Goal: Task Accomplishment & Management: Use online tool/utility

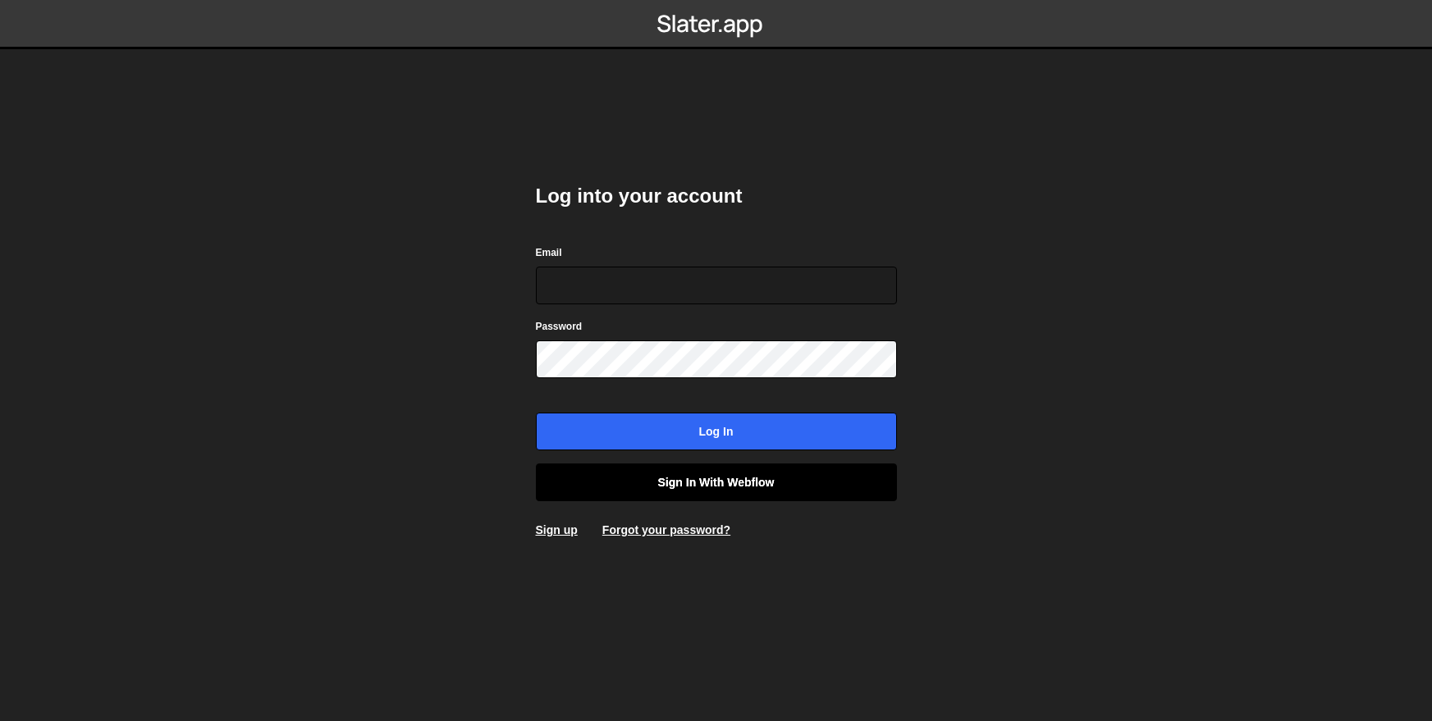
click at [731, 488] on link "Sign in with Webflow" at bounding box center [716, 483] width 361 height 38
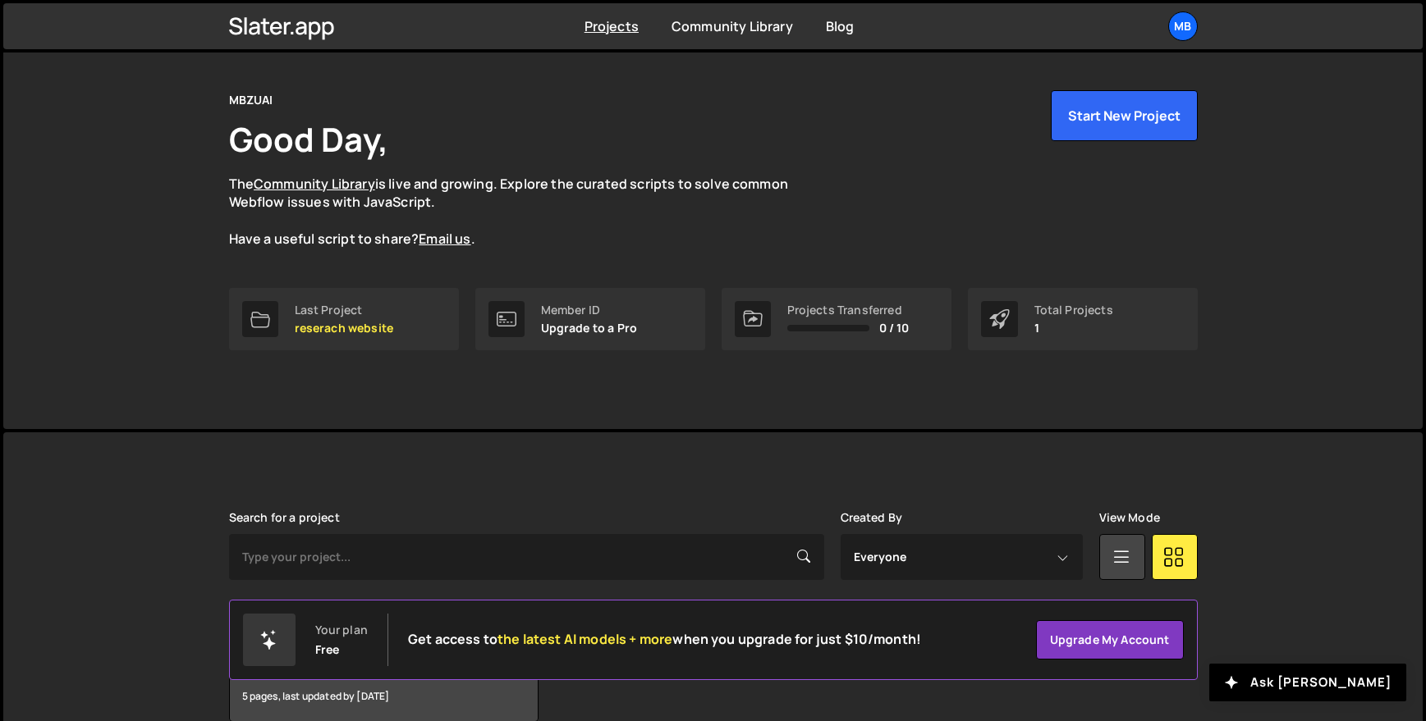
scroll to position [124, 0]
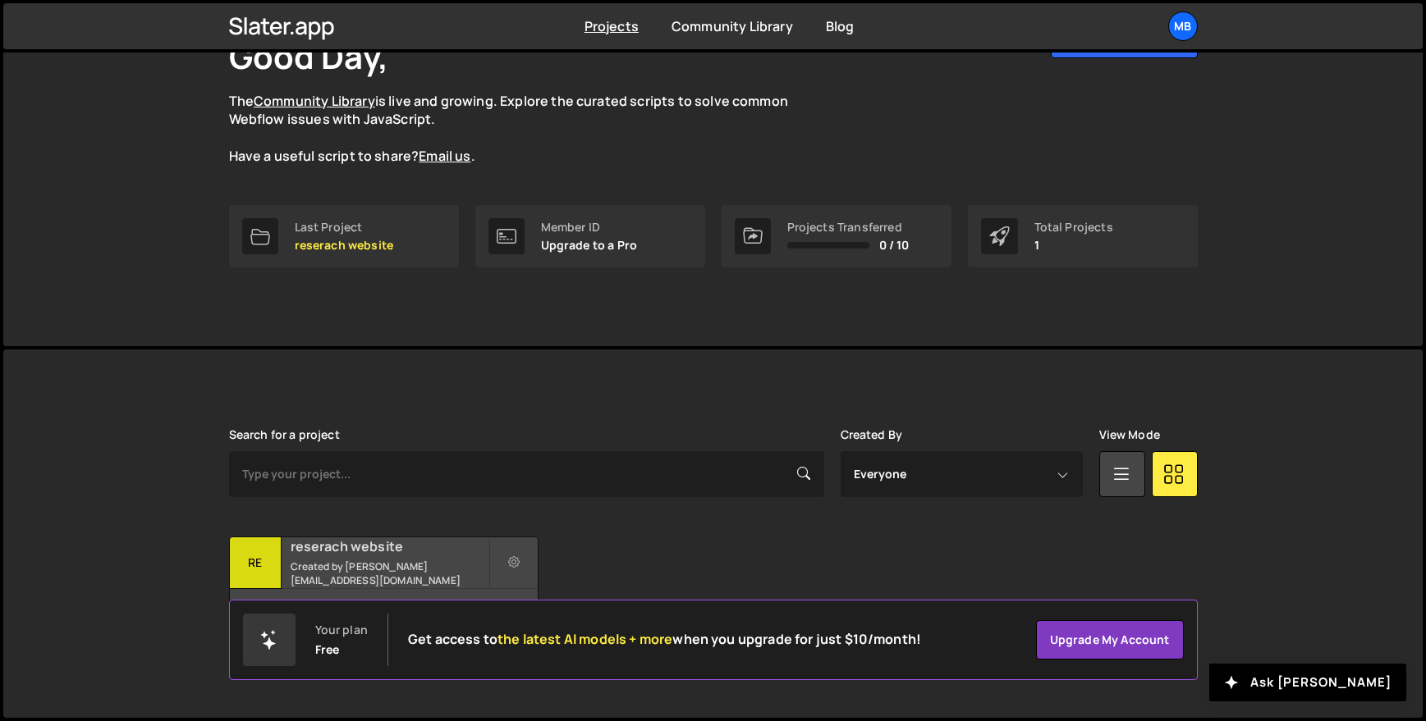
click at [442, 570] on small "Created by [PERSON_NAME][EMAIL_ADDRESS][DOMAIN_NAME]" at bounding box center [390, 574] width 198 height 28
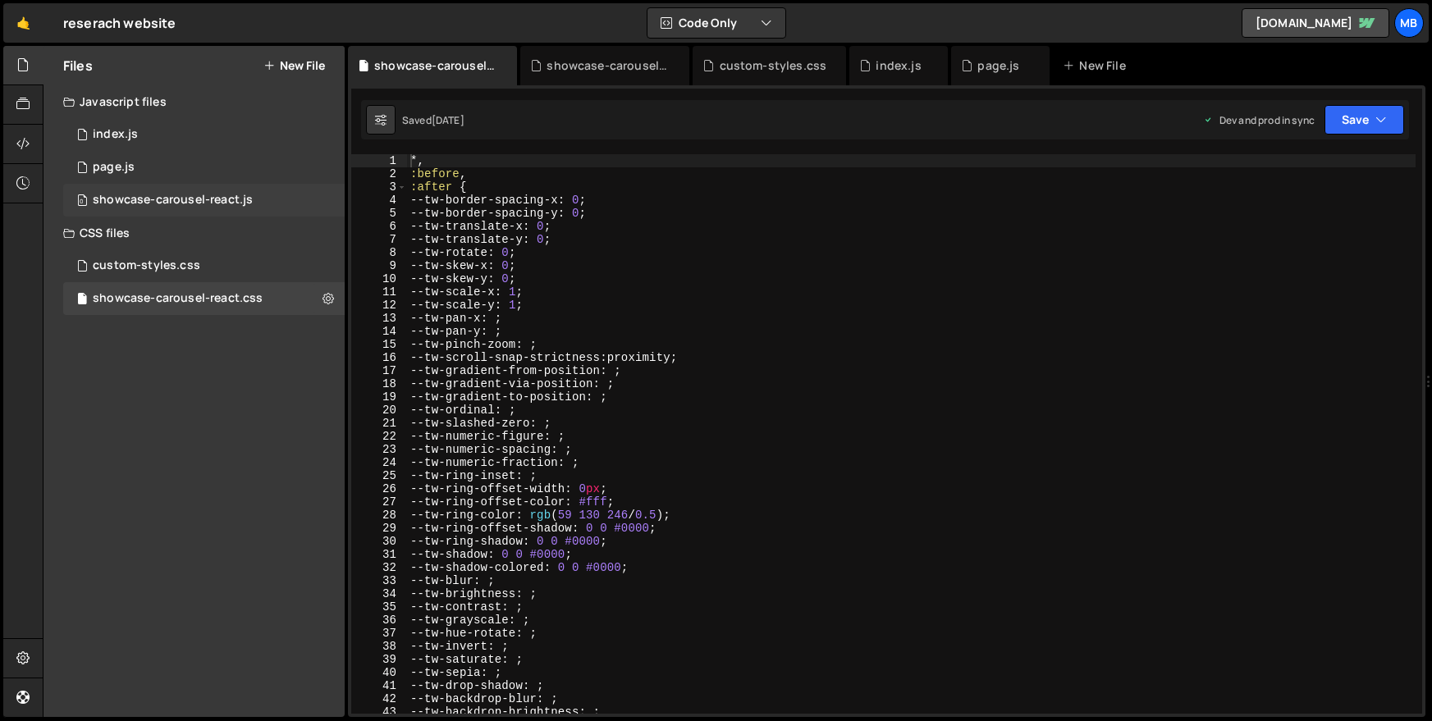
click at [214, 199] on div "showcase-carousel-react.js" at bounding box center [173, 200] width 160 height 15
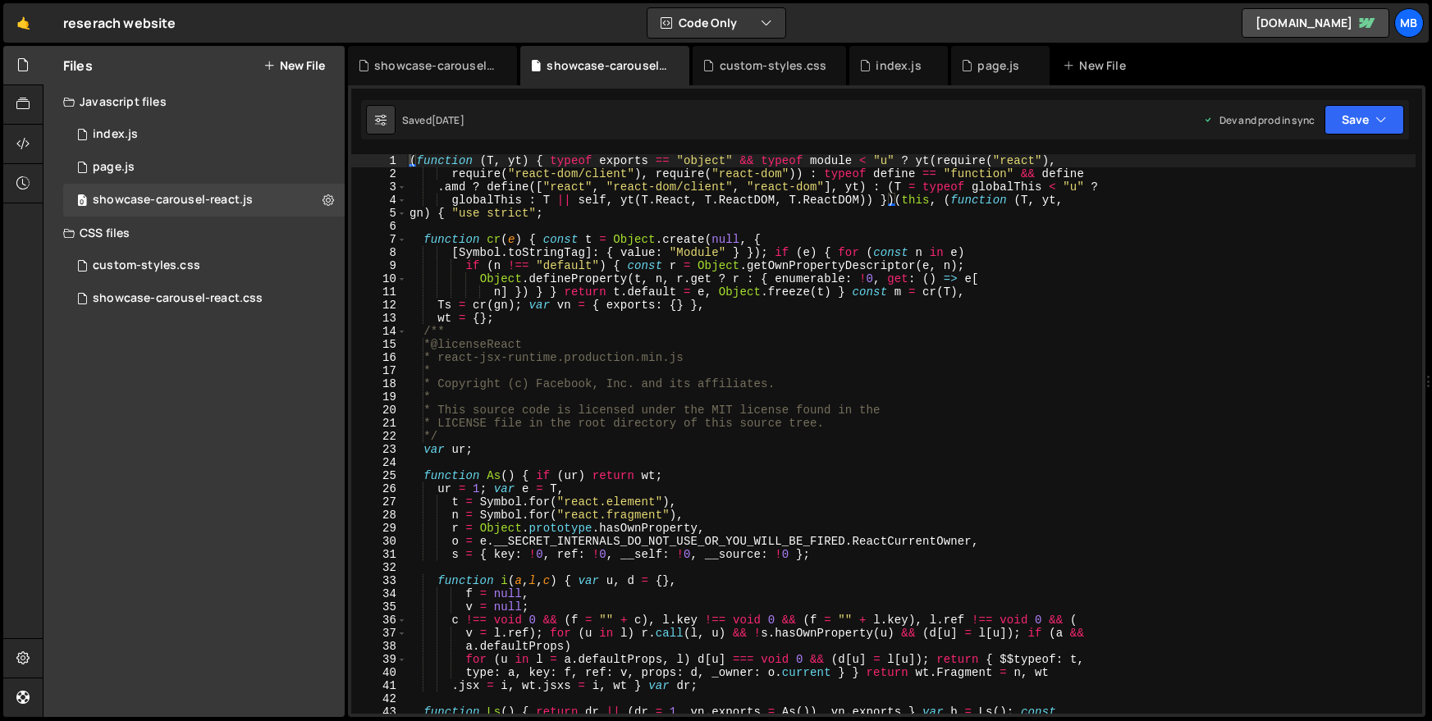
click at [923, 254] on div "( function ( T , yt ) { typeof exports == "object" && typeof module < "u" ? yt …" at bounding box center [911, 447] width 1010 height 586
type textarea "window.initCarousel = fs, window.MyCarousel = { init: fs } }));"
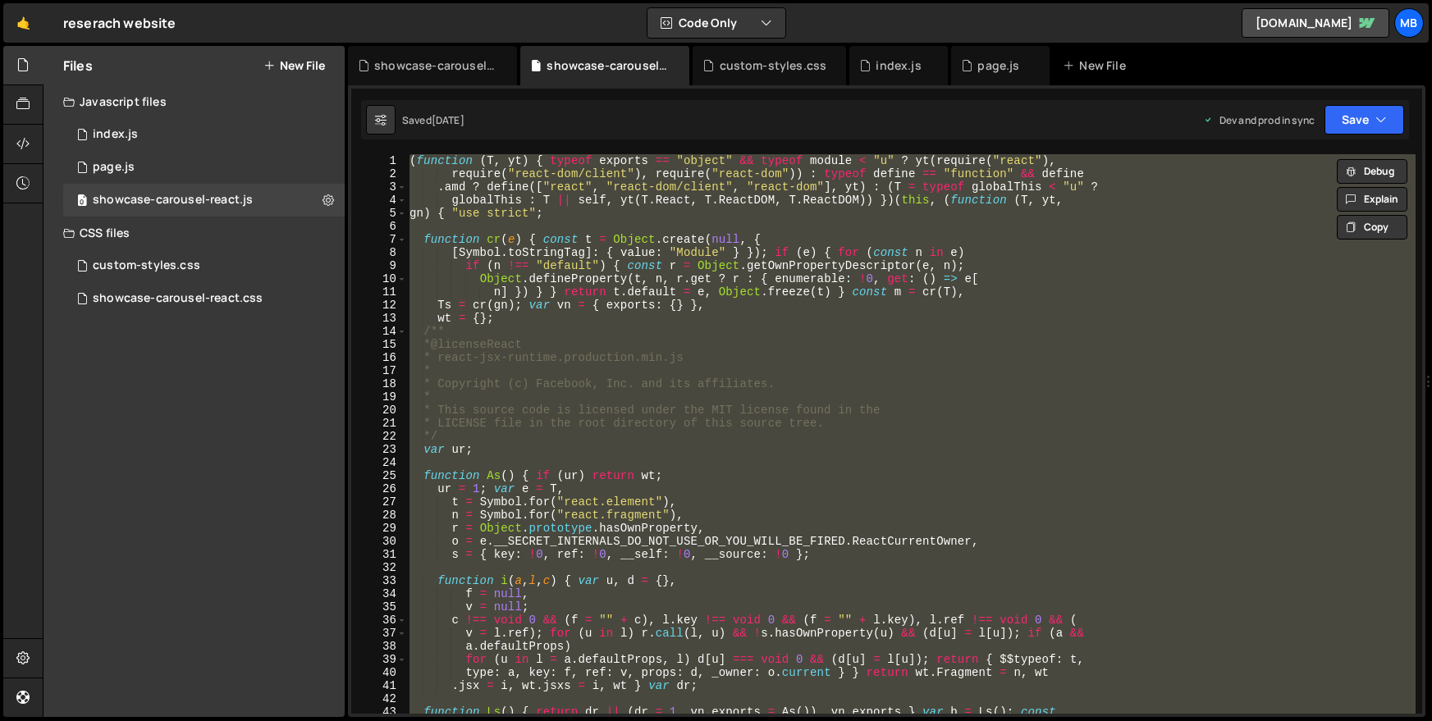
paste textarea
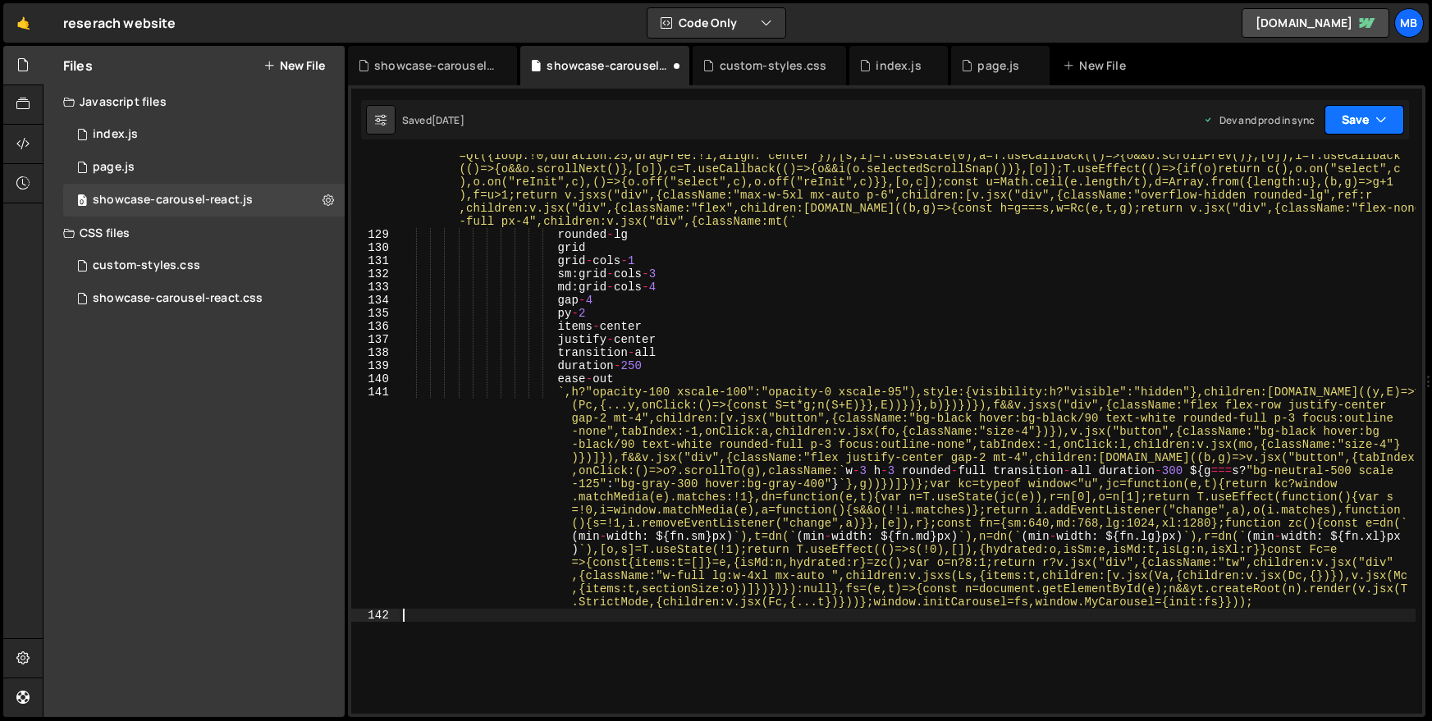
click at [1368, 115] on button "Save" at bounding box center [1365, 120] width 80 height 30
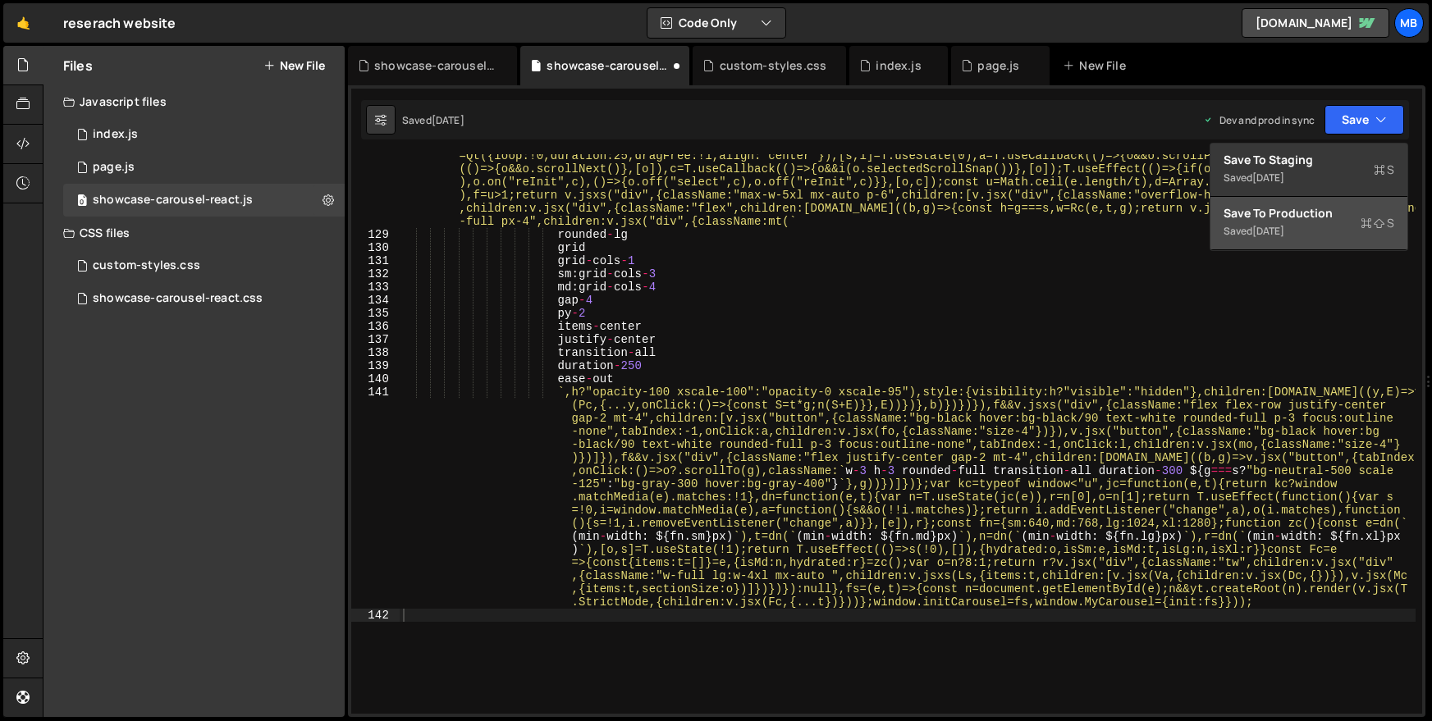
click at [1317, 223] on div "Saved 3 days ago" at bounding box center [1309, 232] width 171 height 20
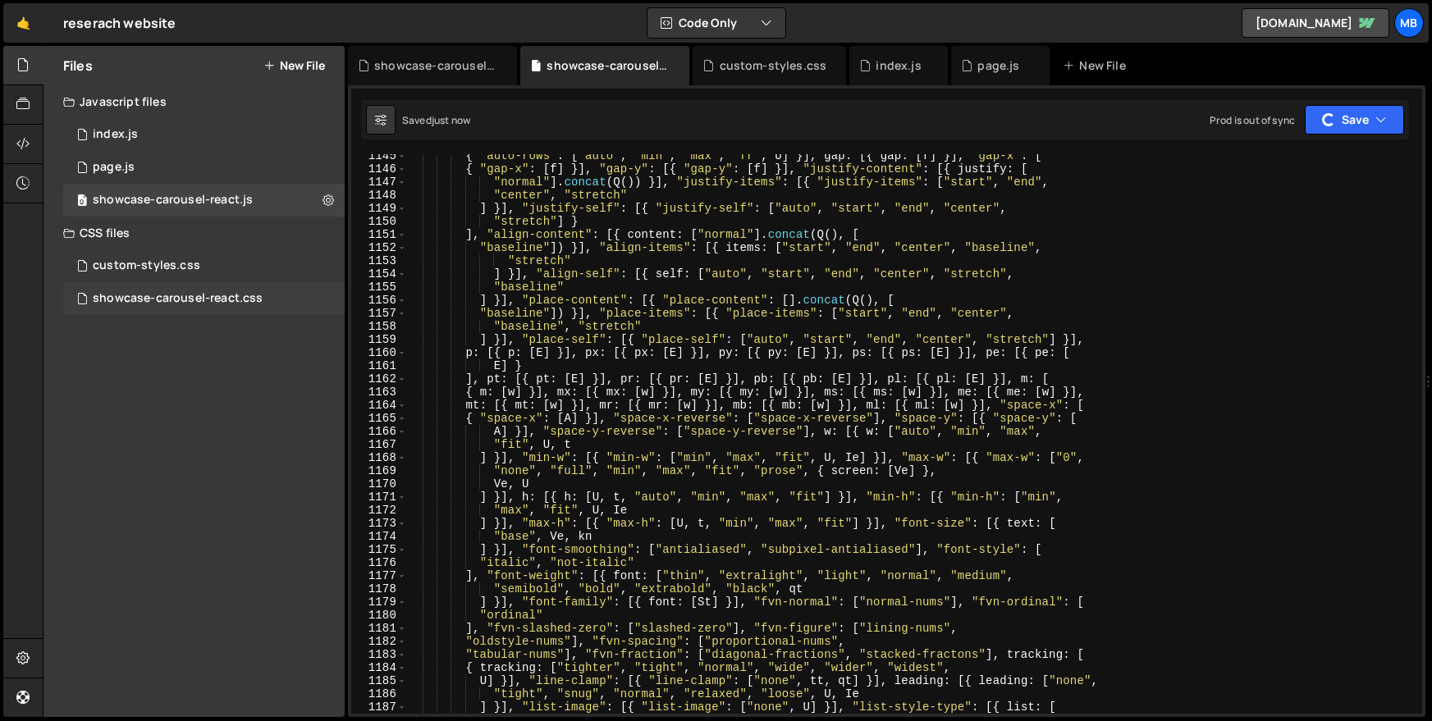
click at [170, 309] on div "showcase-carousel-react.css 0" at bounding box center [204, 298] width 282 height 33
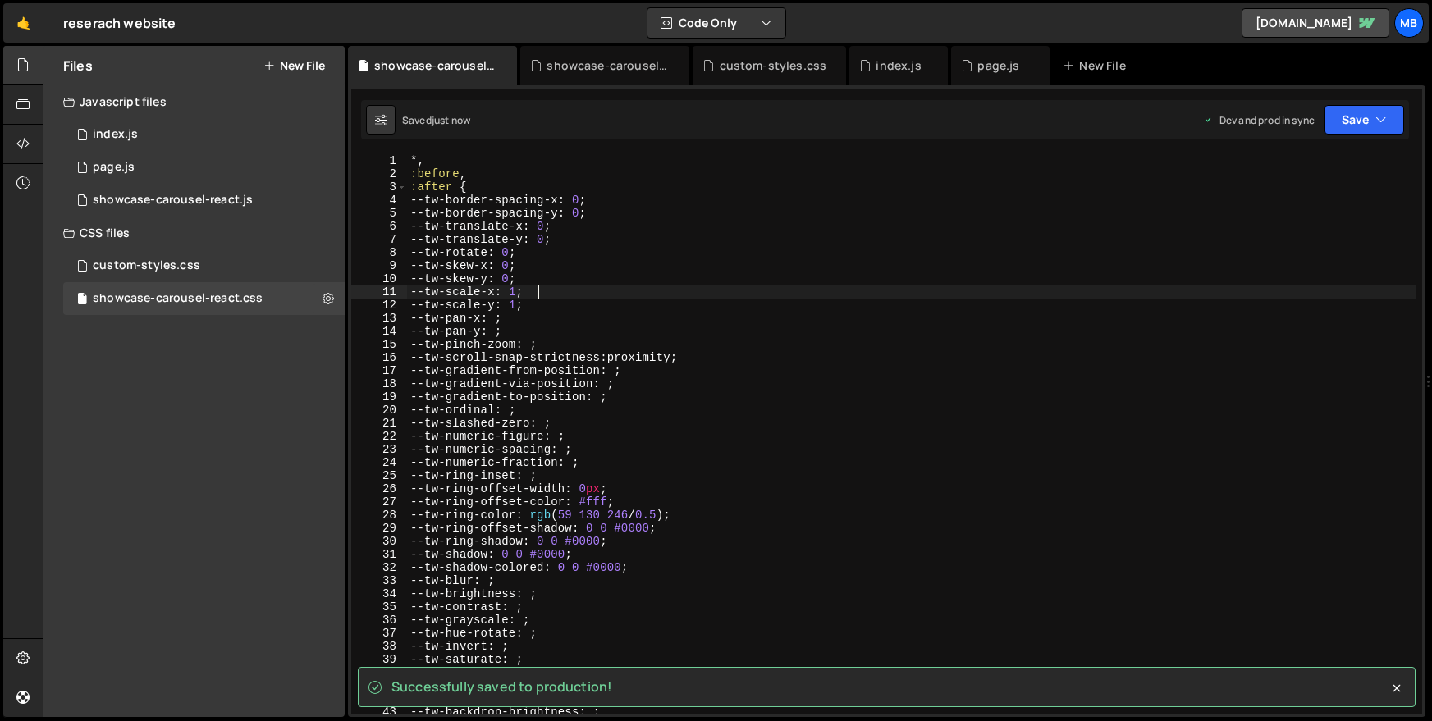
click at [579, 286] on div "*, :before , :after { --tw-border-spacing-x : 0 ; --tw-border-spacing-y : 0 ; -…" at bounding box center [911, 447] width 1009 height 586
type textarea "}"
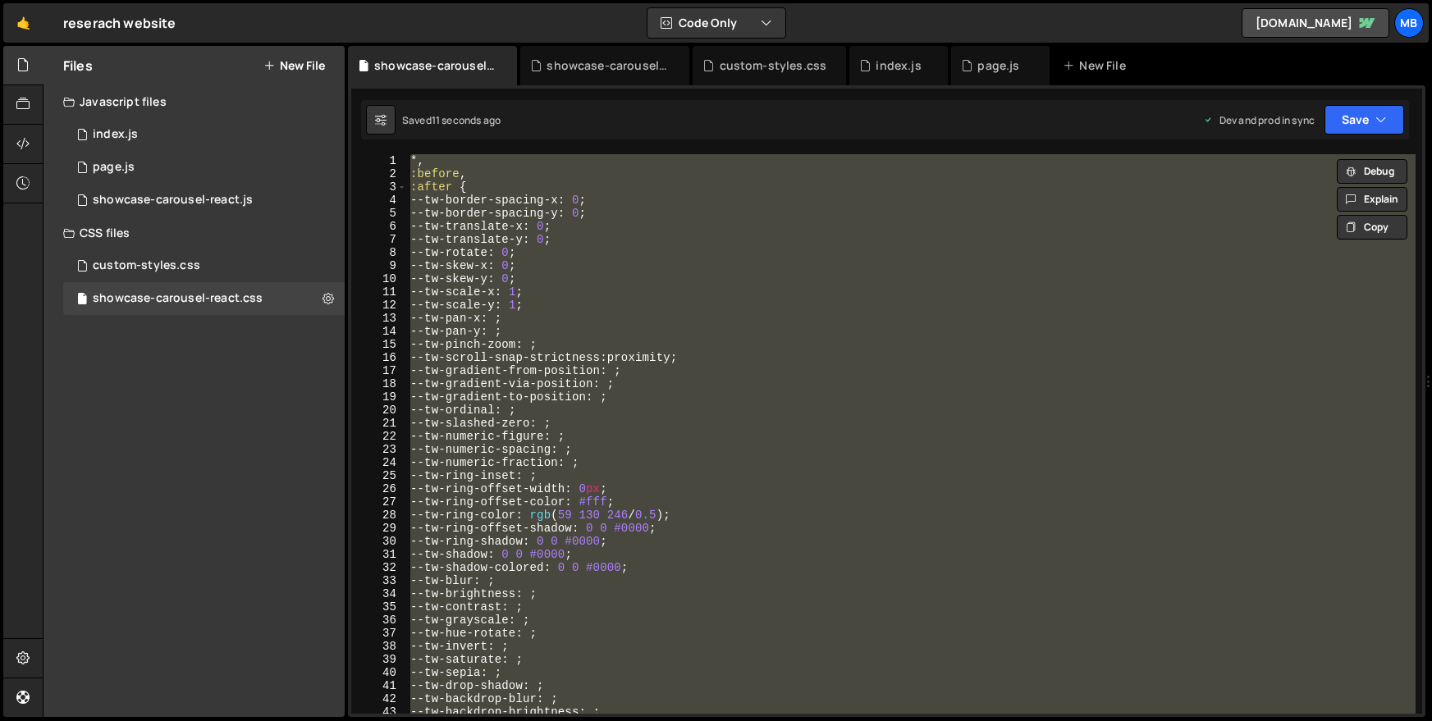
paste textarea
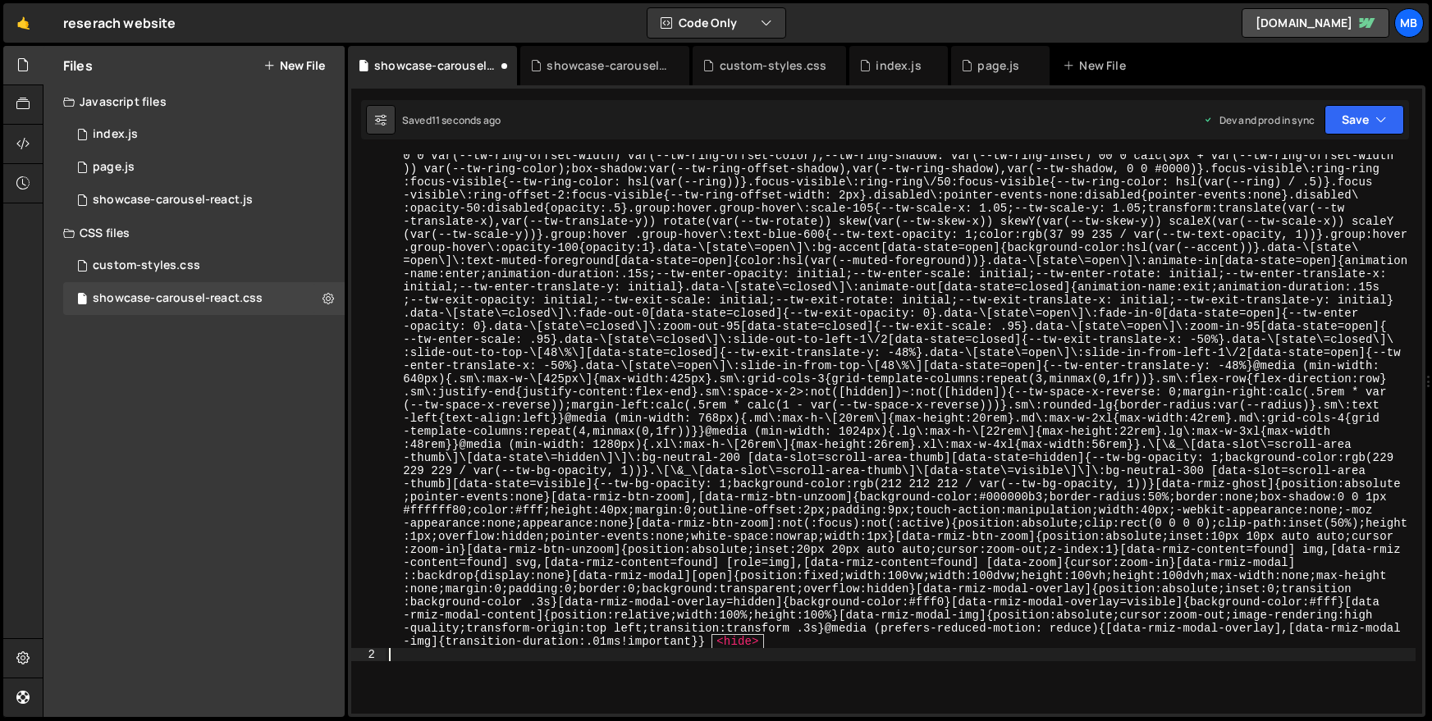
scroll to position [2172, 0]
click at [1369, 117] on button "Save" at bounding box center [1365, 120] width 80 height 30
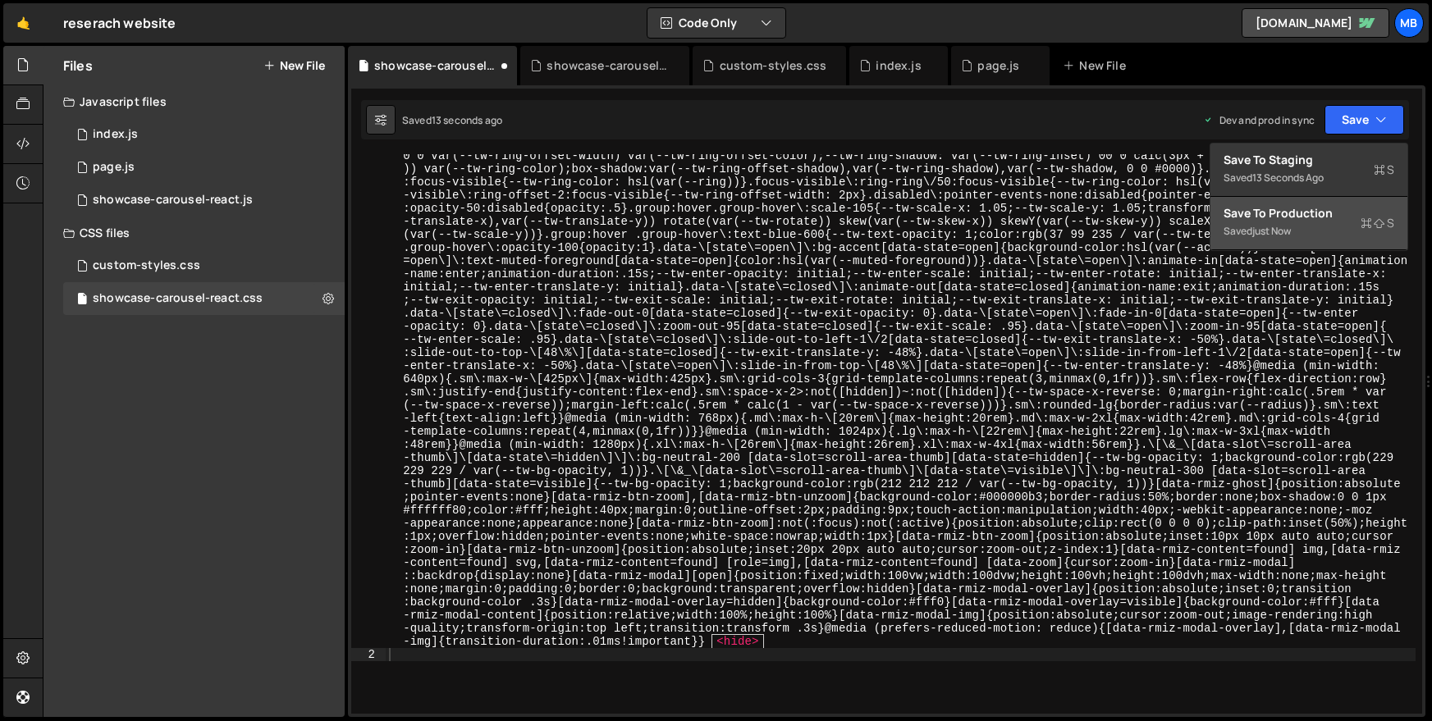
click at [1343, 226] on div "Saved just now" at bounding box center [1309, 232] width 171 height 20
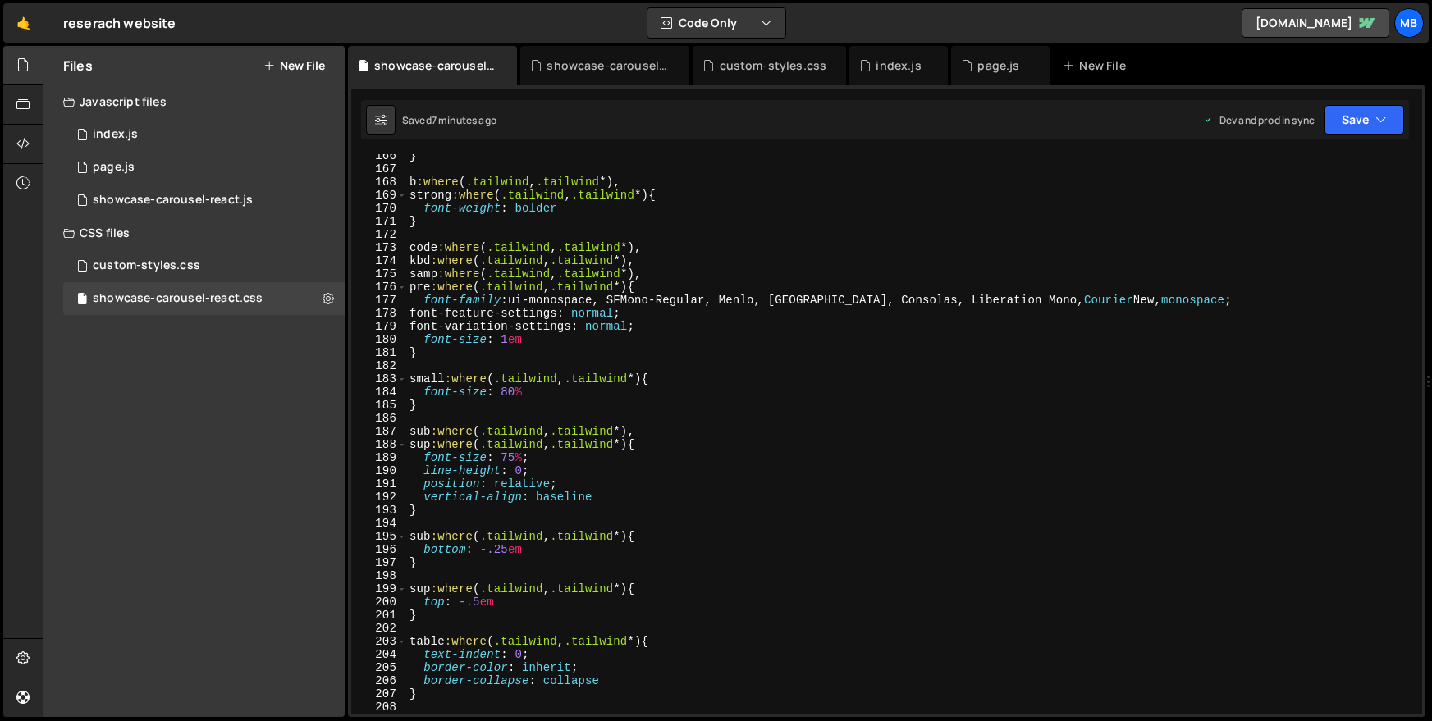
type textarea "pre:where(.tailwind, .tailwind *) {"
click at [694, 287] on div "} b :where ( .tailwind , .tailwind *), strong :where ( .tailwind , .tailwind *)…" at bounding box center [911, 442] width 1010 height 586
click at [189, 187] on div "0 showcase-carousel-react.js 0" at bounding box center [204, 200] width 282 height 33
click at [263, 202] on div "0 showcase-carousel-react.js 0" at bounding box center [204, 200] width 282 height 33
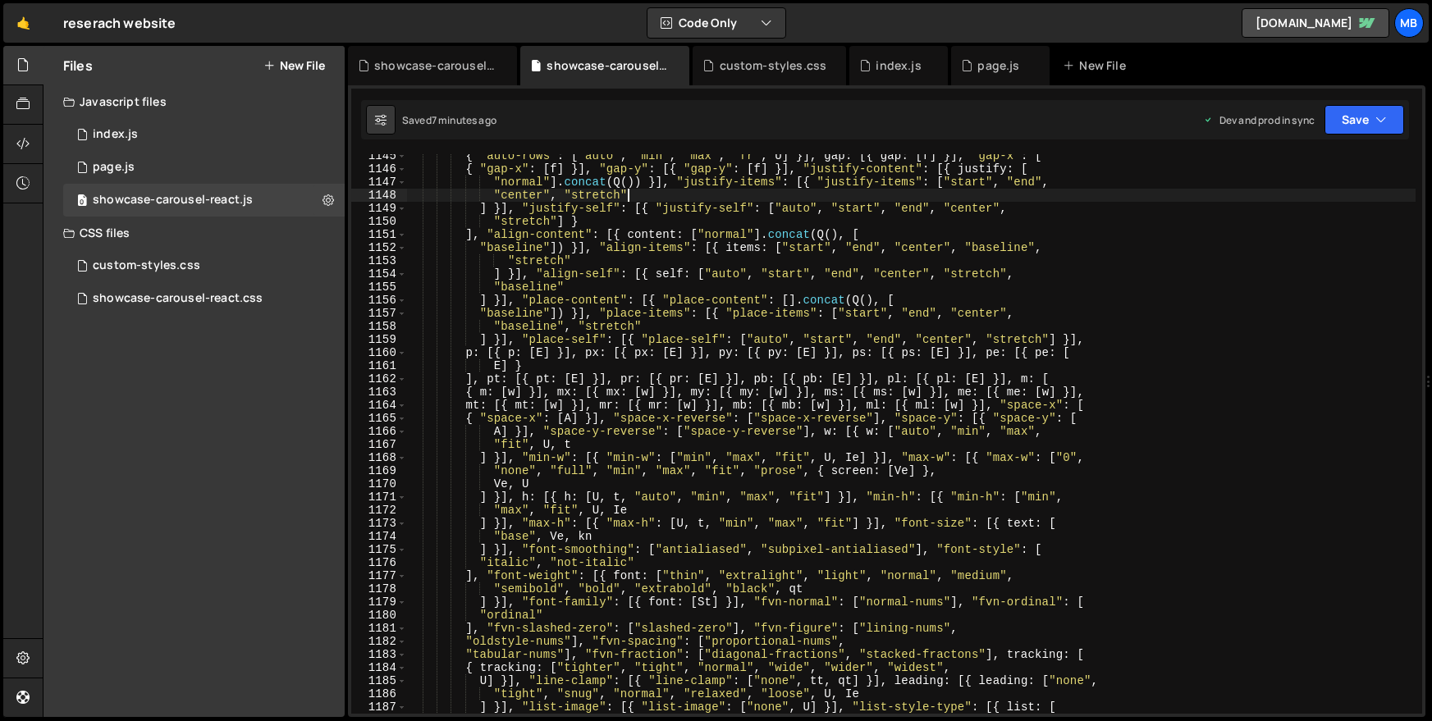
click at [678, 193] on div "{ "auto-rows" : [ "auto" , "min" , "max" , "fr" , U ] }] , gap : [{ gap : [ f ]…" at bounding box center [911, 442] width 1010 height 586
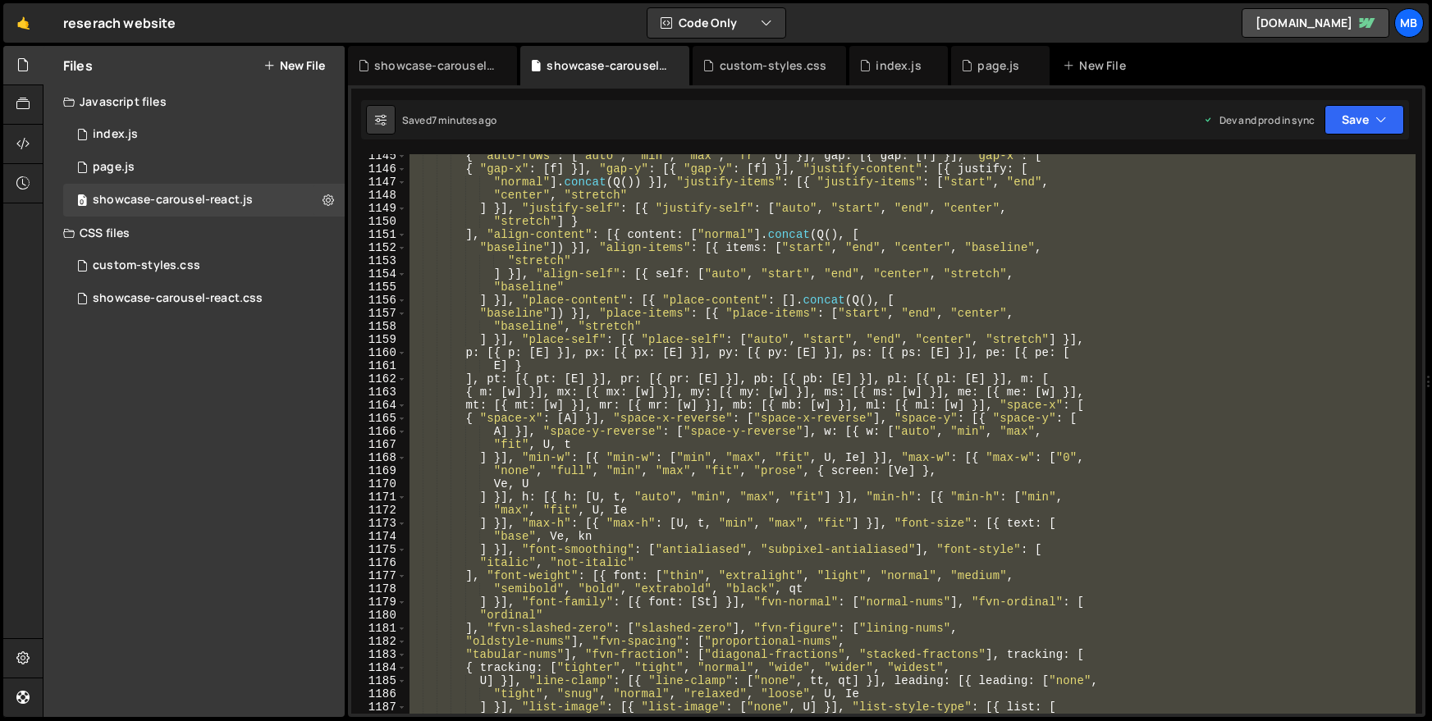
type textarea "window.initCarousel = fs, window.MyCarousel = { init: fs } }));"
paste textarea
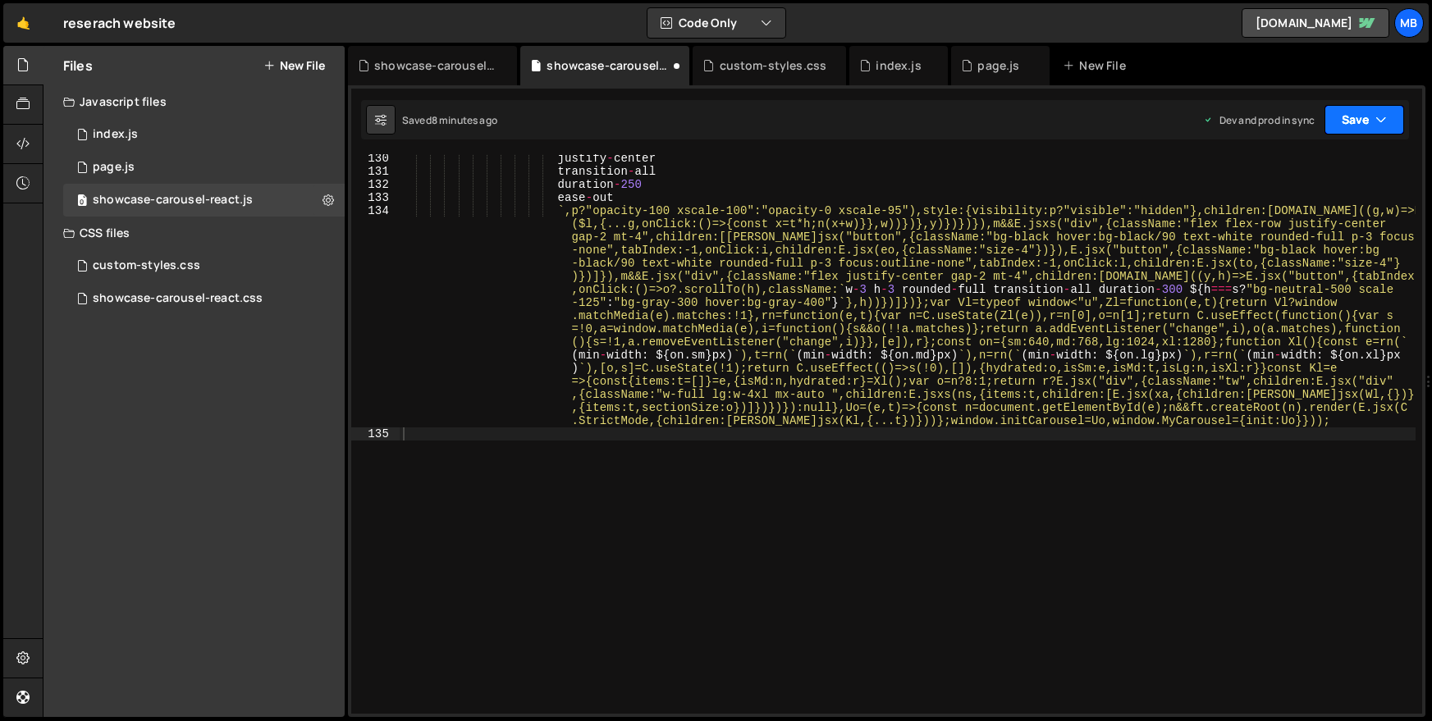
drag, startPoint x: 1349, startPoint y: 118, endPoint x: 1352, endPoint y: 137, distance: 19.2
click at [1349, 118] on button "Save" at bounding box center [1365, 120] width 80 height 30
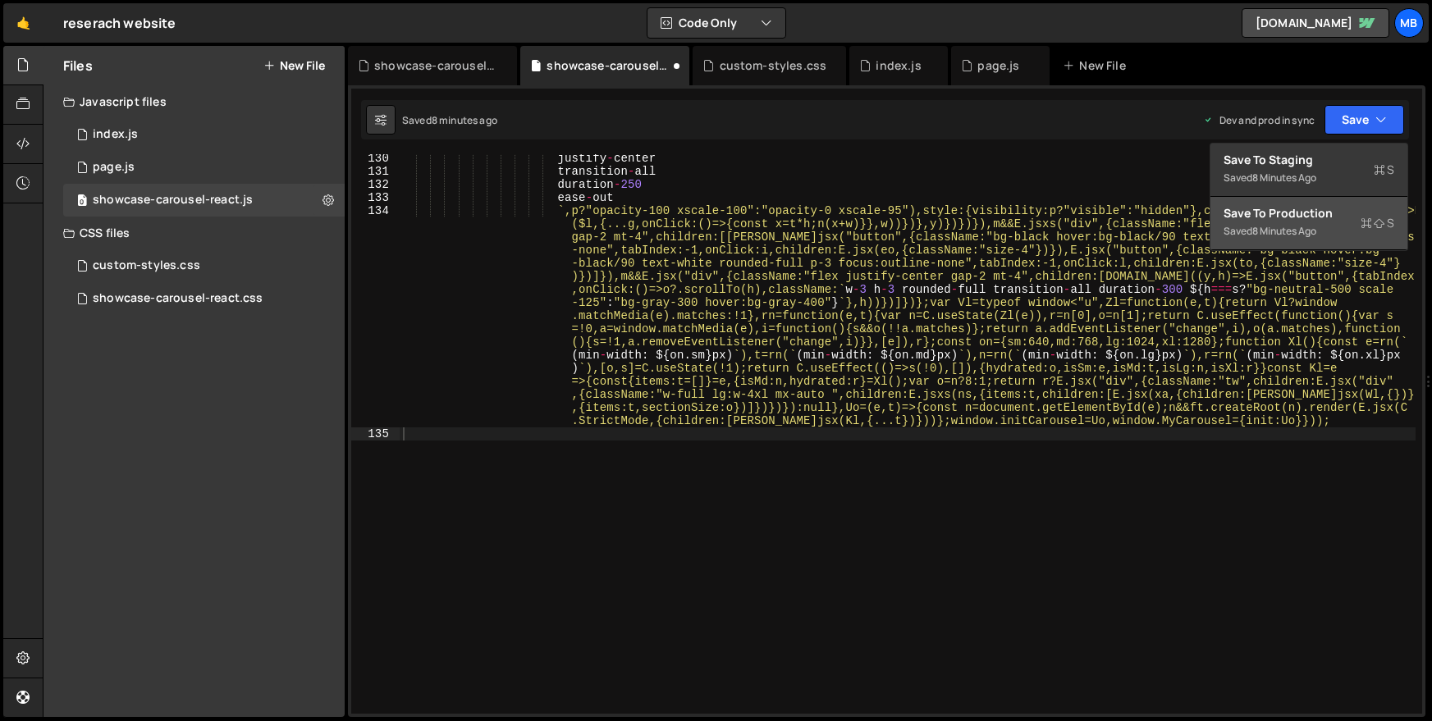
click at [1342, 223] on div "Saved 8 minutes ago" at bounding box center [1309, 232] width 171 height 20
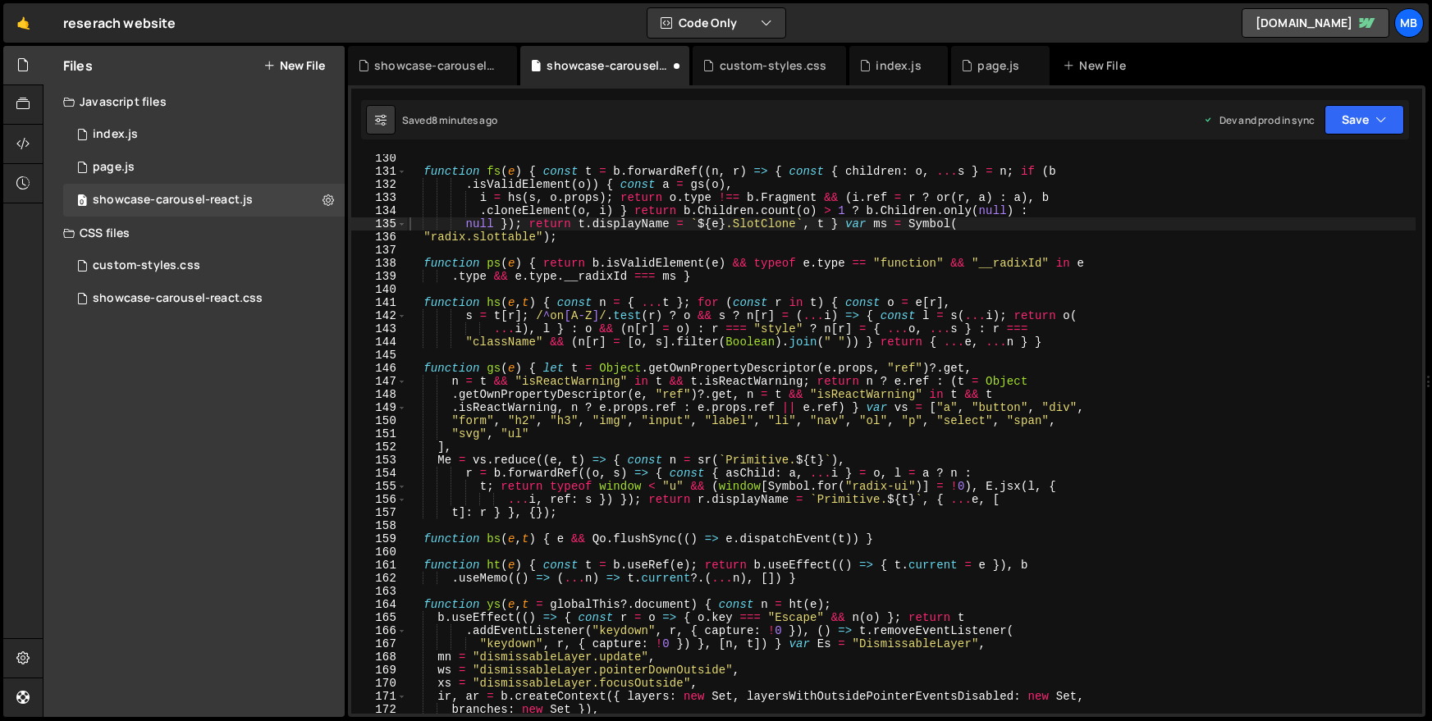
scroll to position [1176, 0]
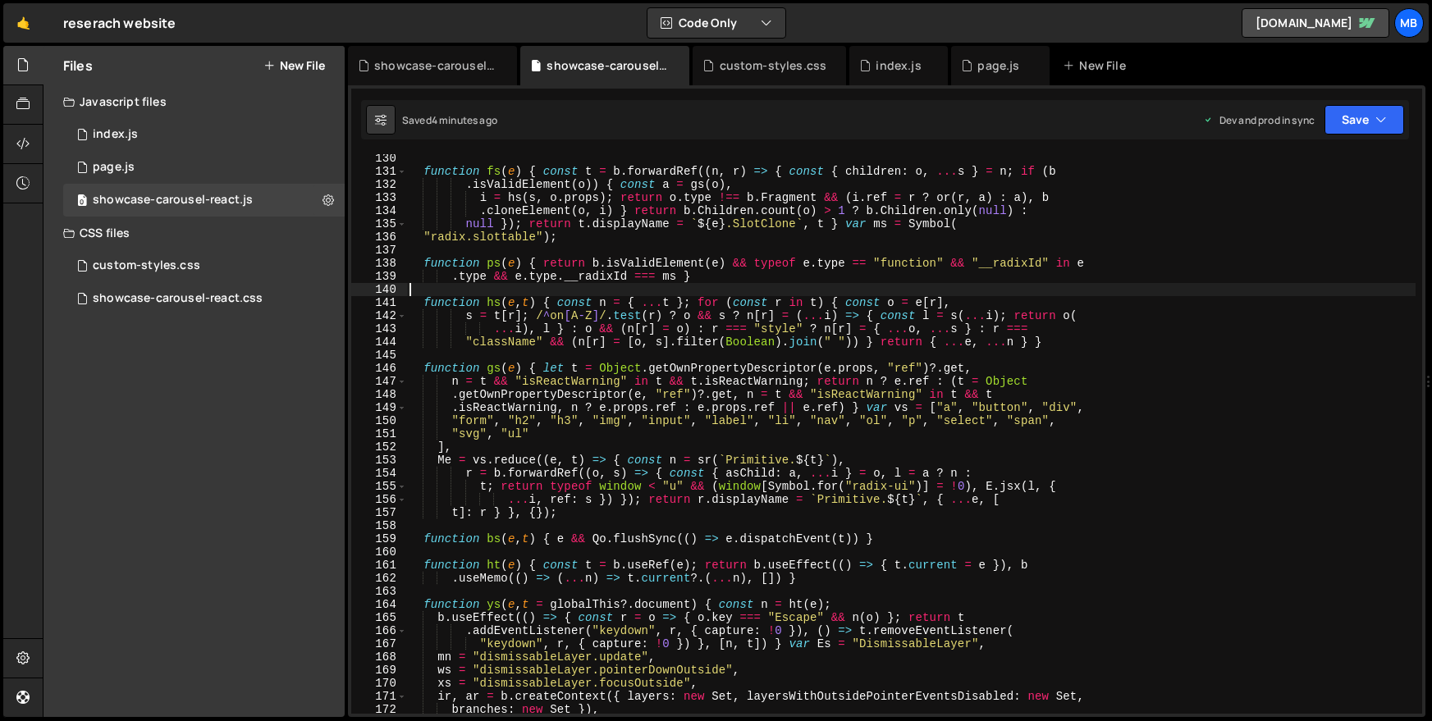
click at [764, 293] on div "function fs ( e ) { const t = b . forwardRef (( n , r ) => { const { children :…" at bounding box center [911, 445] width 1010 height 586
type textarea "window.initCarousel = Uo, window.MyCarousel = { init: Uo } }));"
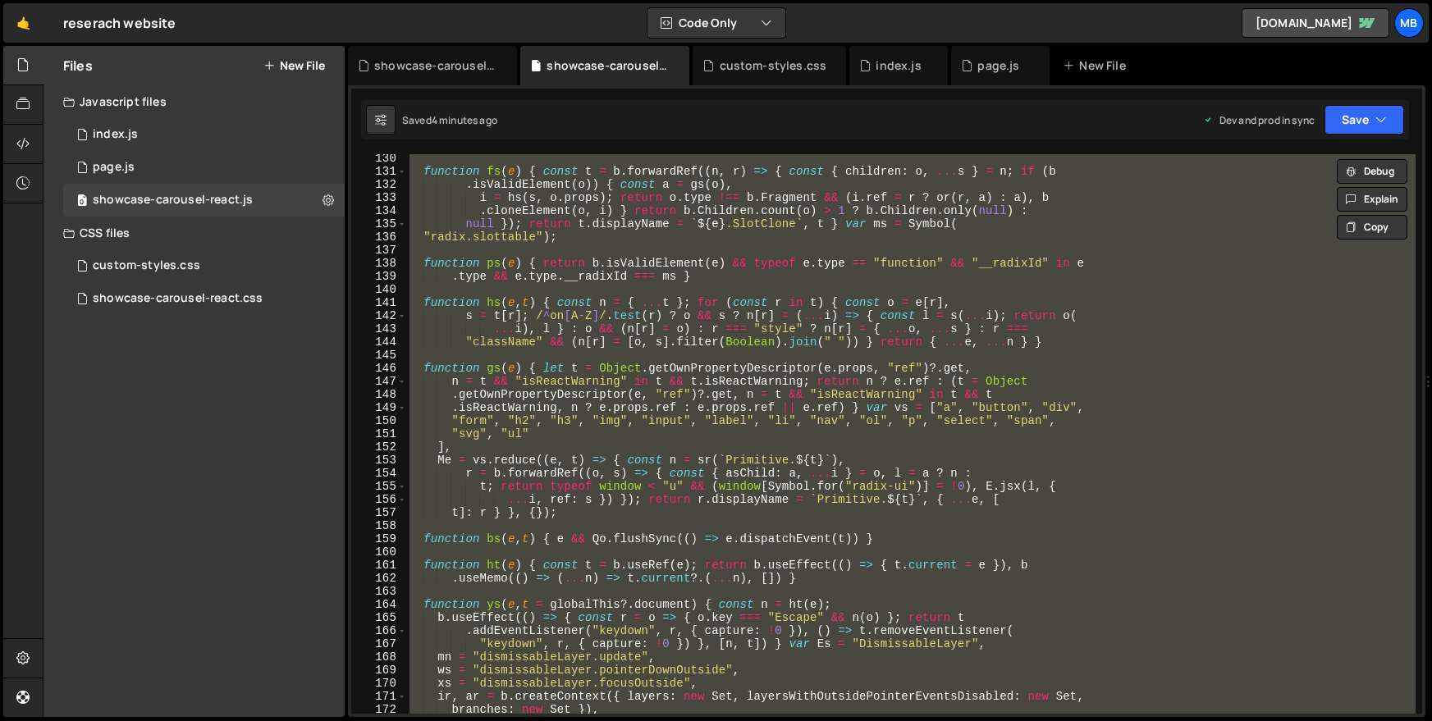
paste textarea
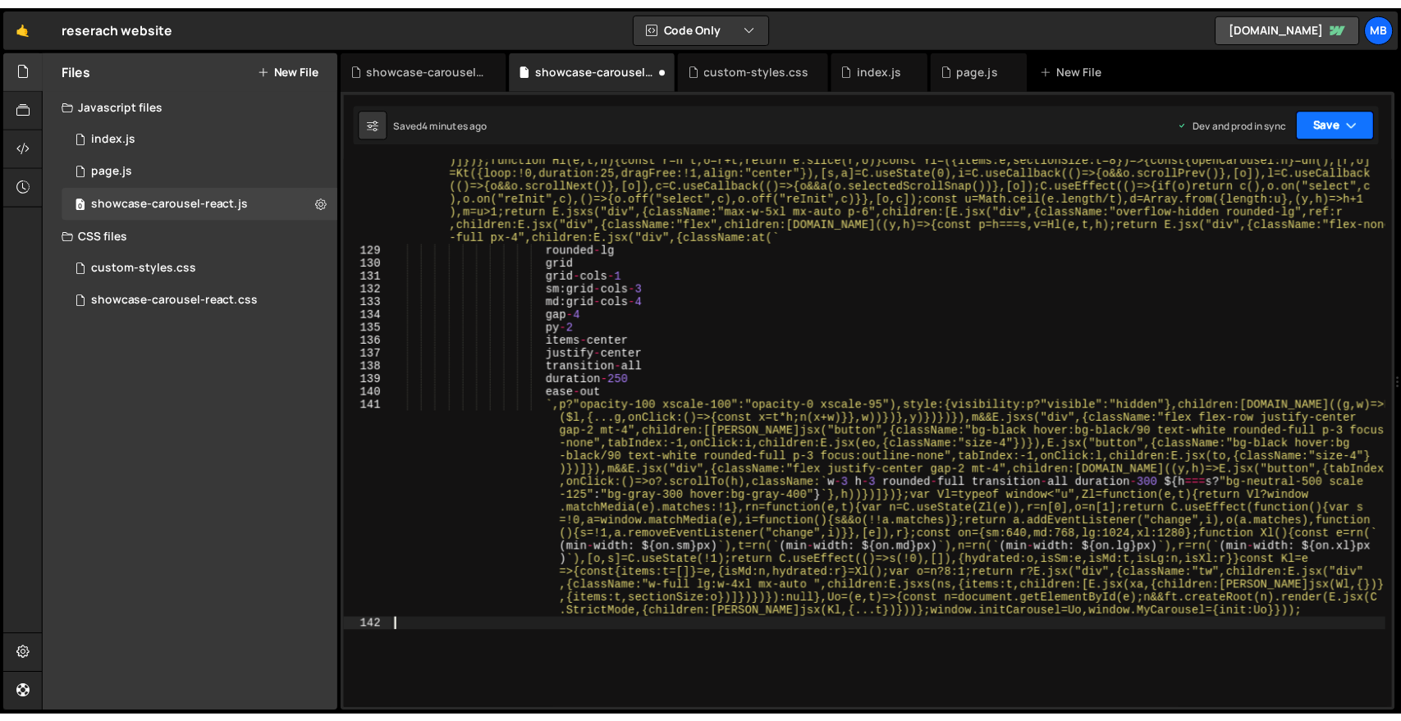
scroll to position [13781, 0]
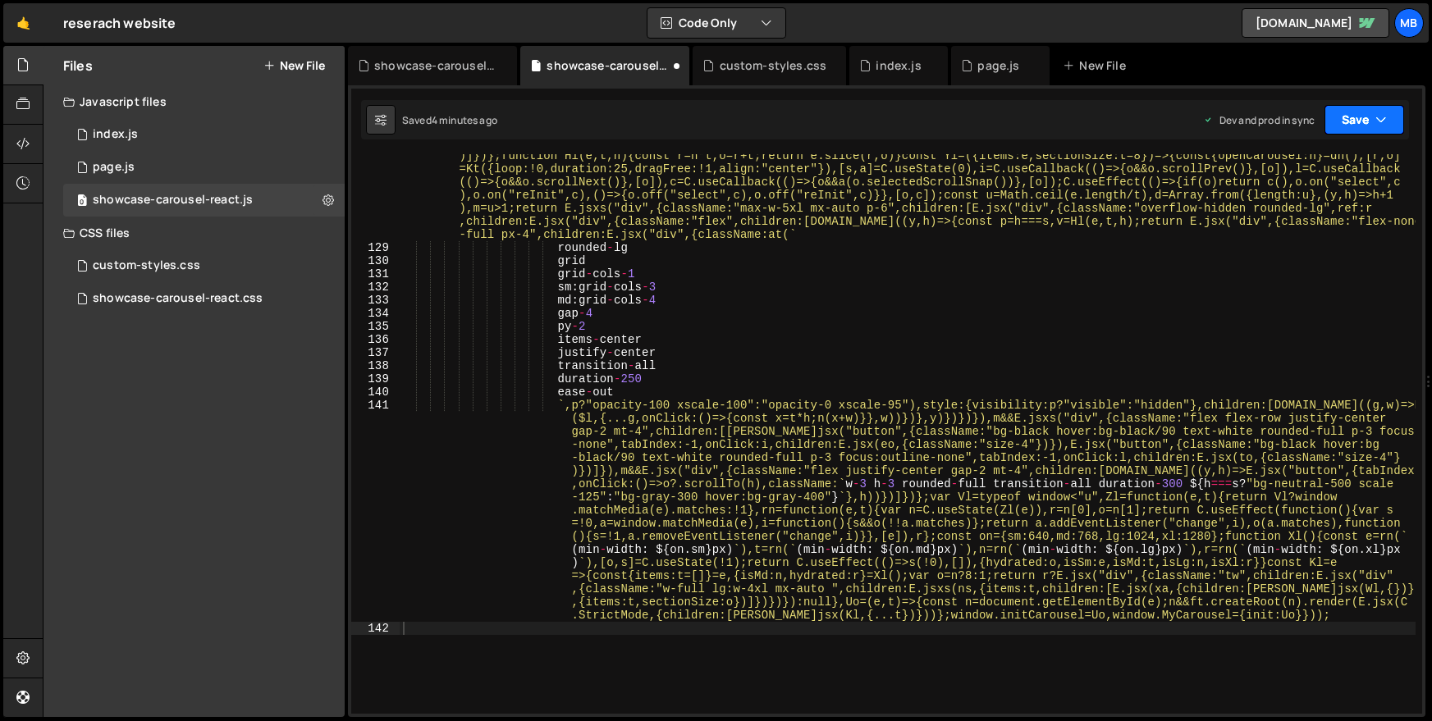
drag, startPoint x: 1359, startPoint y: 124, endPoint x: 1368, endPoint y: 166, distance: 42.8
click at [1359, 124] on button "Save" at bounding box center [1365, 120] width 80 height 30
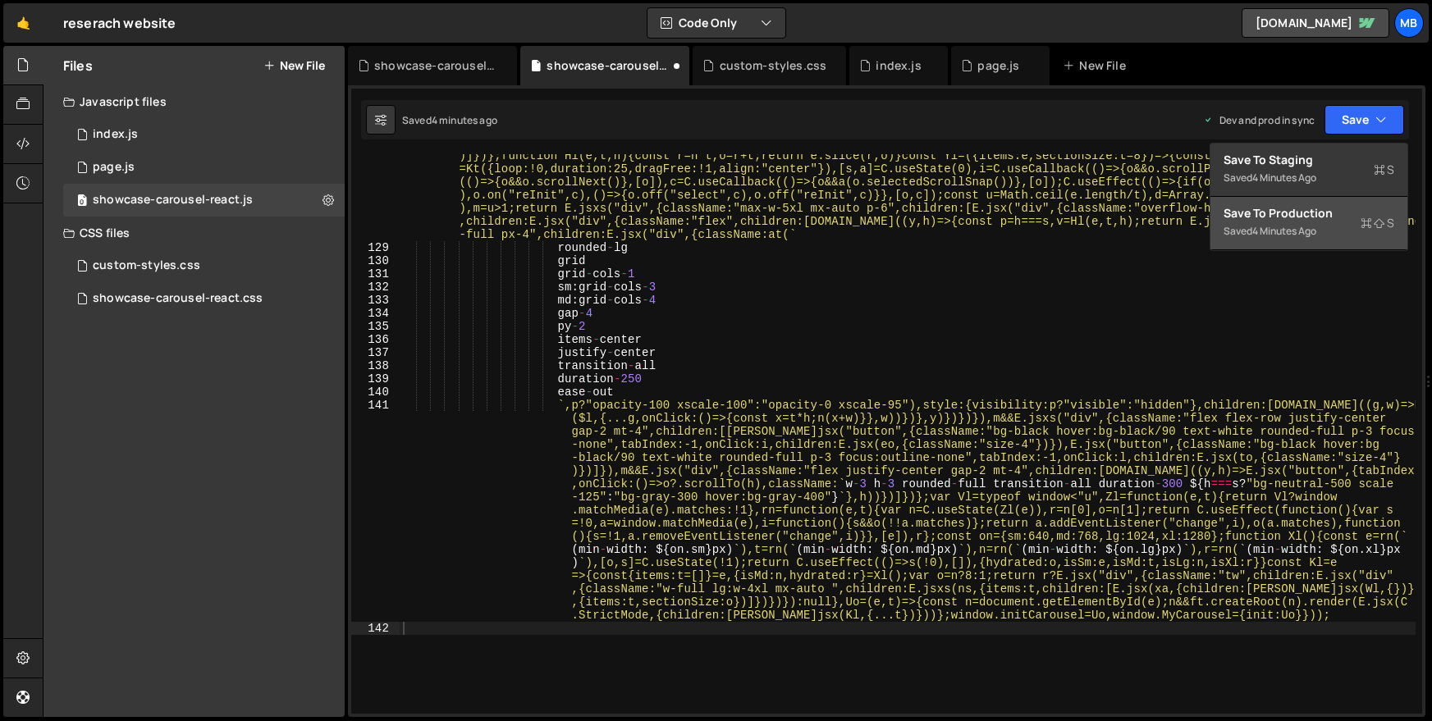
click at [1326, 223] on div "Saved 4 minutes ago" at bounding box center [1309, 232] width 171 height 20
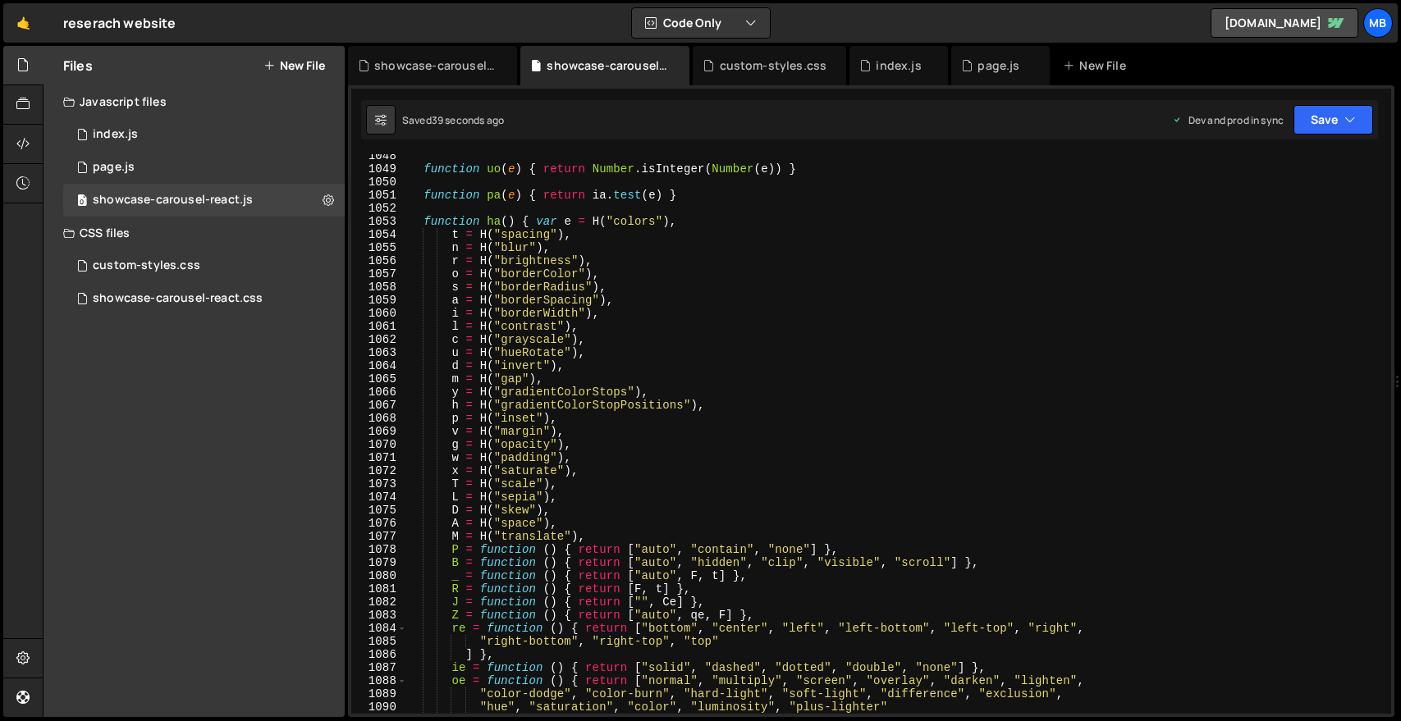
scroll to position [9393, 0]
click at [233, 295] on div "showcase-carousel-react.css" at bounding box center [178, 298] width 170 height 15
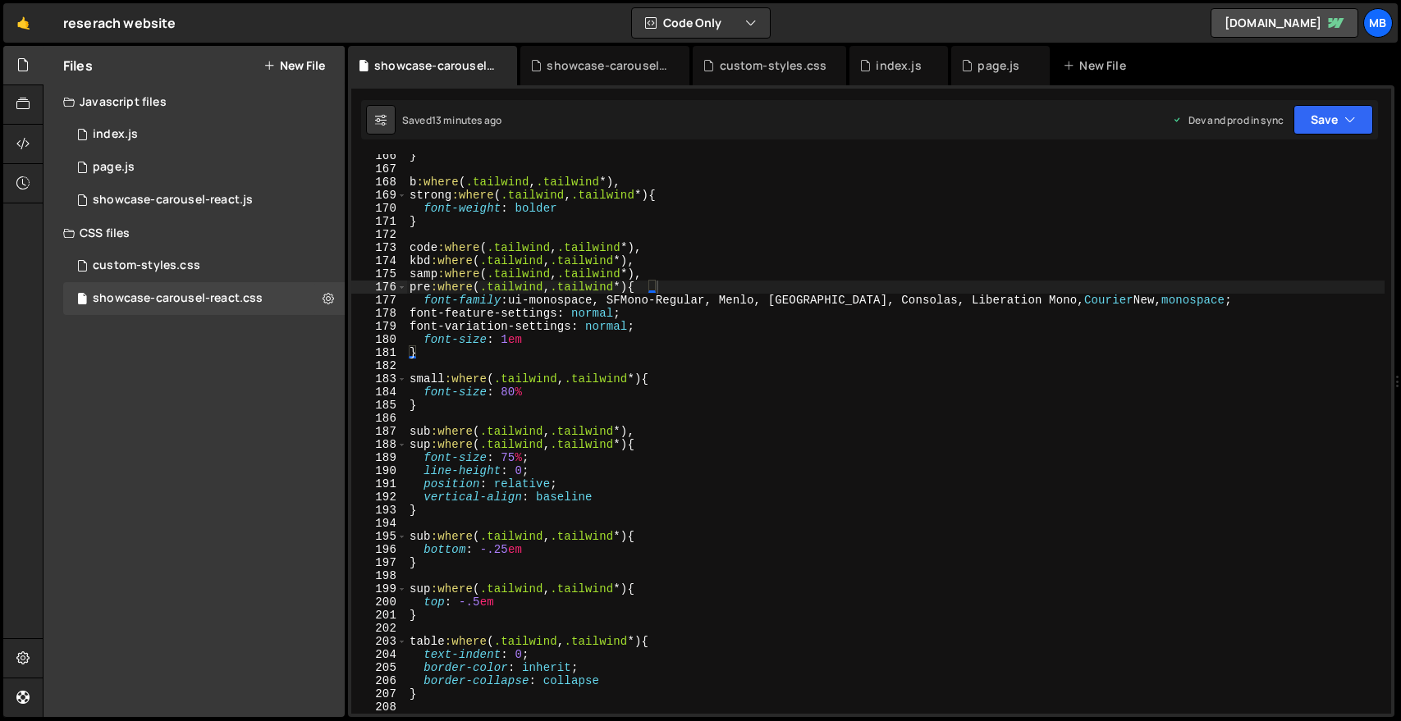
click at [830, 257] on div "} b :where ( .tailwind , .tailwind *), strong :where ( .tailwind , .tailwind *)…" at bounding box center [911, 442] width 1010 height 586
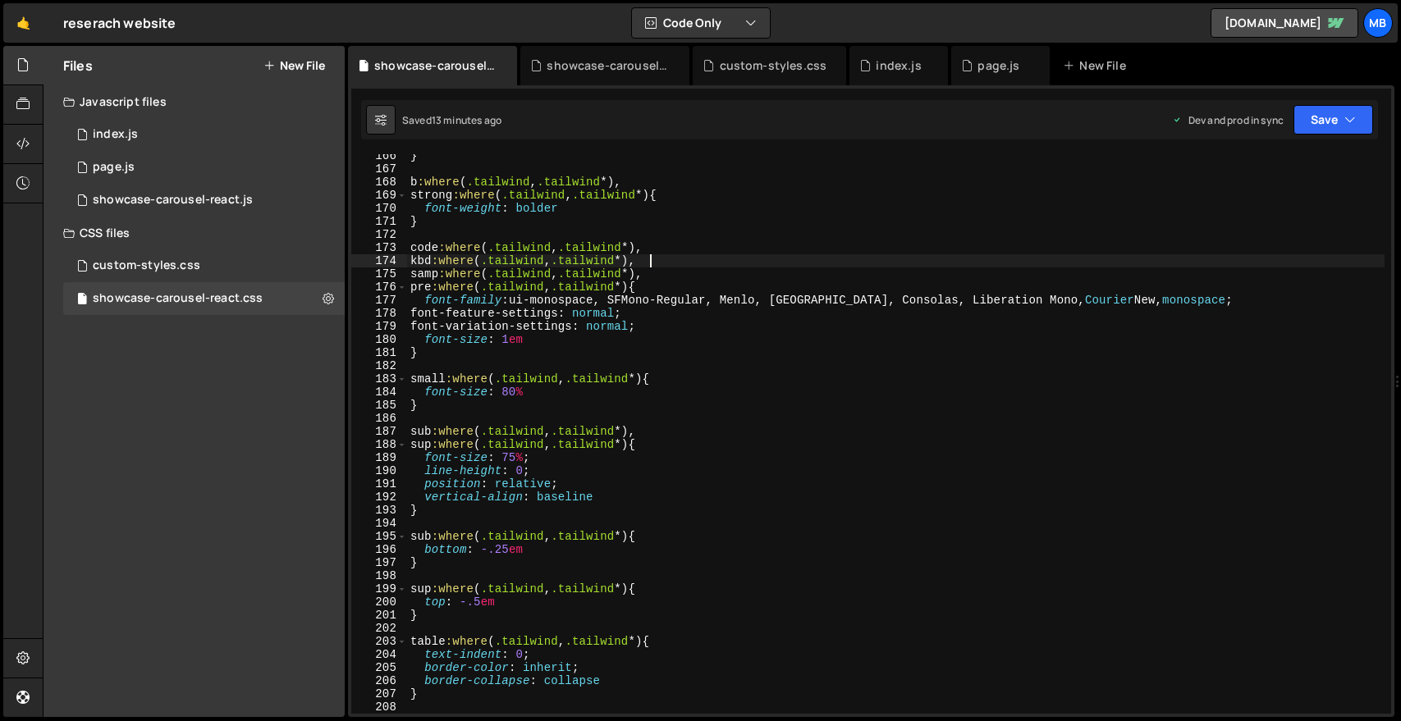
type textarea "}"
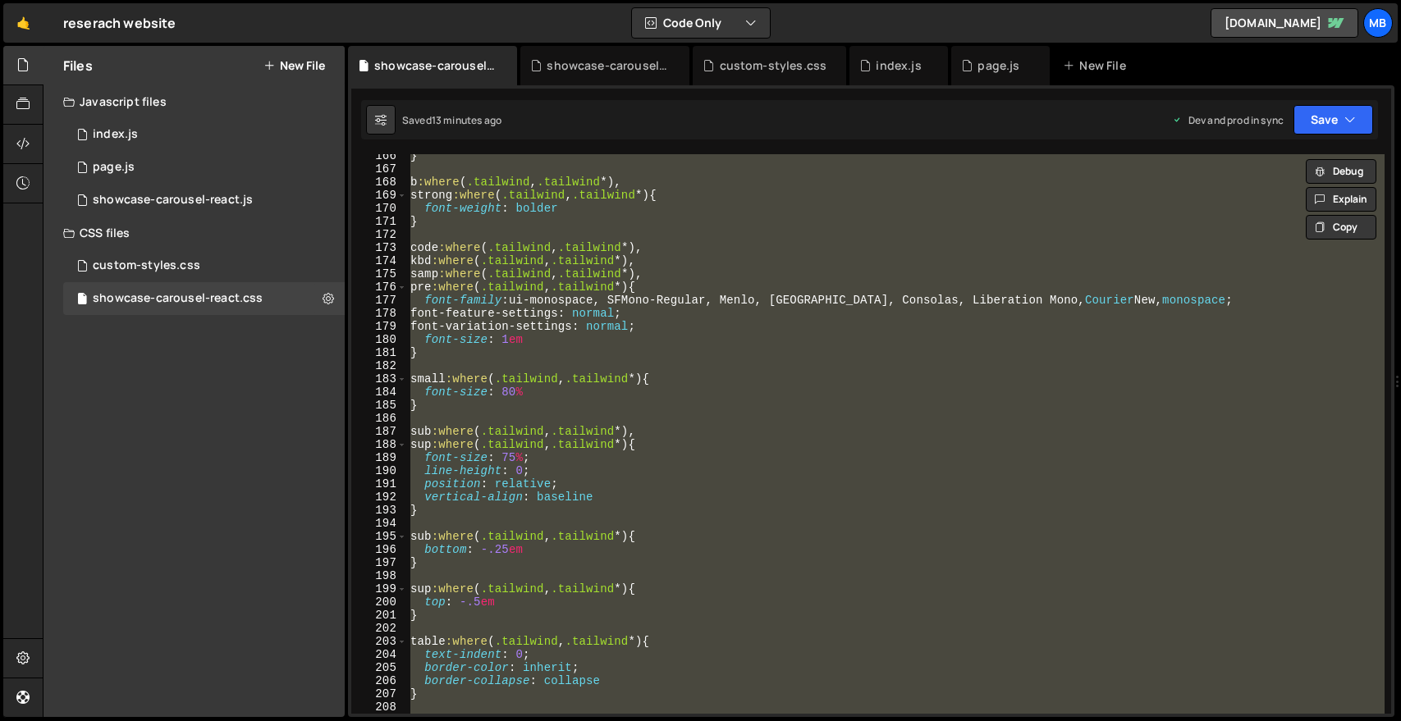
paste textarea
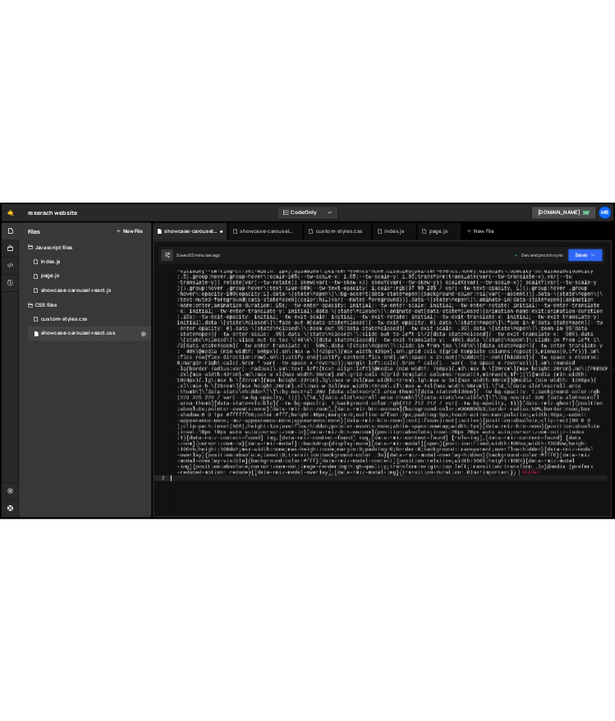
scroll to position [2290, 0]
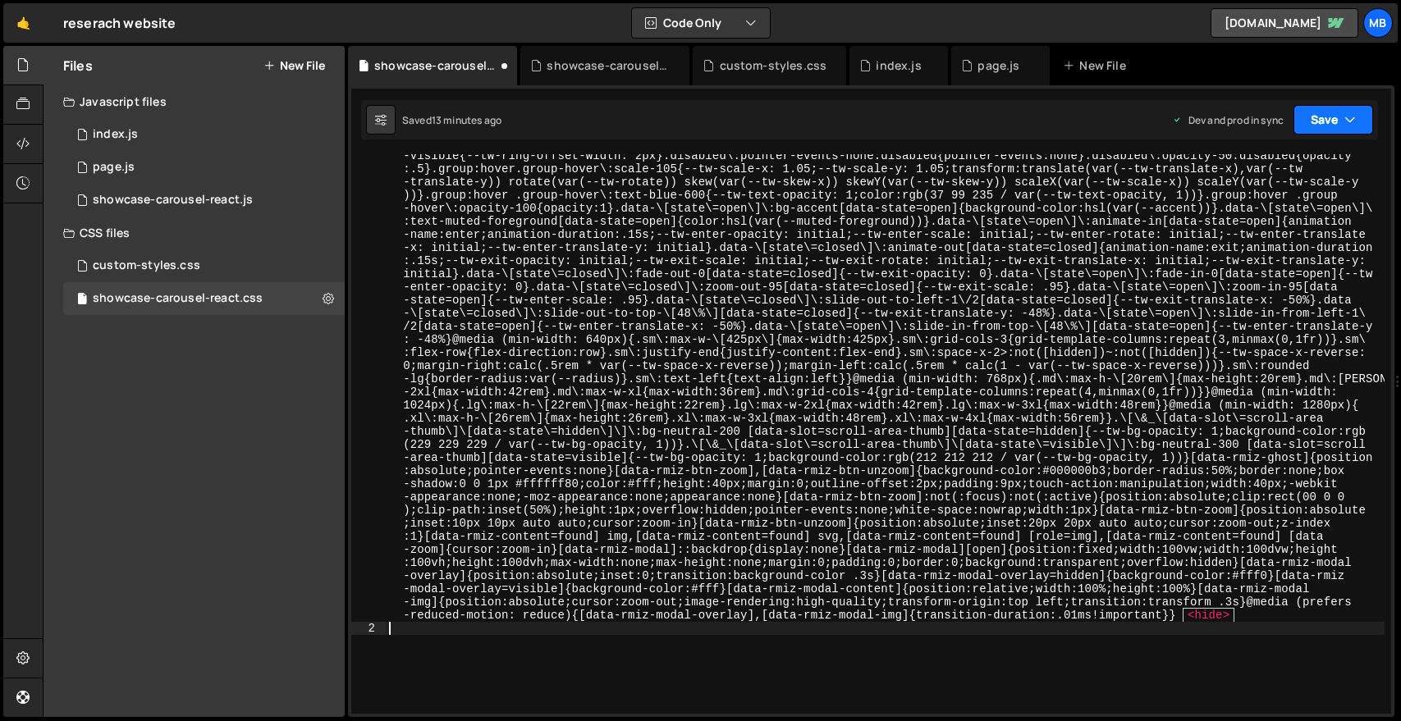
click at [1312, 118] on button "Save" at bounding box center [1334, 120] width 80 height 30
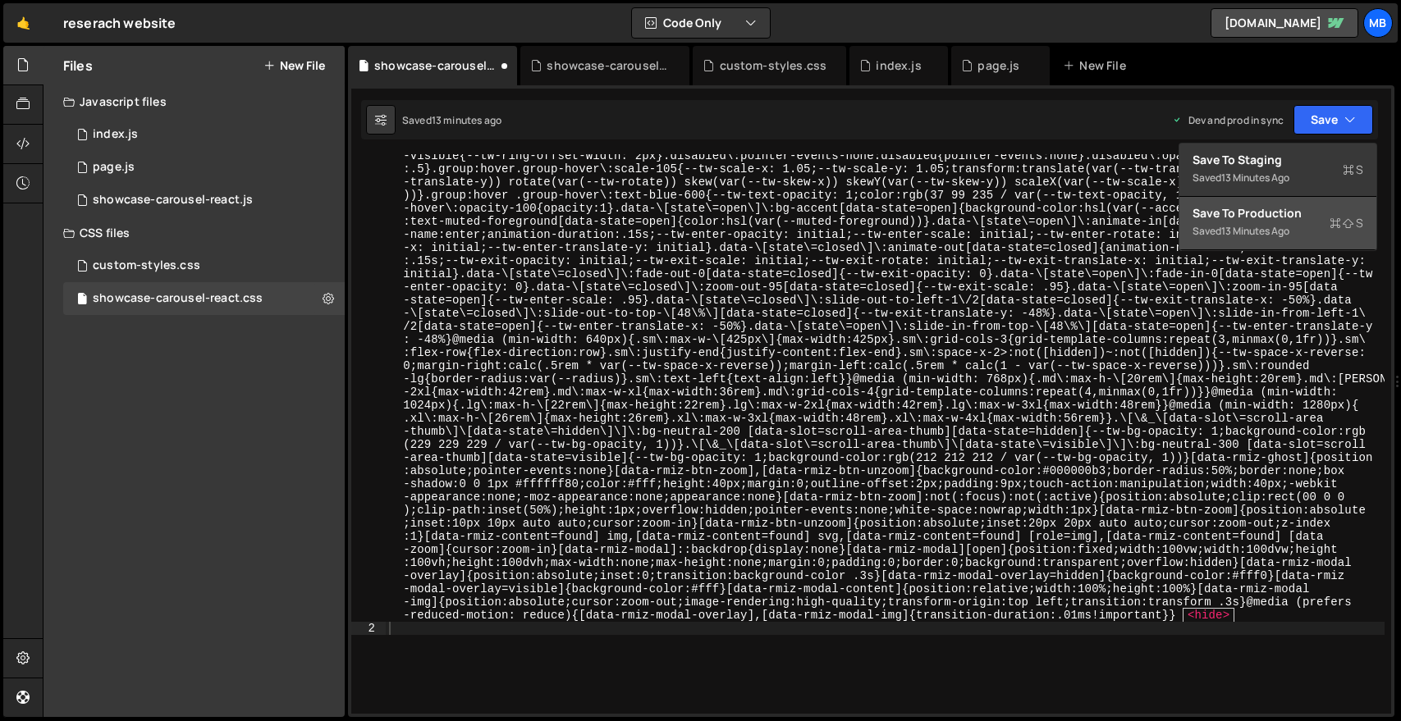
click at [1275, 226] on div "13 minutes ago" at bounding box center [1255, 231] width 68 height 14
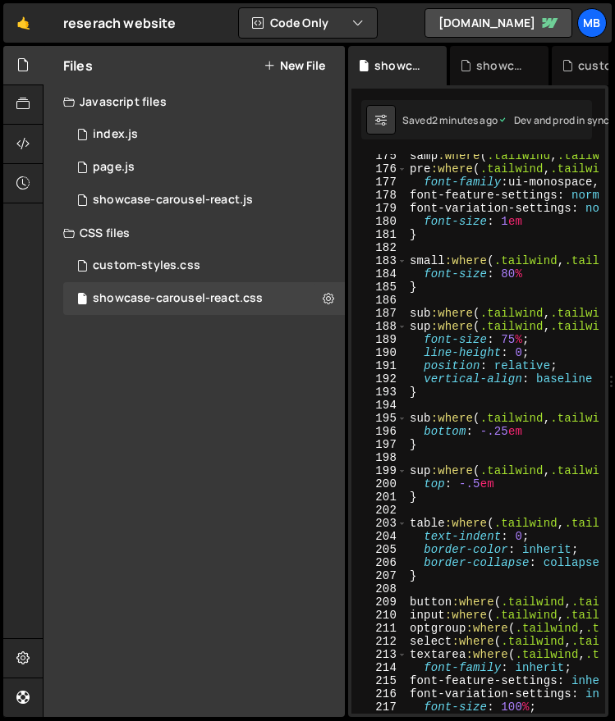
scroll to position [1956, 0]
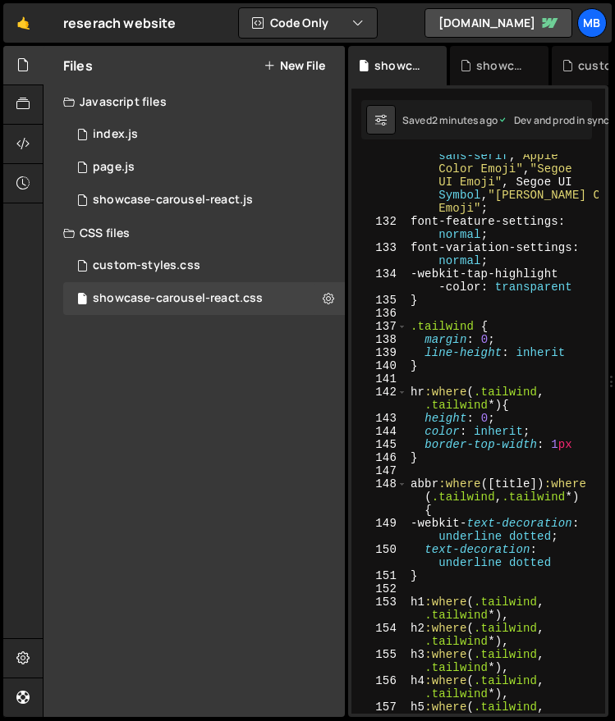
click at [552, 194] on div "font-family : ui-sans -serif, system-ui, sans-serif , " Apple Color Emoji " , "…" at bounding box center [502, 462] width 191 height 678
type textarea "}"
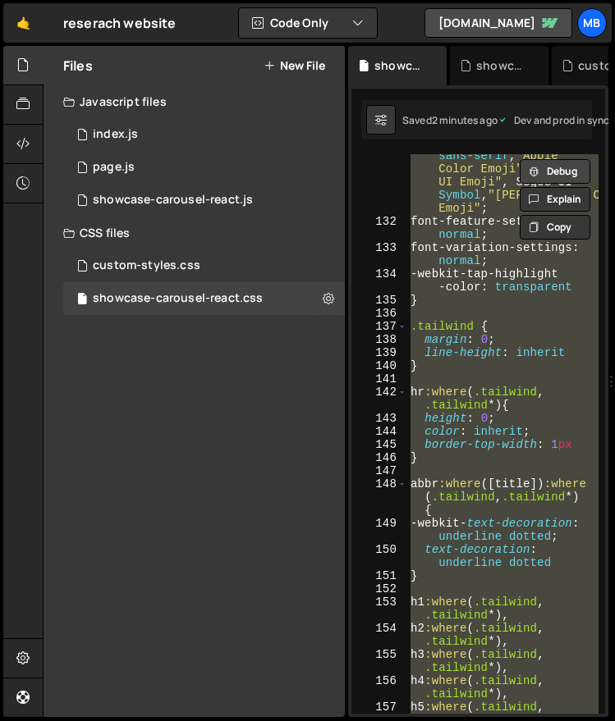
paste textarea
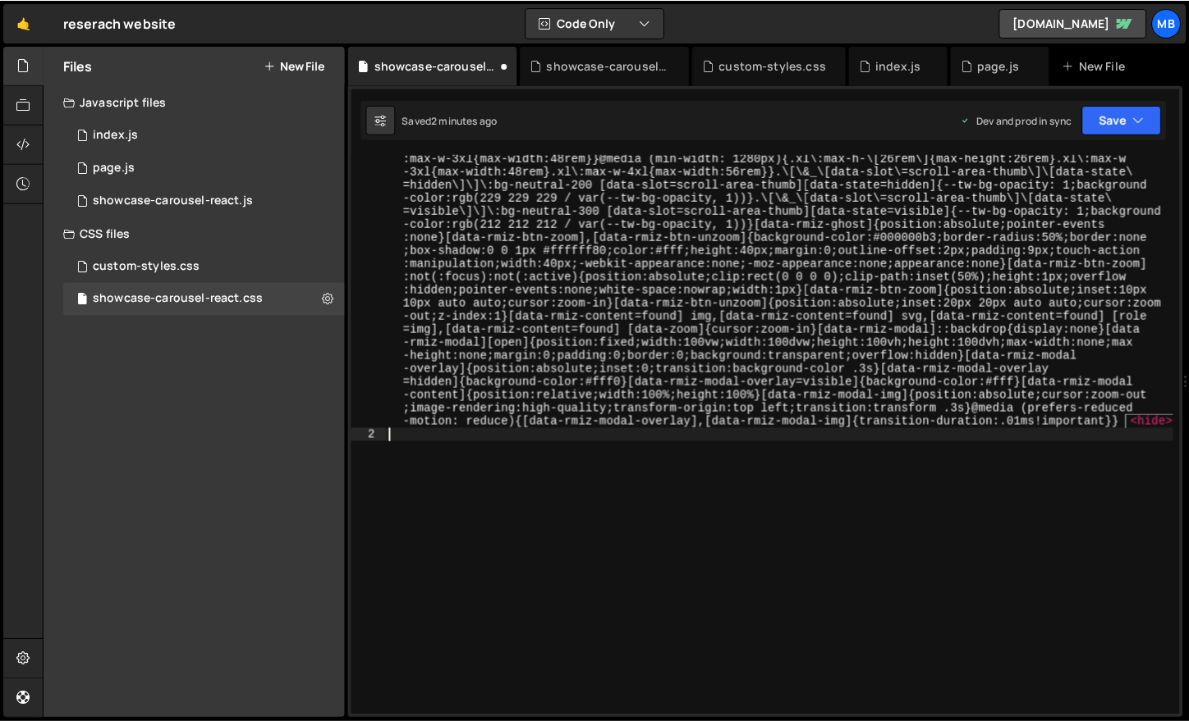
scroll to position [3286, 0]
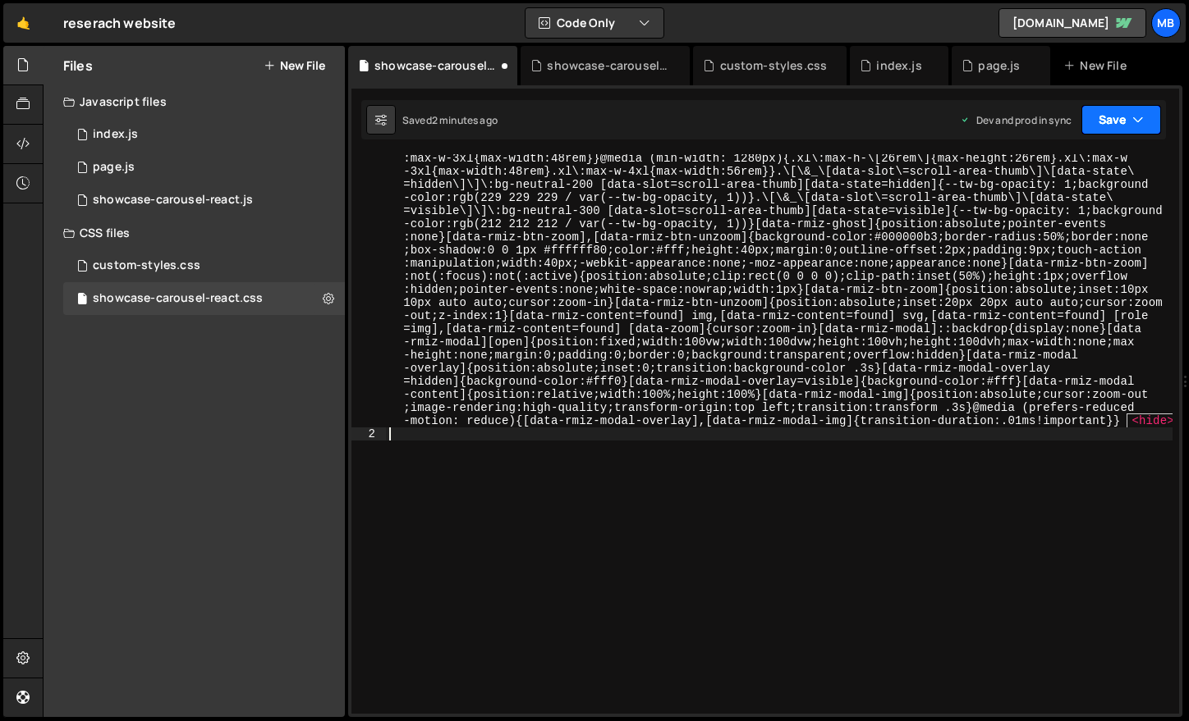
click at [1109, 120] on button "Save" at bounding box center [1121, 120] width 80 height 30
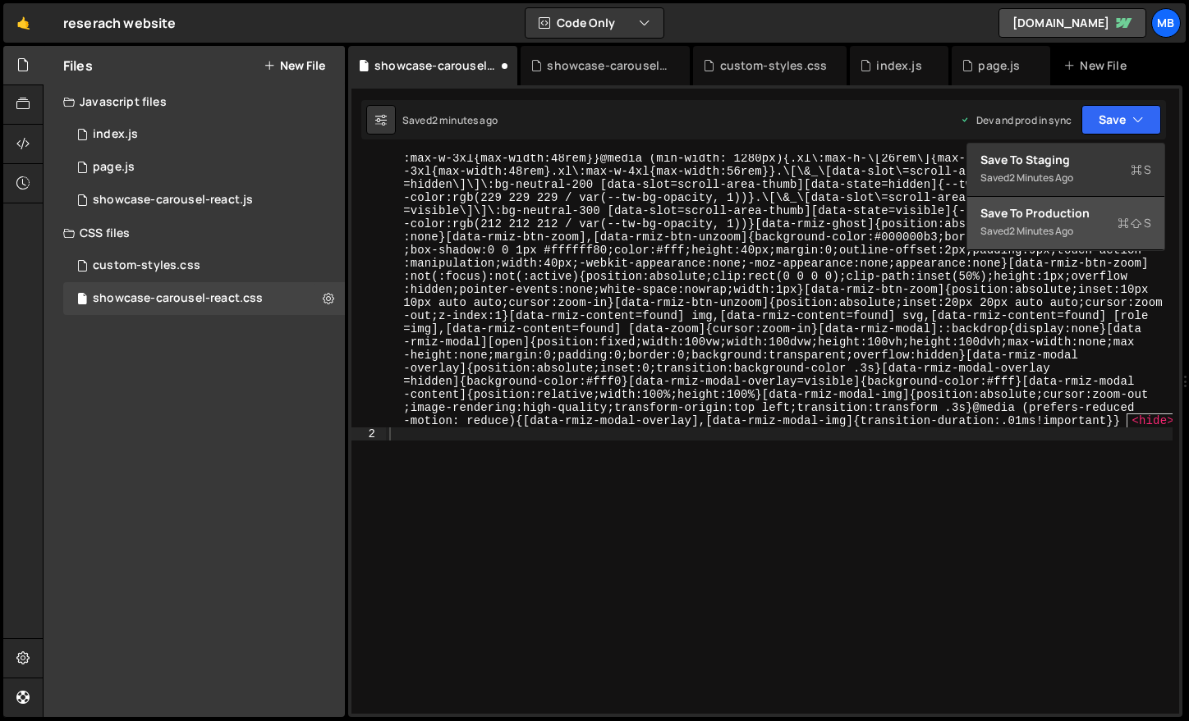
click at [1091, 227] on div "Saved 2 minutes ago" at bounding box center [1065, 232] width 171 height 20
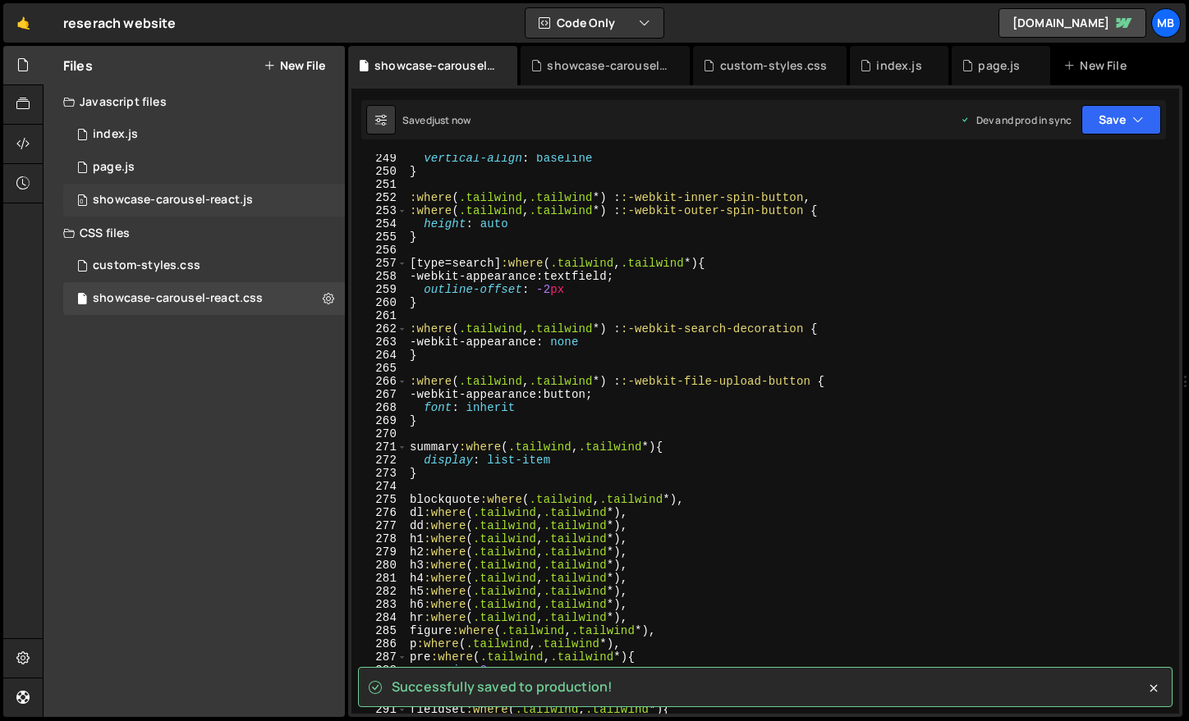
click at [234, 190] on div "0 showcase-carousel-react.js 0" at bounding box center [204, 200] width 282 height 33
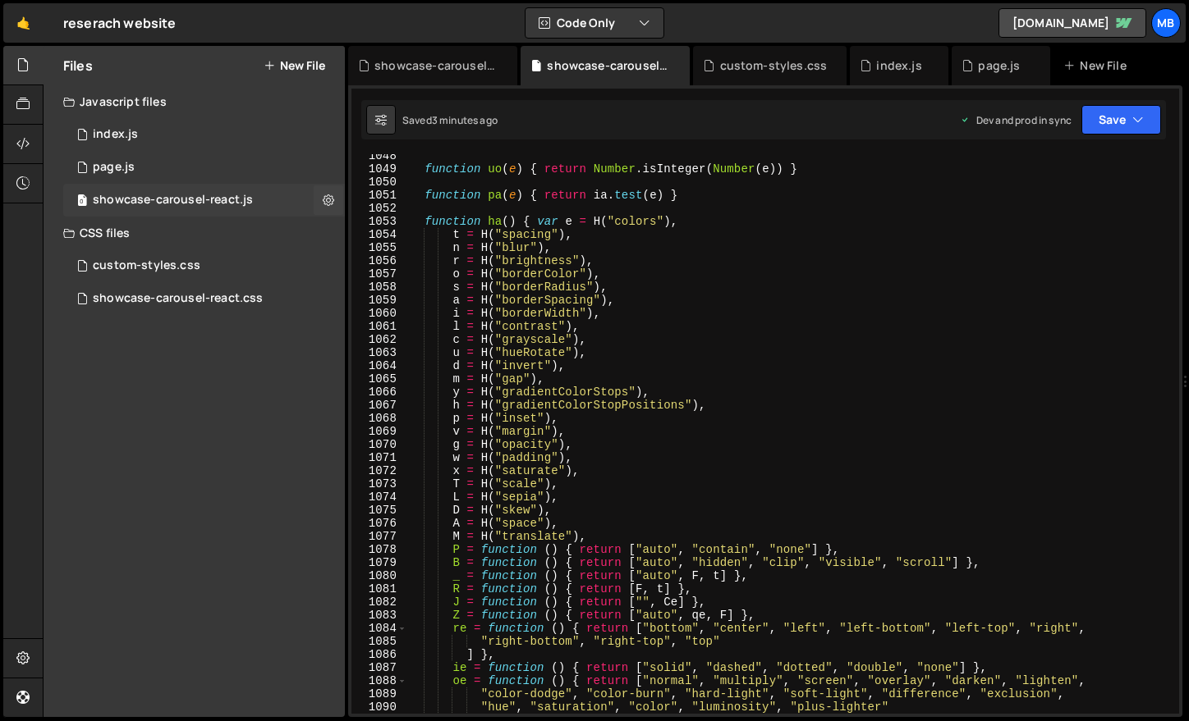
click at [273, 200] on div "0 showcase-carousel-react.js 0" at bounding box center [204, 200] width 282 height 33
click at [721, 218] on div "function uo ( e ) { return Number . isInteger ( Number ( e )) } function pa ( e…" at bounding box center [896, 442] width 978 height 586
type textarea "window.initCarousel = Uo, window.MyCarousel = { init: Uo } }));"
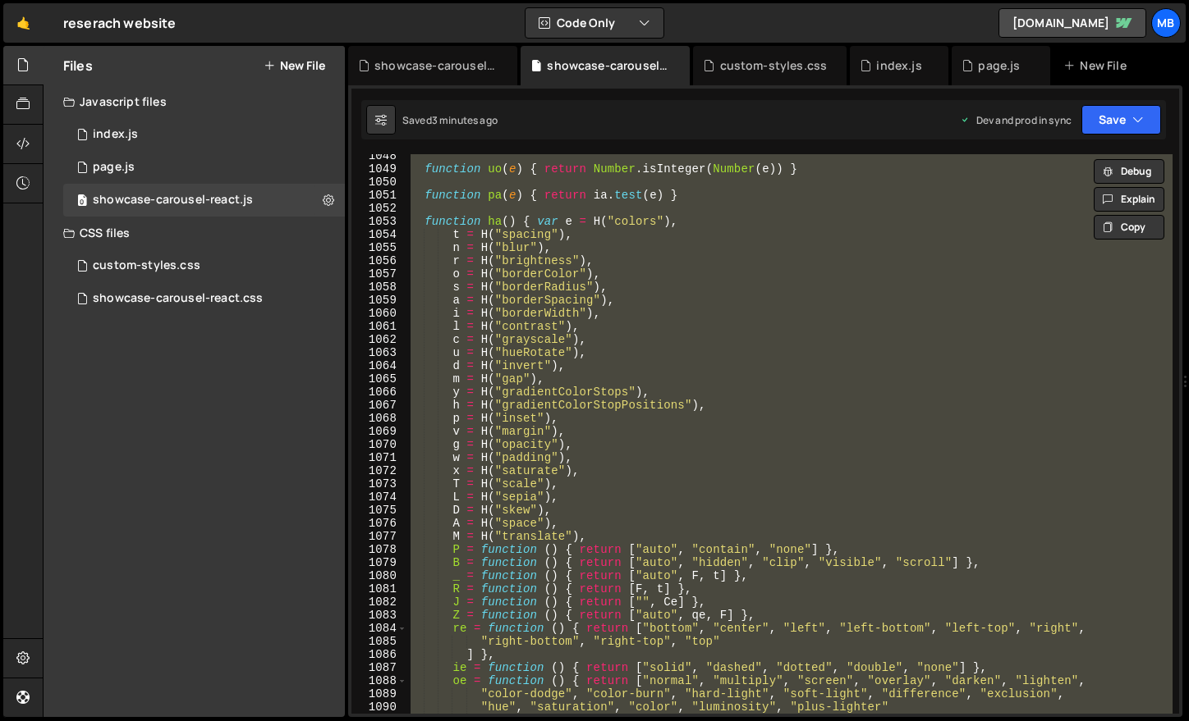
paste textarea
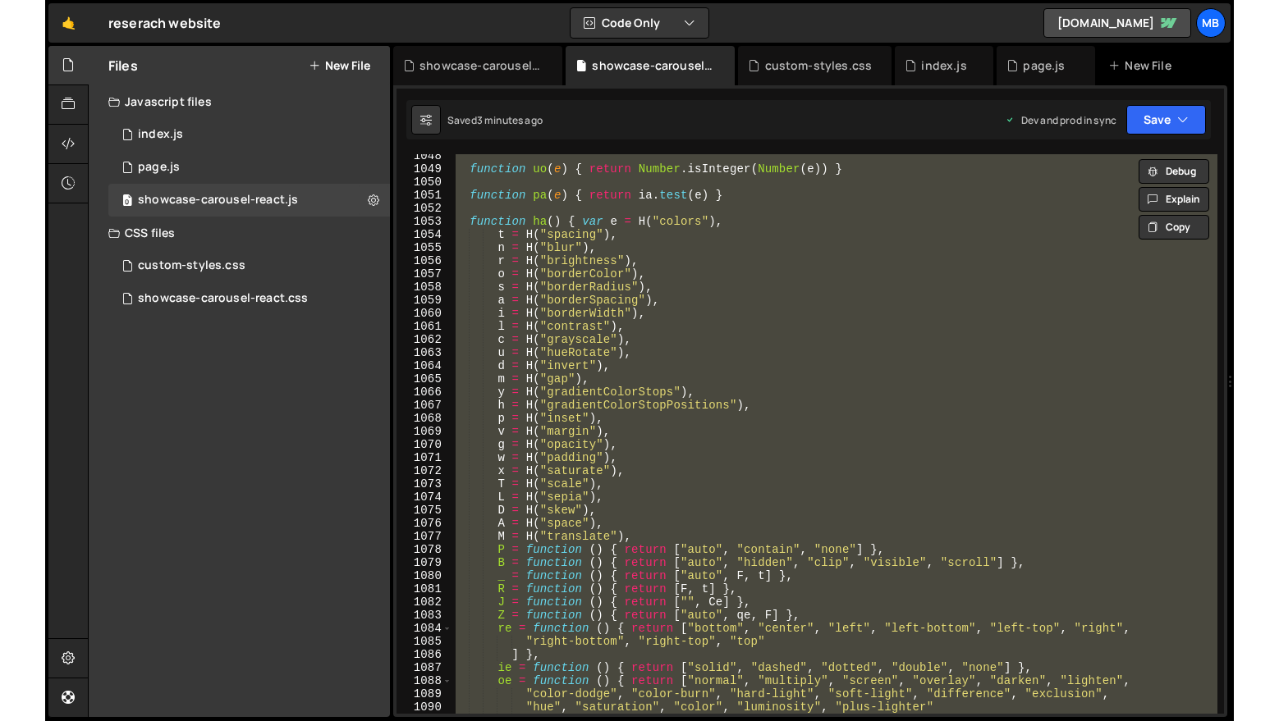
scroll to position [18417, 0]
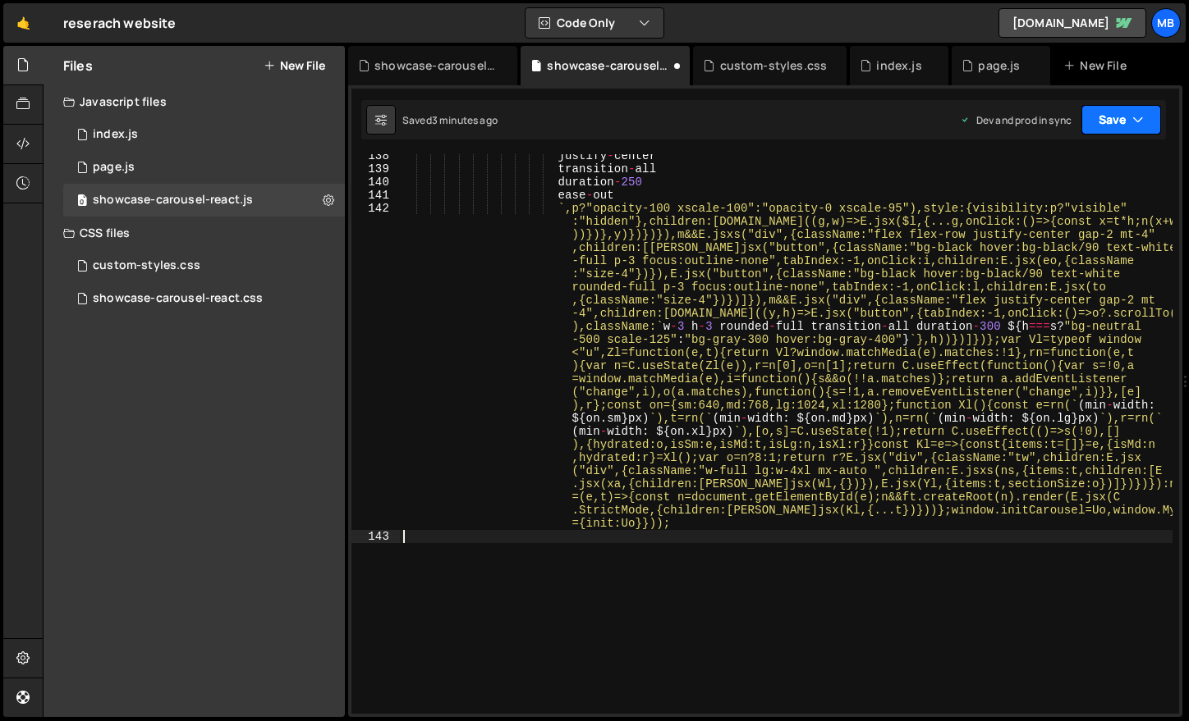
click at [1134, 117] on icon "button" at bounding box center [1137, 120] width 11 height 16
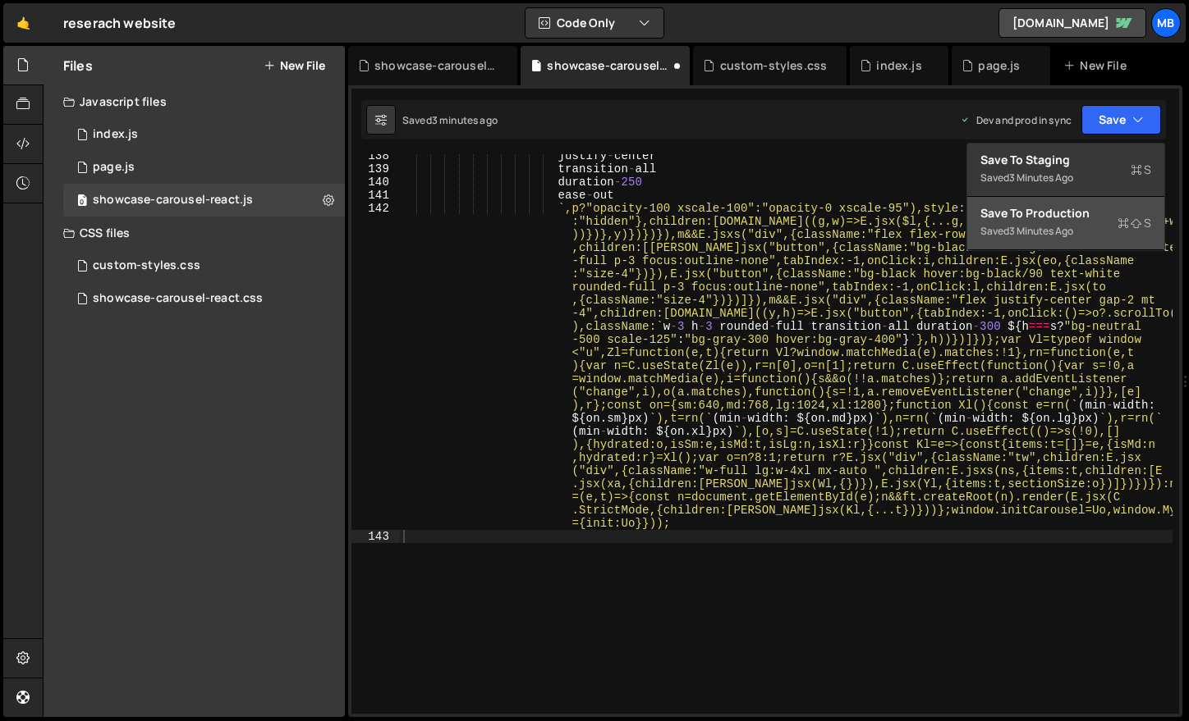
click at [1080, 226] on div "Saved 3 minutes ago" at bounding box center [1065, 232] width 171 height 20
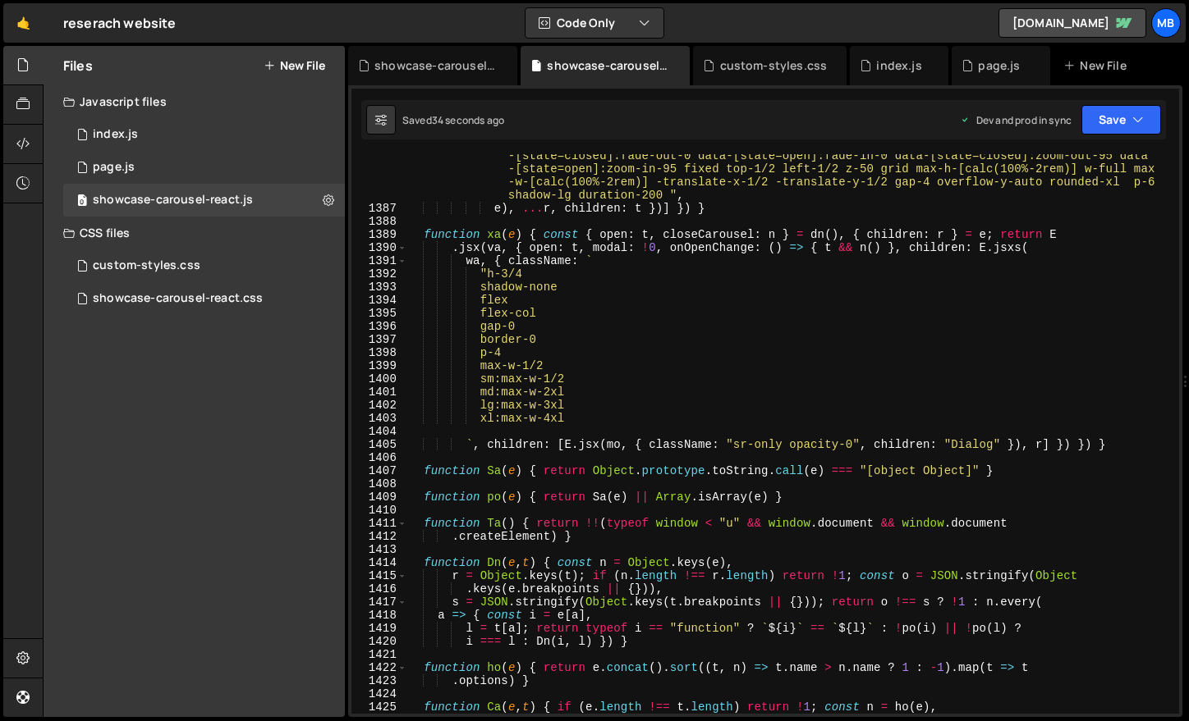
type textarea "gap-0"
click at [515, 332] on div ""tailwind bg-background data-[state=open]:animate-in data-[state=closed]:animat…" at bounding box center [789, 455] width 766 height 639
click at [212, 310] on div "showcase-carousel-react.css 0" at bounding box center [204, 298] width 282 height 33
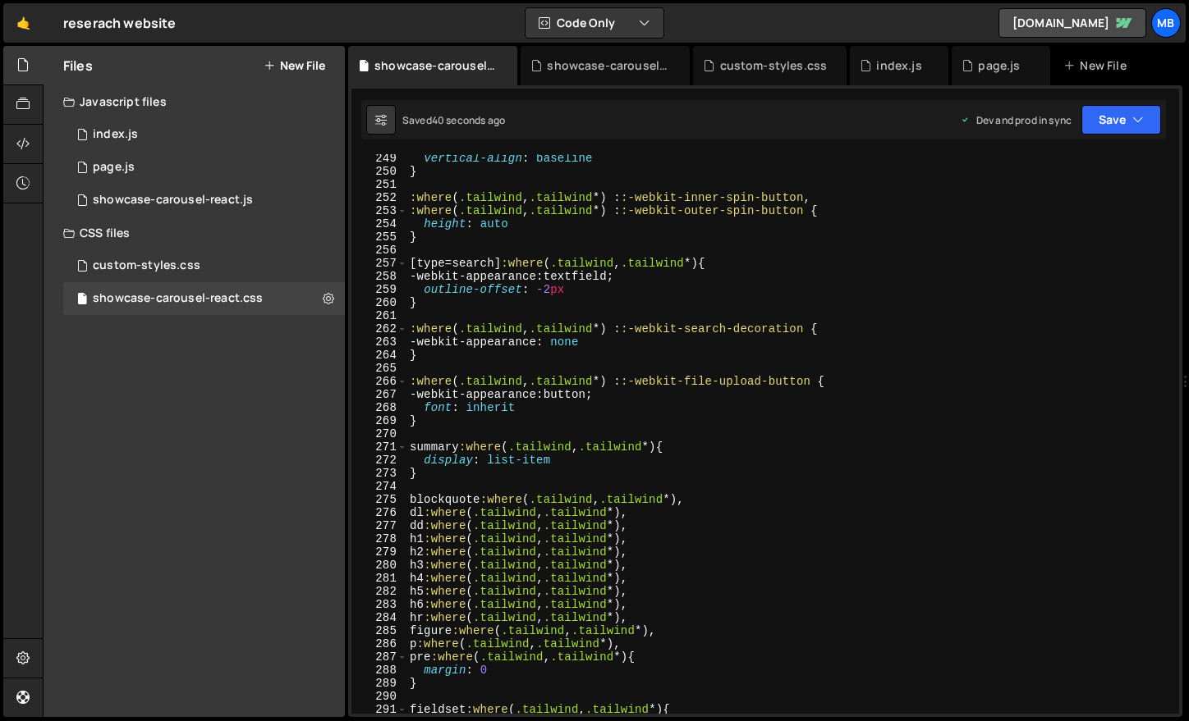
click at [684, 337] on div "vertical-align : baseline } :where ( .tailwind , .tailwind *) : :-webkit-inner-…" at bounding box center [789, 445] width 766 height 586
type textarea "}"
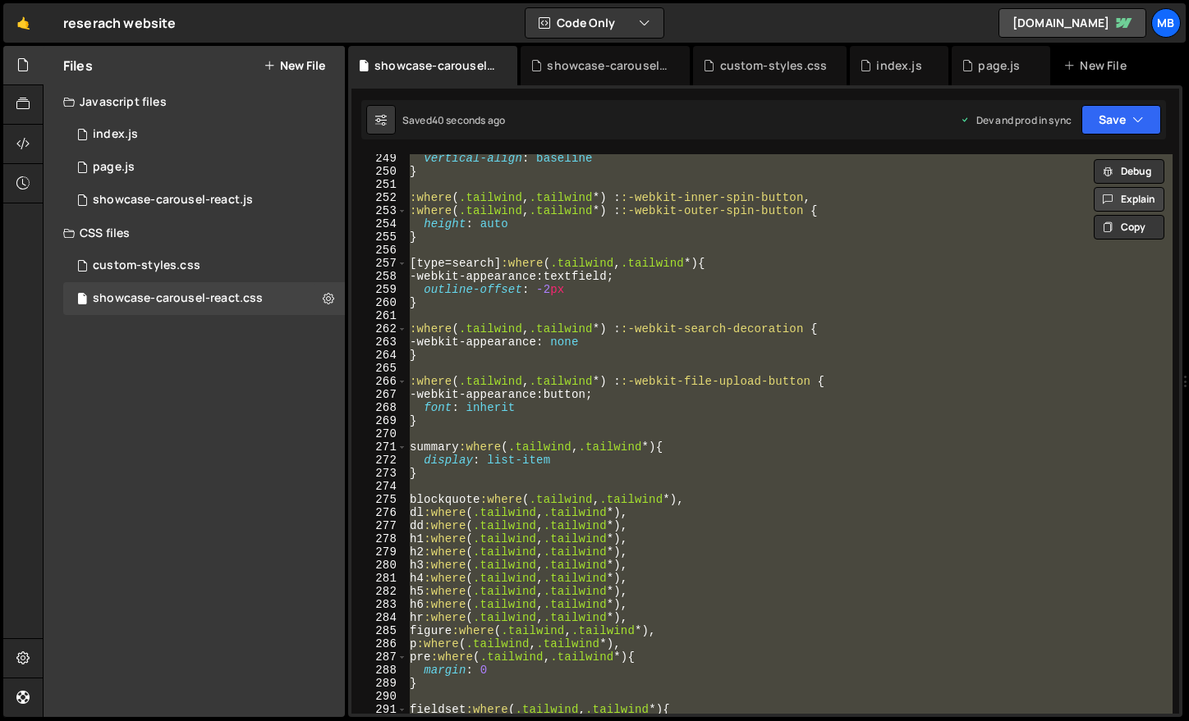
paste textarea
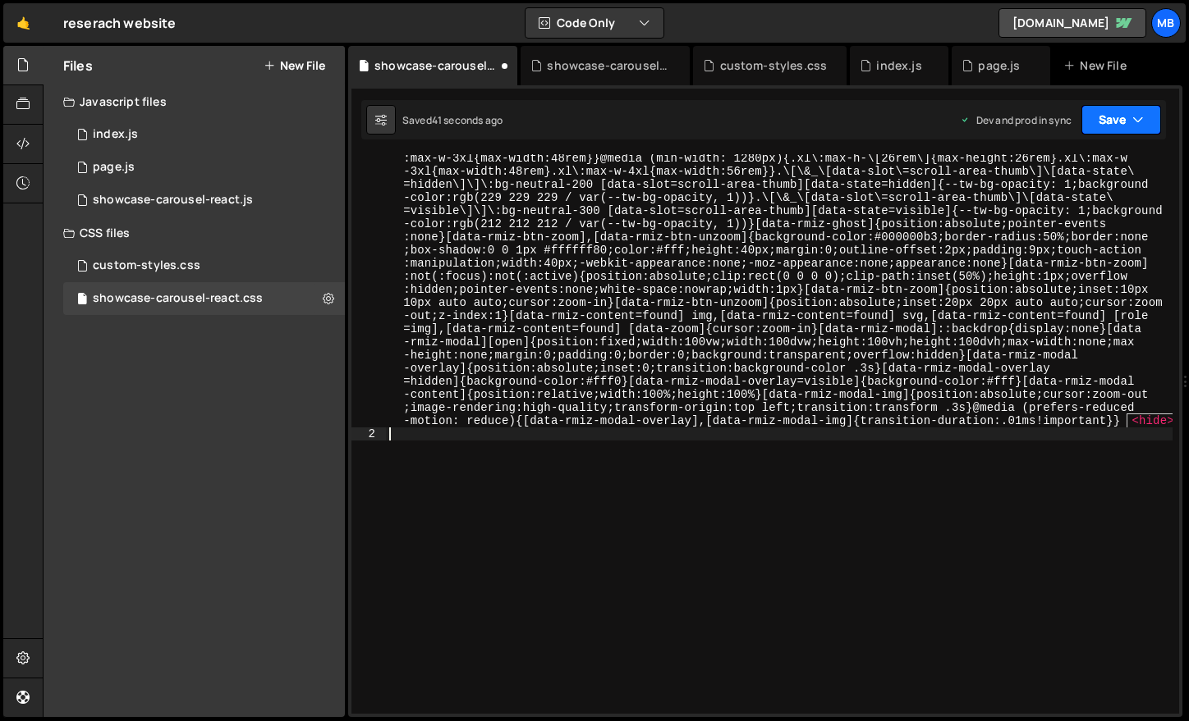
click at [1133, 120] on icon "button" at bounding box center [1137, 120] width 11 height 16
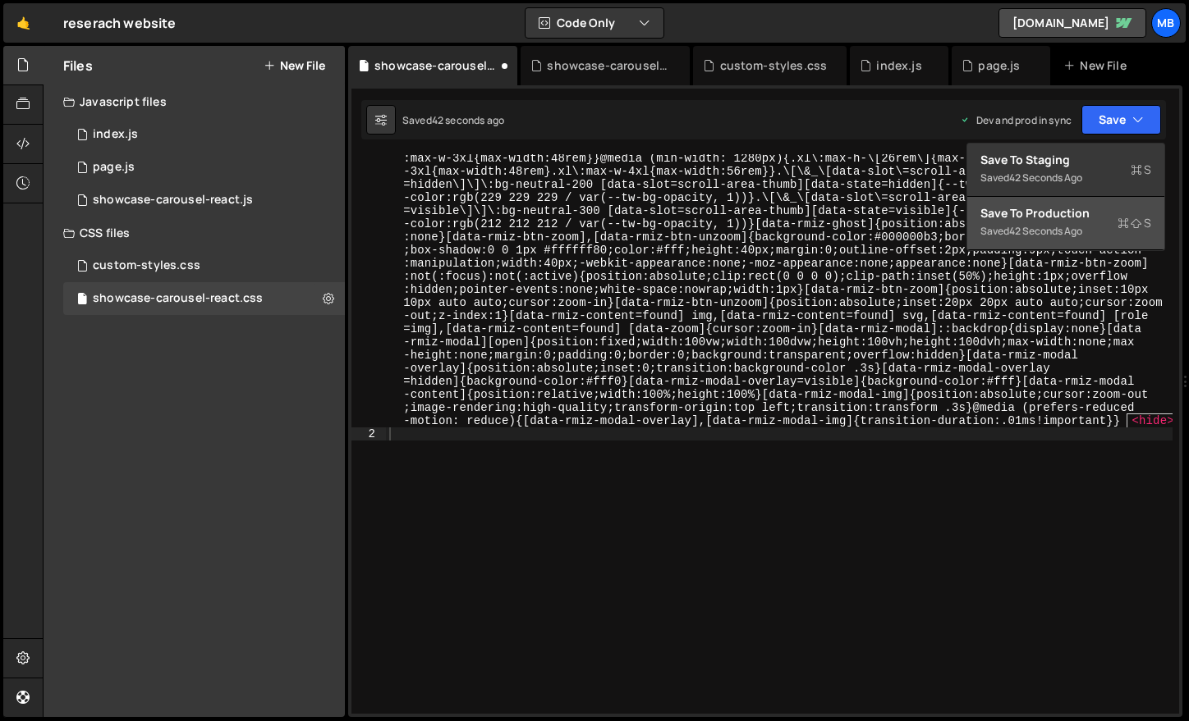
click at [1110, 213] on div "Save to Production S" at bounding box center [1065, 213] width 171 height 16
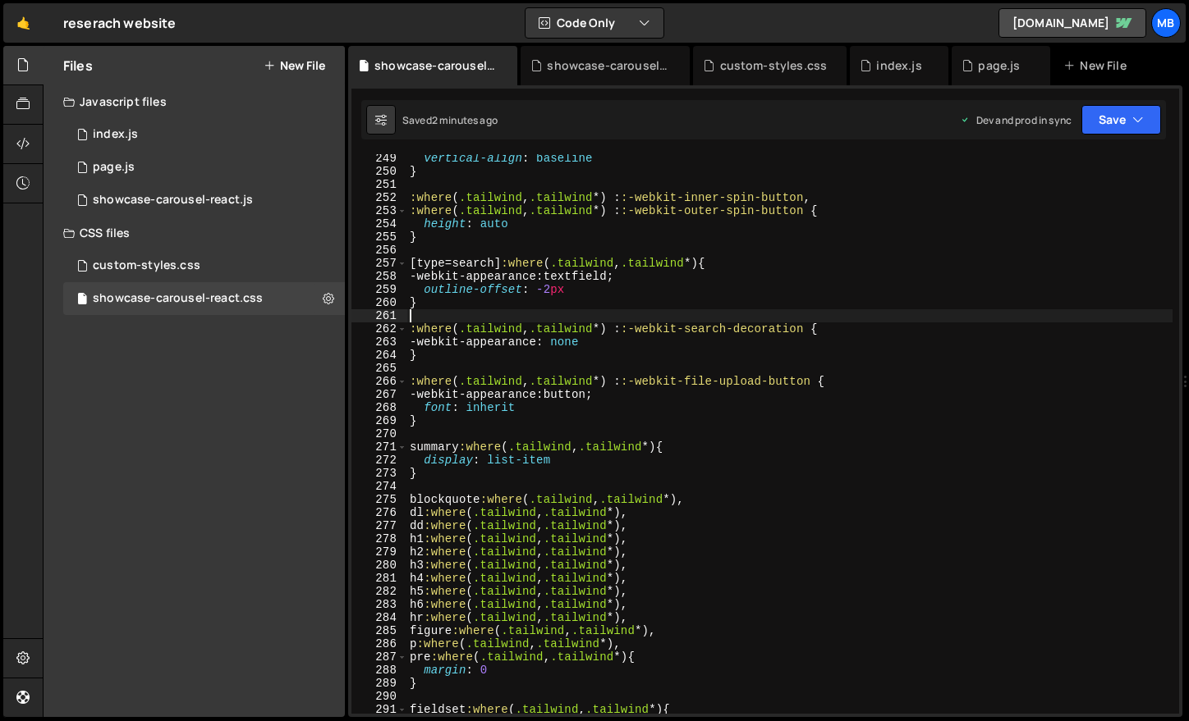
click at [497, 312] on div "vertical-align : baseline } :where ( .tailwind , .tailwind *) : :-webkit-inner-…" at bounding box center [789, 445] width 766 height 586
type textarea "}"
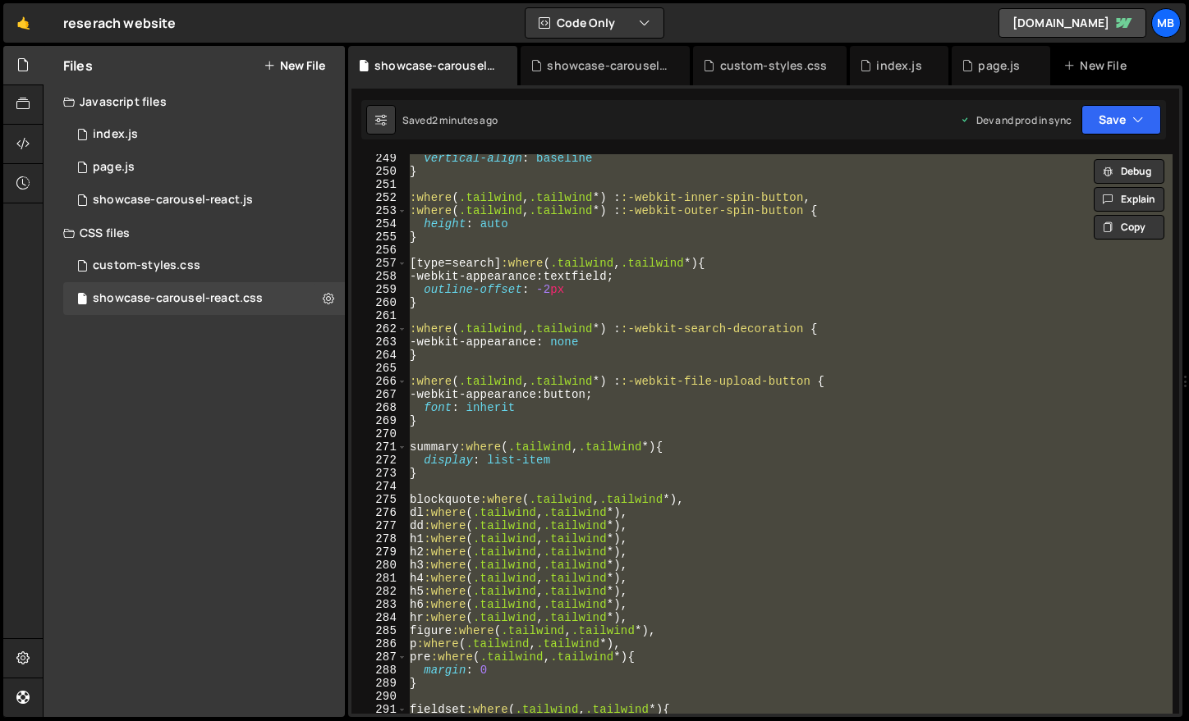
paste textarea
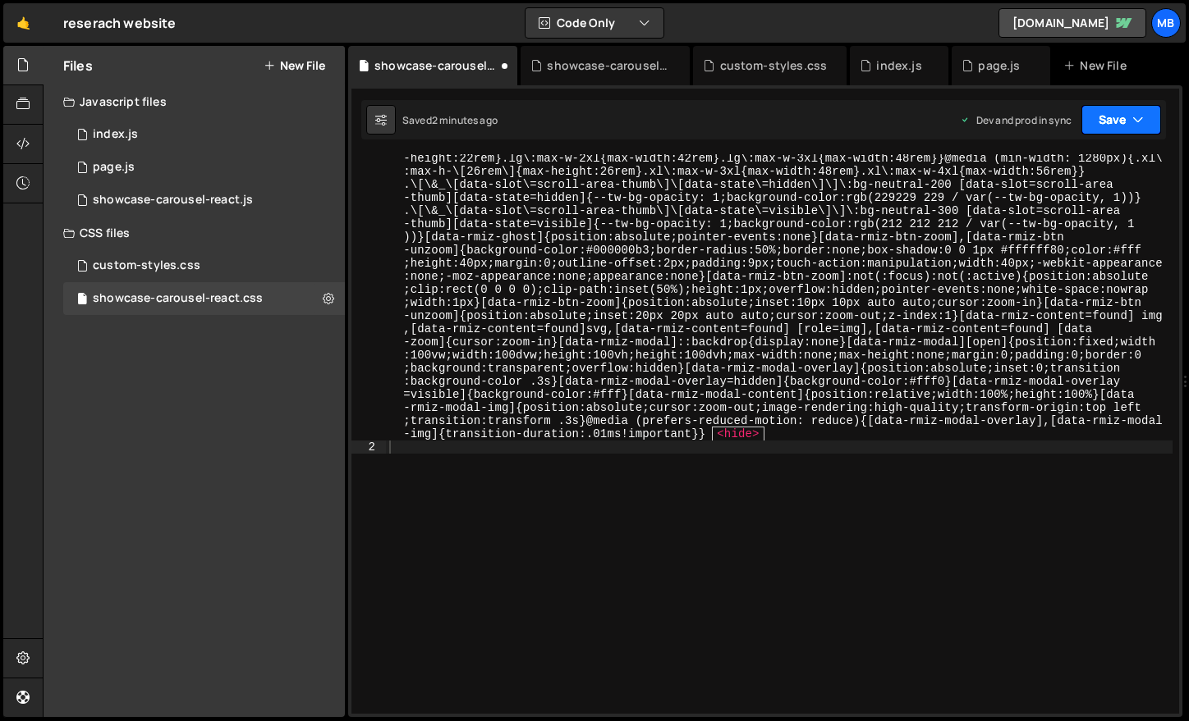
click at [1120, 116] on button "Save" at bounding box center [1121, 120] width 80 height 30
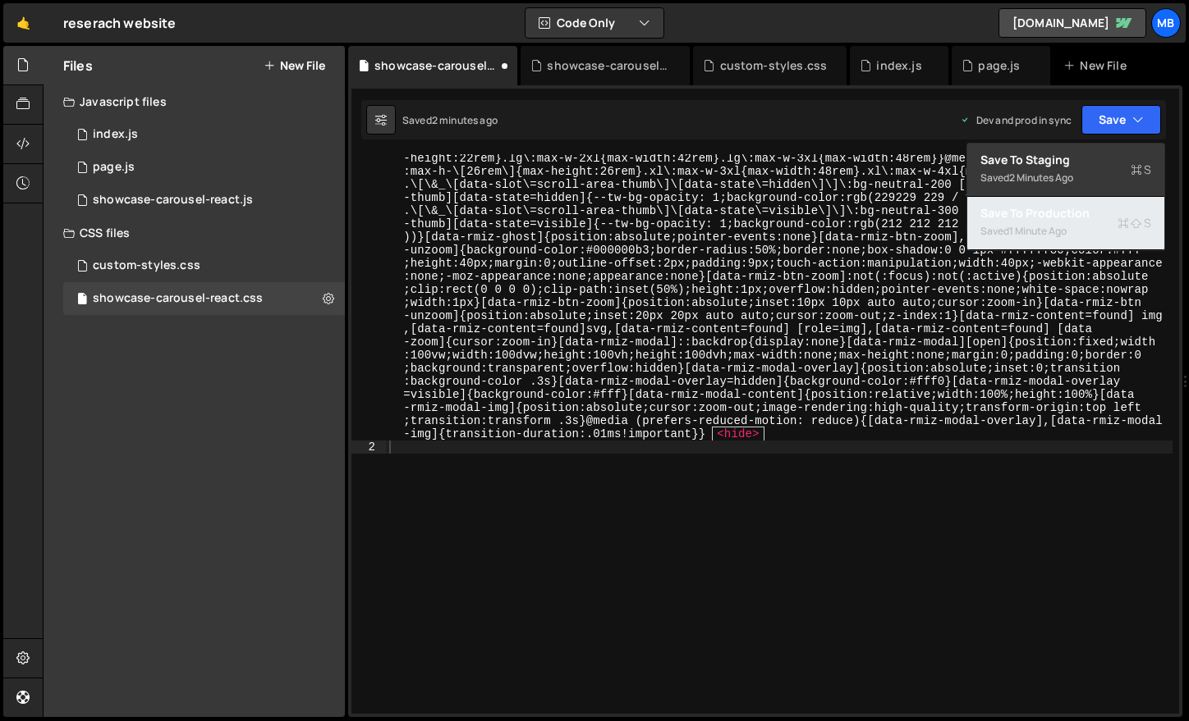
click at [1105, 231] on div "Saved 1 minute ago" at bounding box center [1065, 232] width 171 height 20
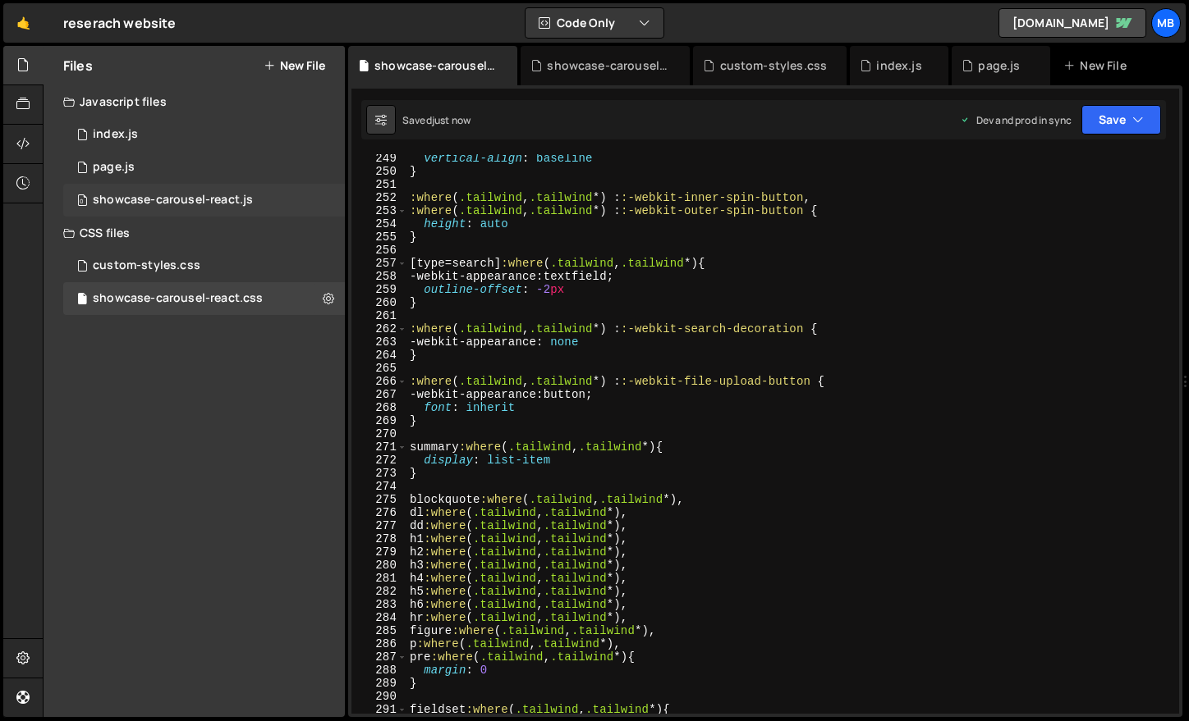
click at [192, 212] on div "0 showcase-carousel-react.js 0" at bounding box center [204, 200] width 282 height 33
click at [299, 199] on div "0 showcase-carousel-react.js 0" at bounding box center [204, 200] width 282 height 33
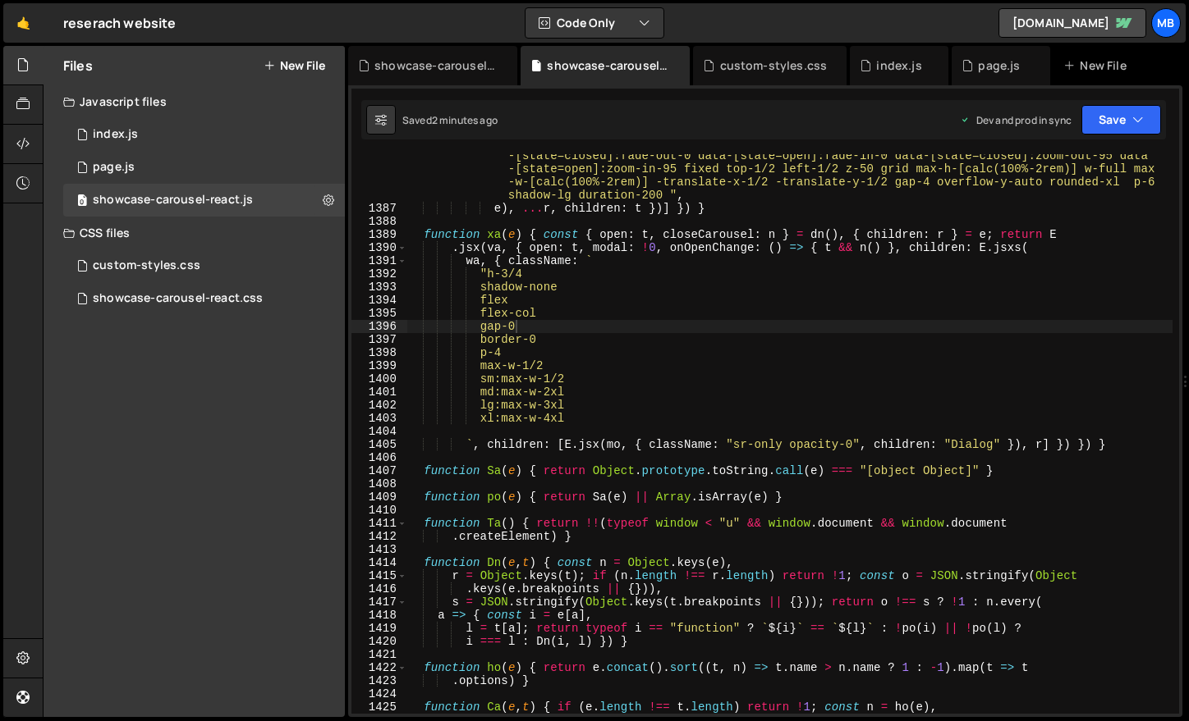
click at [570, 199] on div ""tailwind bg-background data-[state=open]:animate-in data-[state=closed]:animat…" at bounding box center [789, 455] width 766 height 639
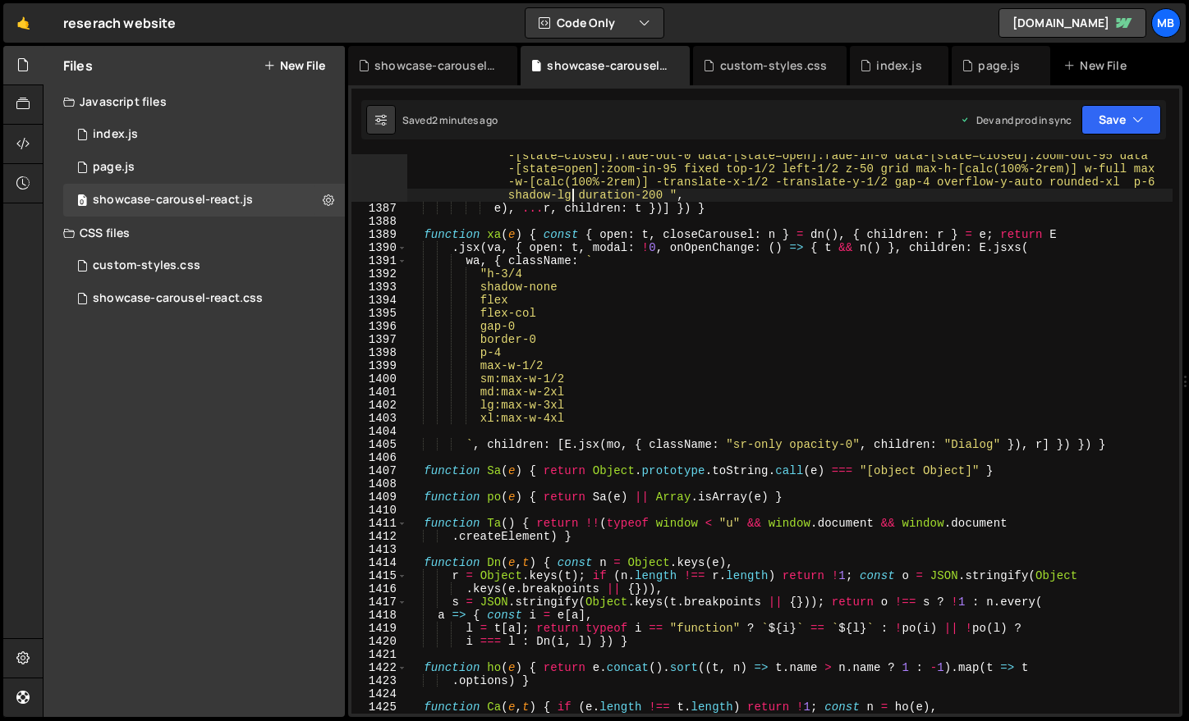
type textarea "window.initCarousel = Uo, window.MyCarousel = { init: Uo } }));"
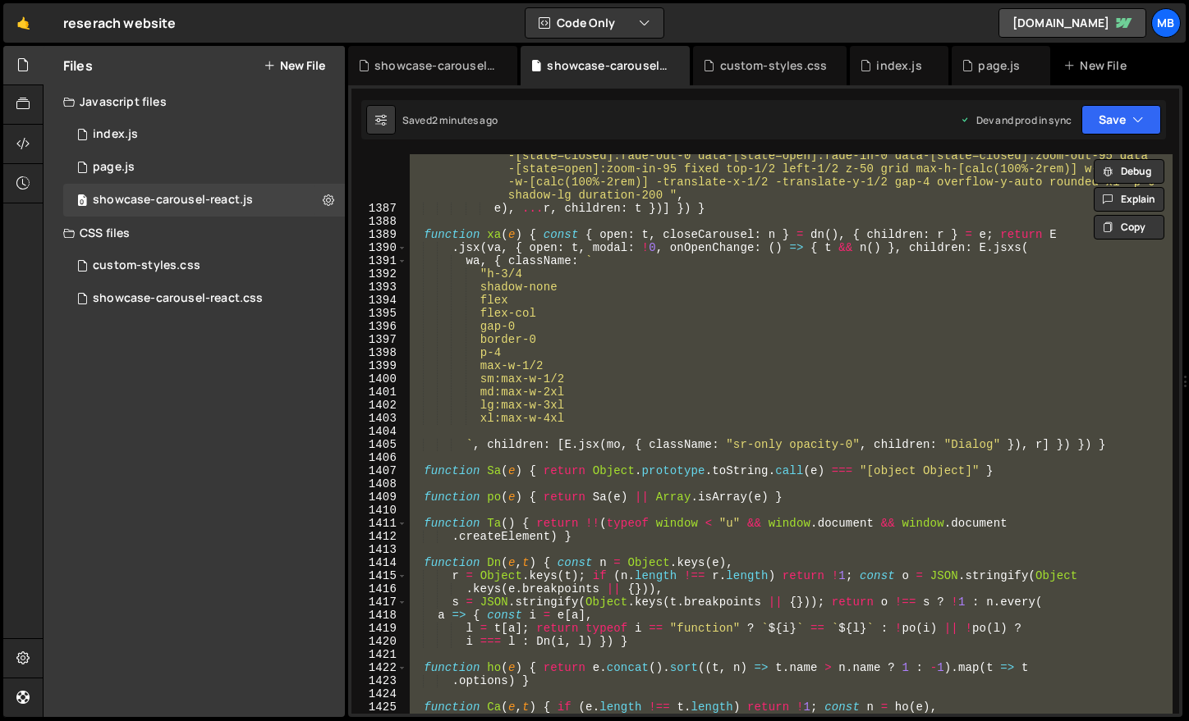
paste textarea
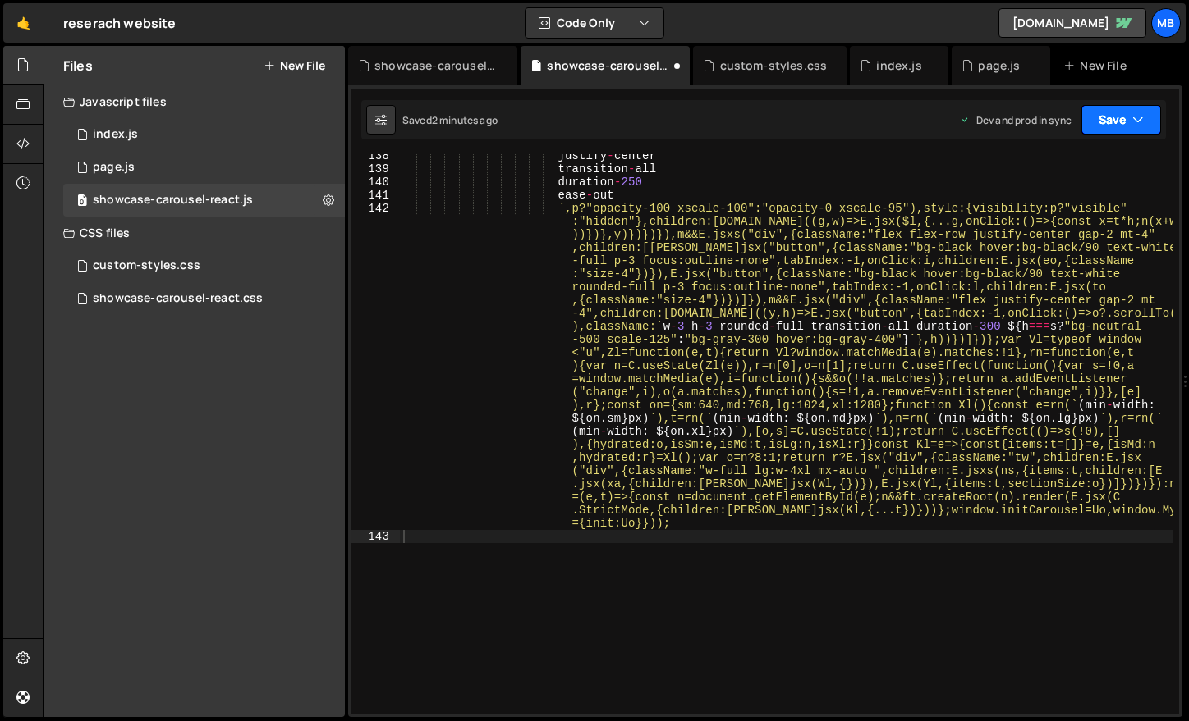
click at [1159, 121] on button "Save" at bounding box center [1121, 120] width 80 height 30
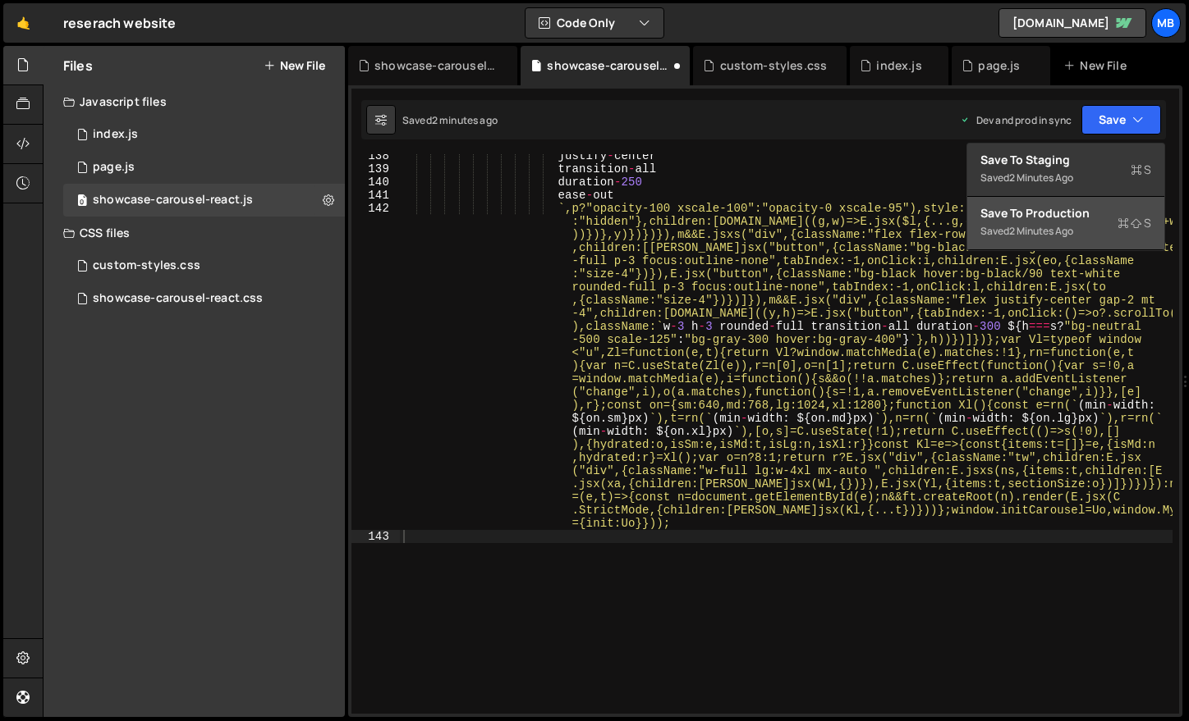
click at [1059, 225] on div "2 minutes ago" at bounding box center [1041, 231] width 64 height 14
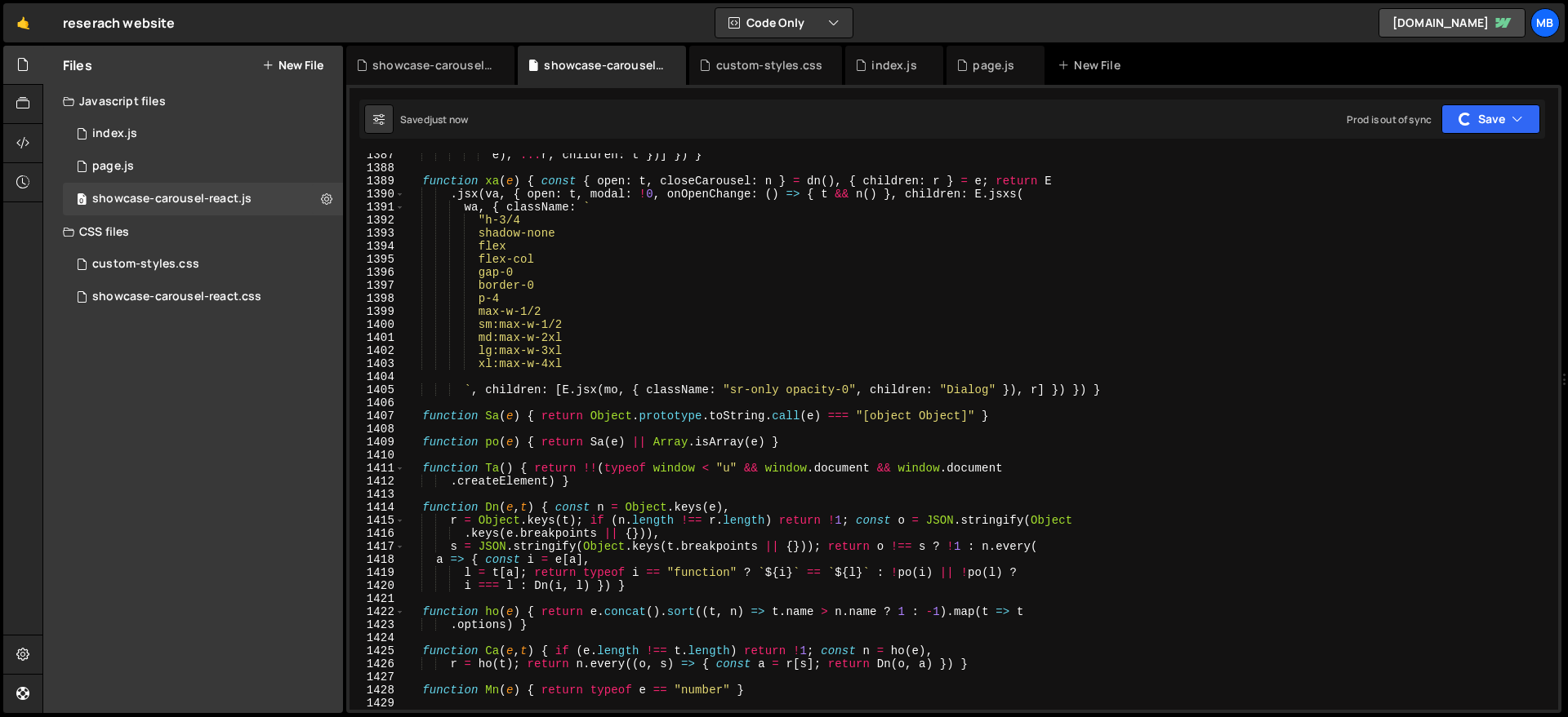
scroll to position [12436, 0]
click at [550, 205] on div "e ) , ... r , children : t })] }) } function xa ( e ) { const { open : t , clos…" at bounding box center [978, 440] width 1146 height 583
type textarea "window.initCarousel = Uo, window.MyCarousel = { init: Uo } }));"
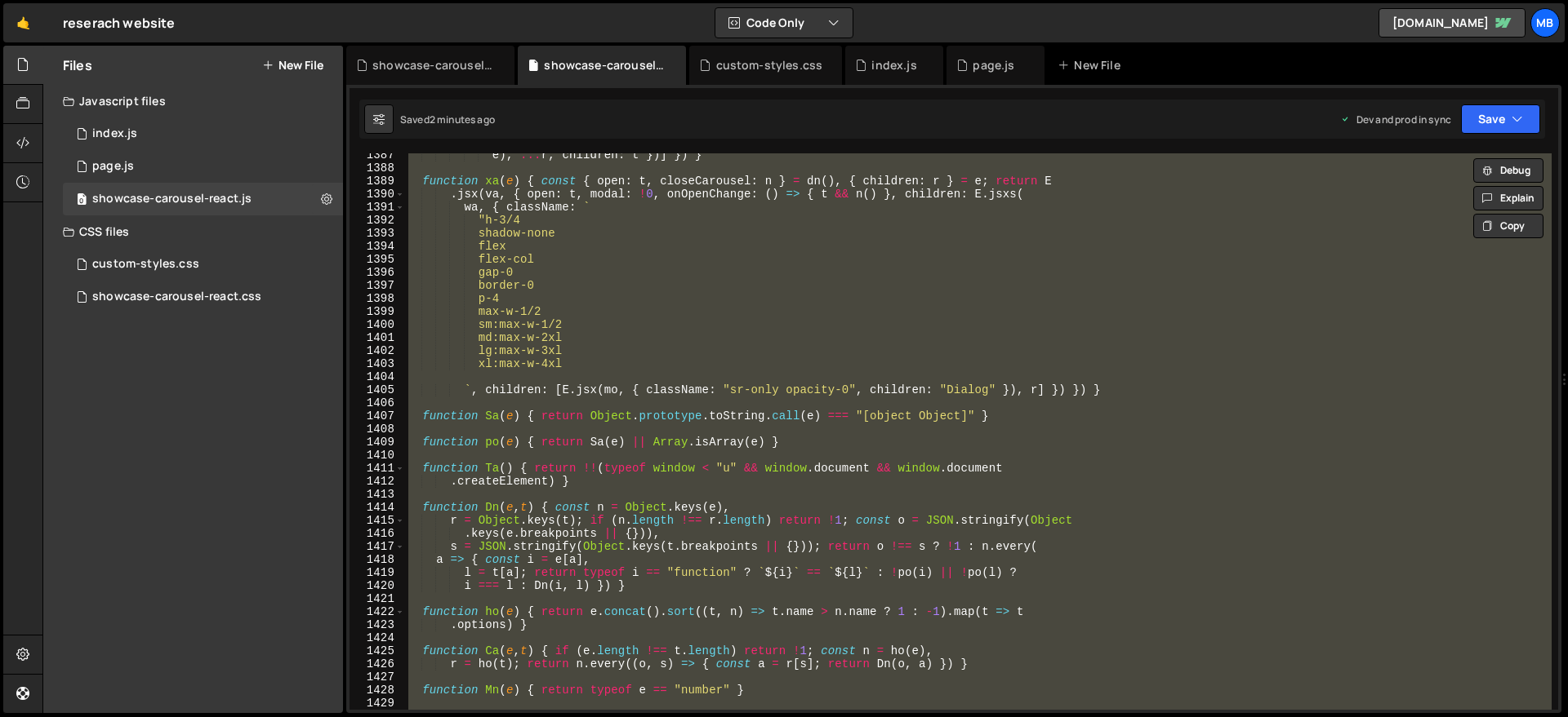
paste textarea
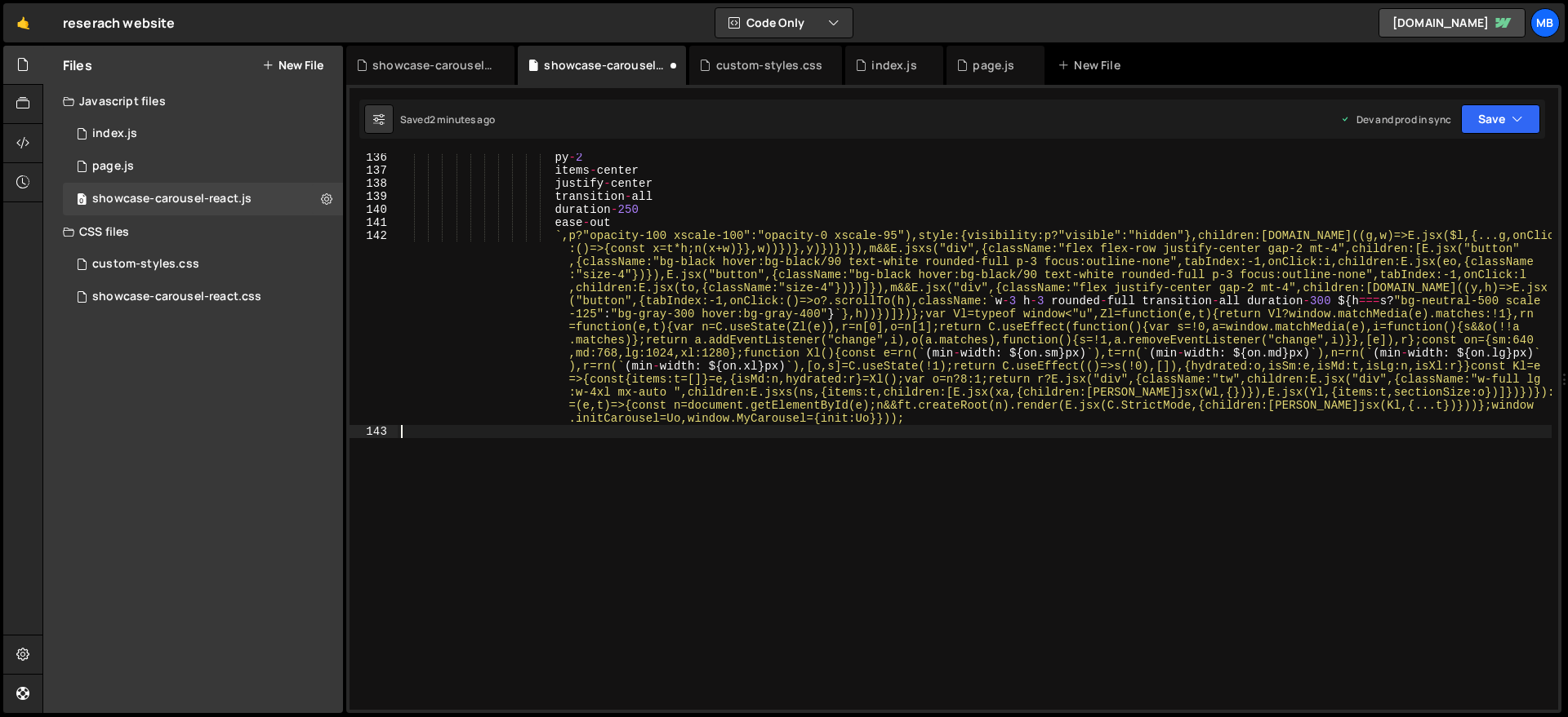
scroll to position [12305, 0]
click at [1424, 124] on button "Save" at bounding box center [1500, 119] width 80 height 30
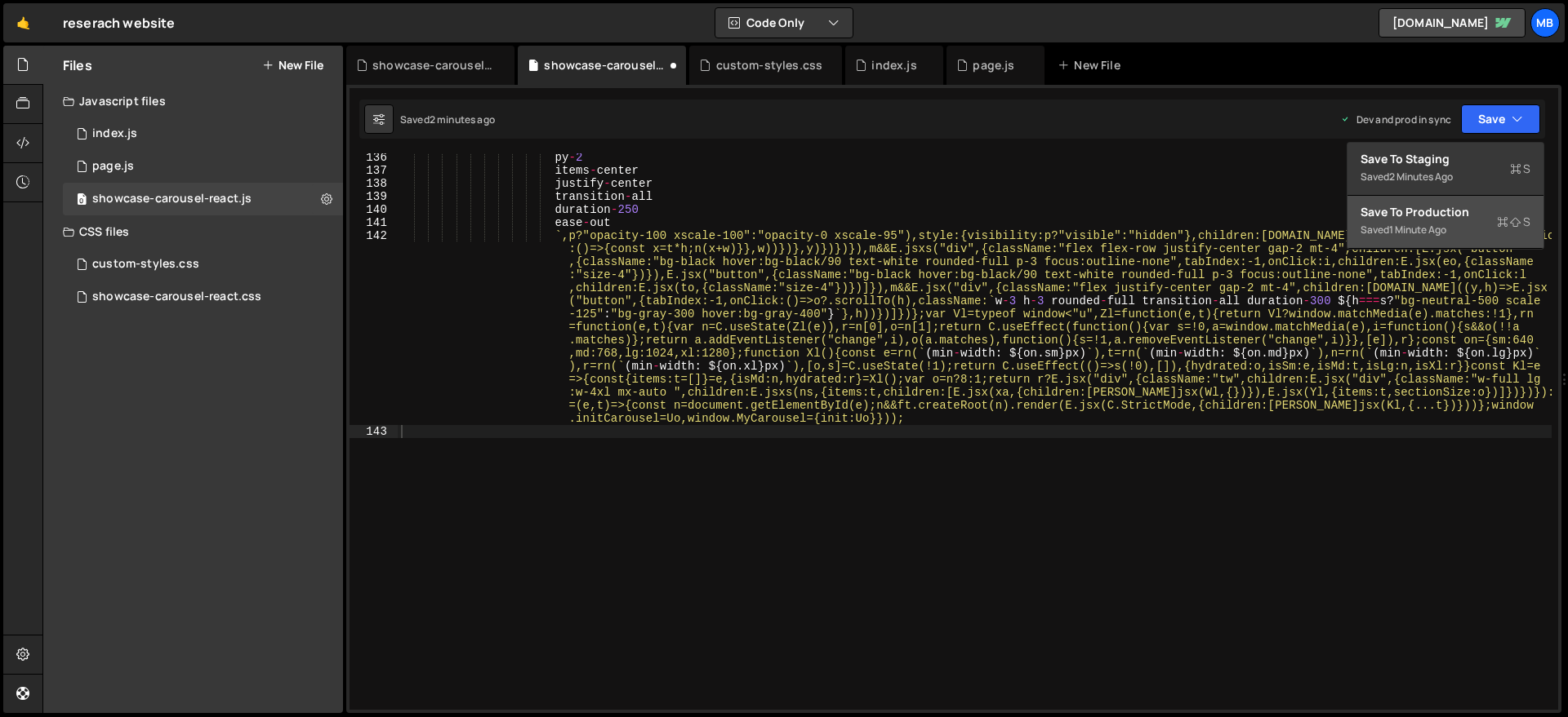
click at [1416, 204] on div "Save to Production S" at bounding box center [1445, 212] width 170 height 16
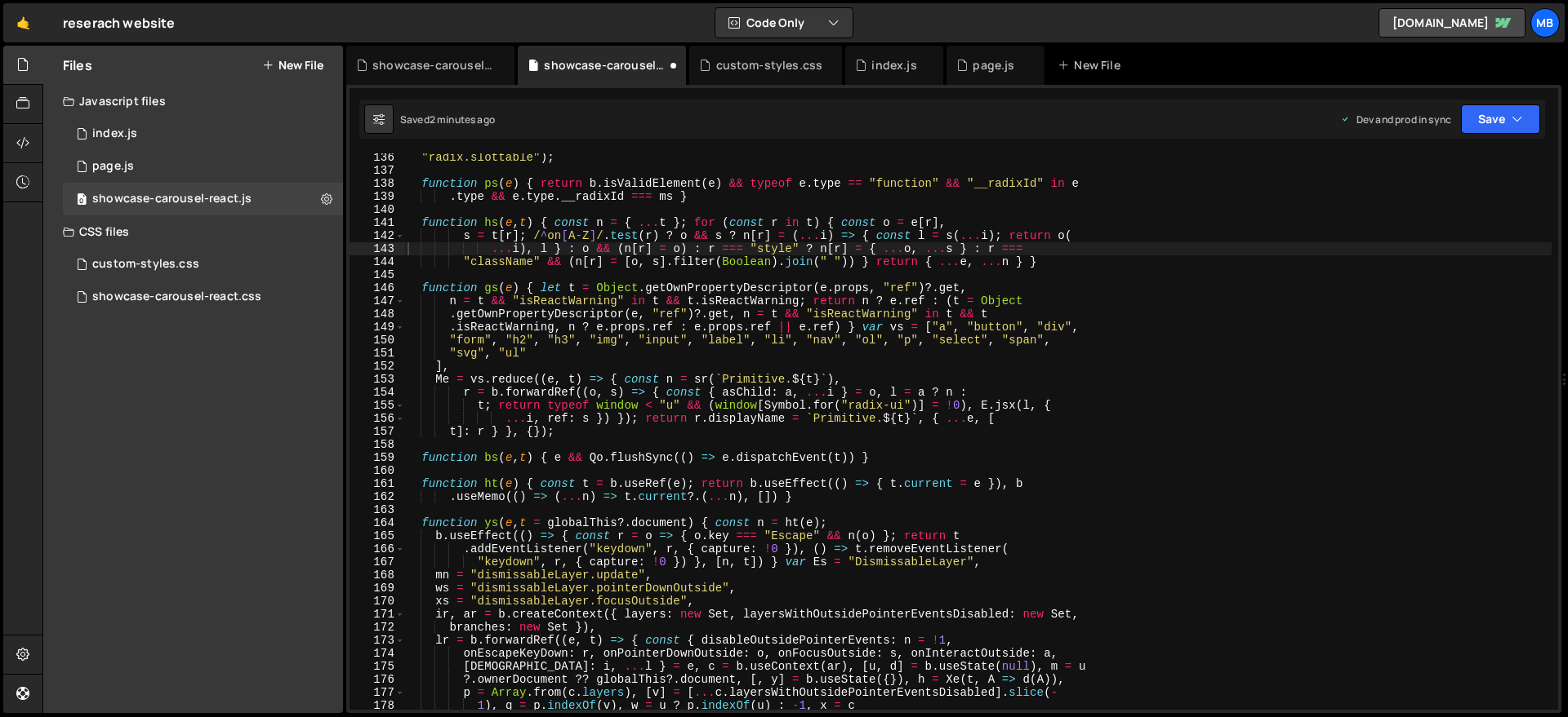
scroll to position [1215, 0]
click at [764, 71] on div "custom-styles.css" at bounding box center [770, 65] width 107 height 16
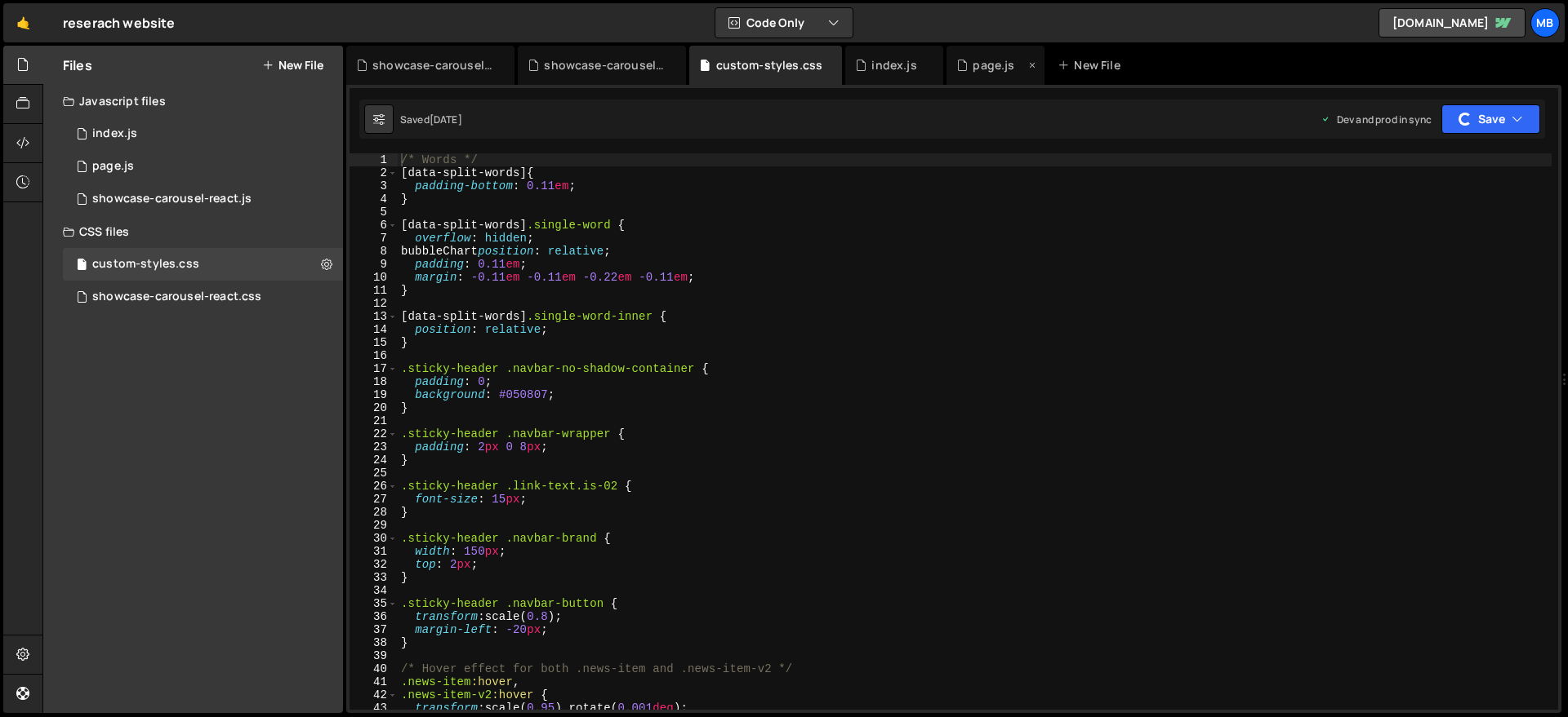
click at [0, 0] on icon at bounding box center [0, 0] width 0 height 0
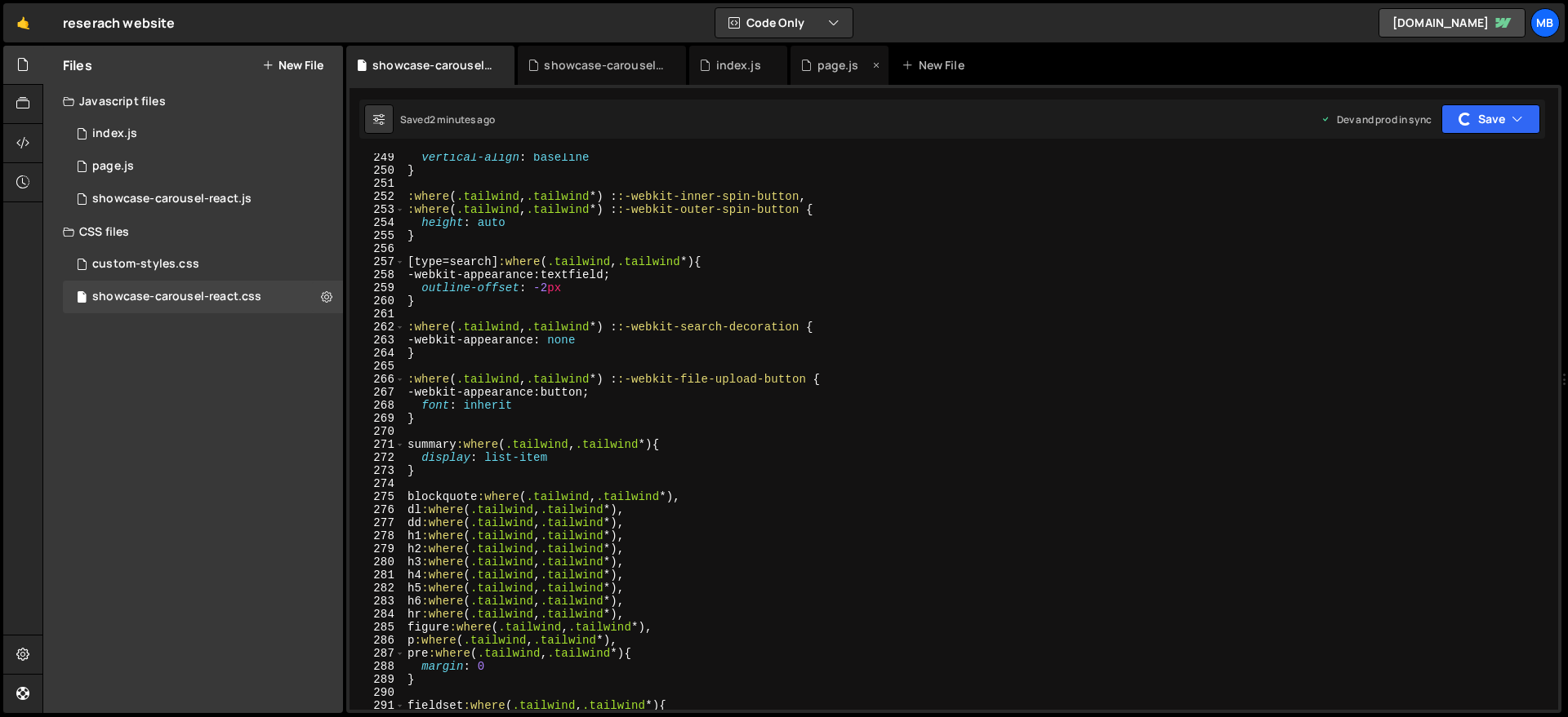
click at [0, 0] on icon at bounding box center [0, 0] width 0 height 0
drag, startPoint x: 774, startPoint y: 66, endPoint x: 731, endPoint y: 66, distance: 43.0
click at [0, 0] on icon at bounding box center [0, 0] width 0 height 0
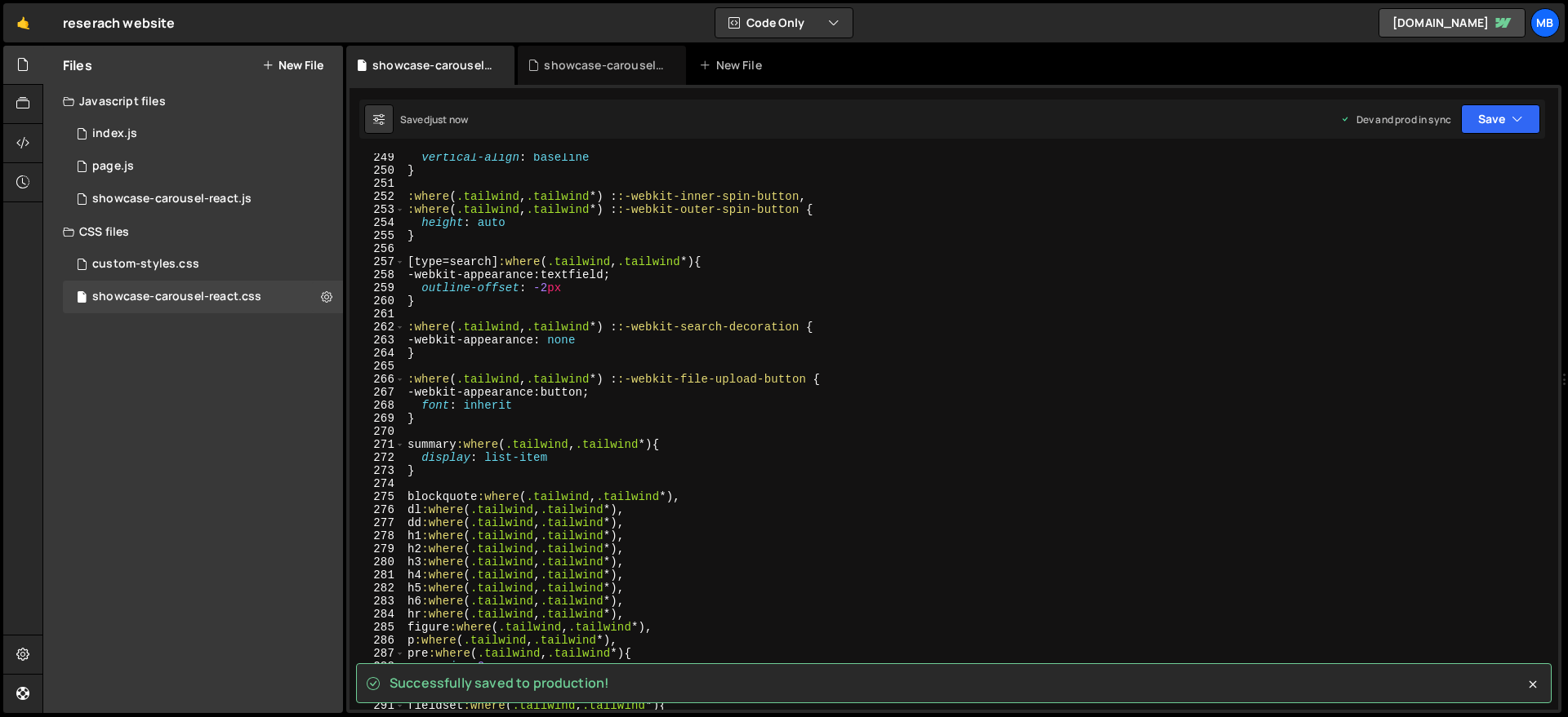
drag, startPoint x: 455, startPoint y: 60, endPoint x: 1387, endPoint y: 82, distance: 932.3
click at [1407, 80] on div "showcase-carousel-react.css showcase-carousel-react.js New File" at bounding box center [953, 65] width 1215 height 39
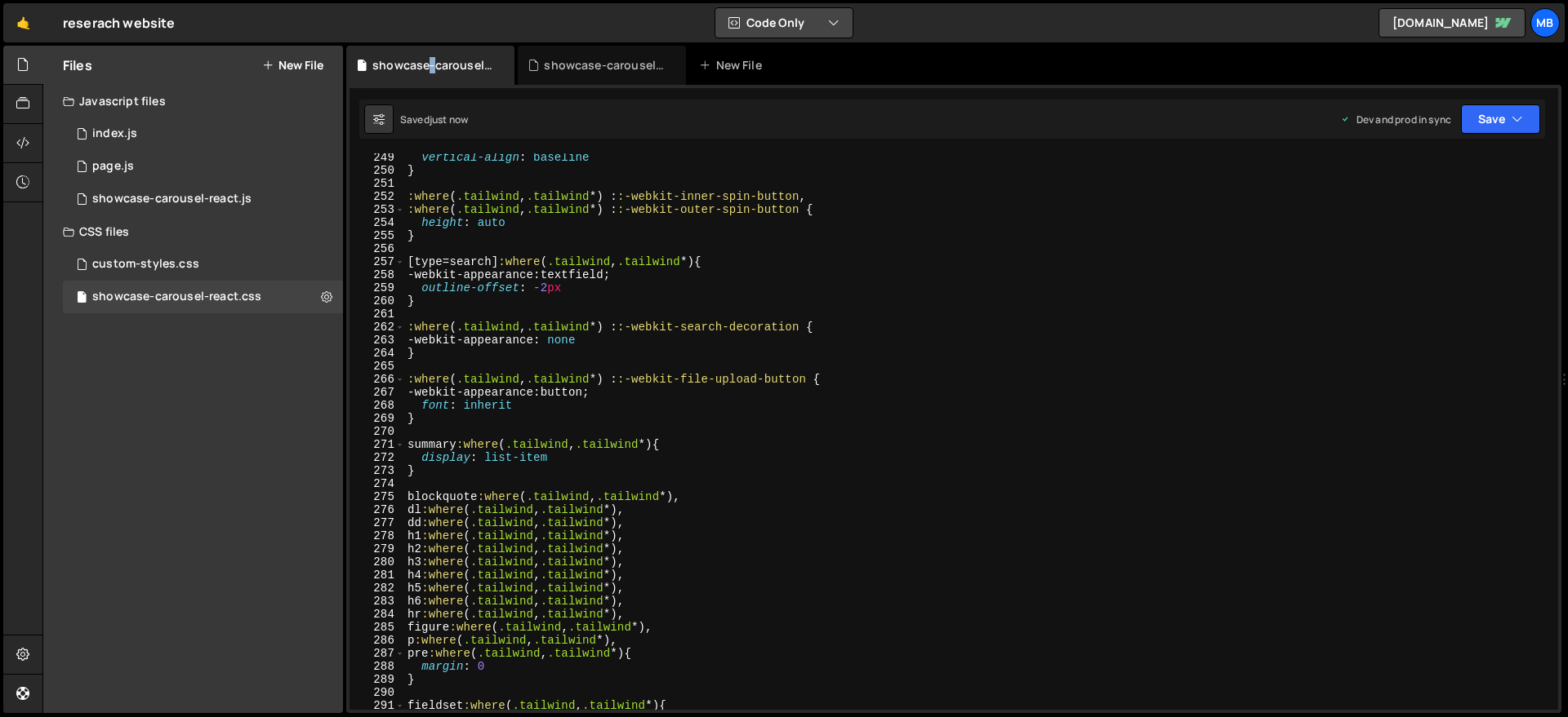
click at [834, 23] on icon "button" at bounding box center [833, 23] width 11 height 16
click at [953, 61] on div "showcase-carousel-react.css showcase-carousel-react.js New File" at bounding box center [953, 65] width 1215 height 39
click at [198, 204] on div "showcase-carousel-react.js" at bounding box center [172, 199] width 159 height 15
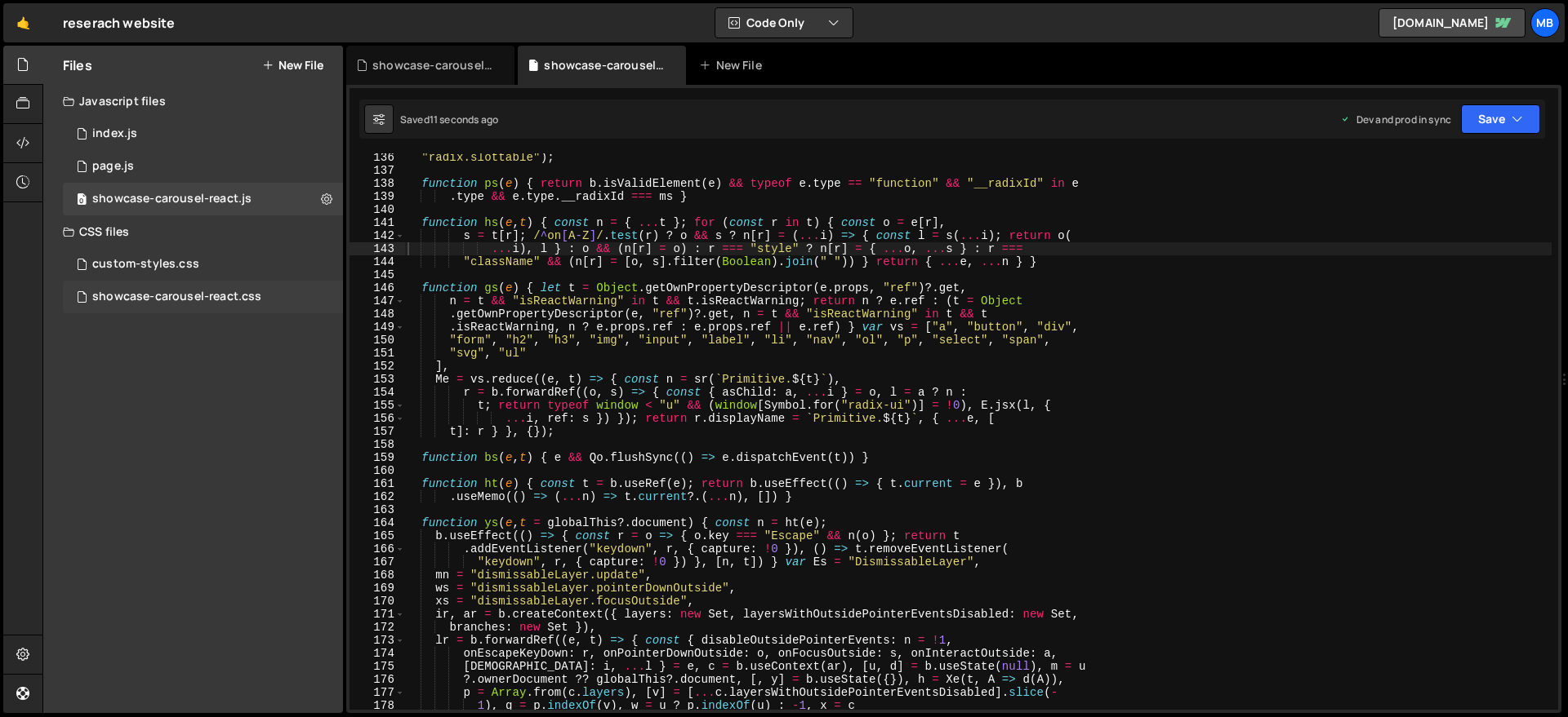
click at [244, 295] on div "showcase-carousel-react.css" at bounding box center [177, 296] width 169 height 15
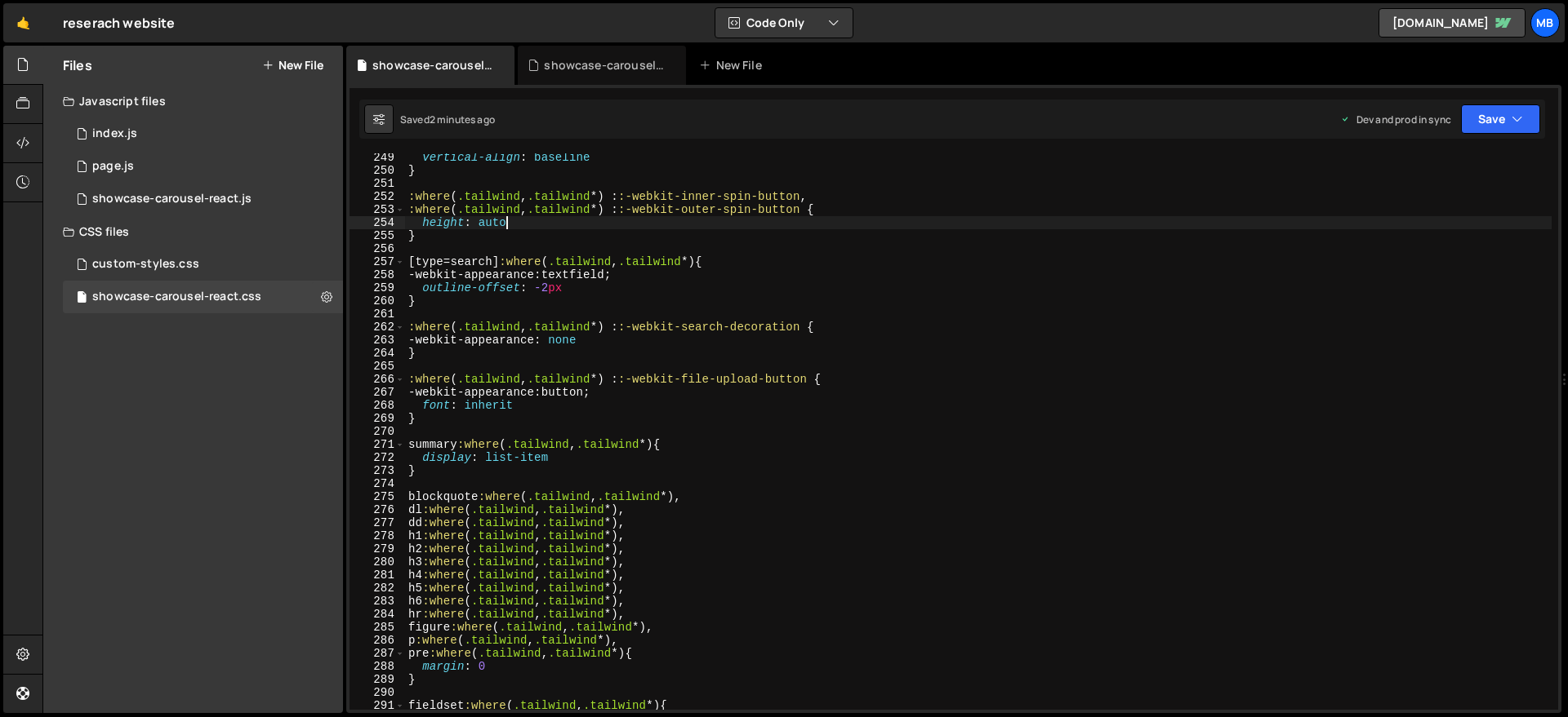
click at [789, 223] on div "vertical-align : baseline } :where ( .tailwind , .tailwind *) : :-webkit-inner-…" at bounding box center [978, 443] width 1146 height 583
type textarea "}"
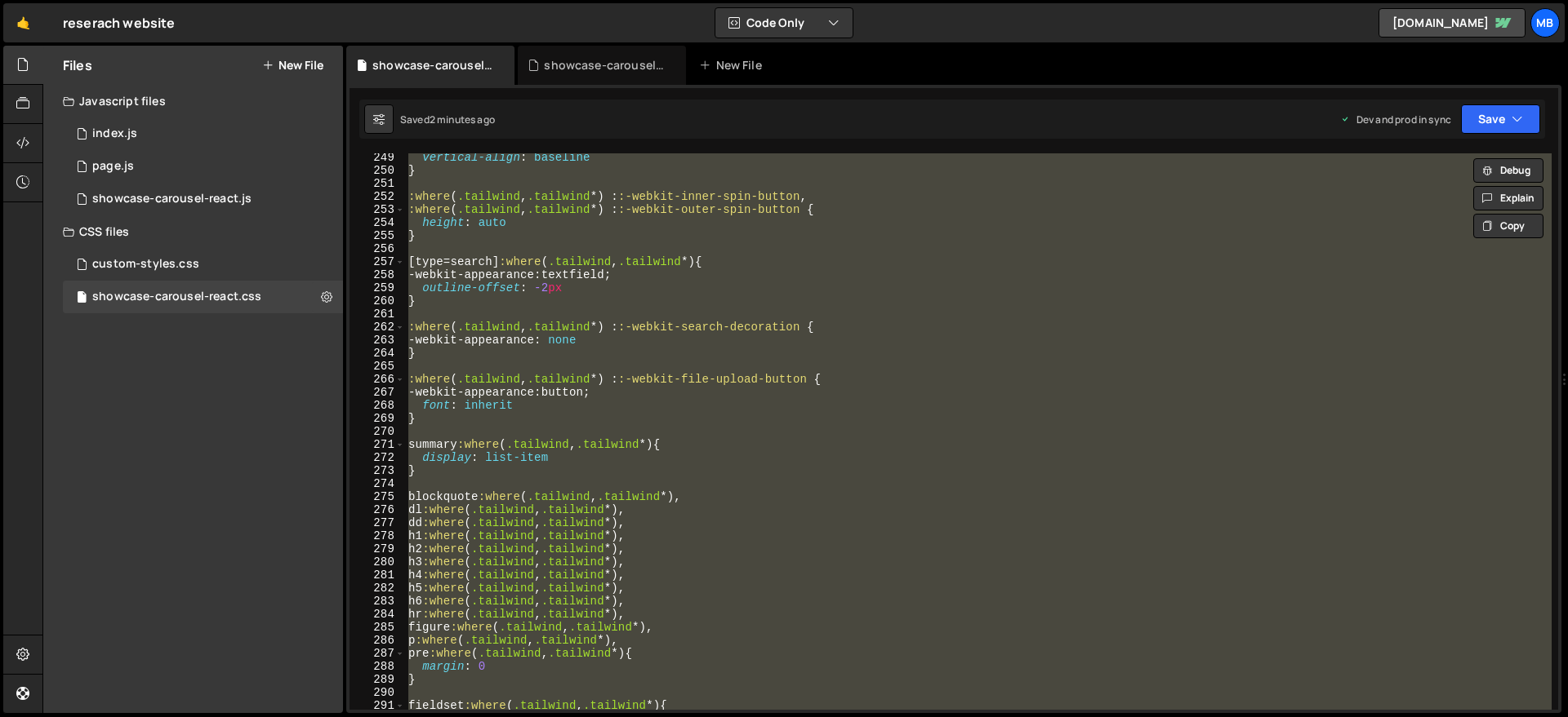
paste textarea
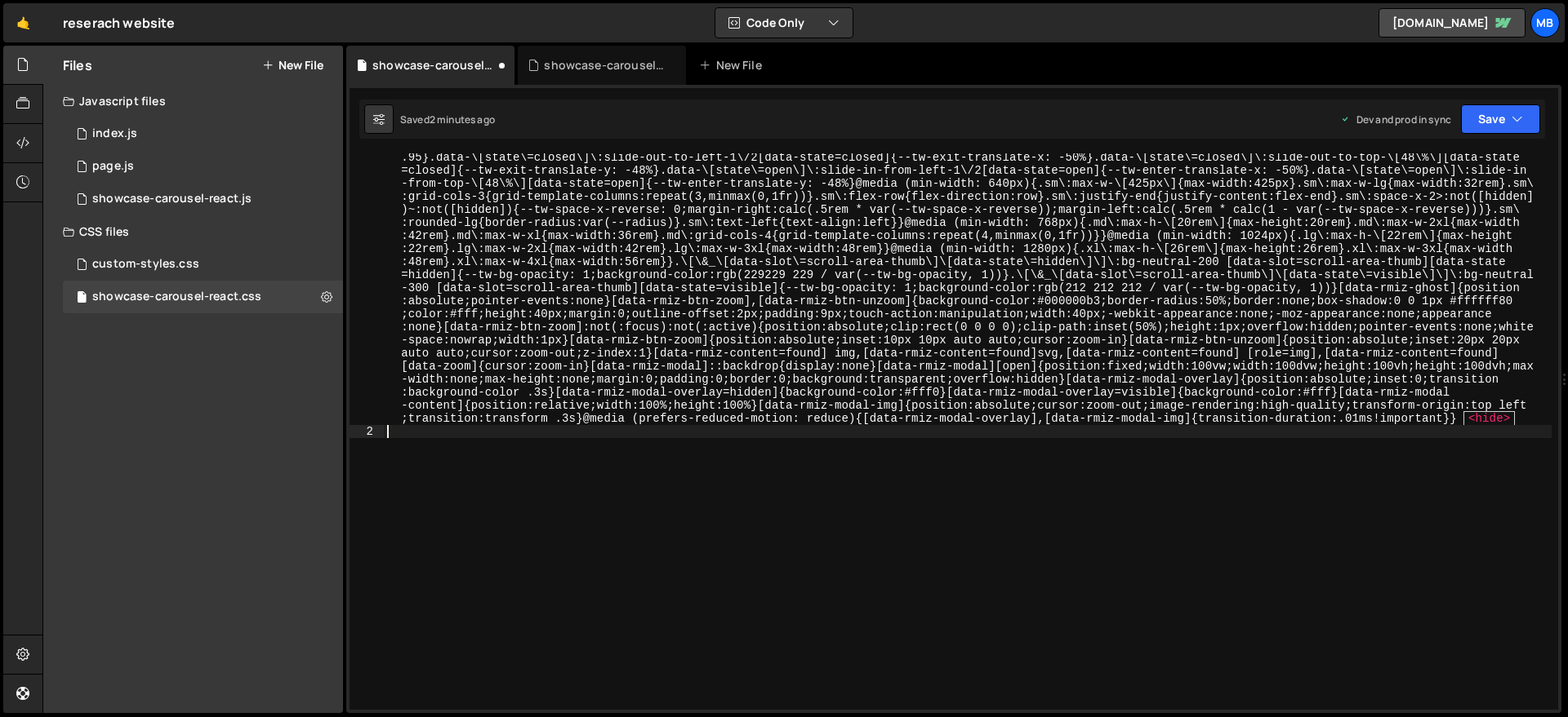
scroll to position [2053, 0]
click at [1424, 112] on button "Save" at bounding box center [1500, 119] width 80 height 30
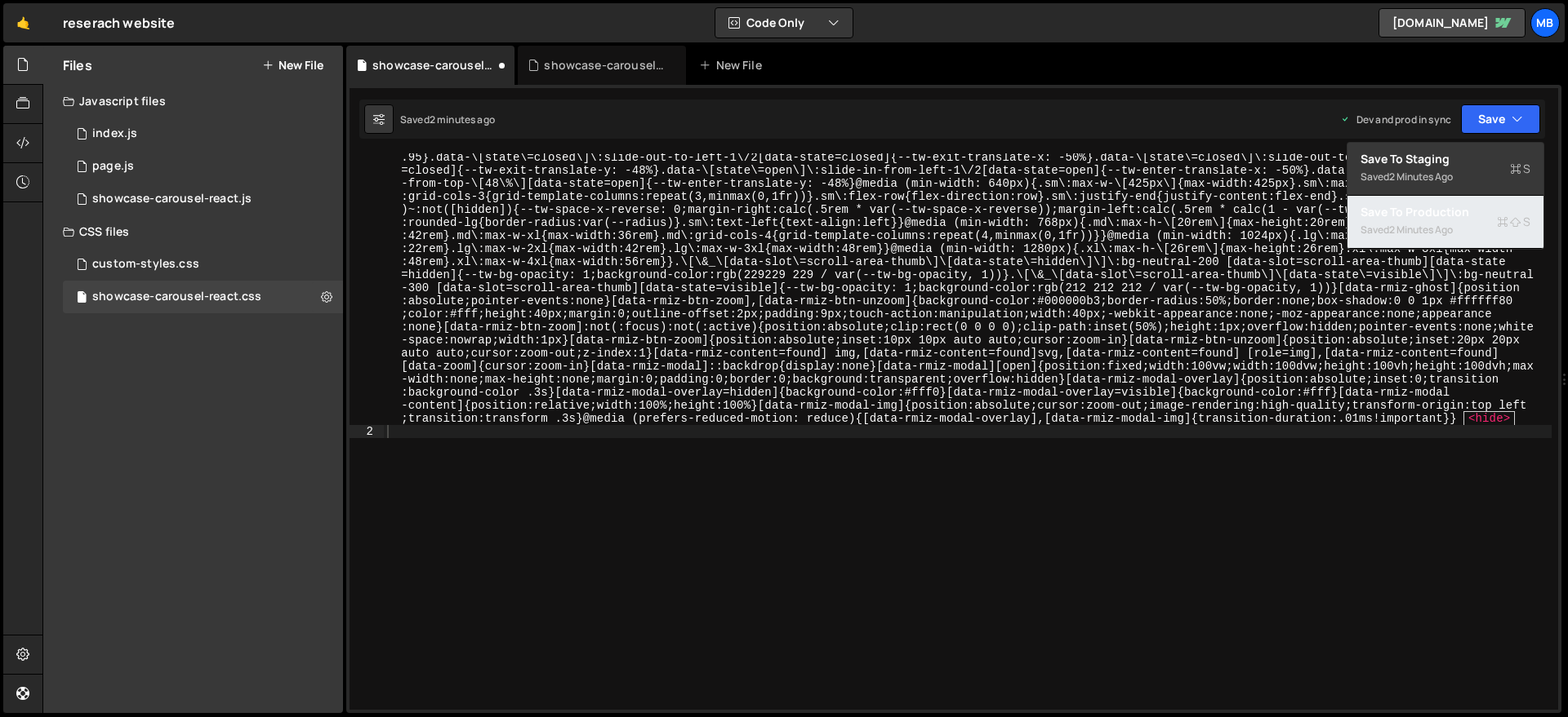
click at [1422, 223] on div "2 minutes ago" at bounding box center [1421, 230] width 64 height 14
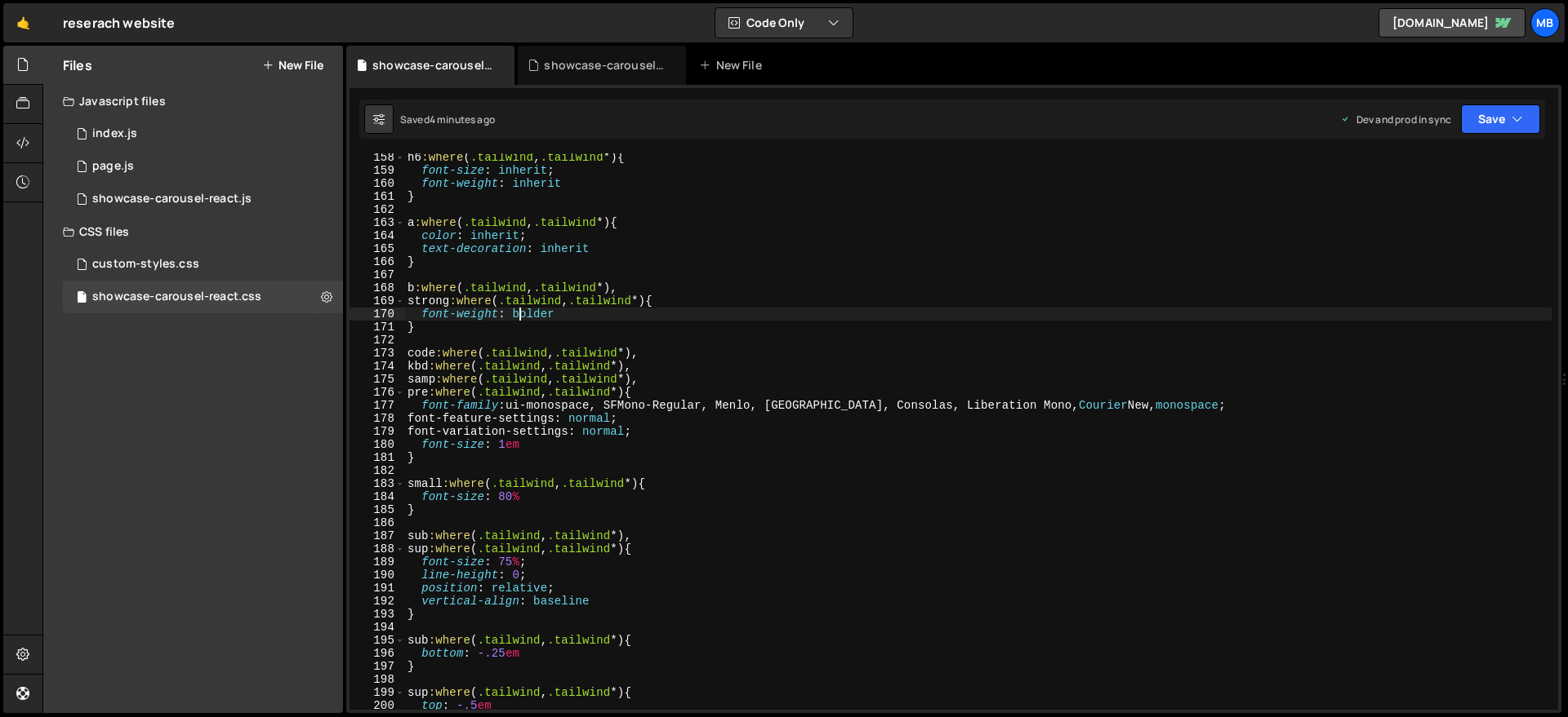
click at [522, 312] on div "h6 :where ( .tailwind , .tailwind *) { font-size : inherit ; font-weight : inhe…" at bounding box center [977, 443] width 1147 height 583
type textarea "}"
paste textarea
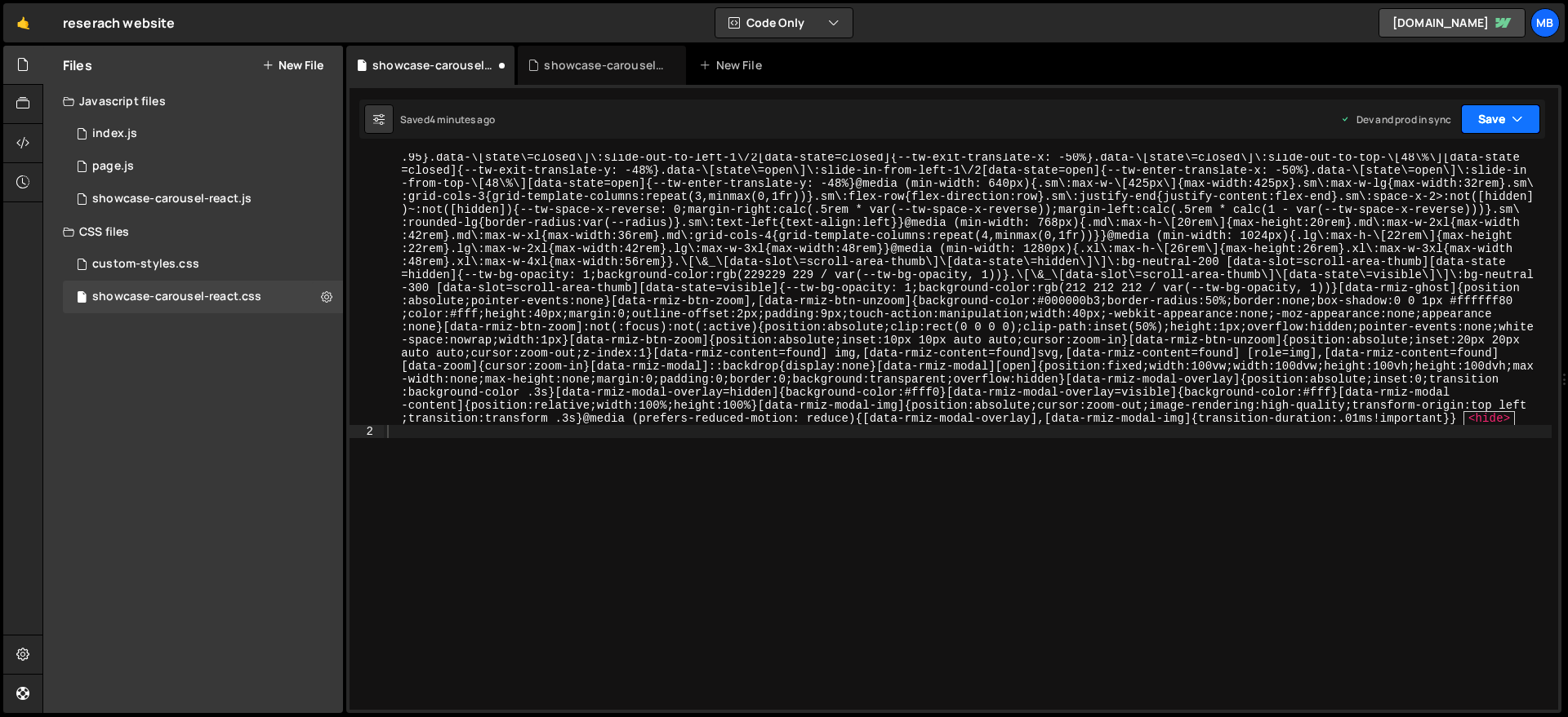
click at [1424, 116] on button "Save" at bounding box center [1500, 119] width 80 height 30
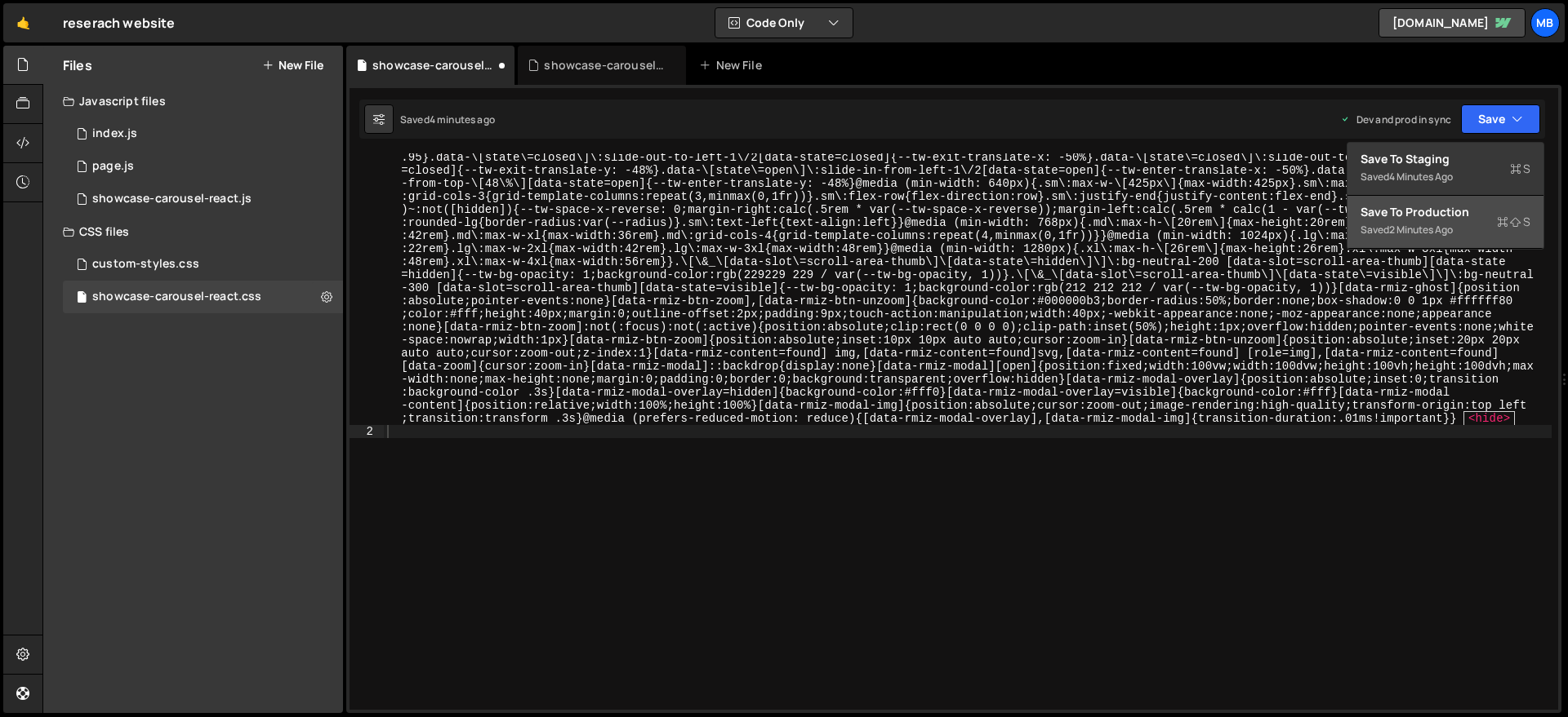
click at [1424, 204] on div "Save to Production S" at bounding box center [1445, 212] width 170 height 16
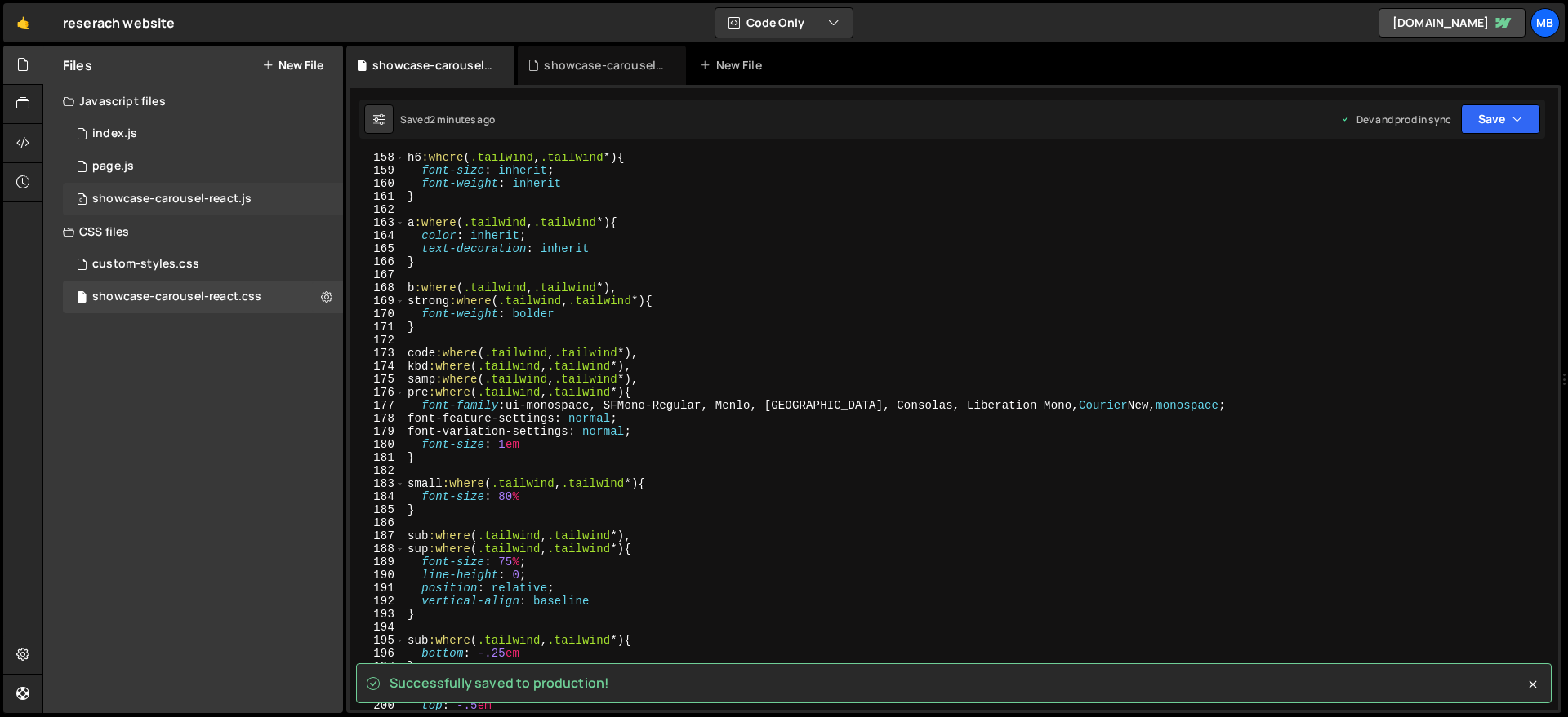
click at [224, 200] on div "showcase-carousel-react.js" at bounding box center [172, 199] width 159 height 15
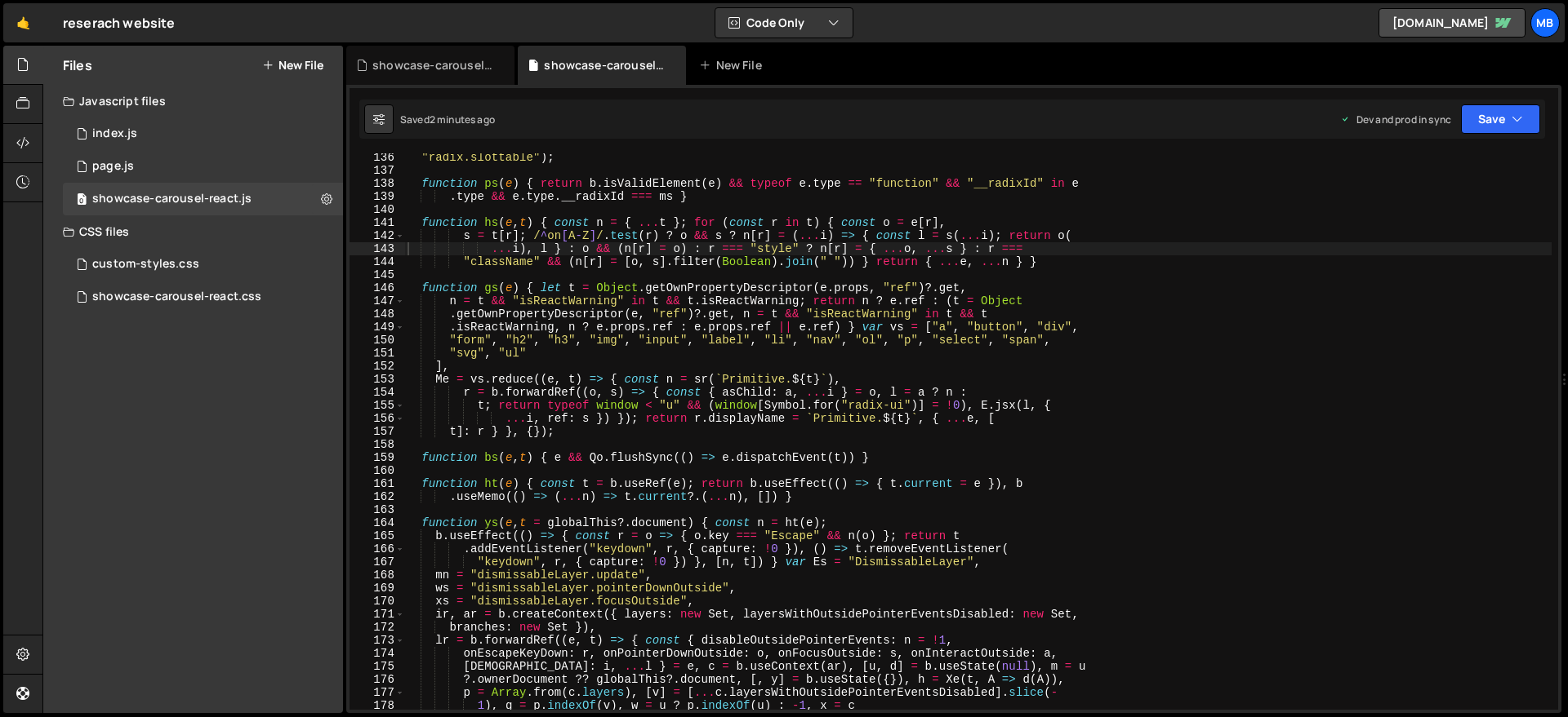
click at [711, 257] on div ""radix.slottable" ) ; function ps ( e ) { return b . isValidElement ( e ) && ty…" at bounding box center [977, 443] width 1147 height 583
type textarea "window.initCarousel = Uo, window.MyCarousel = { init: Uo } }));"
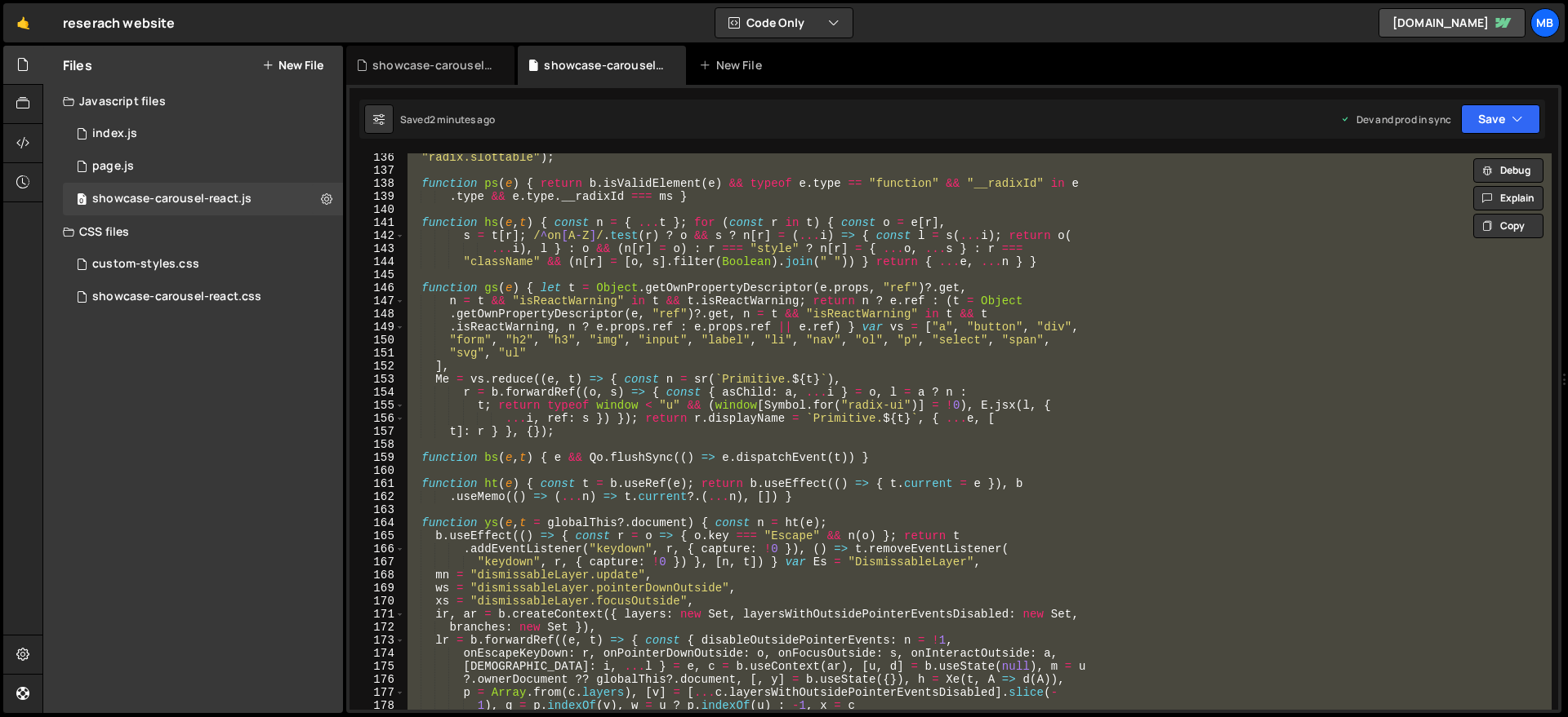
paste textarea
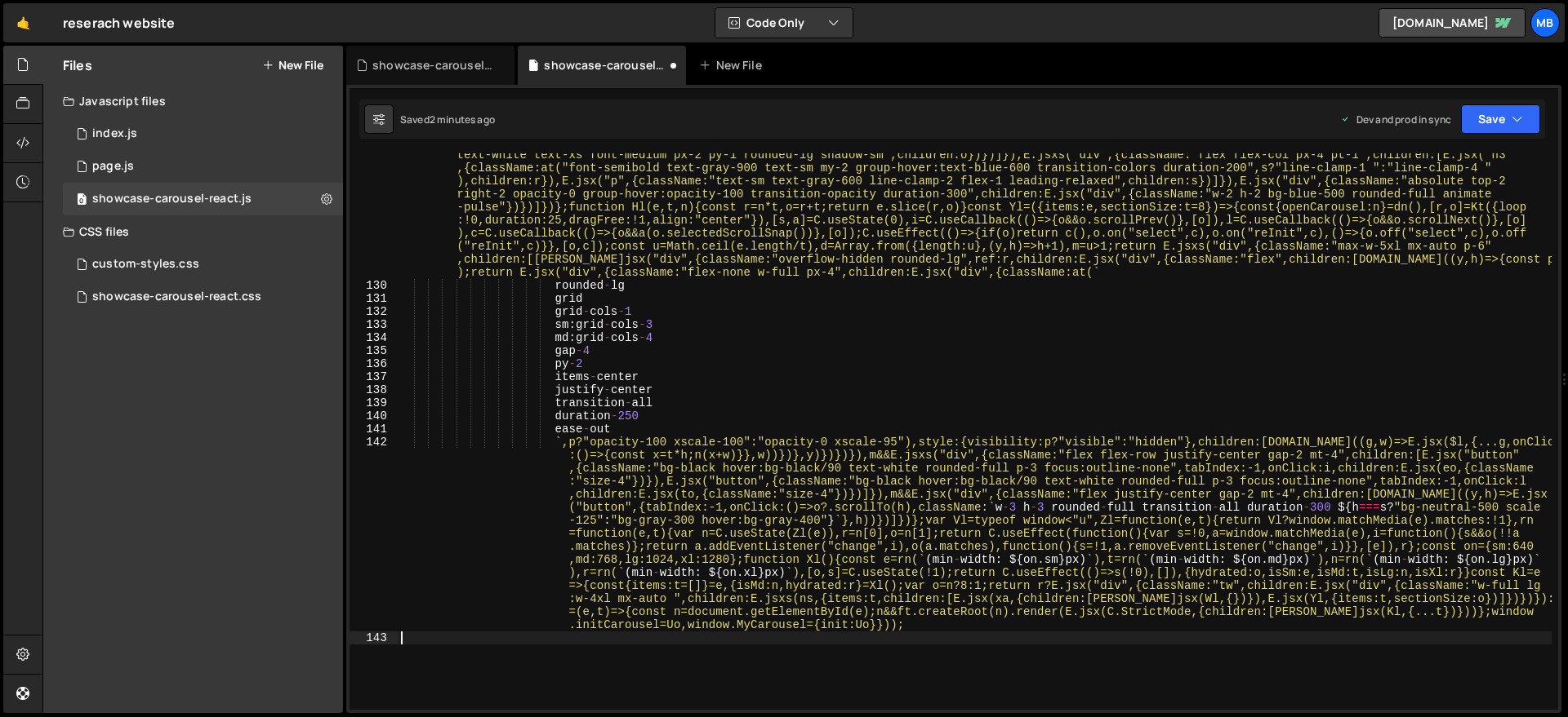
scroll to position [12099, 0]
drag, startPoint x: 1510, startPoint y: 113, endPoint x: 1507, endPoint y: 125, distance: 12.4
click at [1424, 113] on icon "button" at bounding box center [1516, 119] width 11 height 16
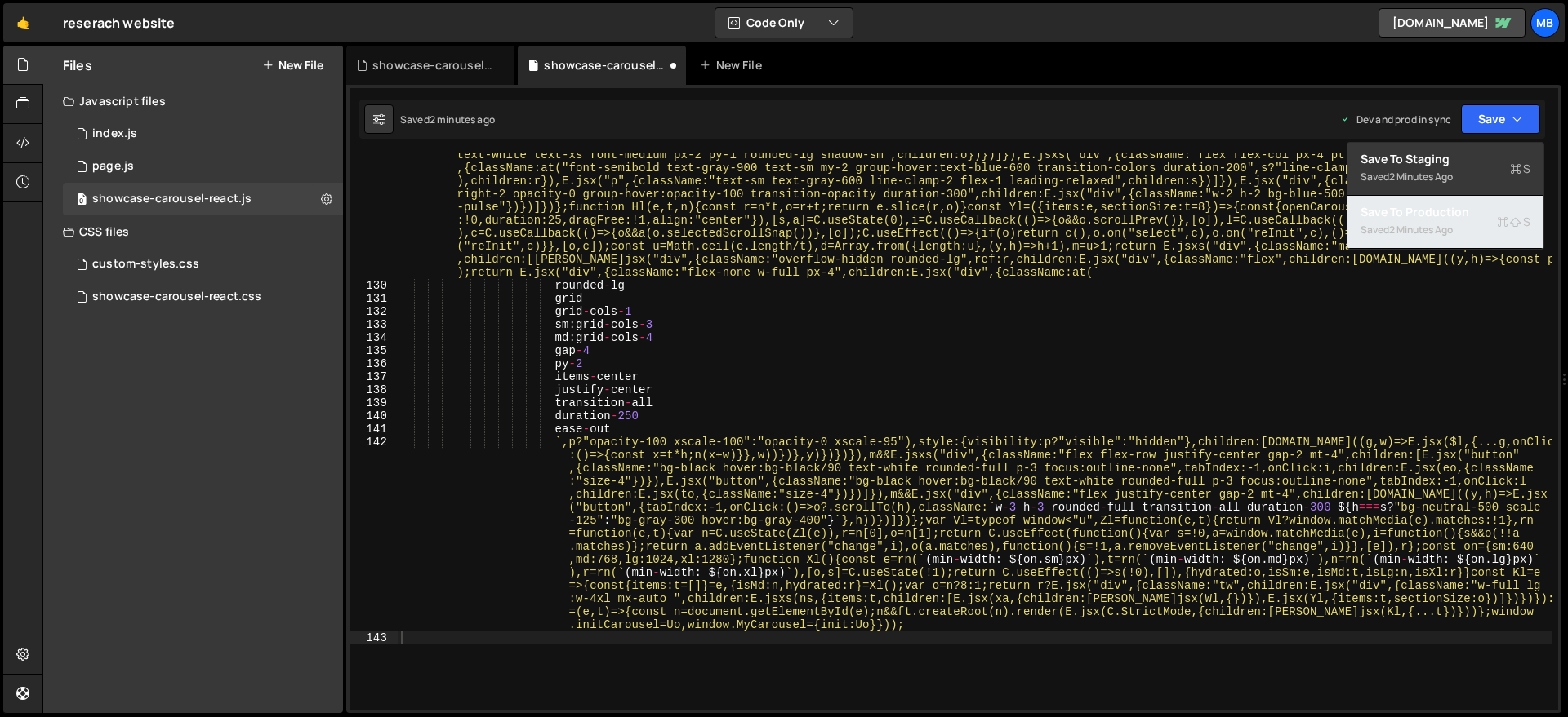
click at [1406, 224] on div "2 minutes ago" at bounding box center [1421, 230] width 64 height 14
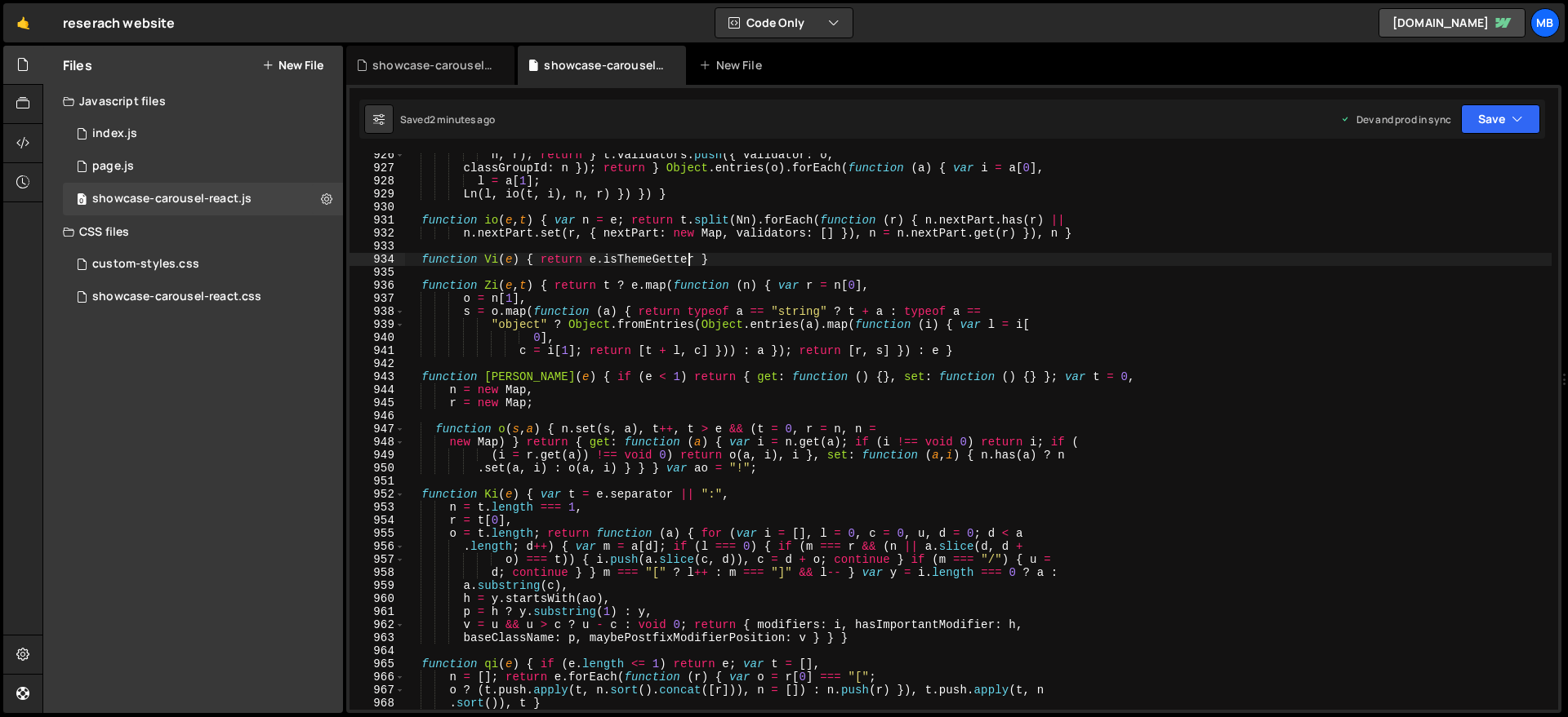
click at [686, 255] on div "n , r ) ; return } t . validators . push ({ validator : o , classGroupId : n })…" at bounding box center [977, 440] width 1147 height 583
type textarea "window.initCarousel = Uo, window.MyCarousel = { init: Uo } }));"
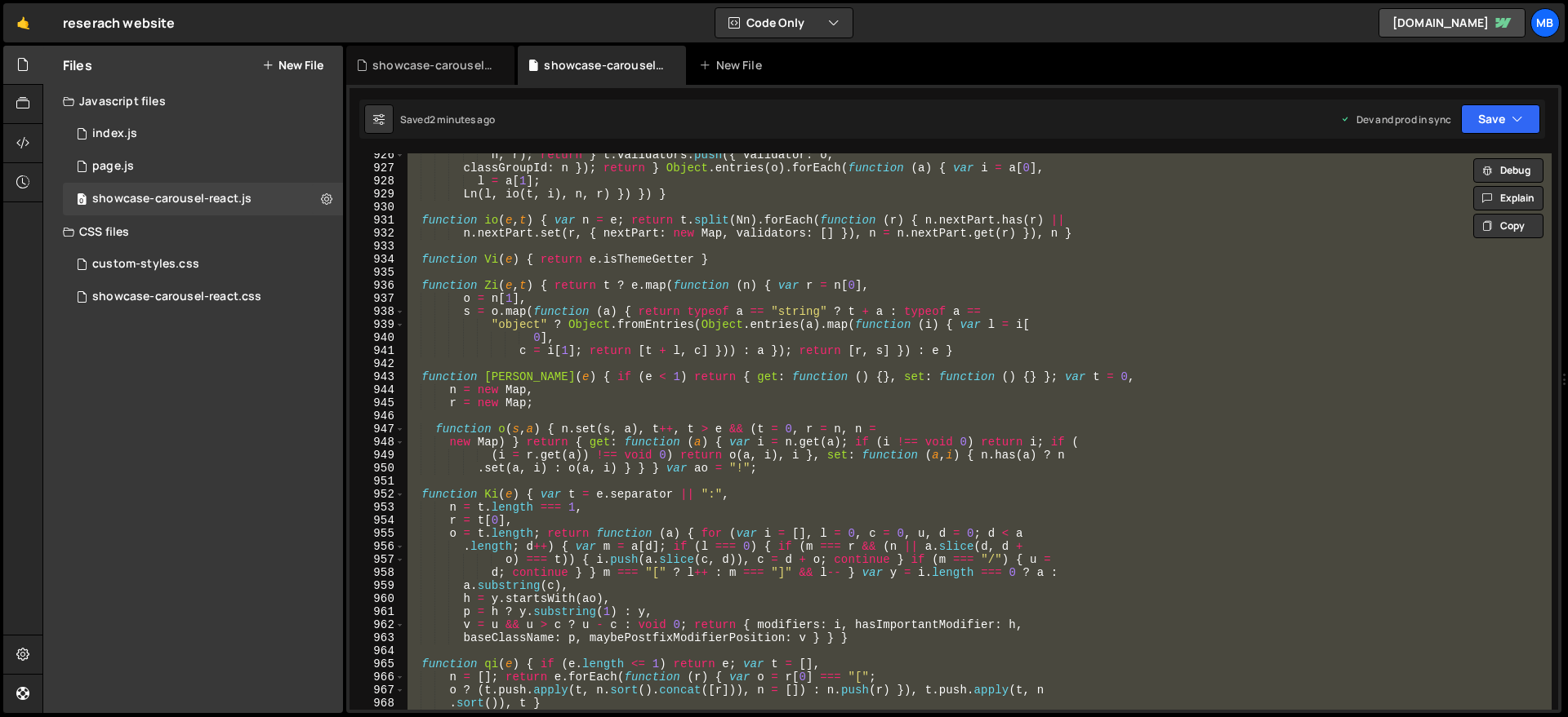
paste textarea
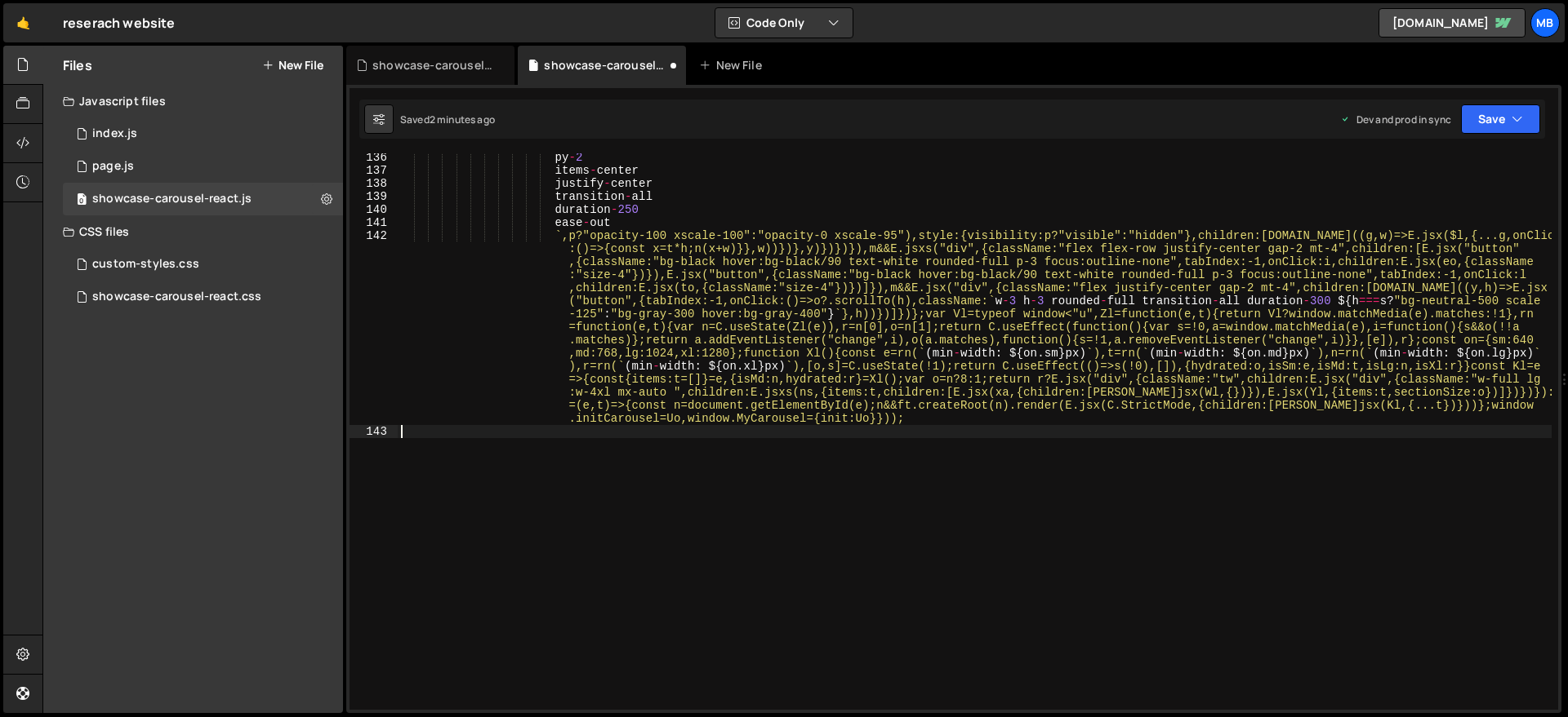
scroll to position [12305, 0]
click at [1424, 119] on button "Save" at bounding box center [1500, 119] width 80 height 30
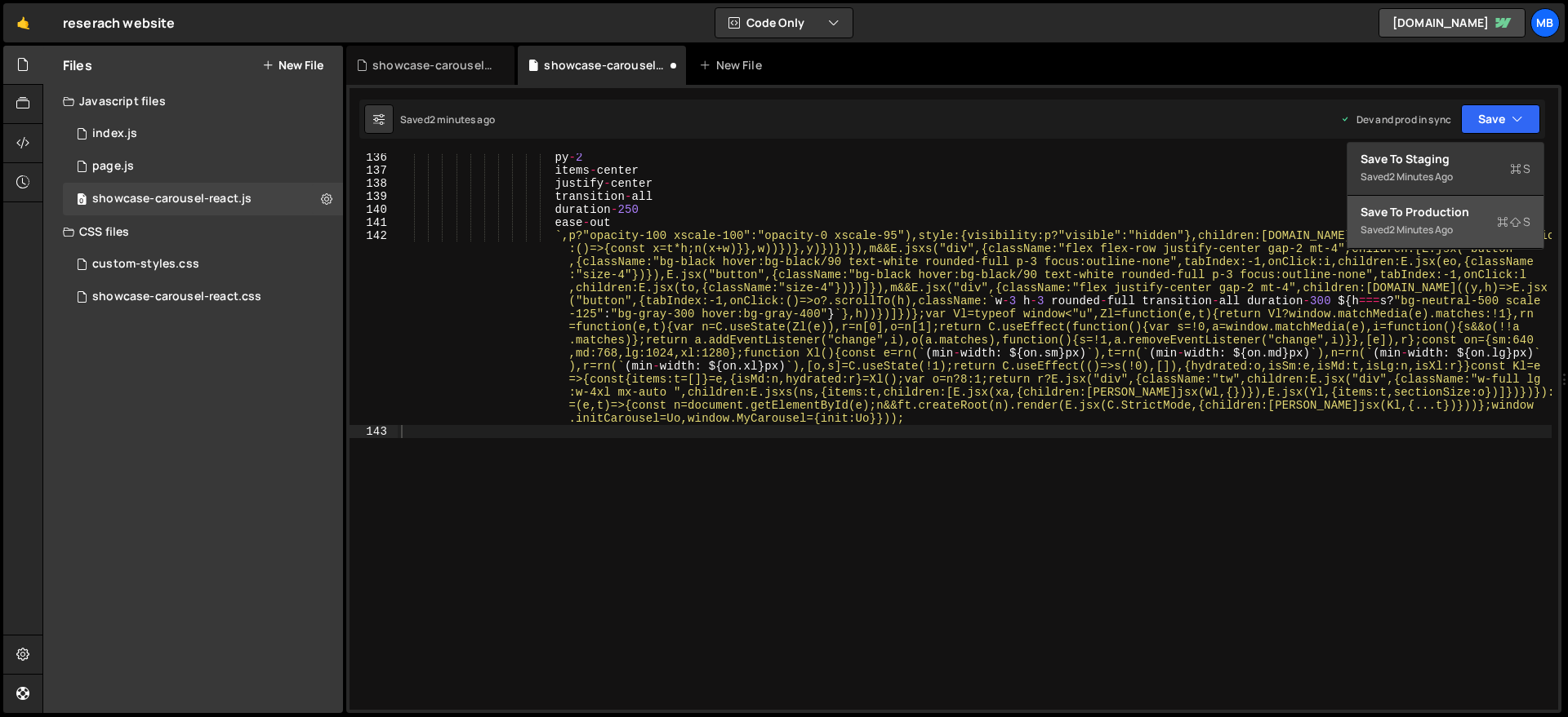
click at [1424, 212] on div "Save to Production S" at bounding box center [1445, 212] width 170 height 16
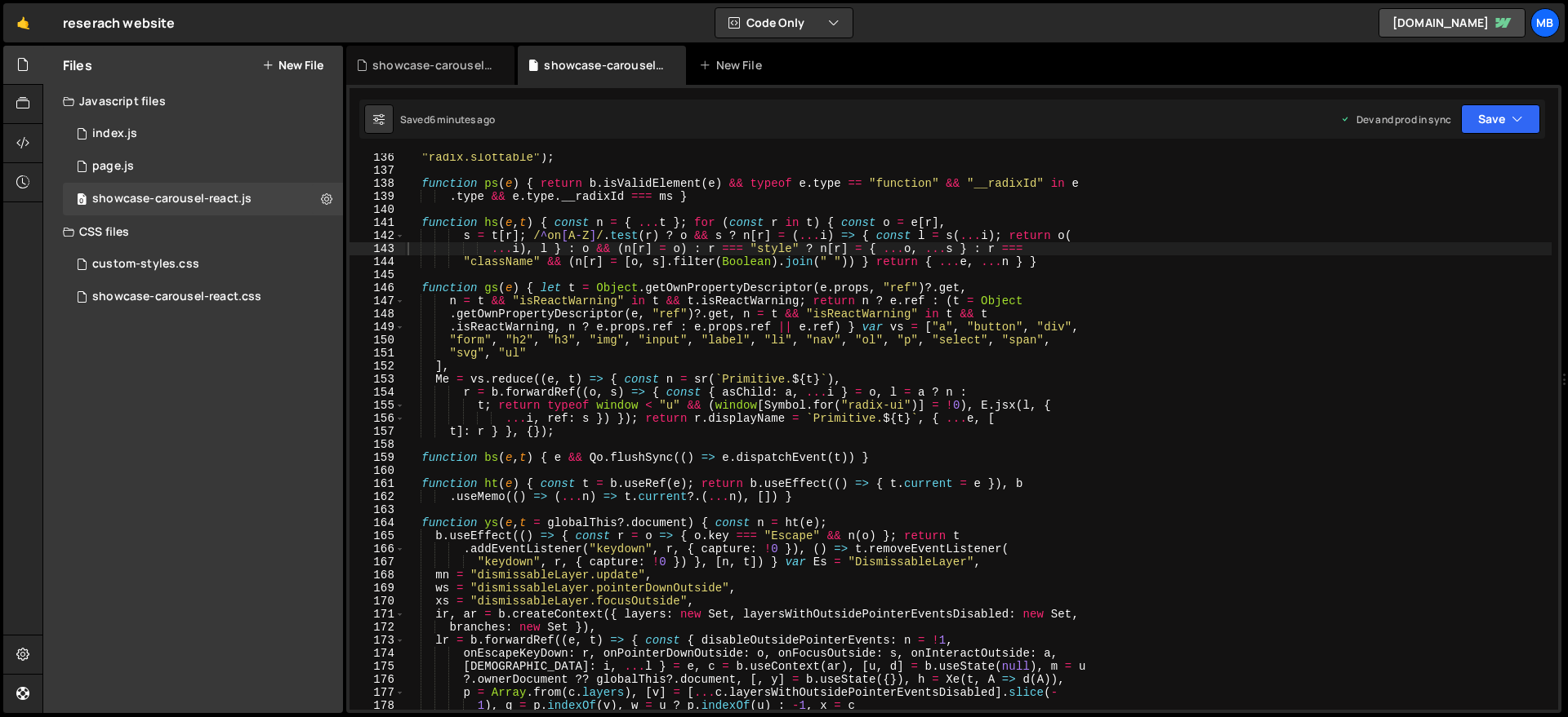
type textarea "s = t[r]; /^on[A-Z]/.test(r) ? o && s ? n[r] = (...i) => { const l = s(...i); r…"
click at [590, 230] on div ""radix.slottable" ) ; function ps ( e ) { return b . isValidElement ( e ) && ty…" at bounding box center [977, 443] width 1147 height 583
click at [273, 287] on div "showcase-carousel-react.css 0" at bounding box center [203, 296] width 281 height 33
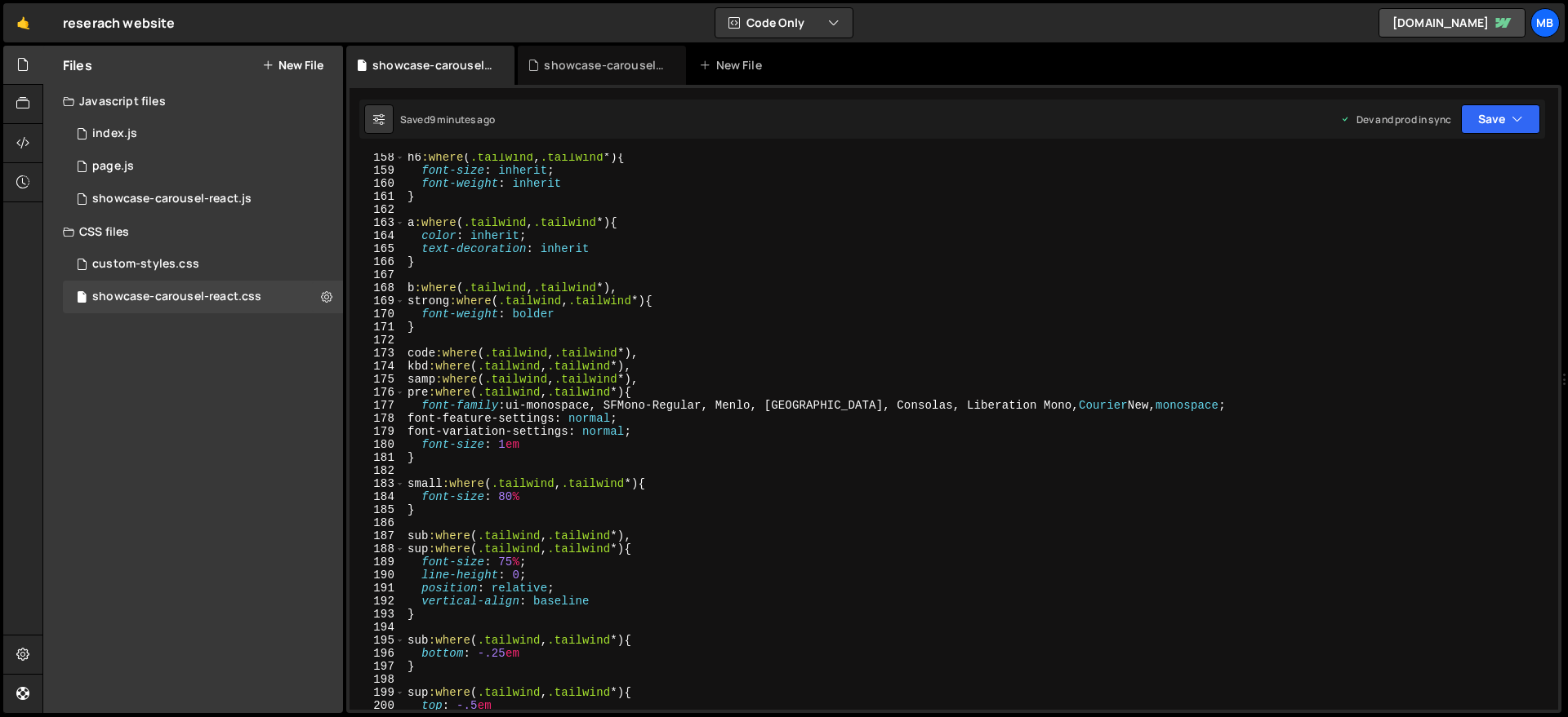
click at [790, 253] on div "h6 :where ( .tailwind , .tailwind *) { font-size : inherit ; font-weight : inhe…" at bounding box center [977, 443] width 1147 height 583
type textarea "}"
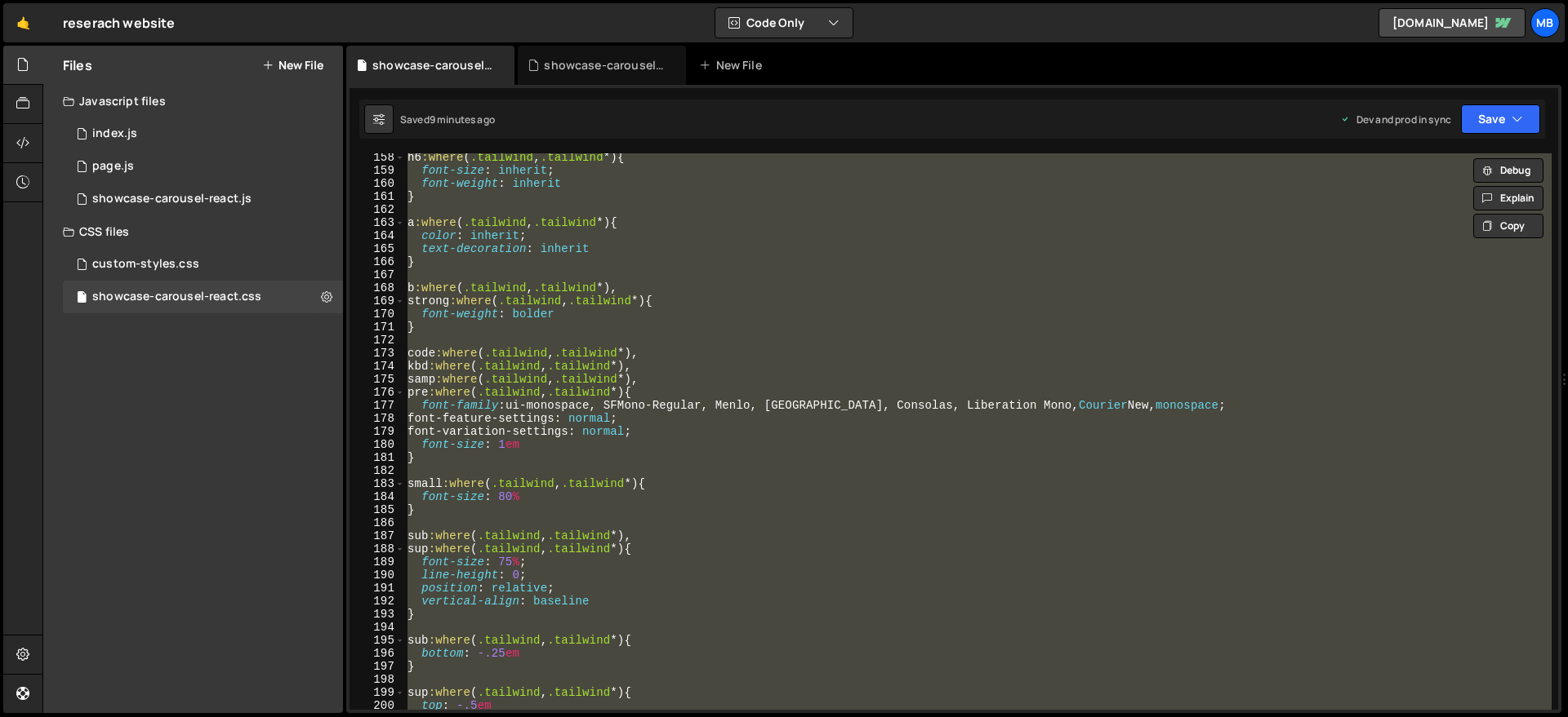
paste textarea
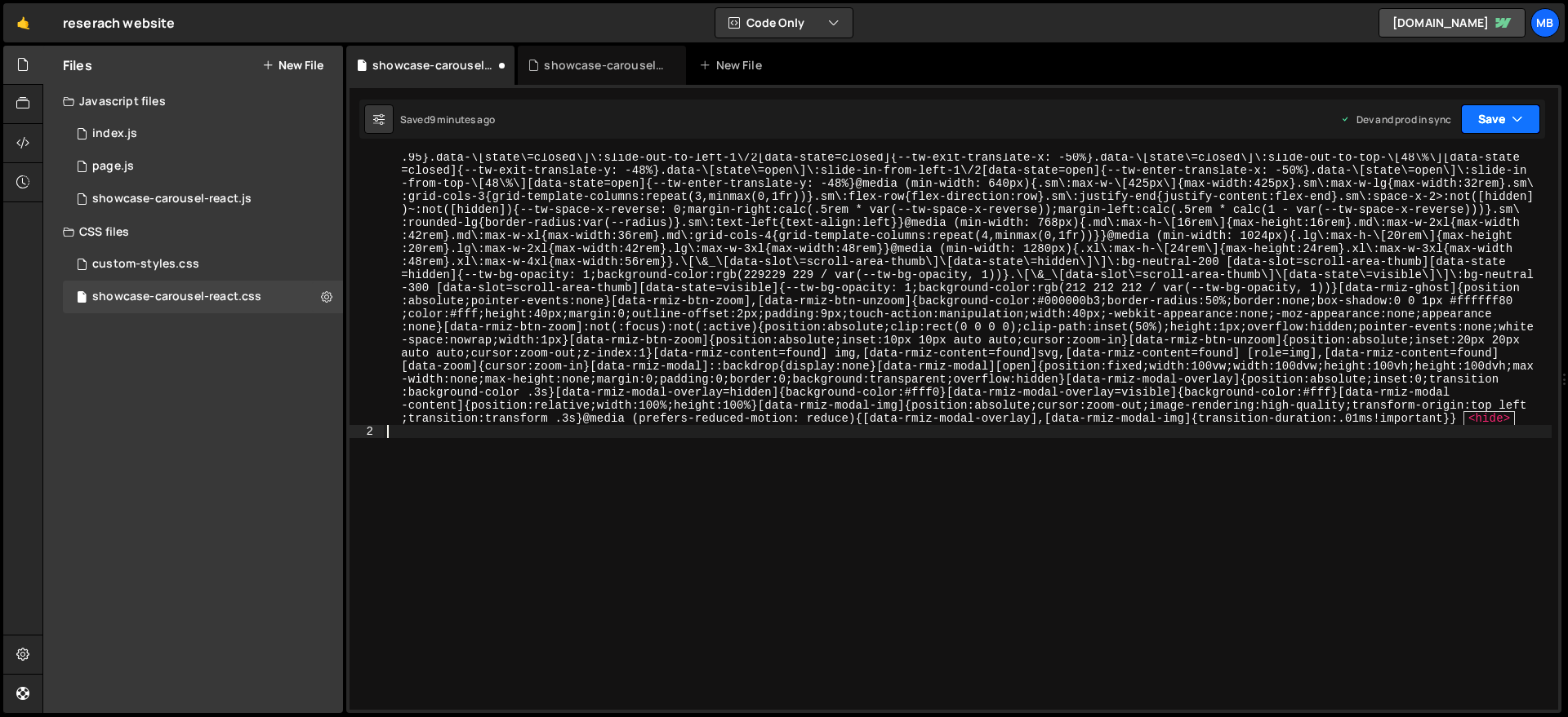
click at [1424, 111] on button "Save" at bounding box center [1500, 119] width 80 height 30
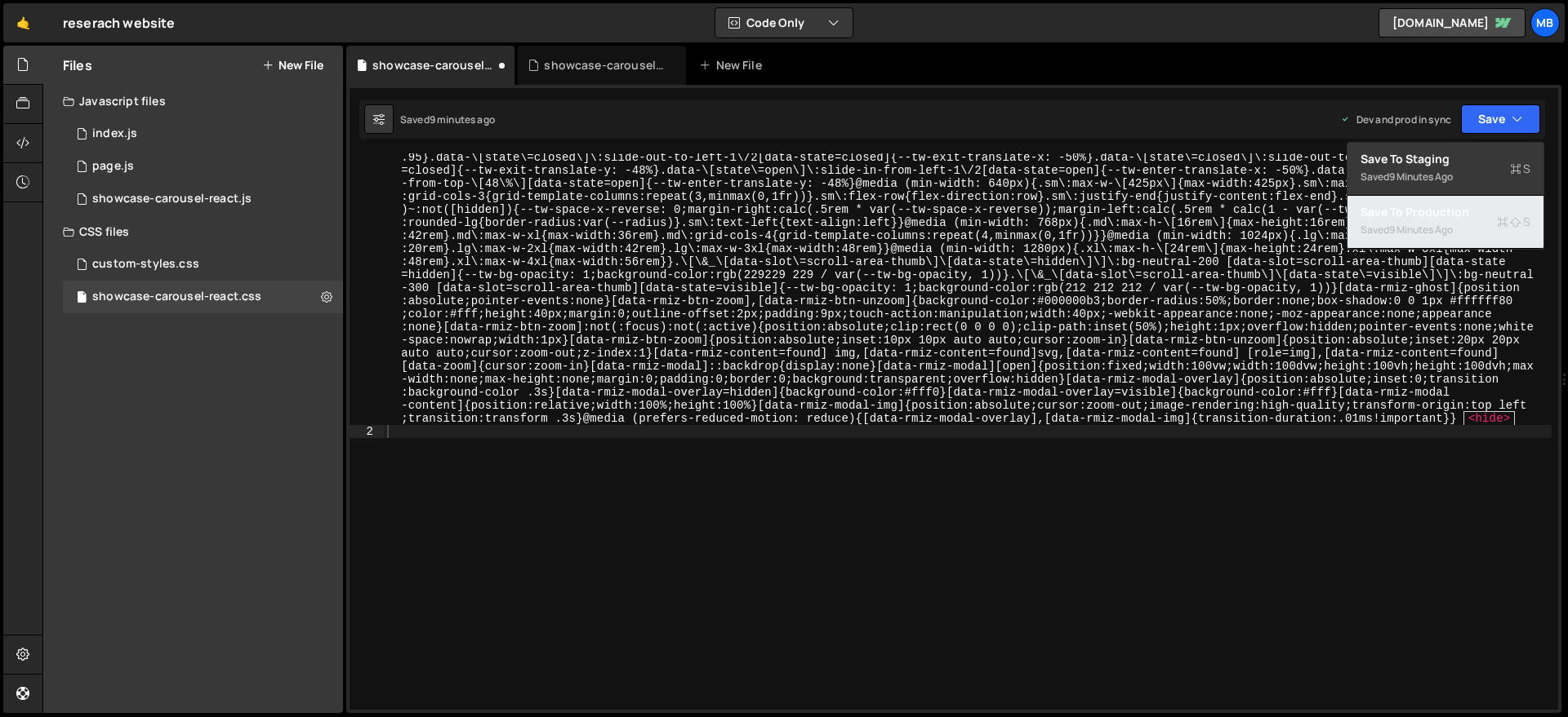
click at [1424, 225] on div "9 minutes ago" at bounding box center [1421, 230] width 64 height 14
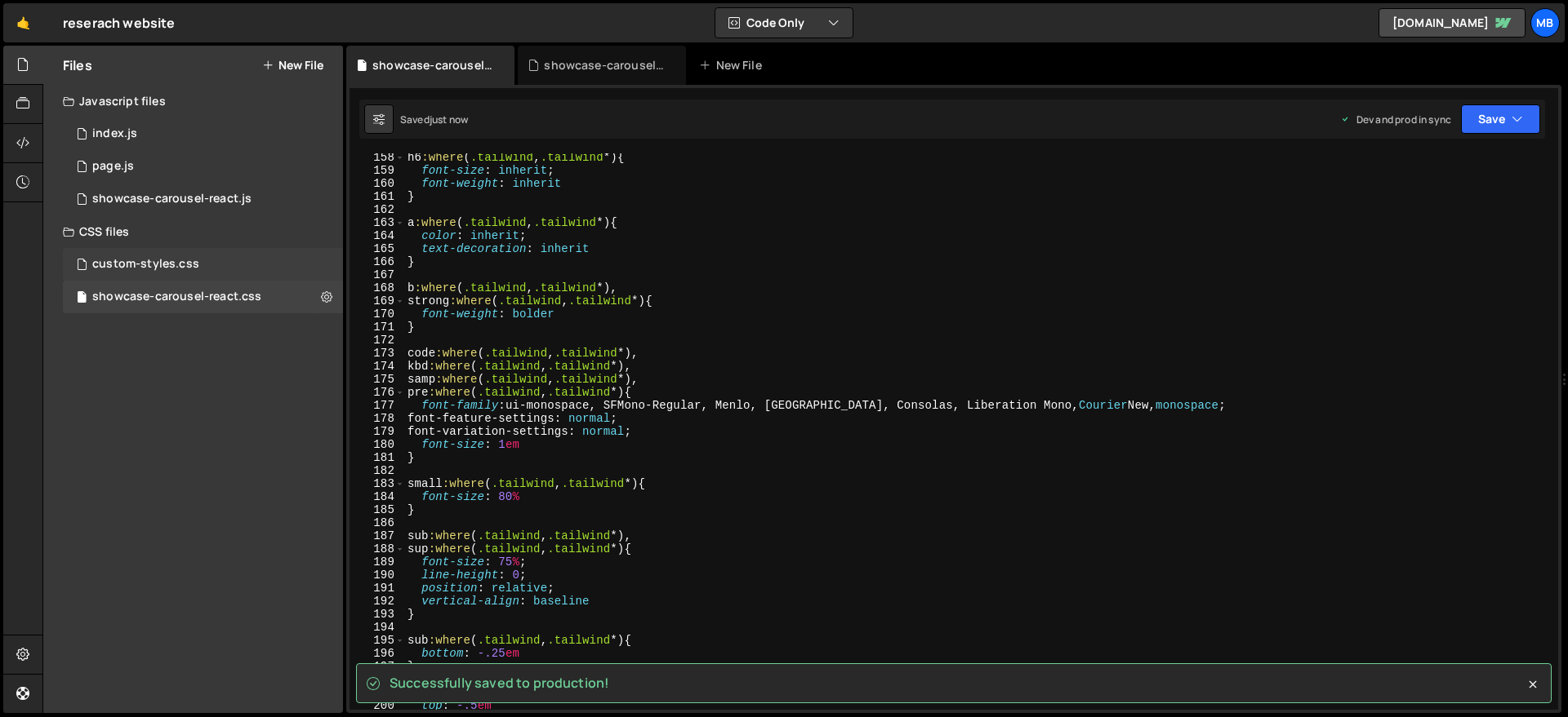
click at [221, 252] on div "custom-styles.css 0" at bounding box center [203, 265] width 281 height 33
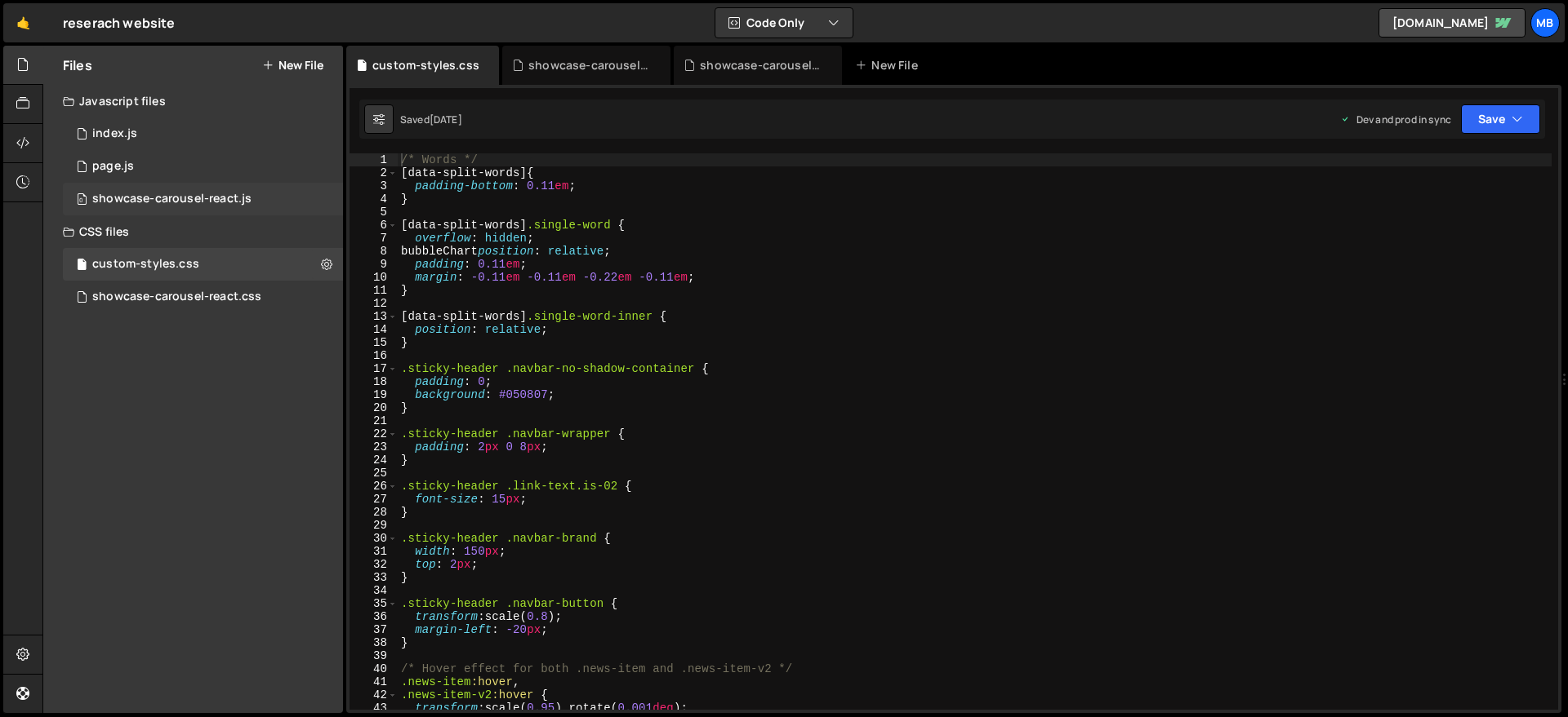
click at [229, 203] on div "showcase-carousel-react.js" at bounding box center [172, 199] width 159 height 15
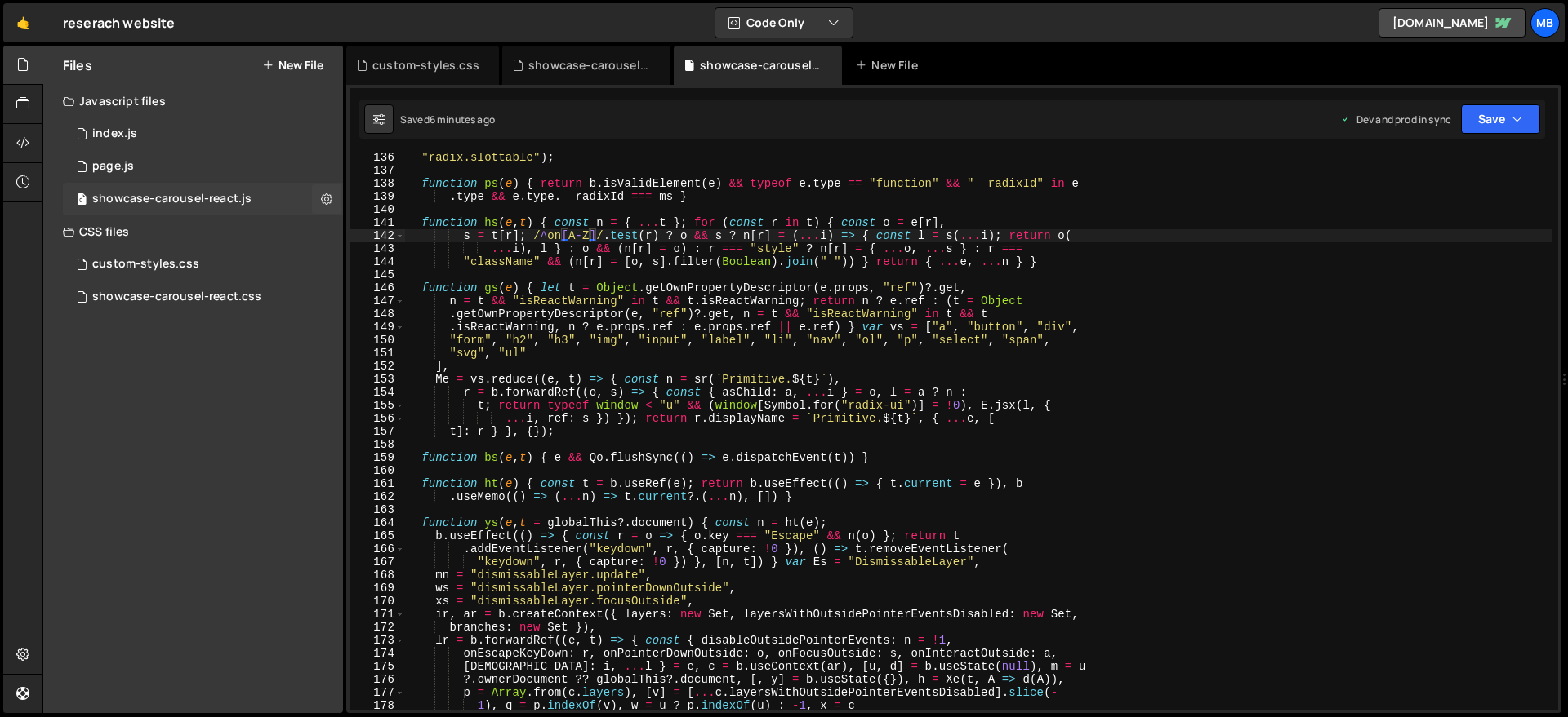
click at [285, 203] on div "0 showcase-carousel-react.js 0" at bounding box center [203, 199] width 281 height 33
click at [653, 239] on div ""radix.slottable" ) ; function ps ( e ) { return b . isValidElement ( e ) && ty…" at bounding box center [977, 443] width 1147 height 583
type textarea "window.initCarousel = Uo, window.MyCarousel = { init: Uo } }));"
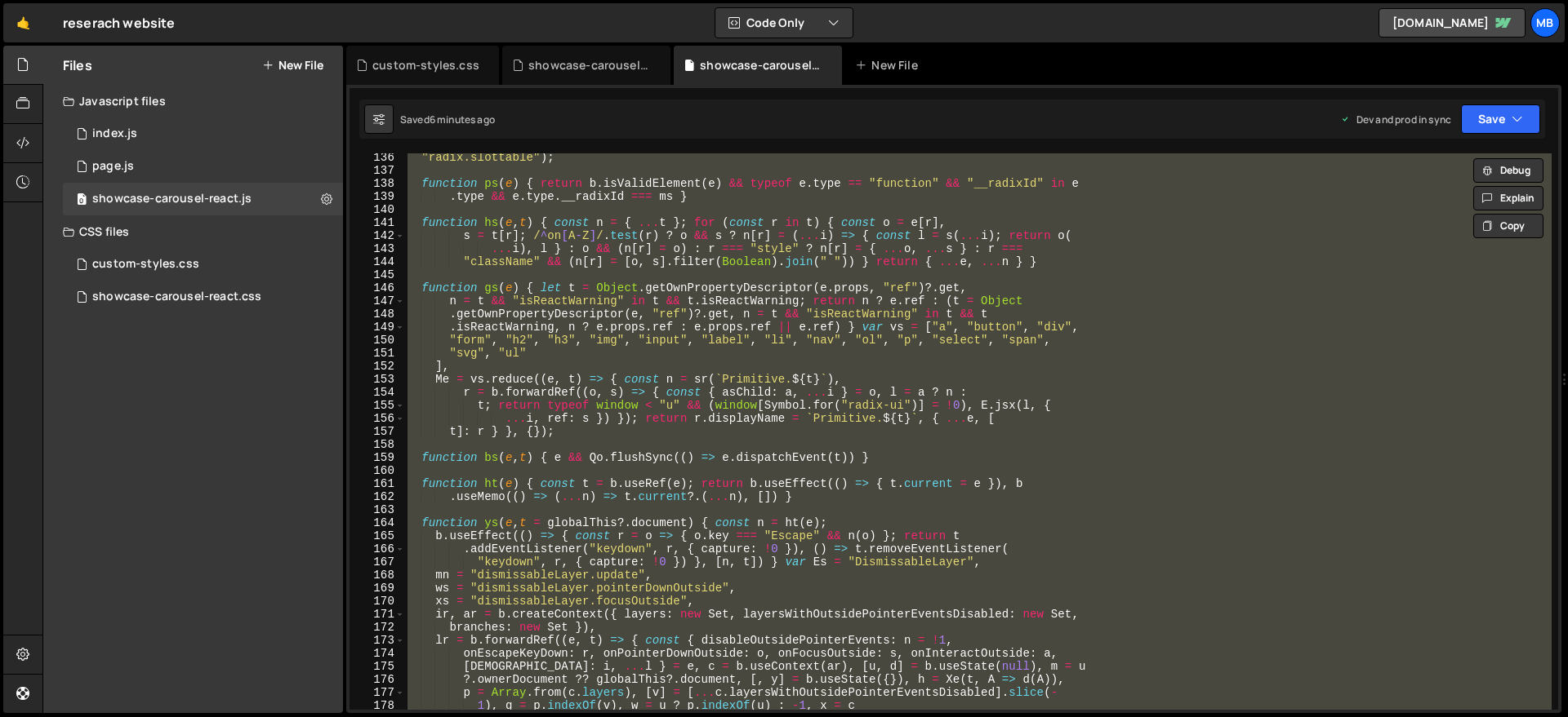
paste textarea
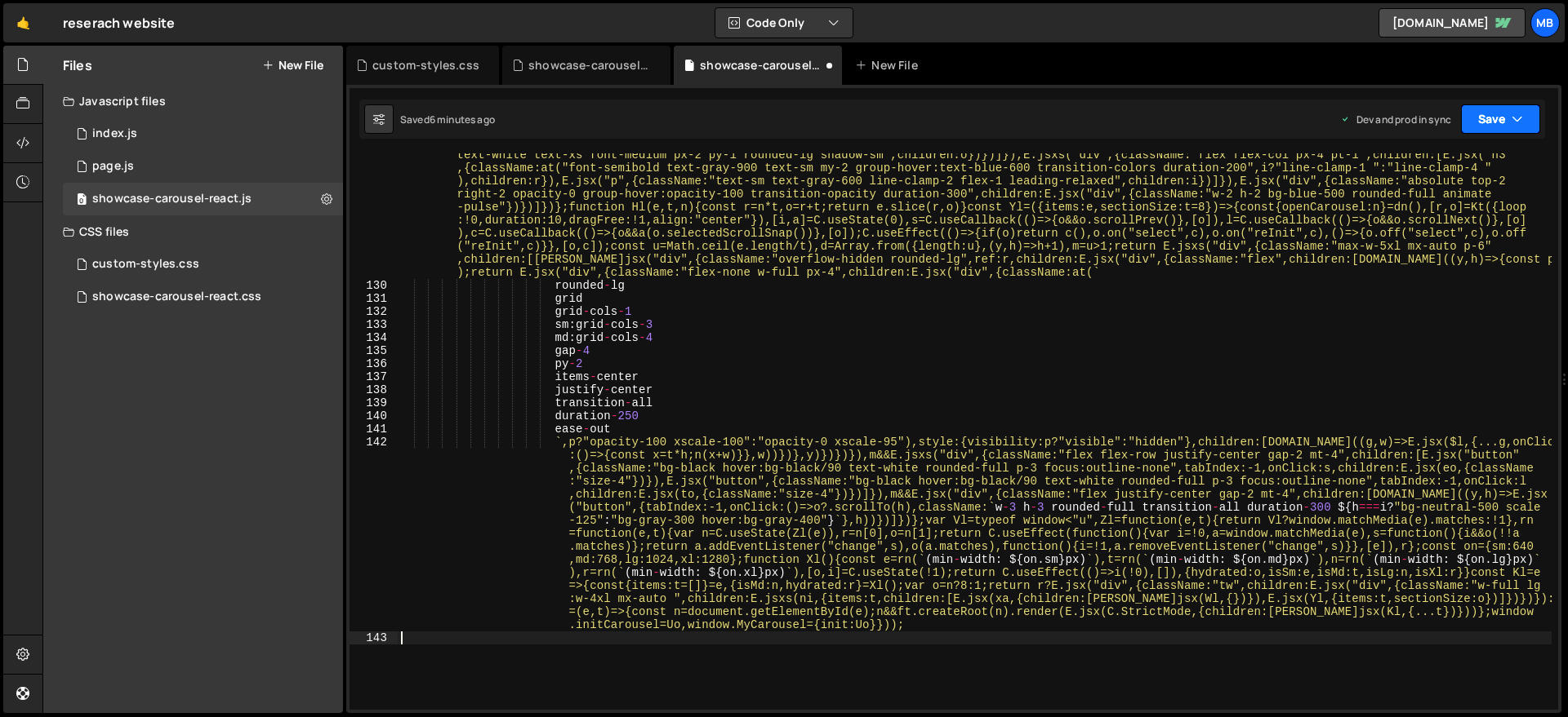
click at [1424, 115] on button "Save" at bounding box center [1500, 119] width 80 height 30
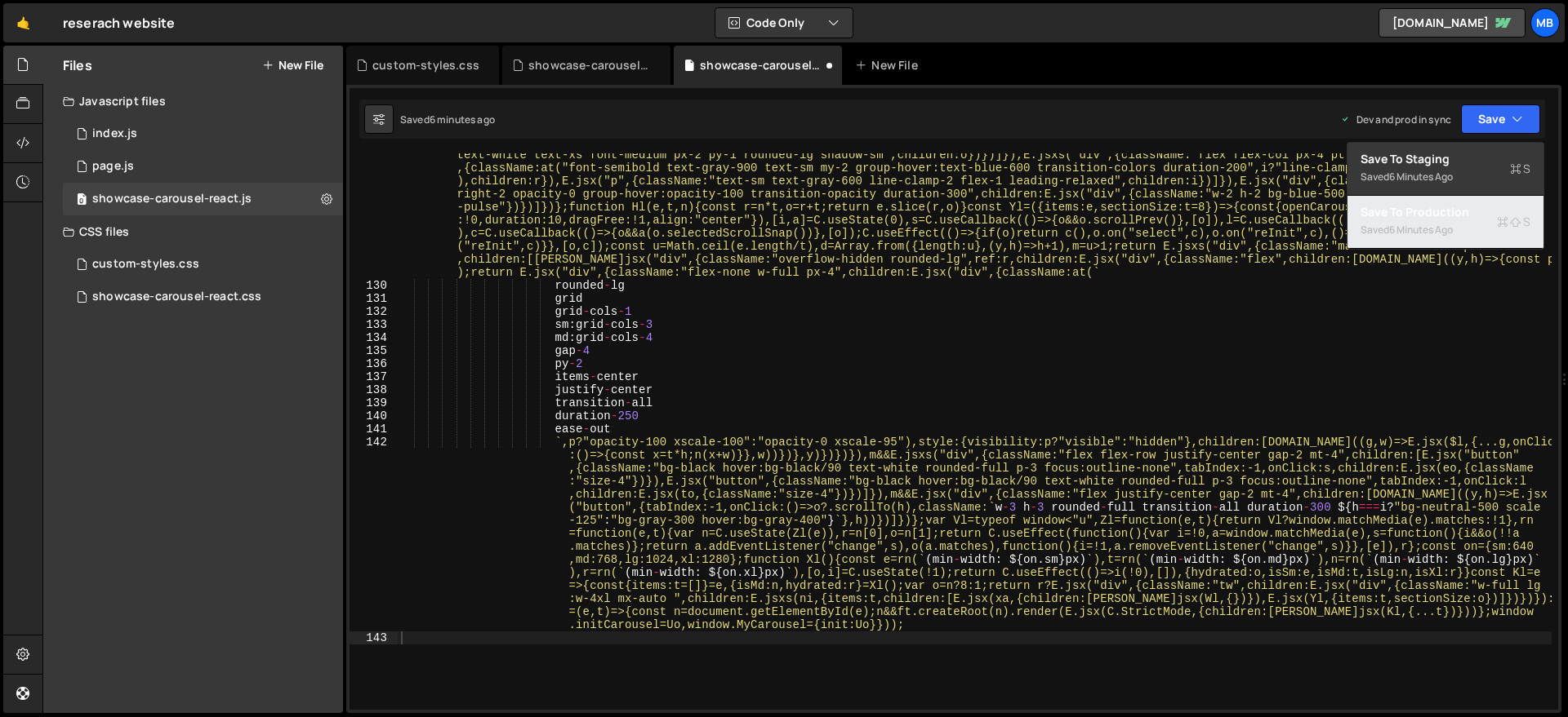
click at [1423, 226] on div "6 minutes ago" at bounding box center [1421, 230] width 64 height 14
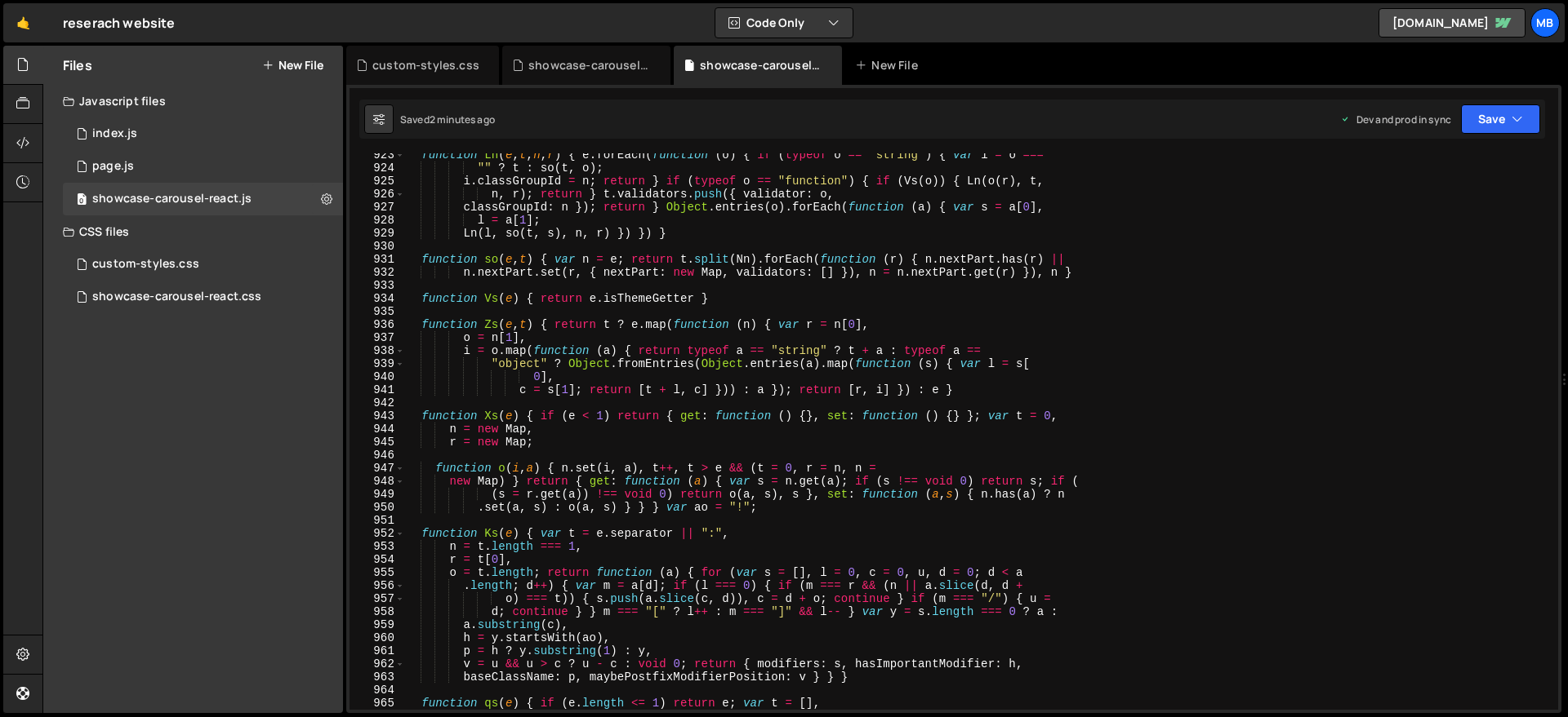
click at [748, 232] on div "function Ln ( e , t , n , r ) { e . forEach ( function ( o ) { if ( typeof o ==…" at bounding box center [977, 440] width 1147 height 583
type textarea "window.initCarousel = Uo, window.MyCarousel = { init: Uo } }));"
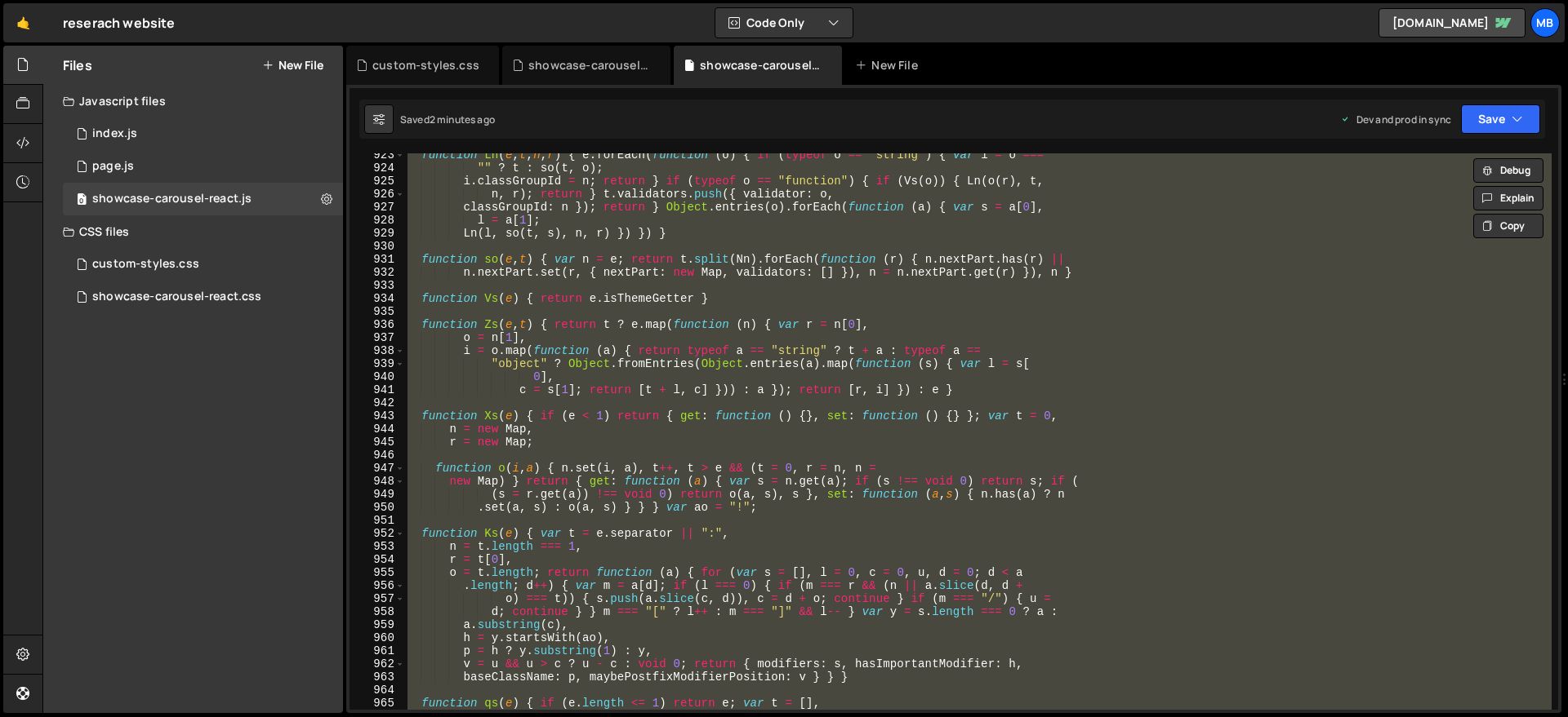
paste textarea
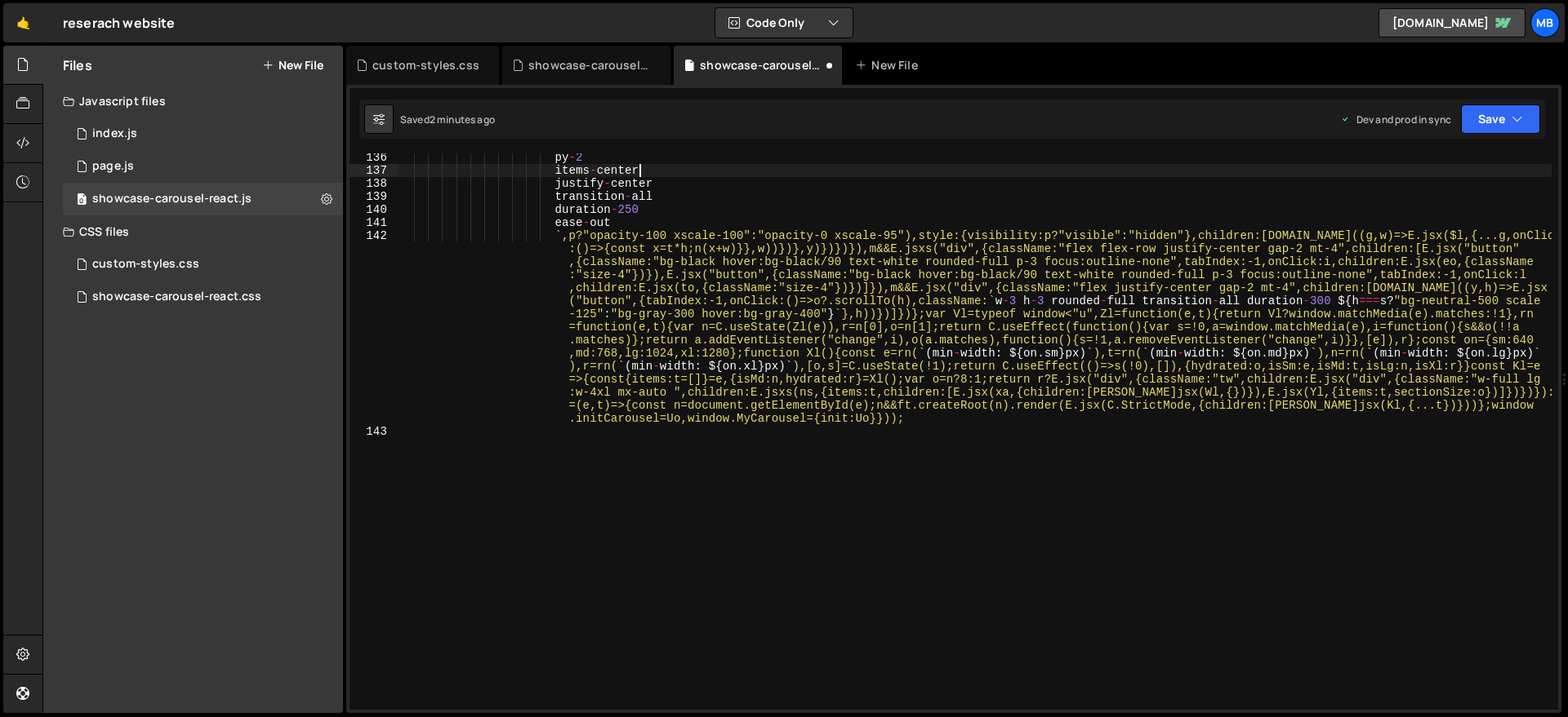
click at [1339, 167] on div "py - 2 items - center justify - center transition - all duration - 250 ease - o…" at bounding box center [975, 443] width 1154 height 583
type textarea "items-center"
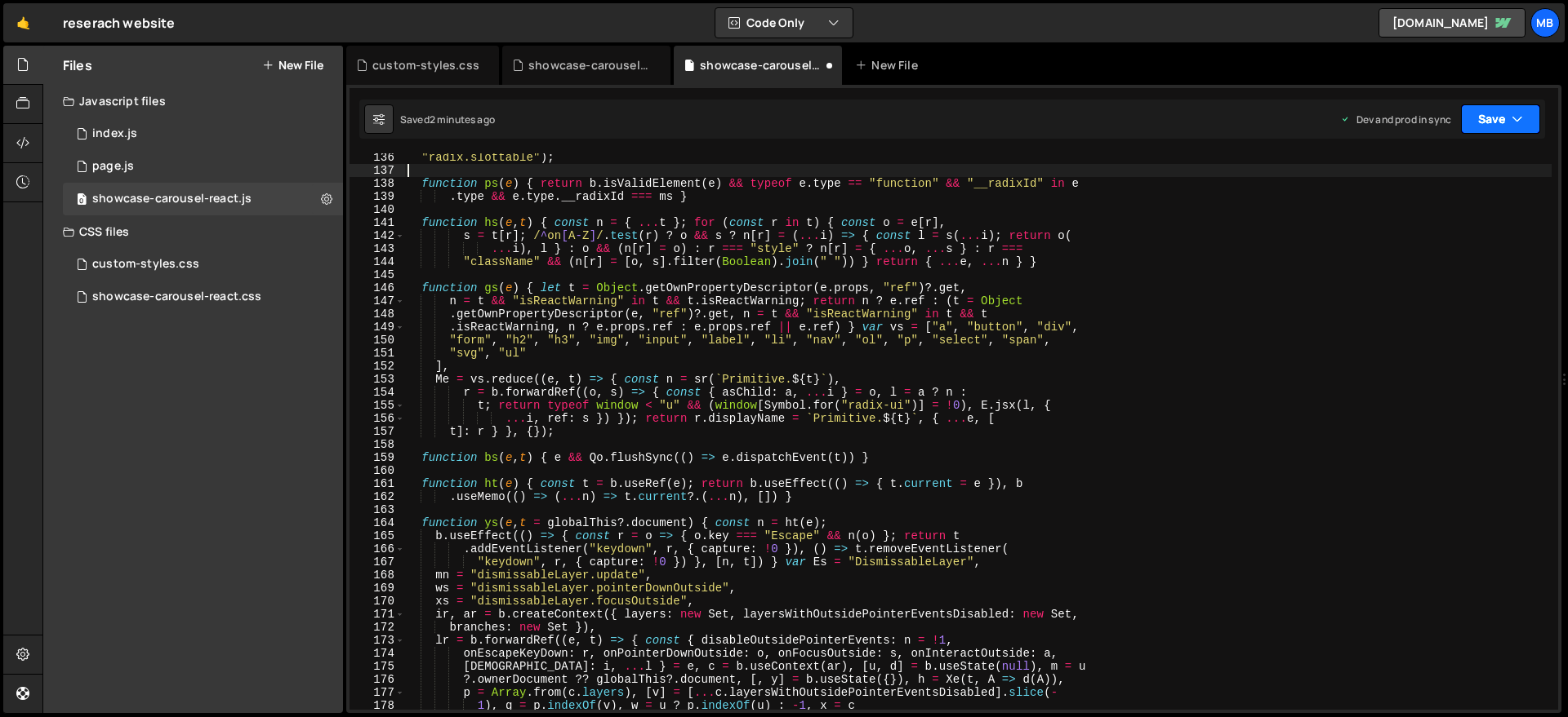
scroll to position [1219, 0]
click at [207, 293] on div "showcase-carousel-react.css" at bounding box center [177, 296] width 169 height 15
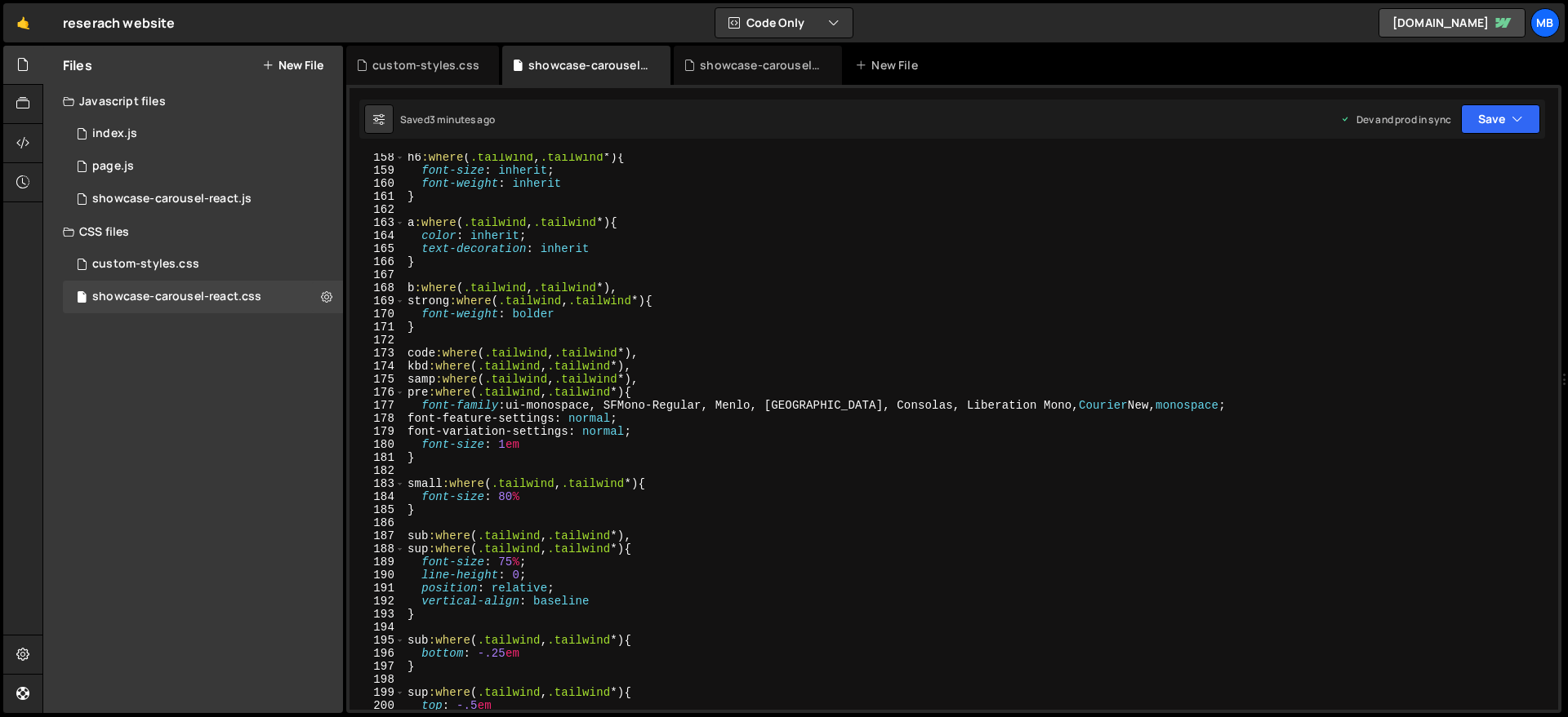
click at [654, 258] on div "h6 :where ( .tailwind , .tailwind *) { font-size : inherit ; font-weight : inhe…" at bounding box center [977, 443] width 1147 height 583
type textarea "}"
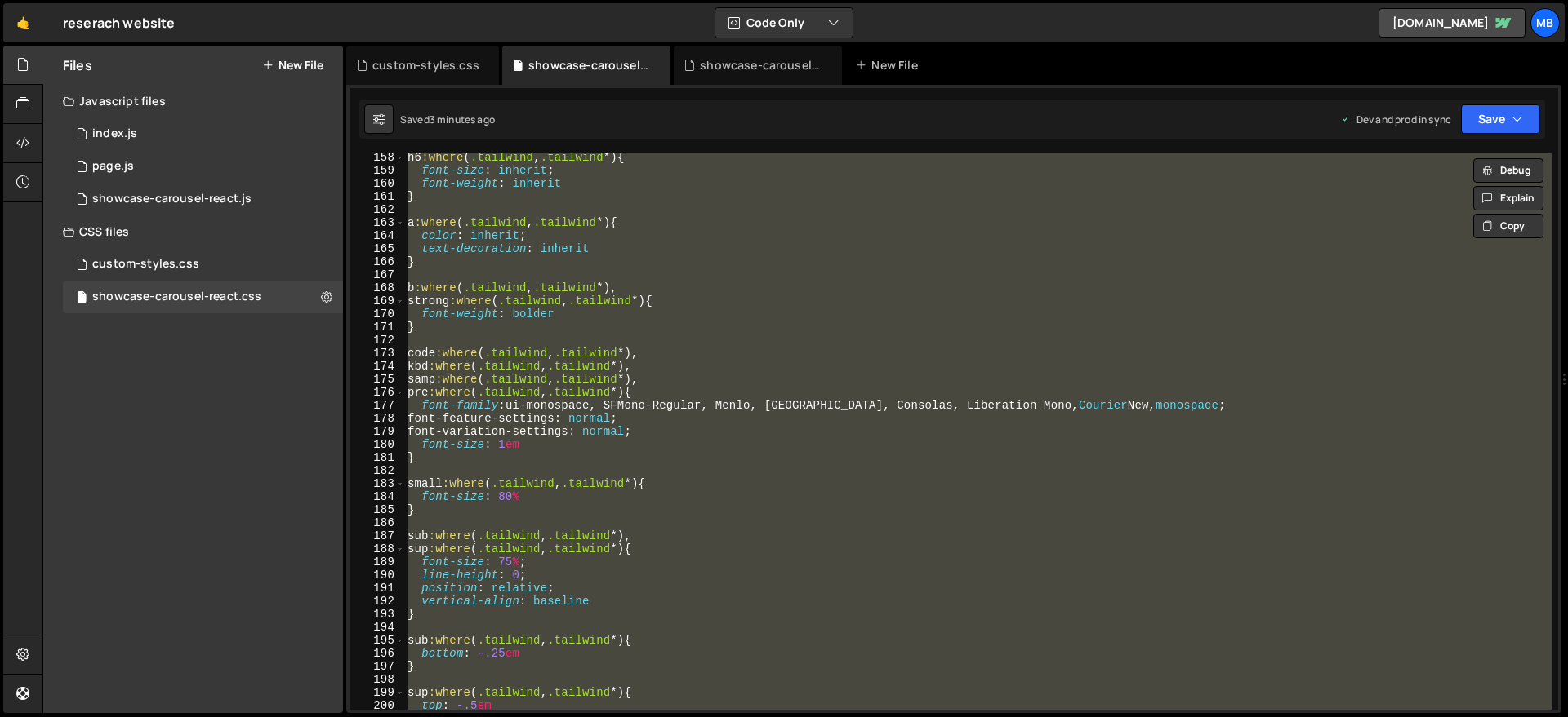
paste textarea
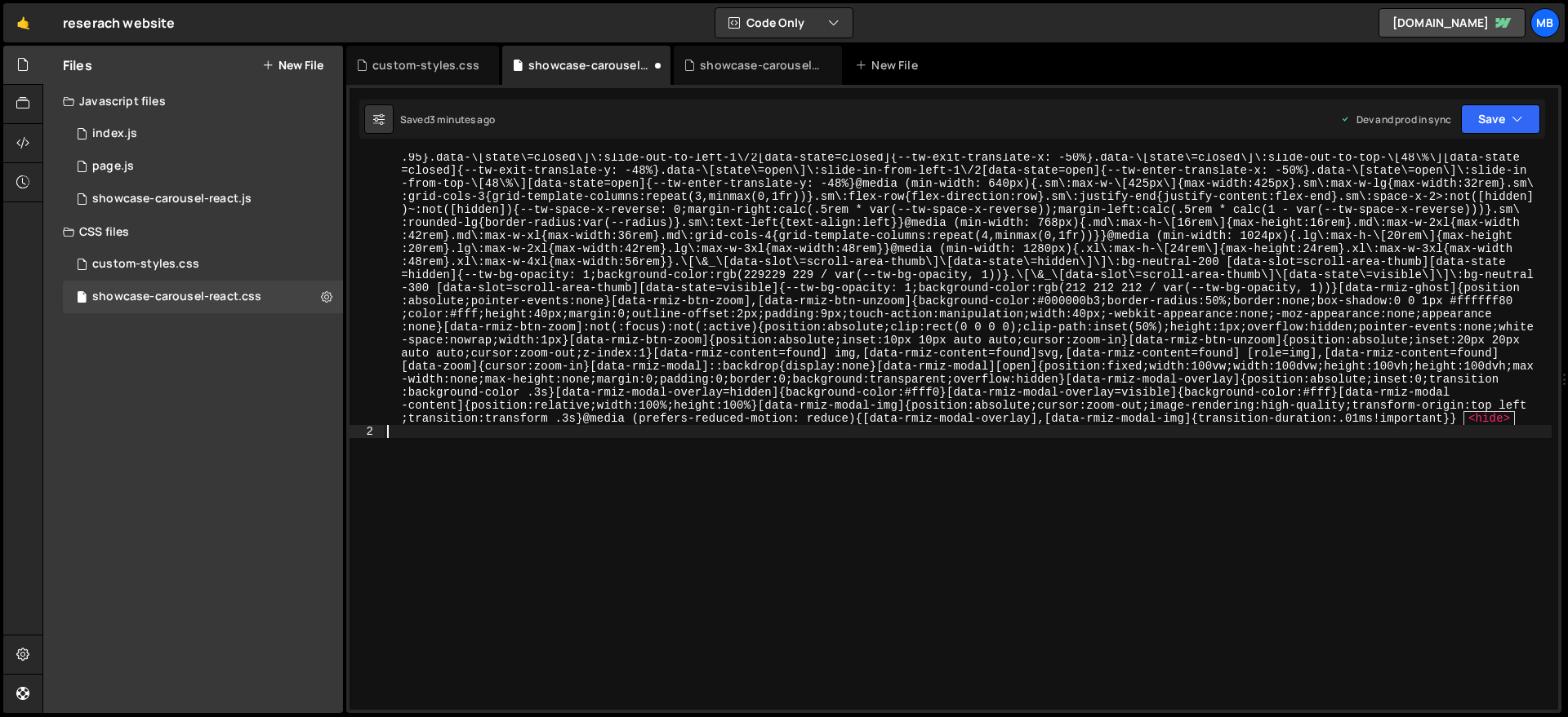
type textarea ":before,"
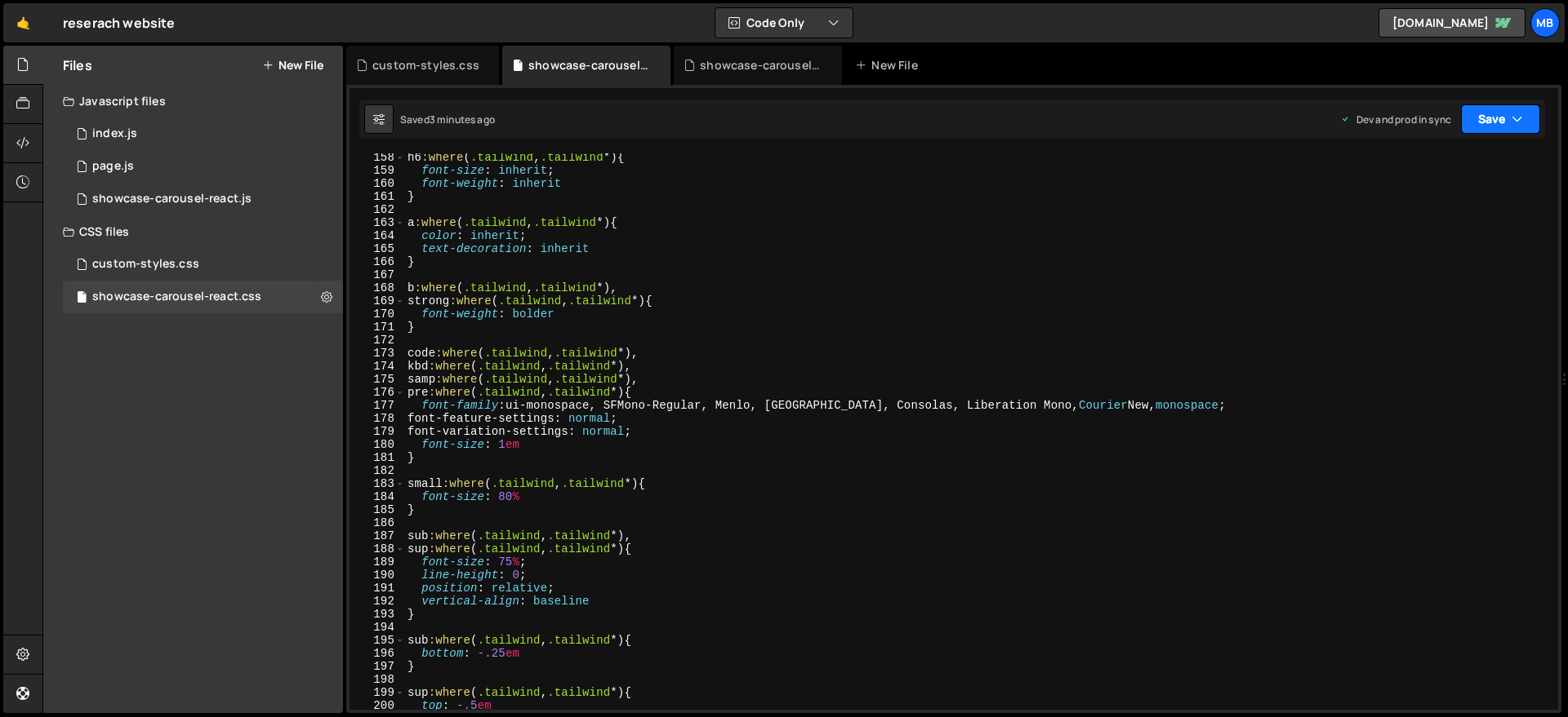
click at [1424, 130] on button "Save" at bounding box center [1500, 119] width 80 height 30
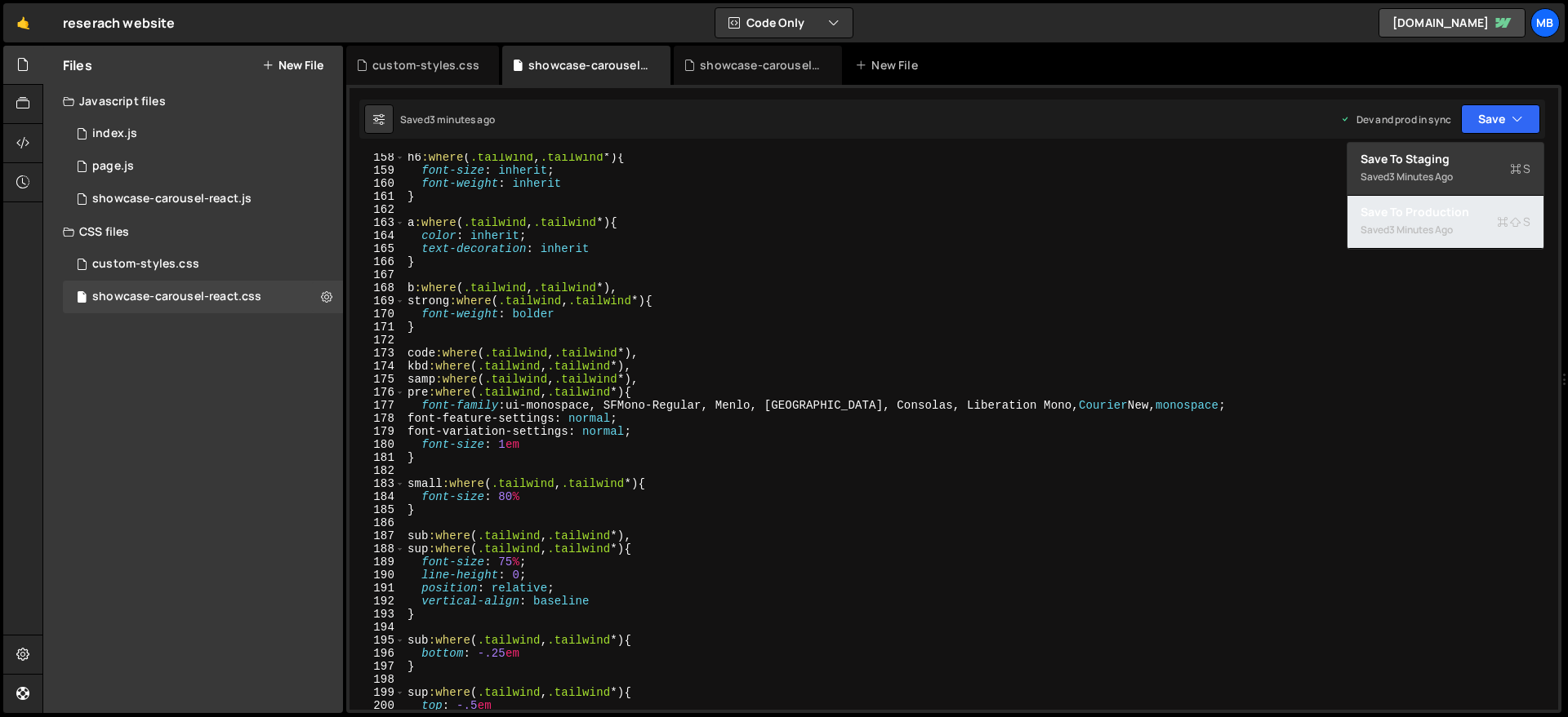
click at [1424, 216] on div "Save to Production S" at bounding box center [1445, 212] width 170 height 16
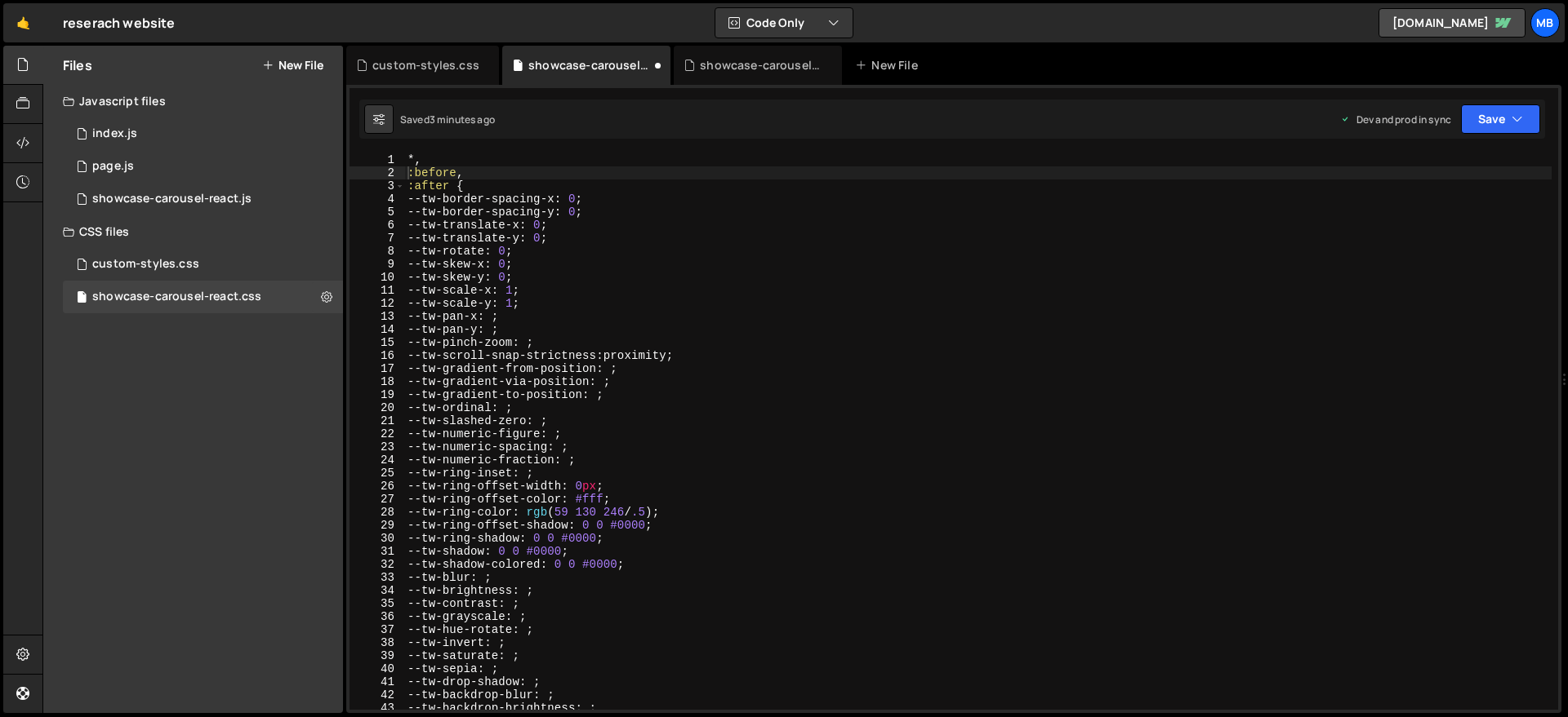
scroll to position [0, 0]
click at [1424, 120] on button "Save" at bounding box center [1490, 119] width 98 height 30
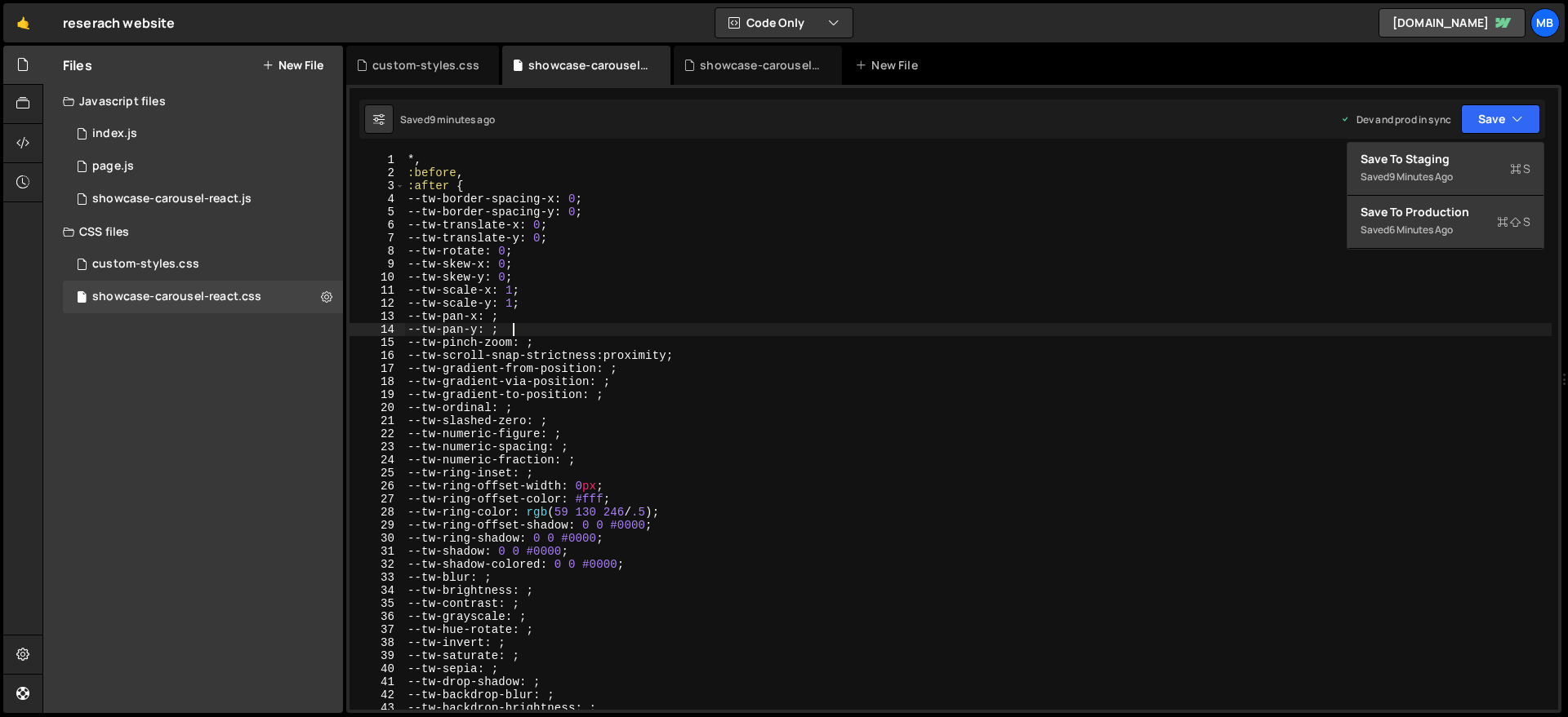
click at [622, 334] on div "*, :before , :after { --tw-border-spacing-x : 0 ; --tw-border-spacing-y : 0 ; -…" at bounding box center [977, 445] width 1147 height 583
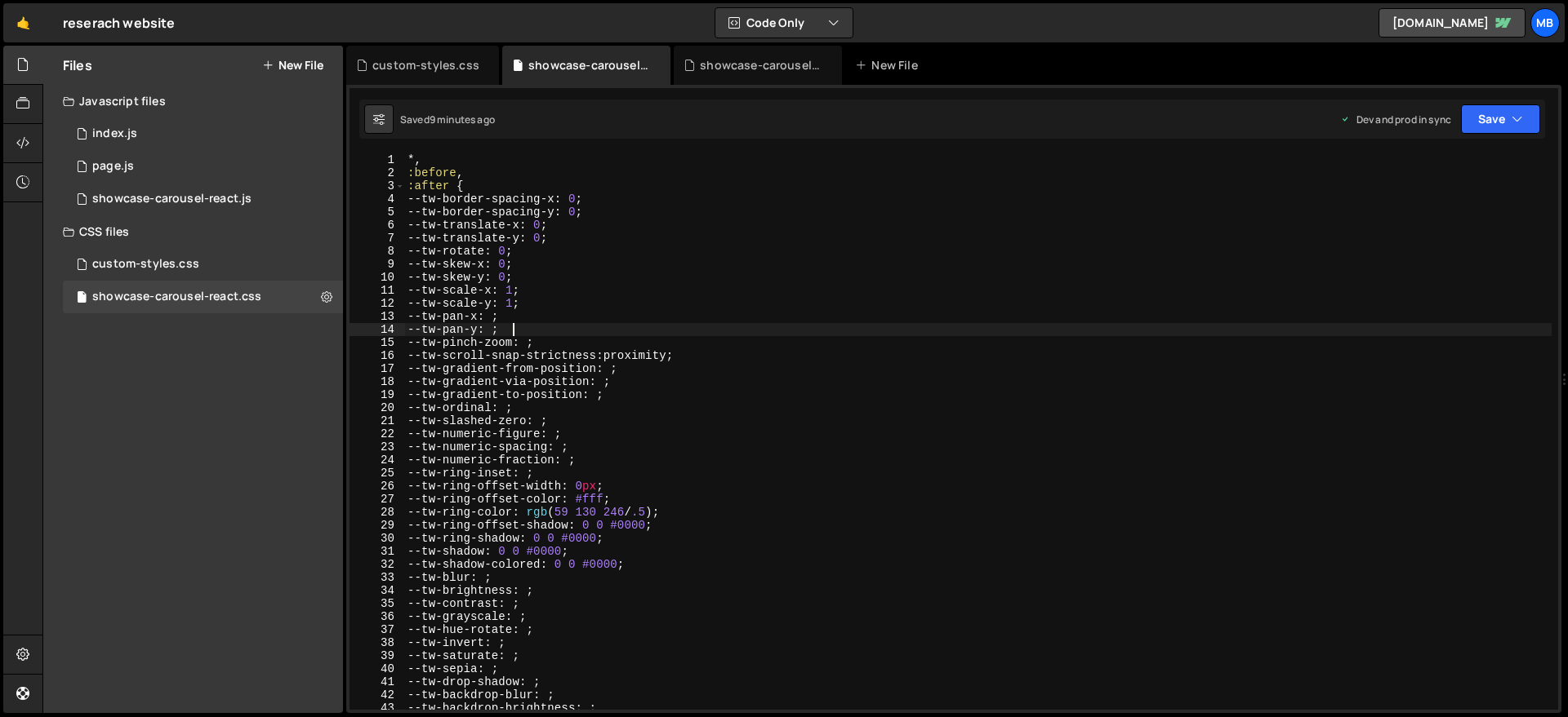
type textarea "}"
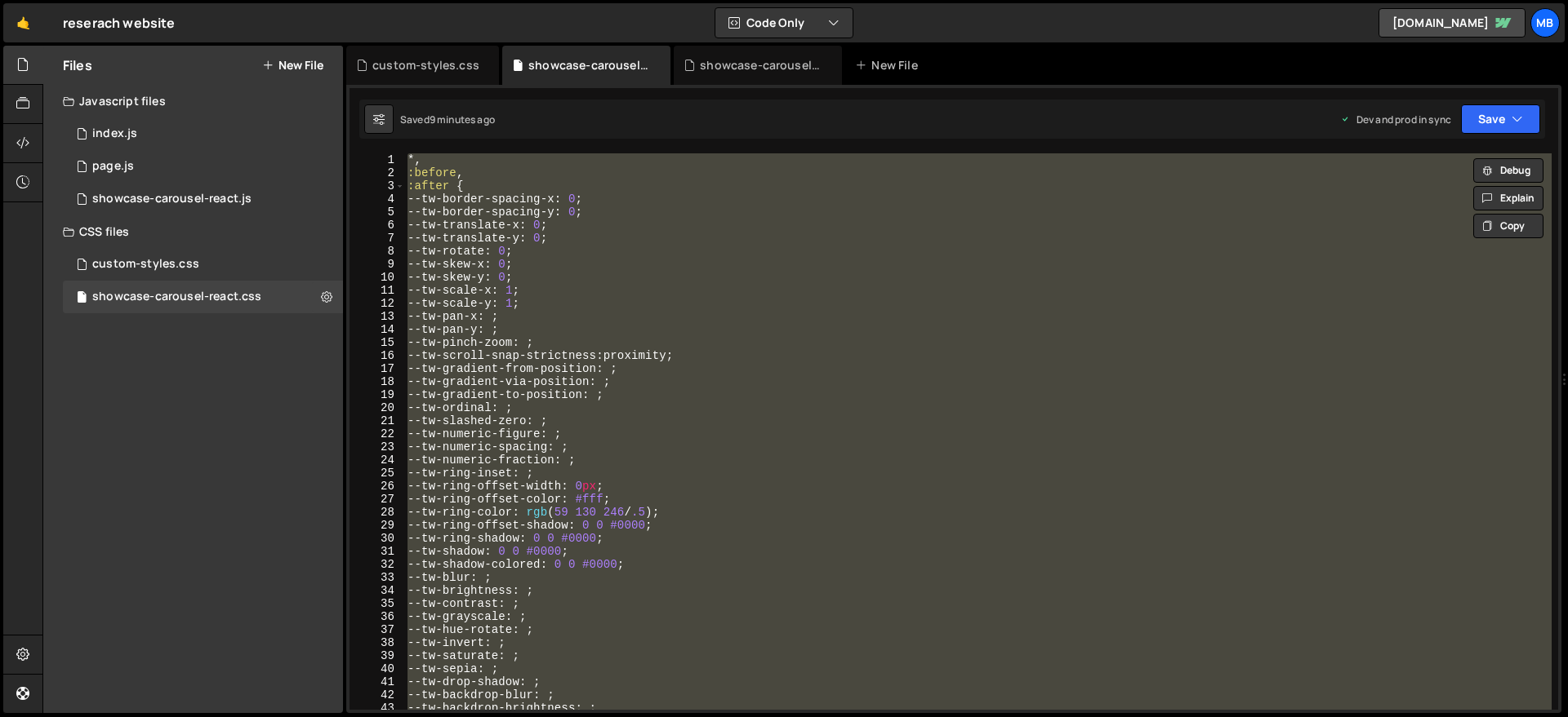
paste textarea
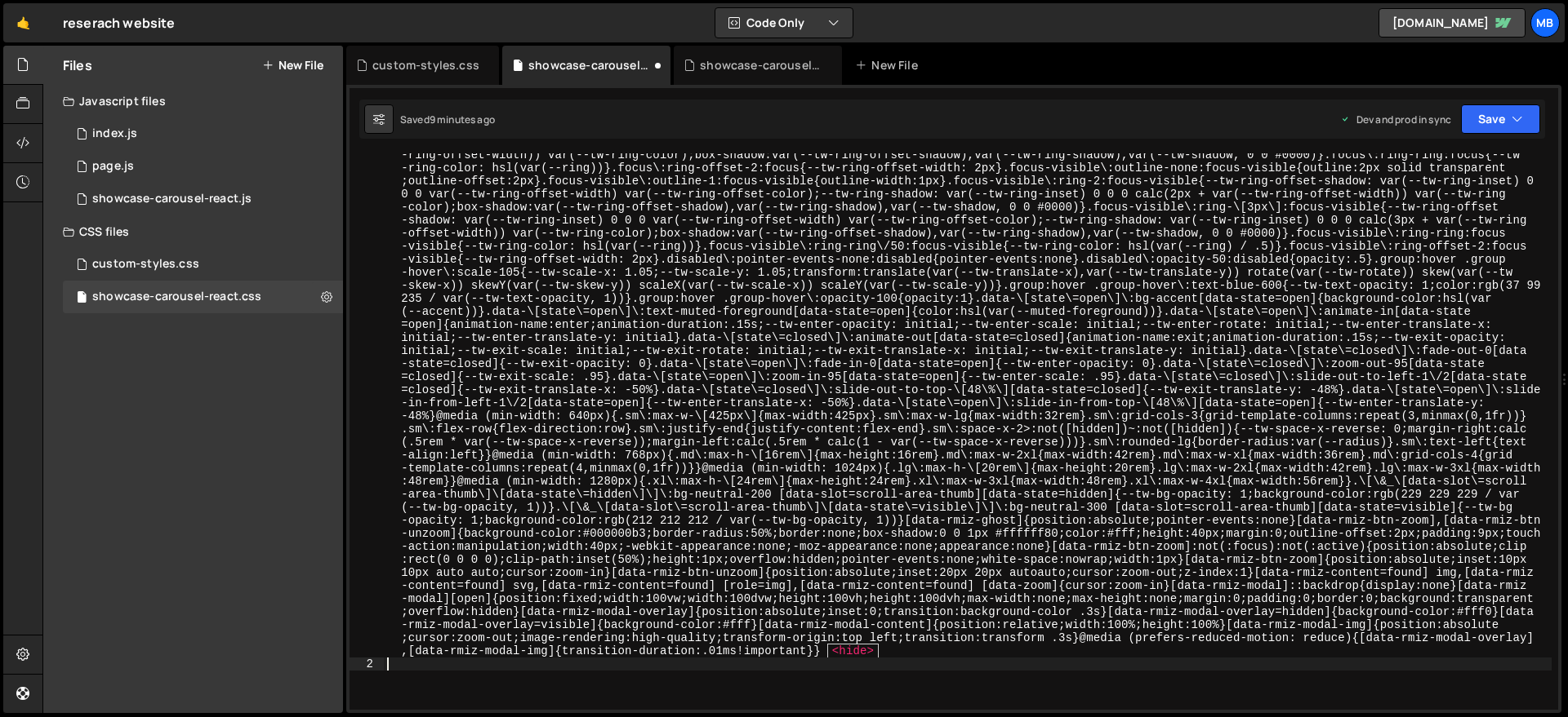
scroll to position [1873, 0]
type textarea ":before,"
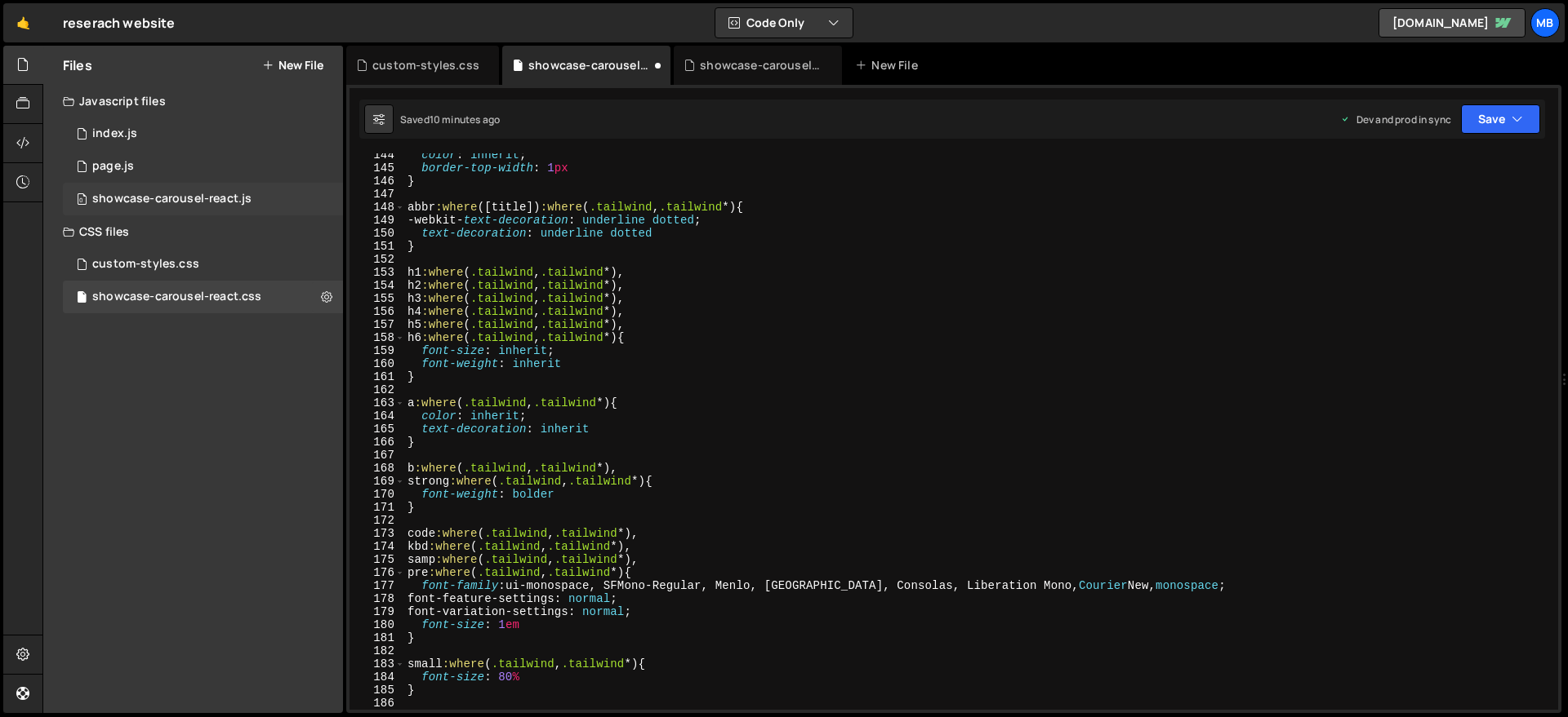
click at [228, 192] on div "showcase-carousel-react.js" at bounding box center [172, 199] width 159 height 15
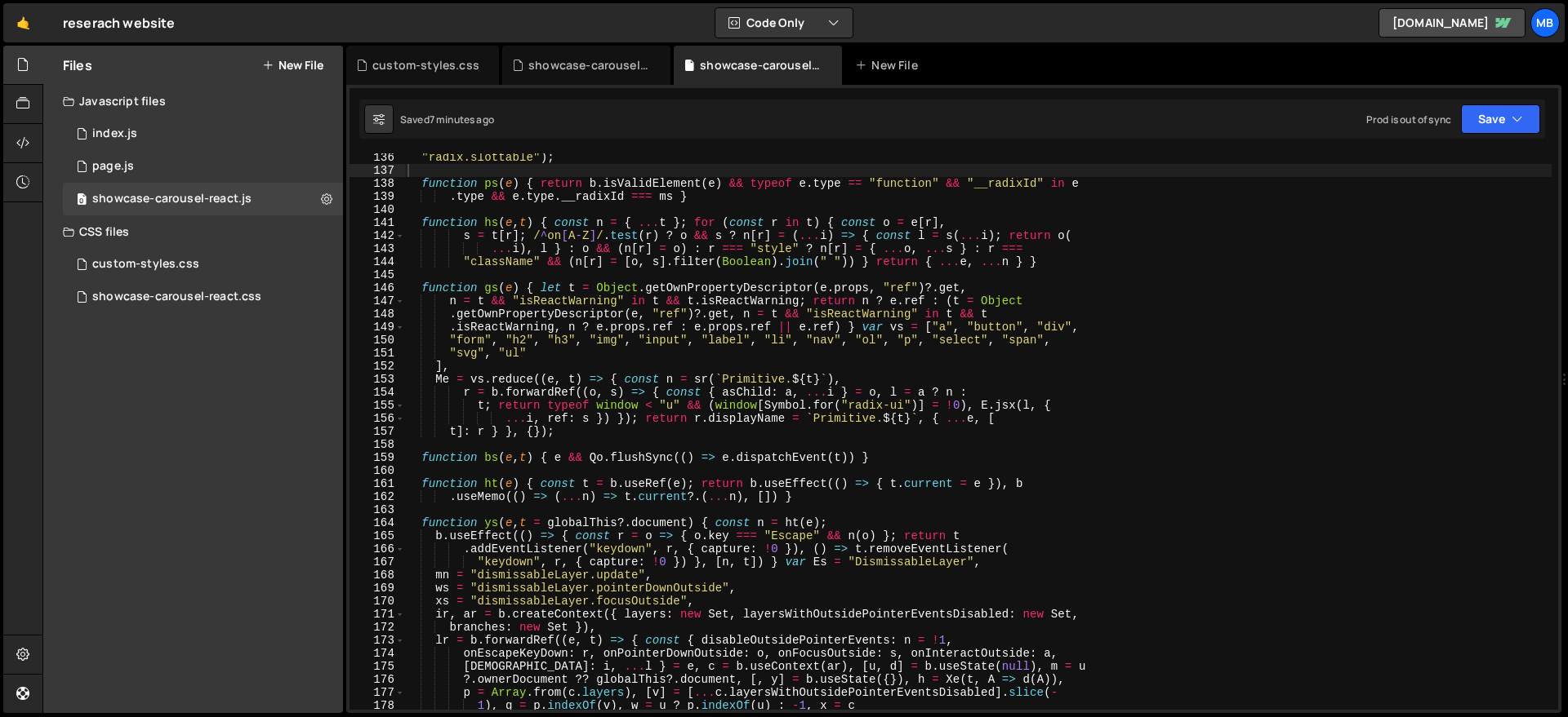
click at [745, 265] on div ""radix.slottable" ) ; function ps ( e ) { return b . isValidElement ( e ) && ty…" at bounding box center [977, 443] width 1147 height 583
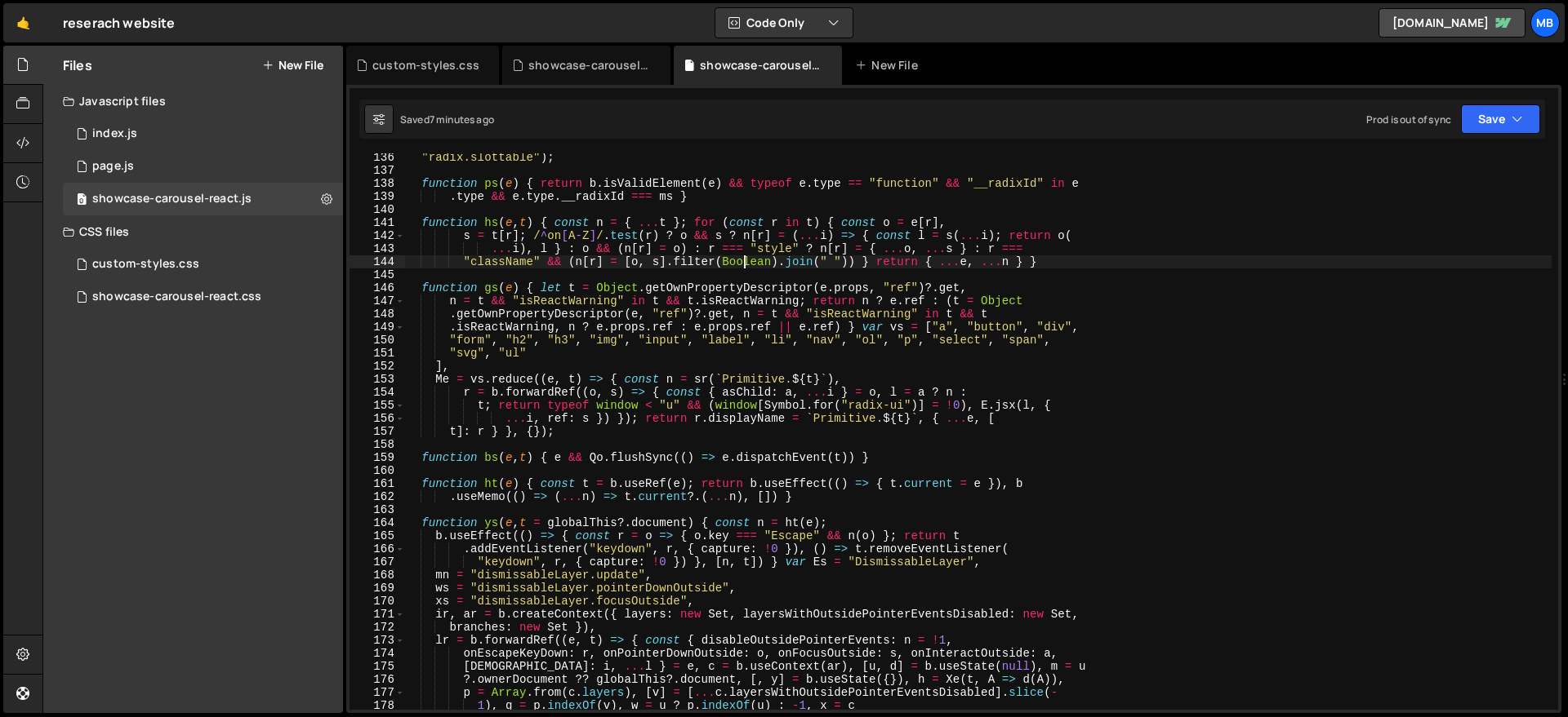
type textarea "window.initCarousel = Uo, window.MyCarousel = { init: Uo } }));"
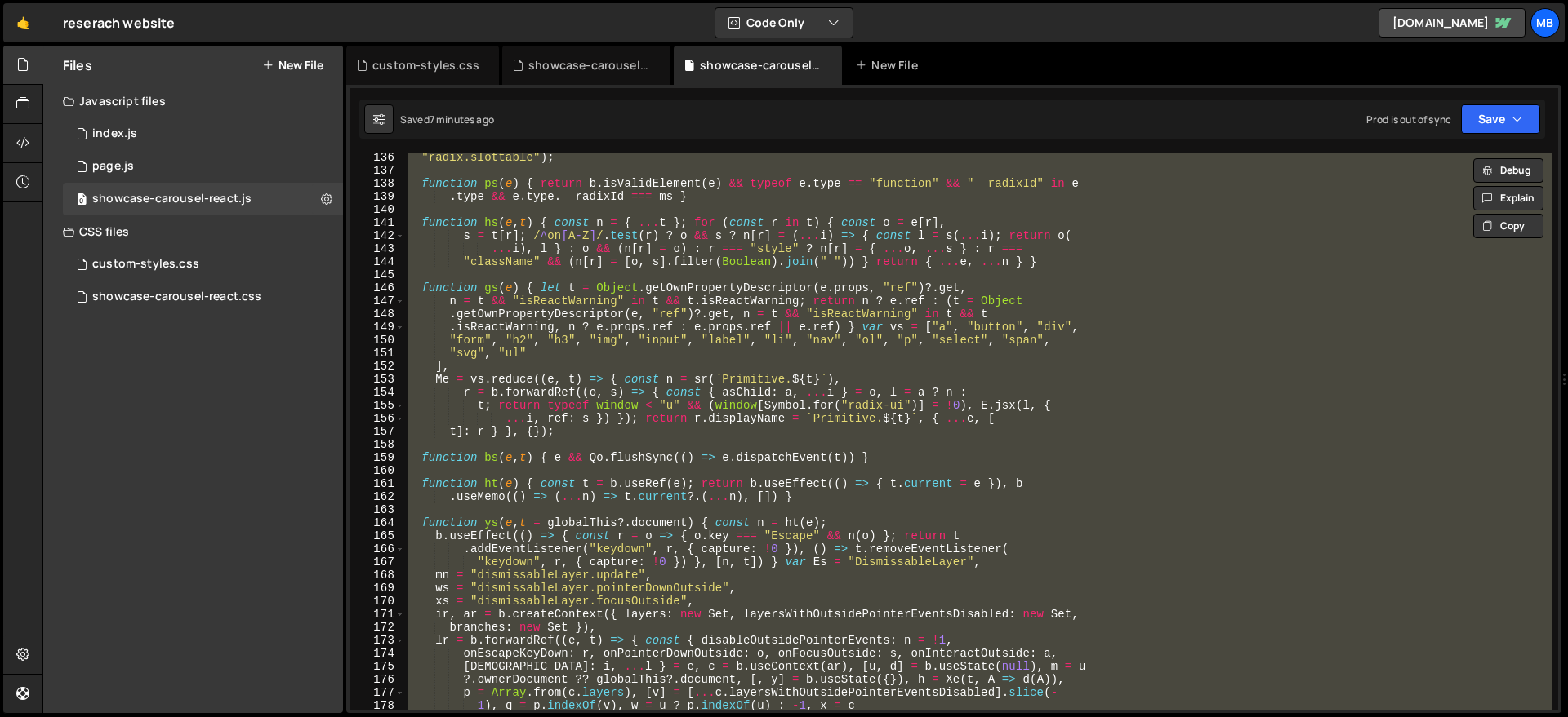
paste textarea
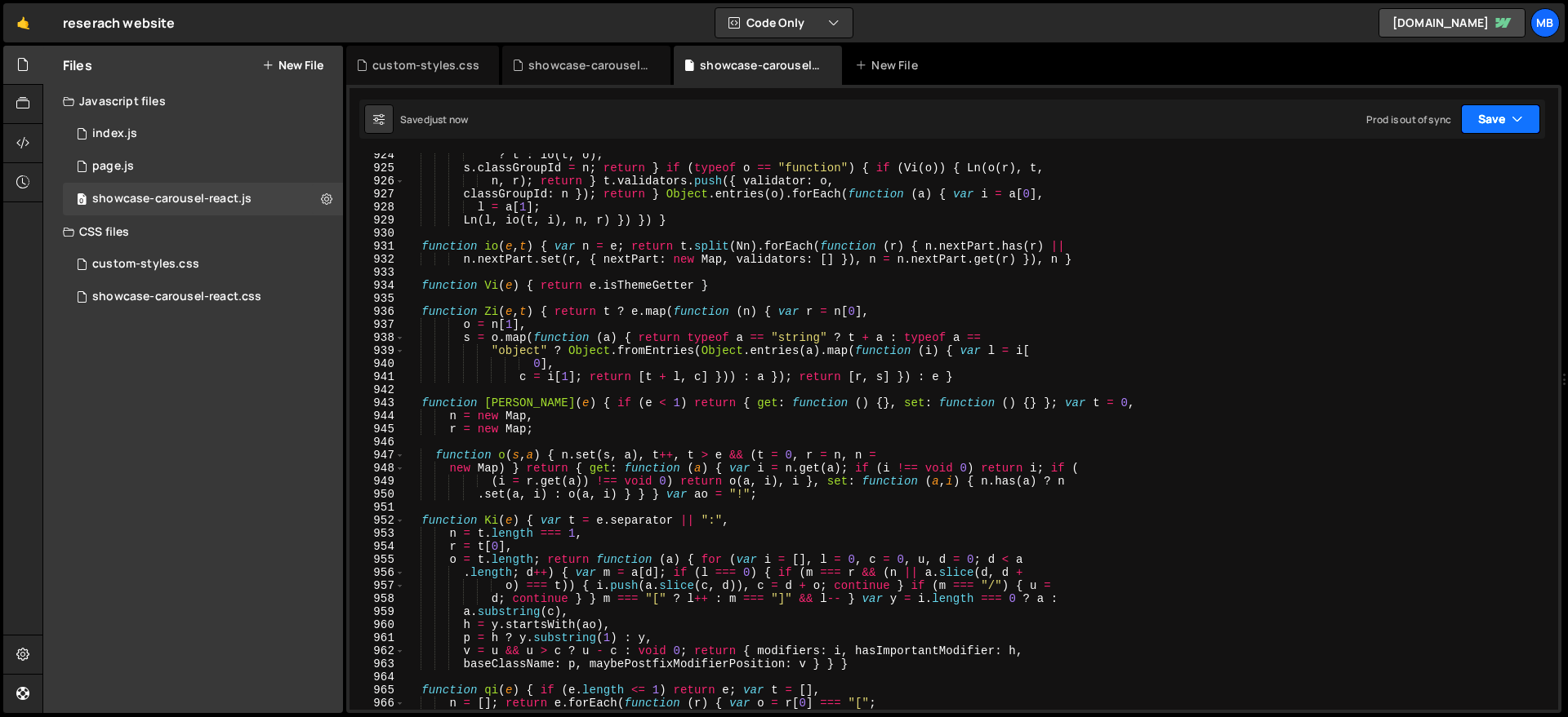
scroll to position [512, 0]
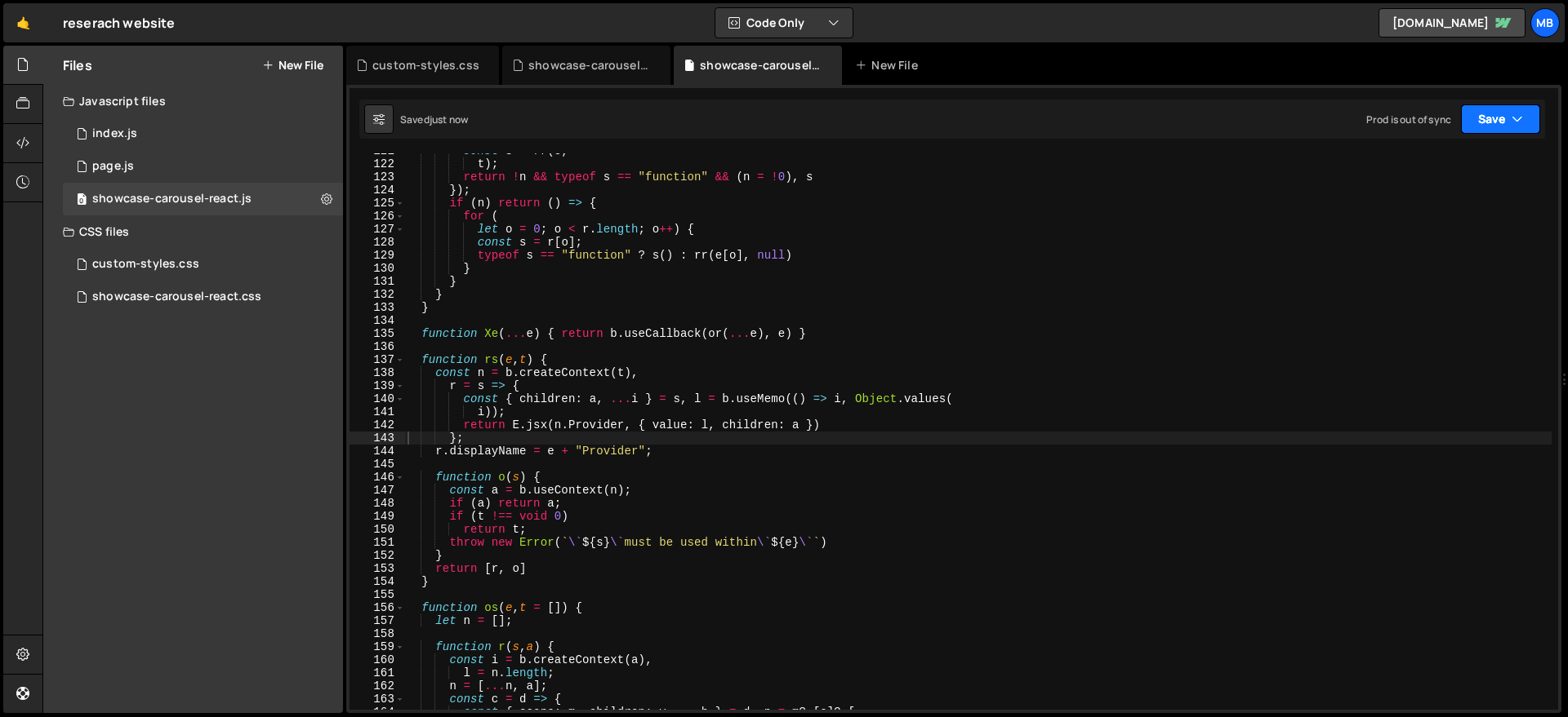
click at [1501, 119] on button "Save" at bounding box center [1500, 119] width 80 height 30
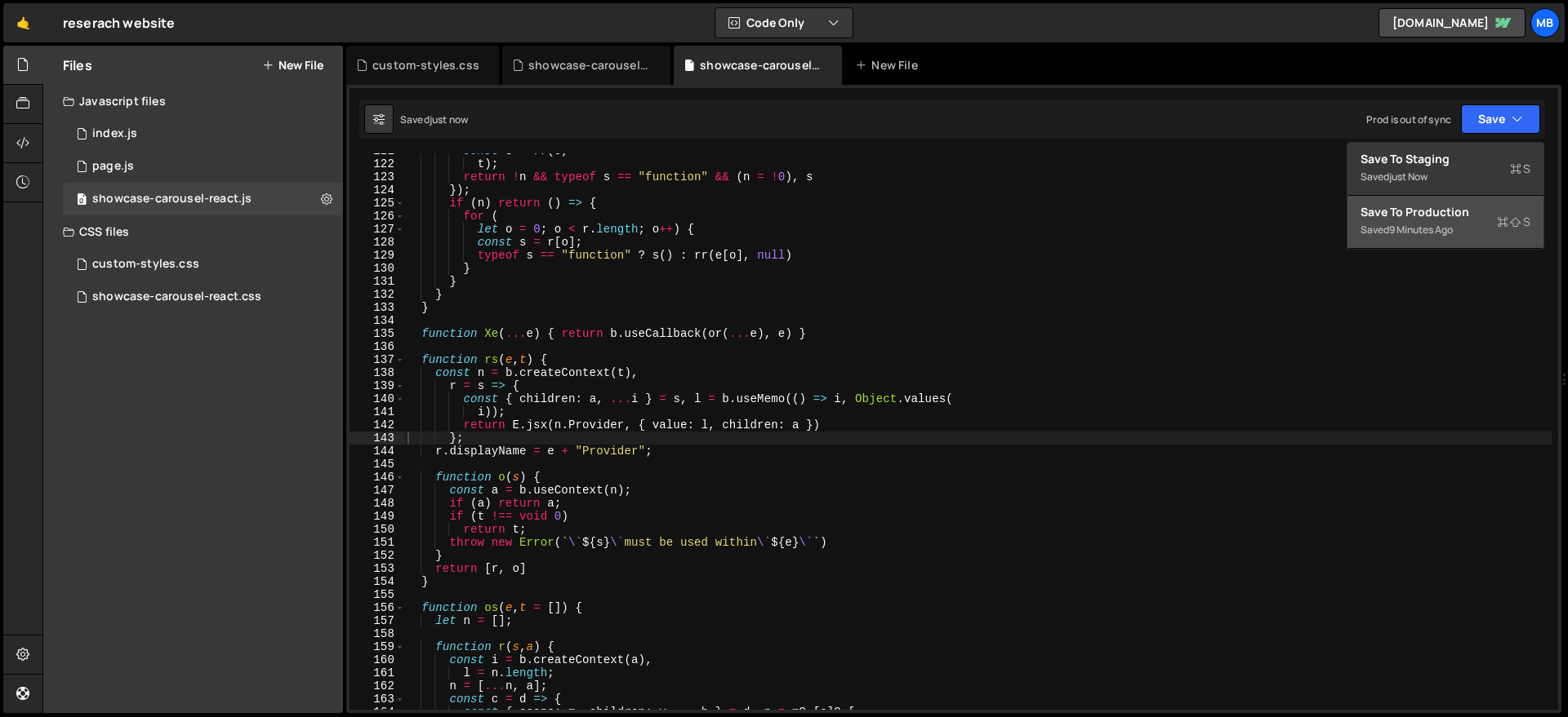
click at [1463, 214] on div "Save to Production S" at bounding box center [1445, 212] width 170 height 16
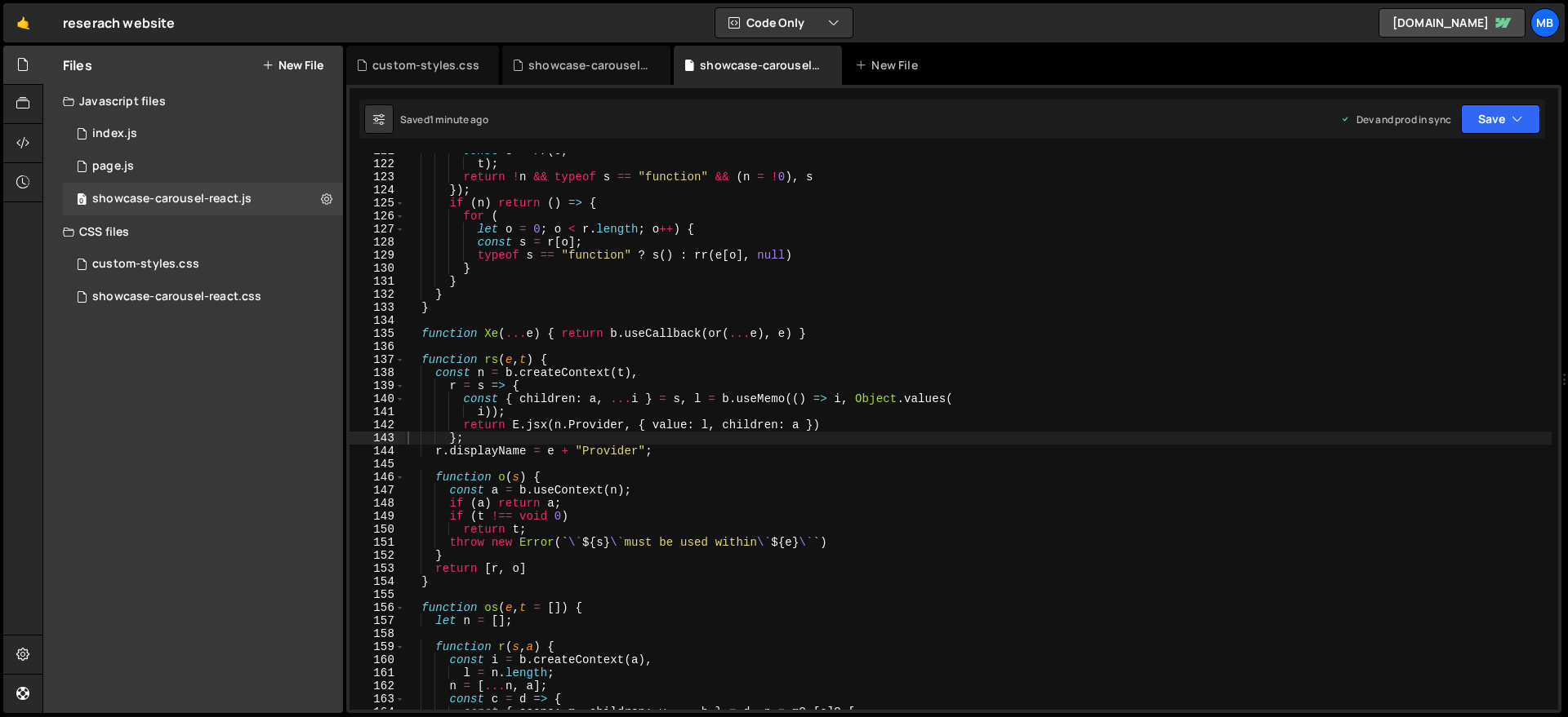
click at [624, 202] on div "const s = rr ( o , t ) ; return ! n && typeof s == "function" && ( n = ! 0 ) , …" at bounding box center [977, 436] width 1147 height 583
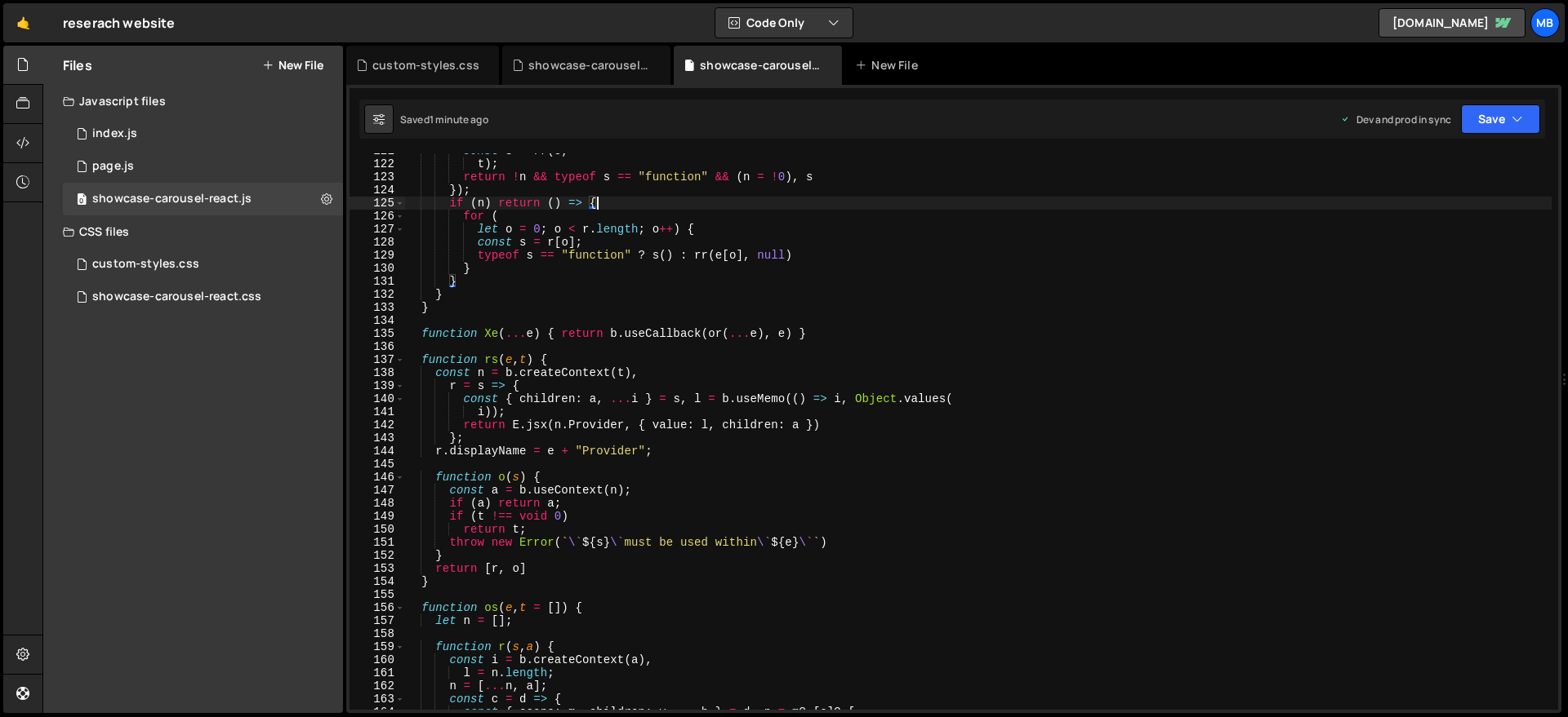
type textarea "}));"
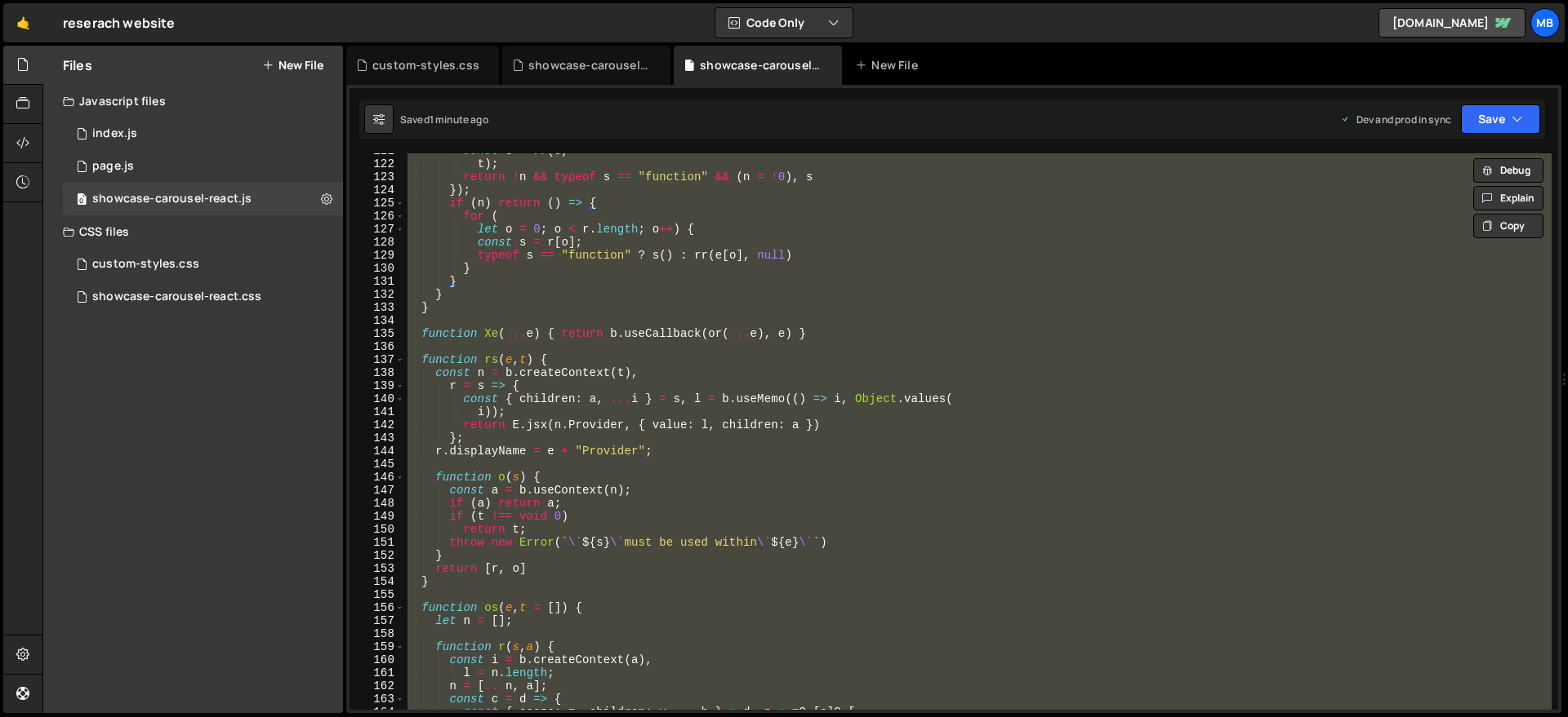
paste textarea
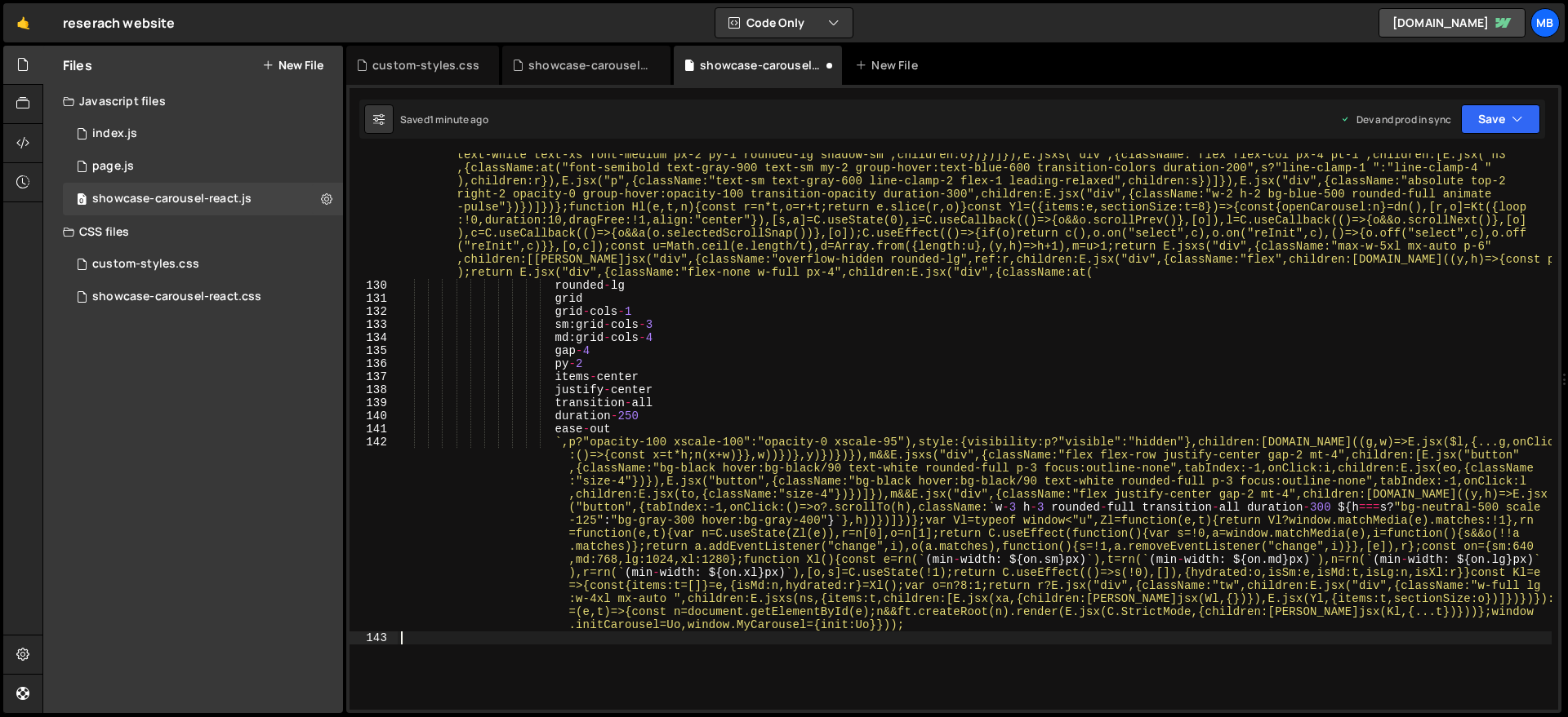
scroll to position [12073, 0]
click at [1517, 128] on button "Save" at bounding box center [1500, 119] width 80 height 30
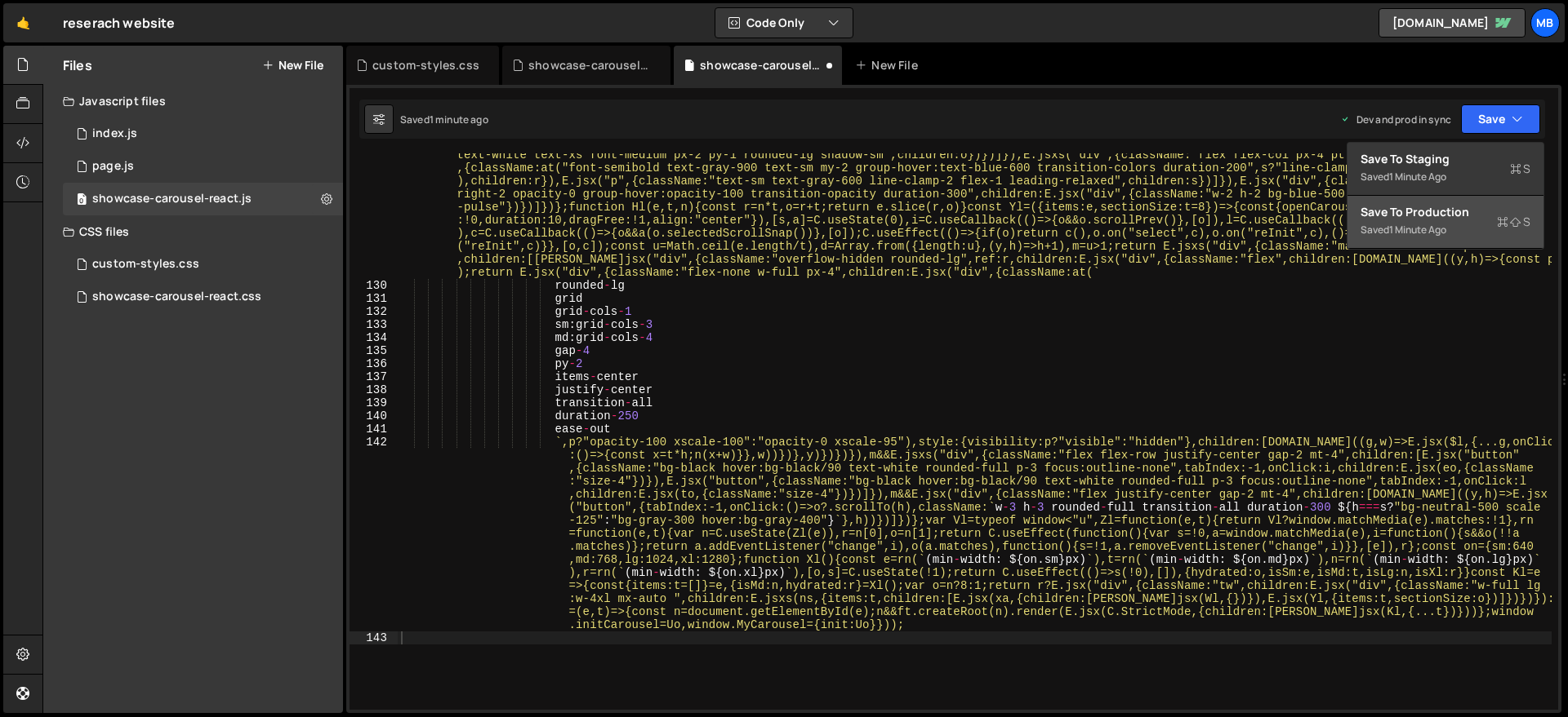
click at [1476, 230] on div "Saved 1 minute ago" at bounding box center [1445, 231] width 170 height 20
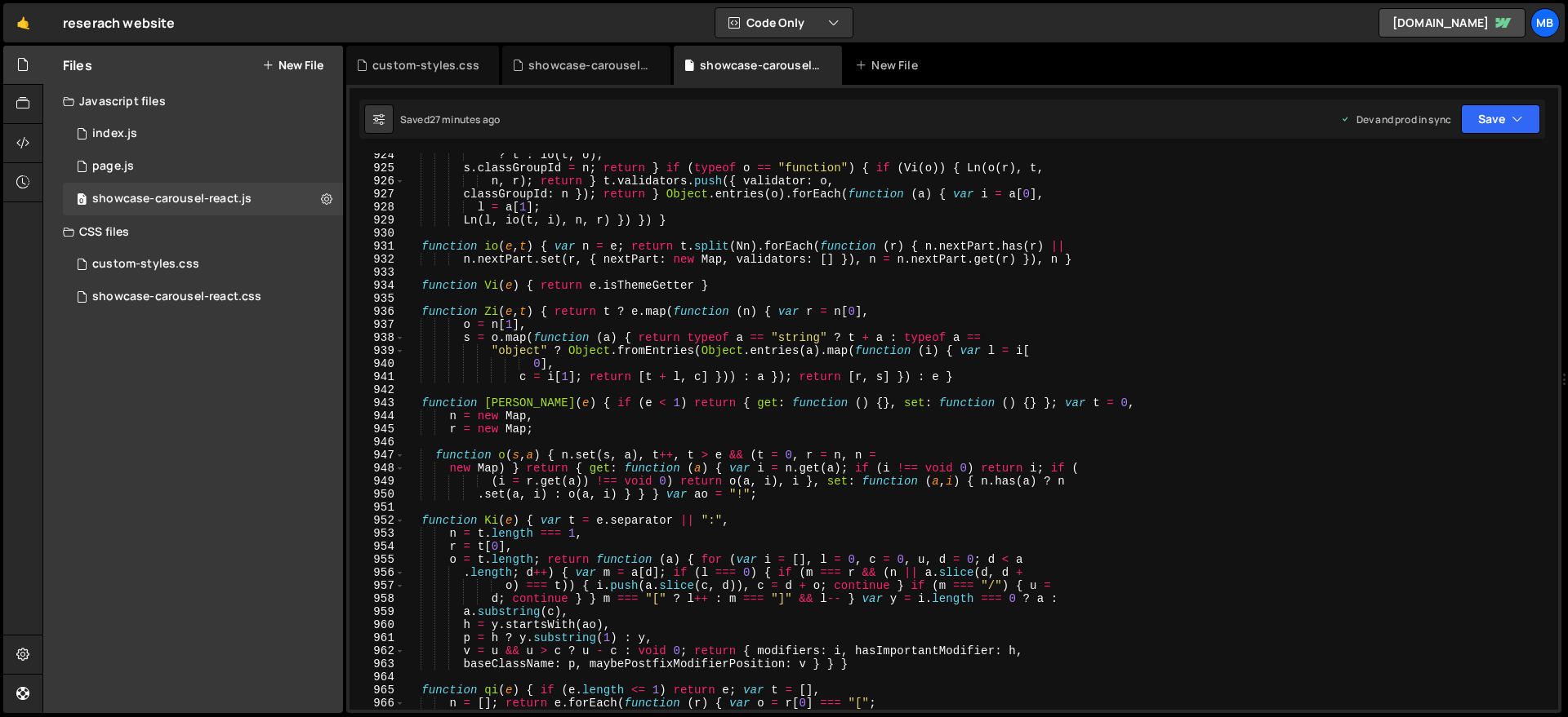
click at [583, 258] on div """ ? t : io ( t , o ) ; s . classGroupId = n ; return } if ( typeof o == "funct…" at bounding box center [977, 440] width 1147 height 583
type textarea "window.initCarousel = Uo, window.MyCarousel = { init: Uo } }));"
paste textarea
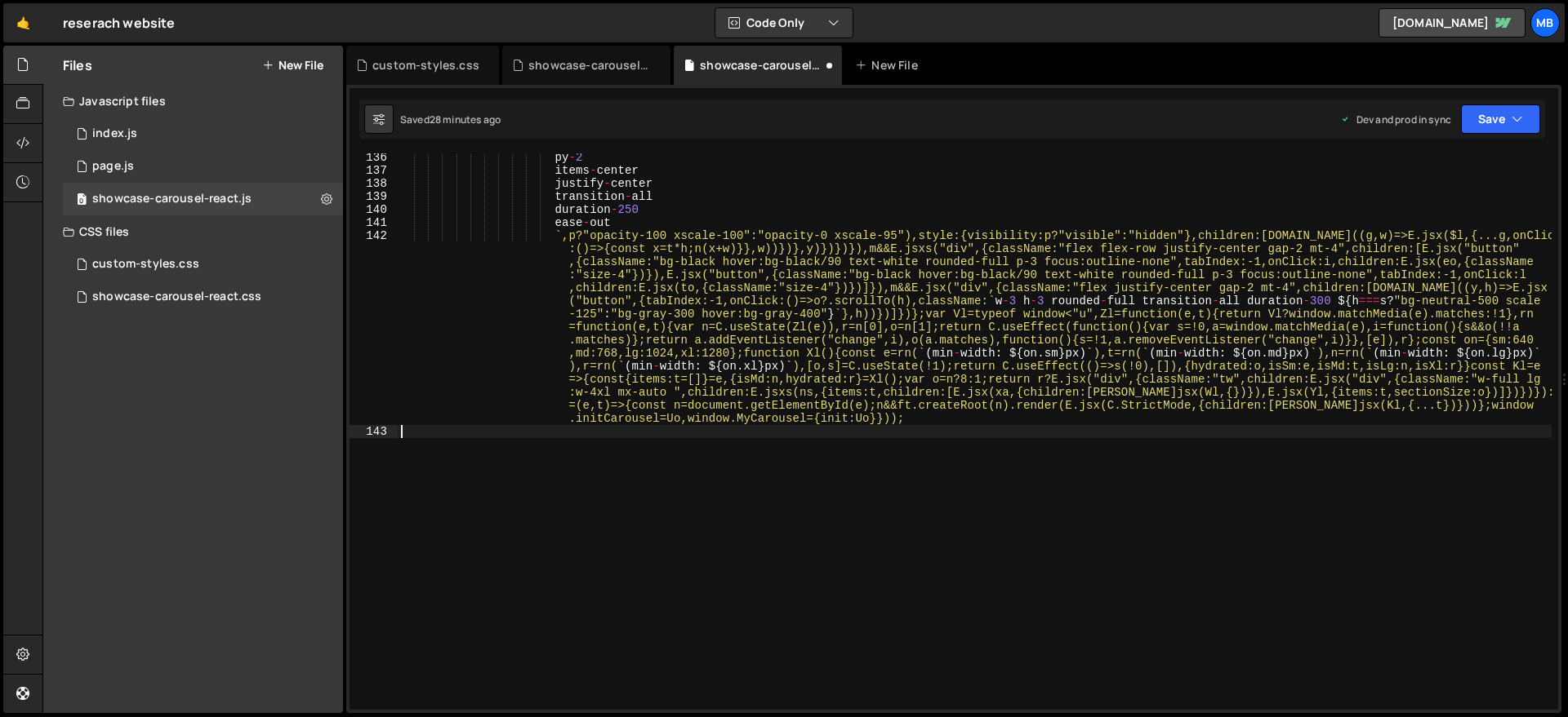
type textarea "...i), l } : o && (n[r] = o) : r === "style" ? n[r] = { ...o, ...s } : r ==="
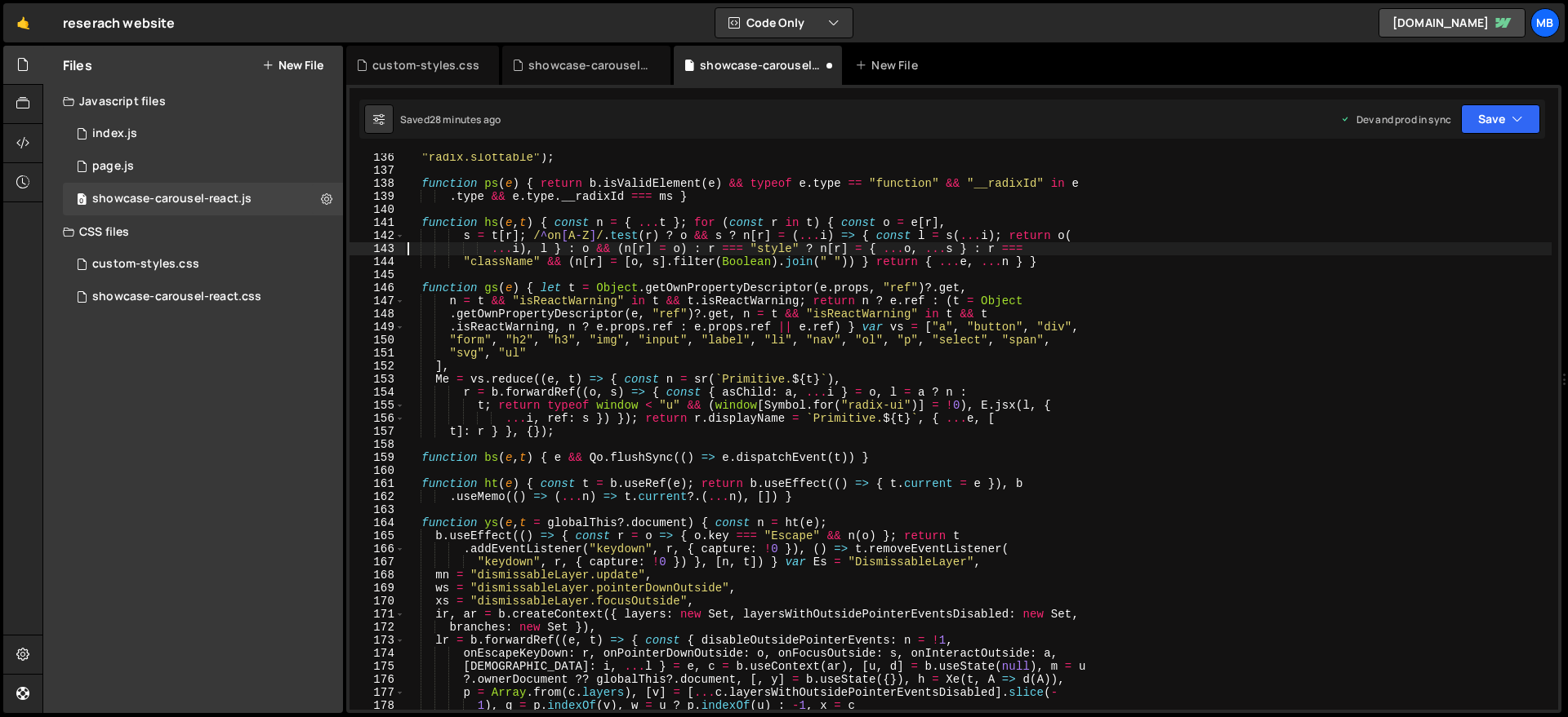
scroll to position [1218, 0]
click at [223, 293] on div "showcase-carousel-react.css" at bounding box center [177, 296] width 169 height 15
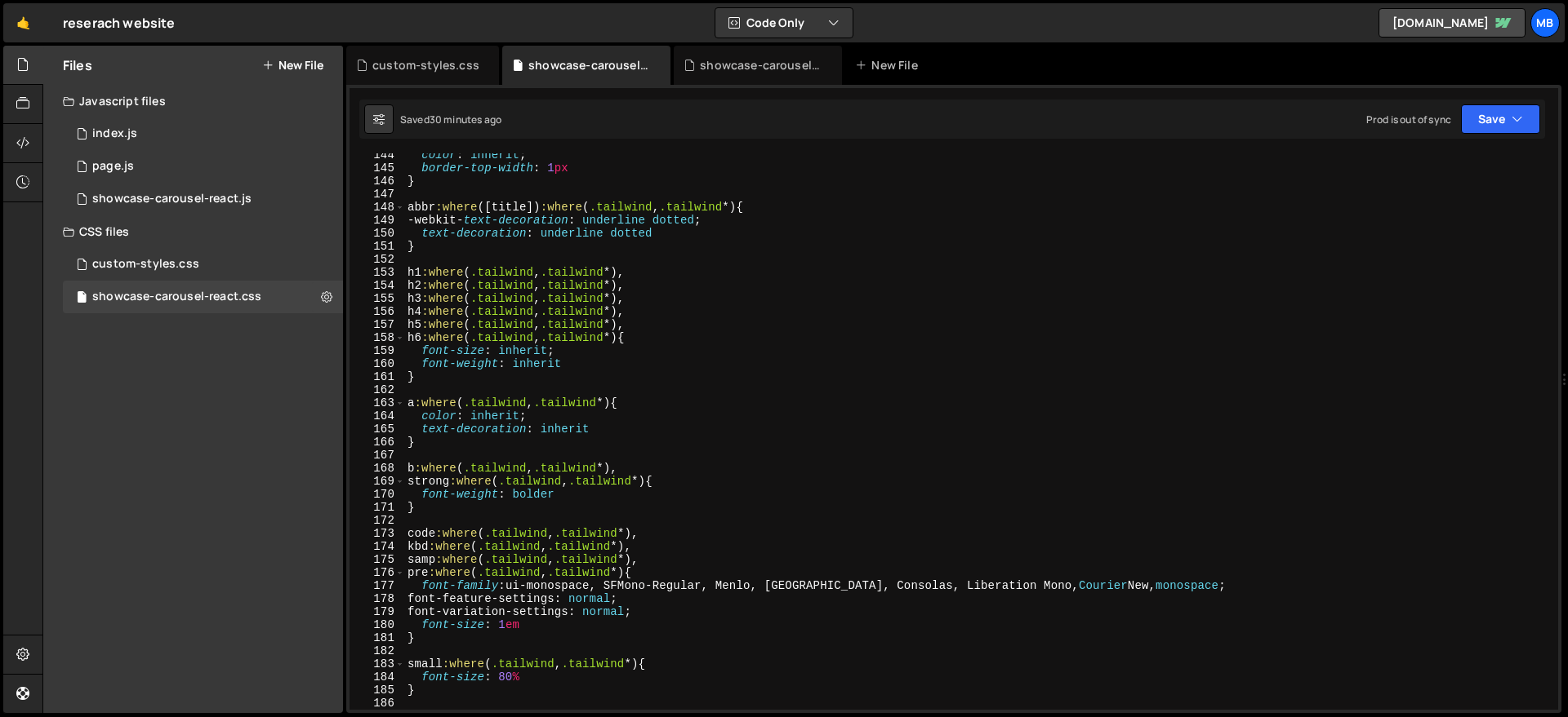
click at [597, 261] on div "color : inherit ; border-top-width : 1 px } abbr :where ([ title ]) :where ( .t…" at bounding box center [977, 440] width 1147 height 583
type textarea "}"
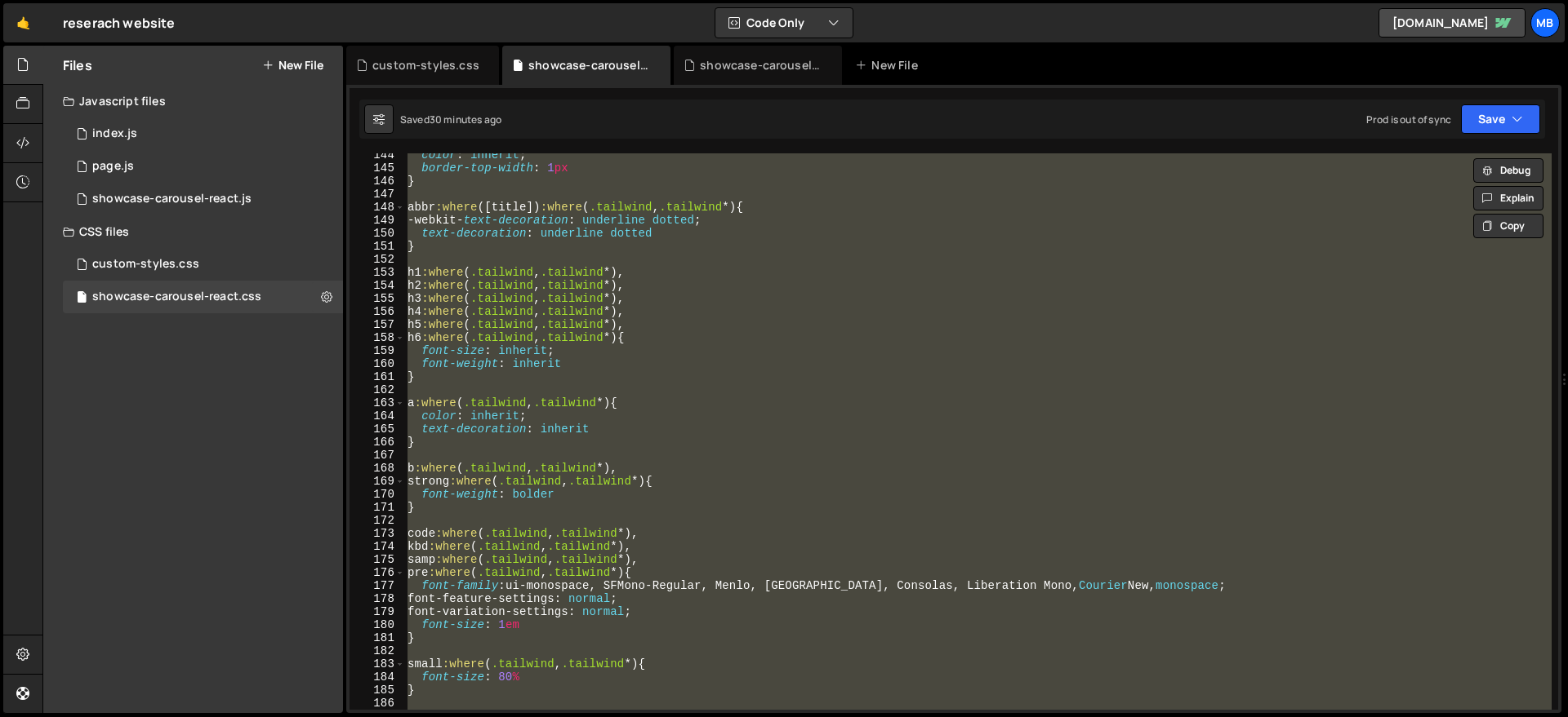
paste textarea
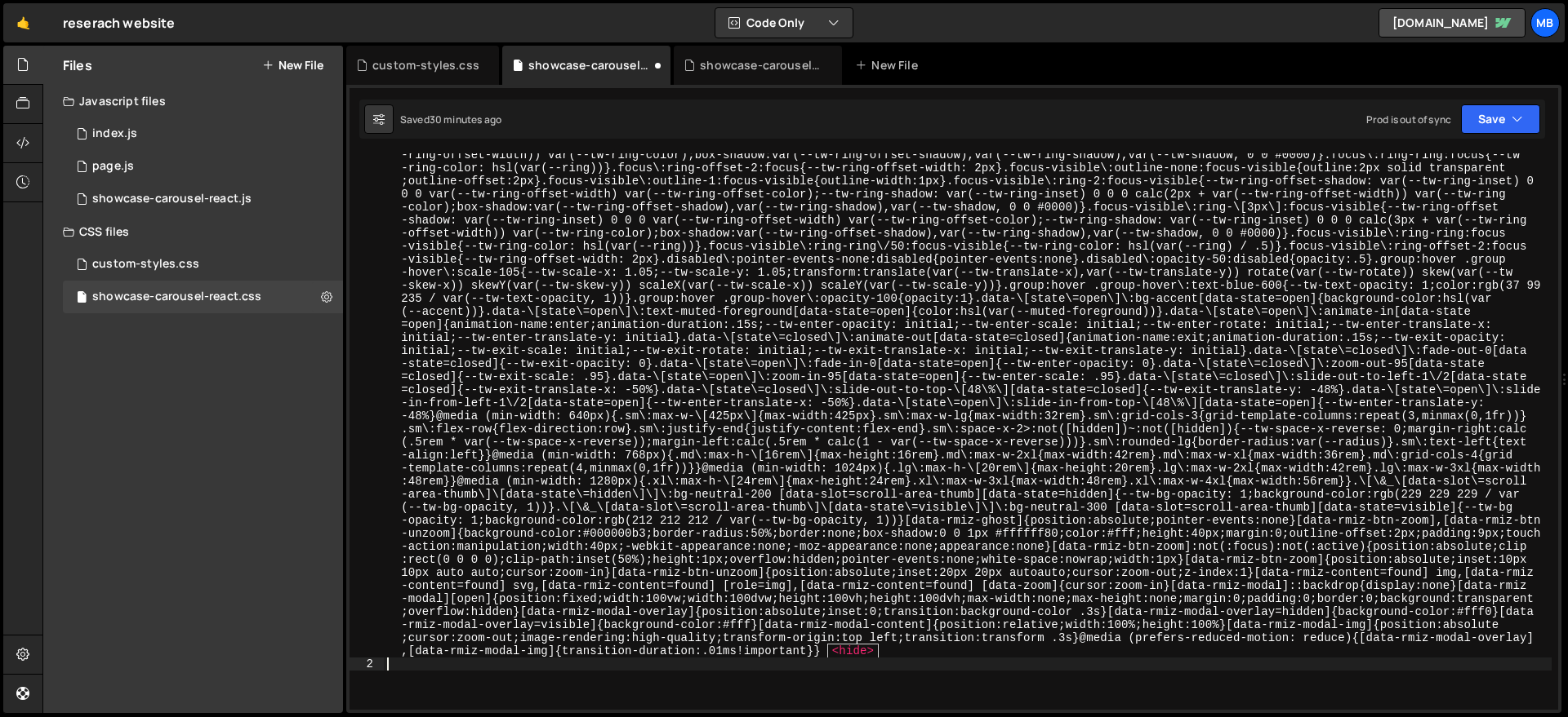
type textarea ":before,"
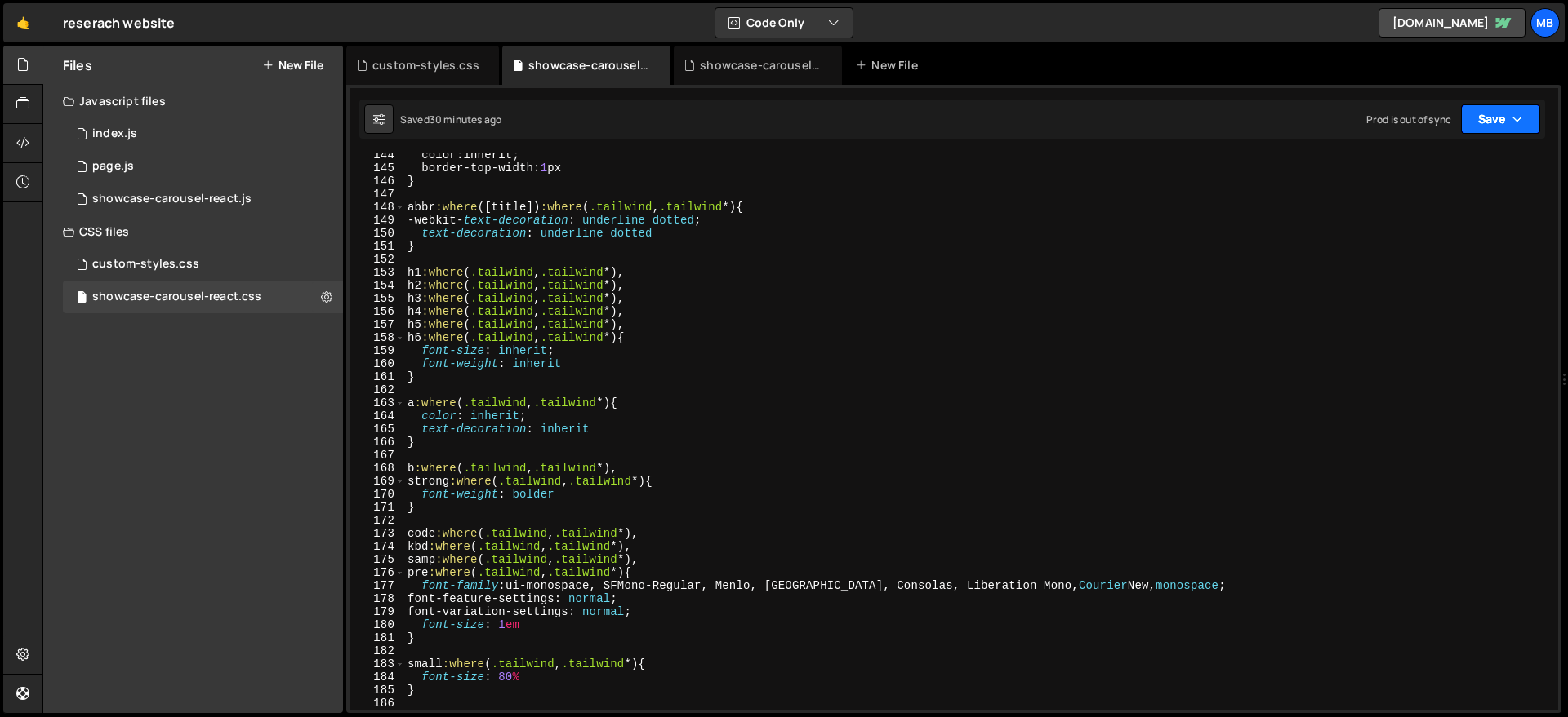
click at [1518, 118] on icon "button" at bounding box center [1516, 119] width 11 height 16
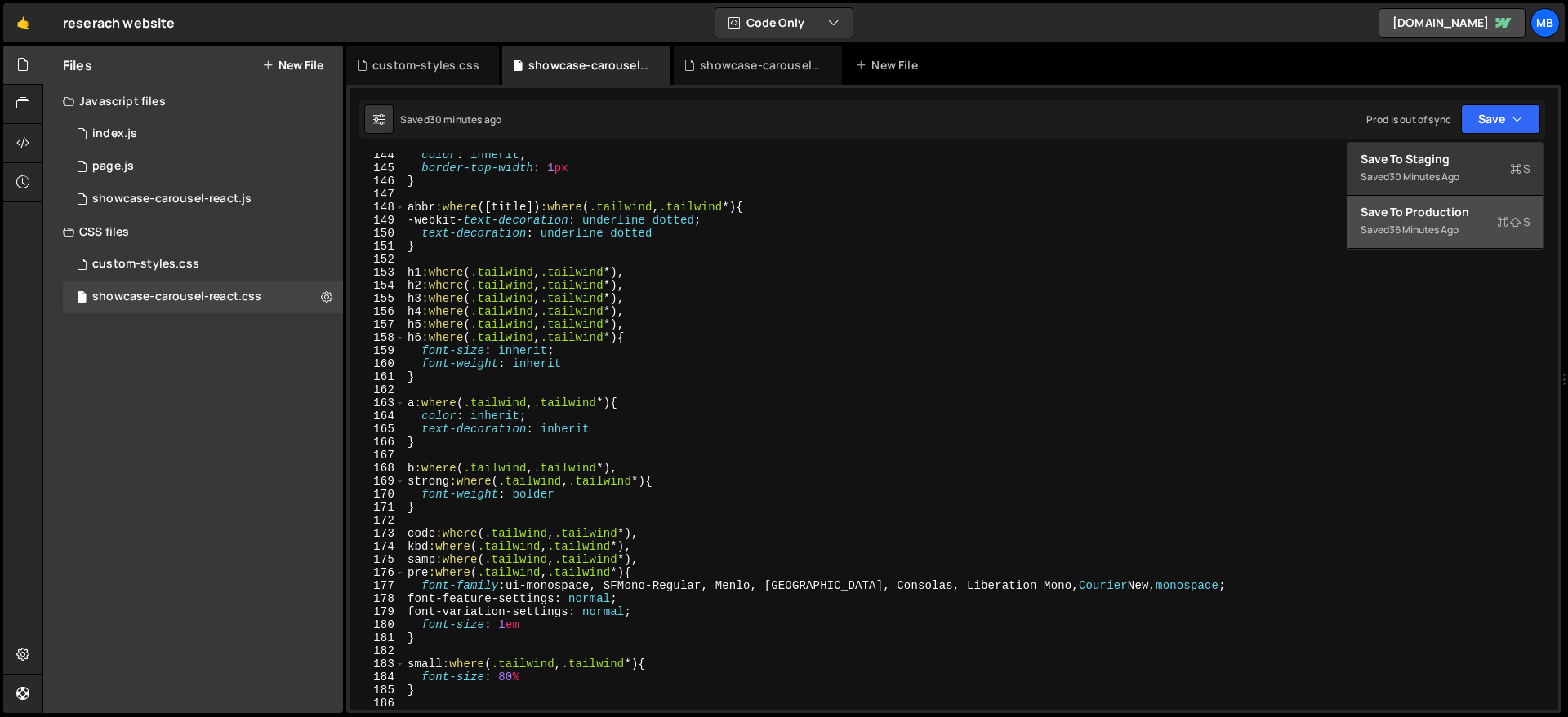
click at [1414, 230] on div "36 minutes ago" at bounding box center [1424, 230] width 70 height 14
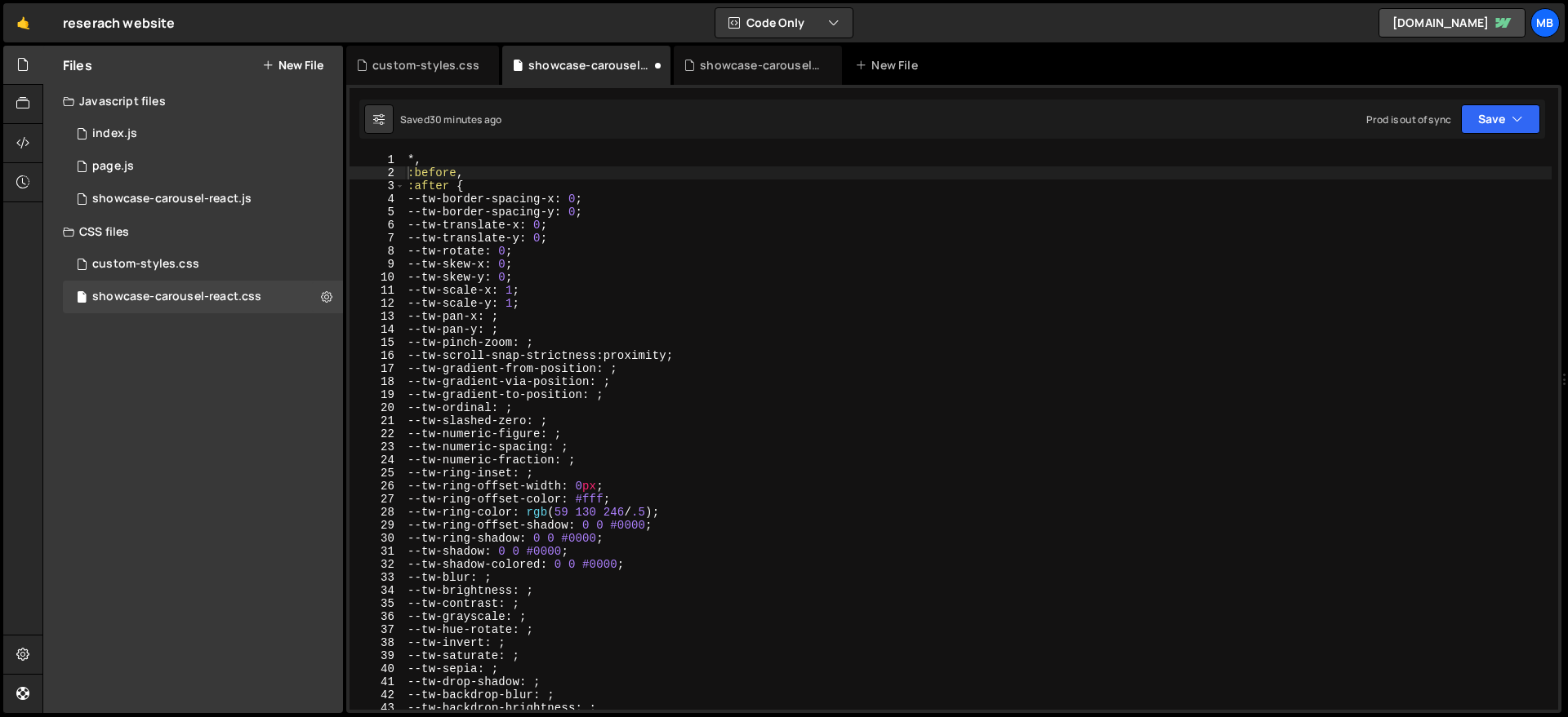
scroll to position [0, 0]
click at [249, 198] on div "0 showcase-carousel-react.js 0" at bounding box center [203, 199] width 281 height 33
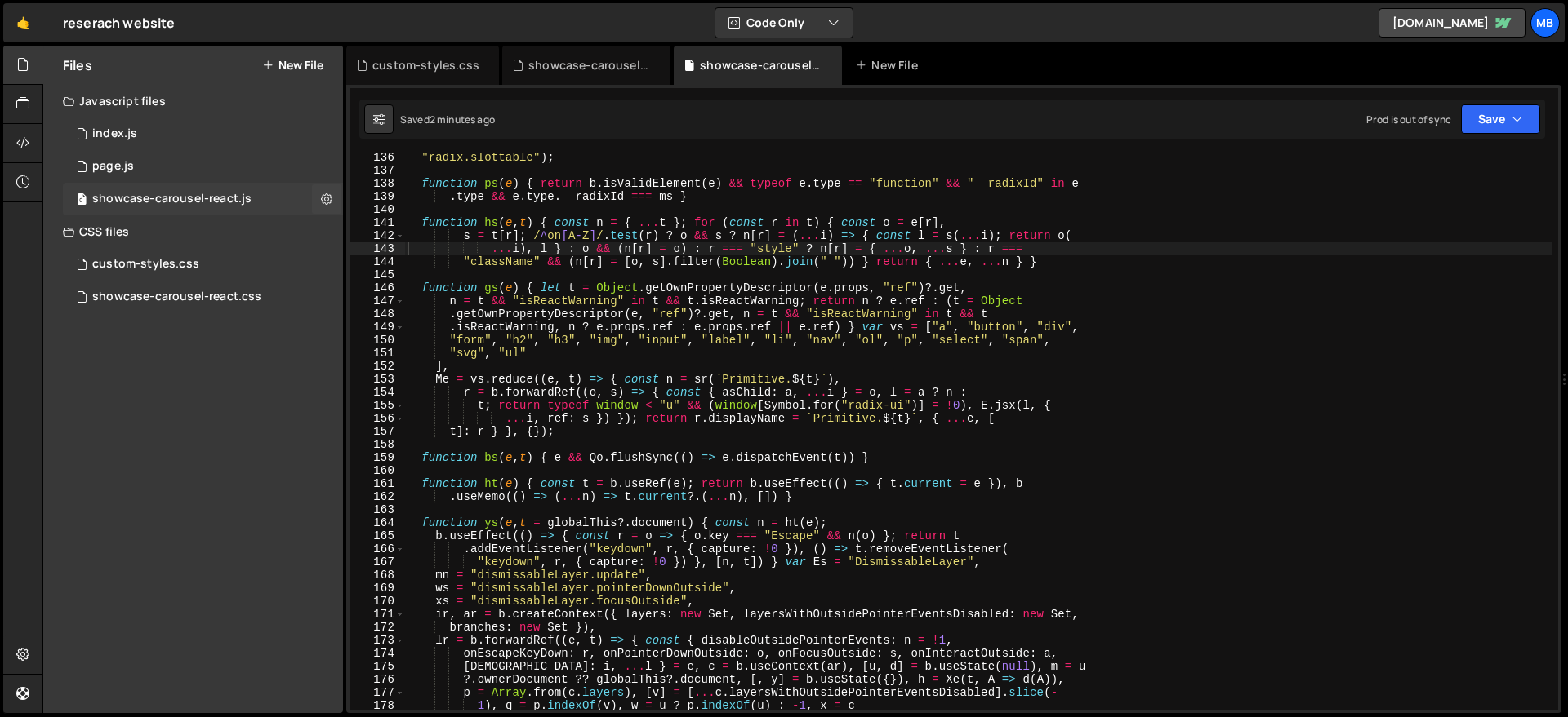
click at [253, 211] on div "0 showcase-carousel-react.js 0" at bounding box center [203, 199] width 281 height 33
click at [661, 238] on div ""radix.slottable" ) ; function ps ( e ) { return b . isValidElement ( e ) && ty…" at bounding box center [977, 443] width 1147 height 583
type textarea "window.initCarousel = Uo, window.MyCarousel = { init: Uo } }));"
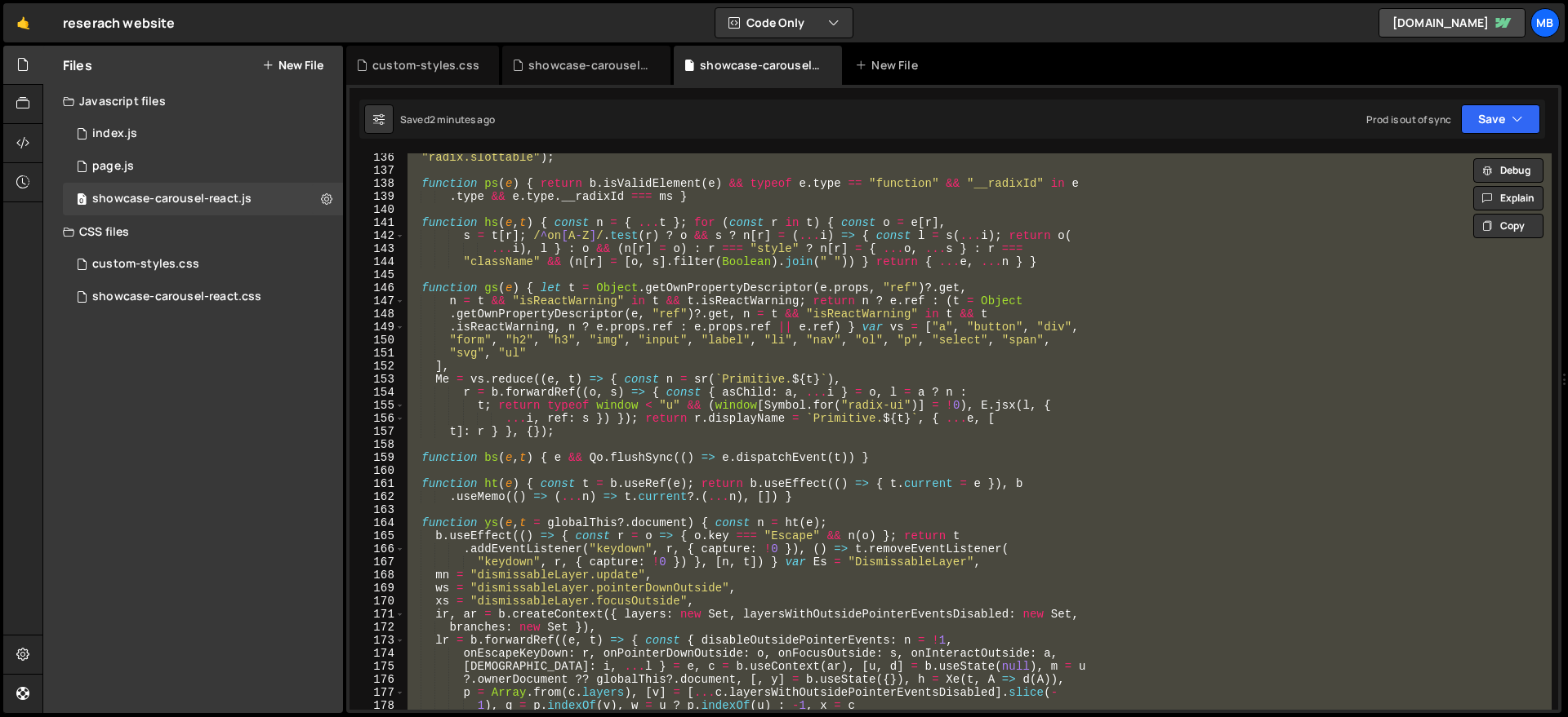
paste textarea
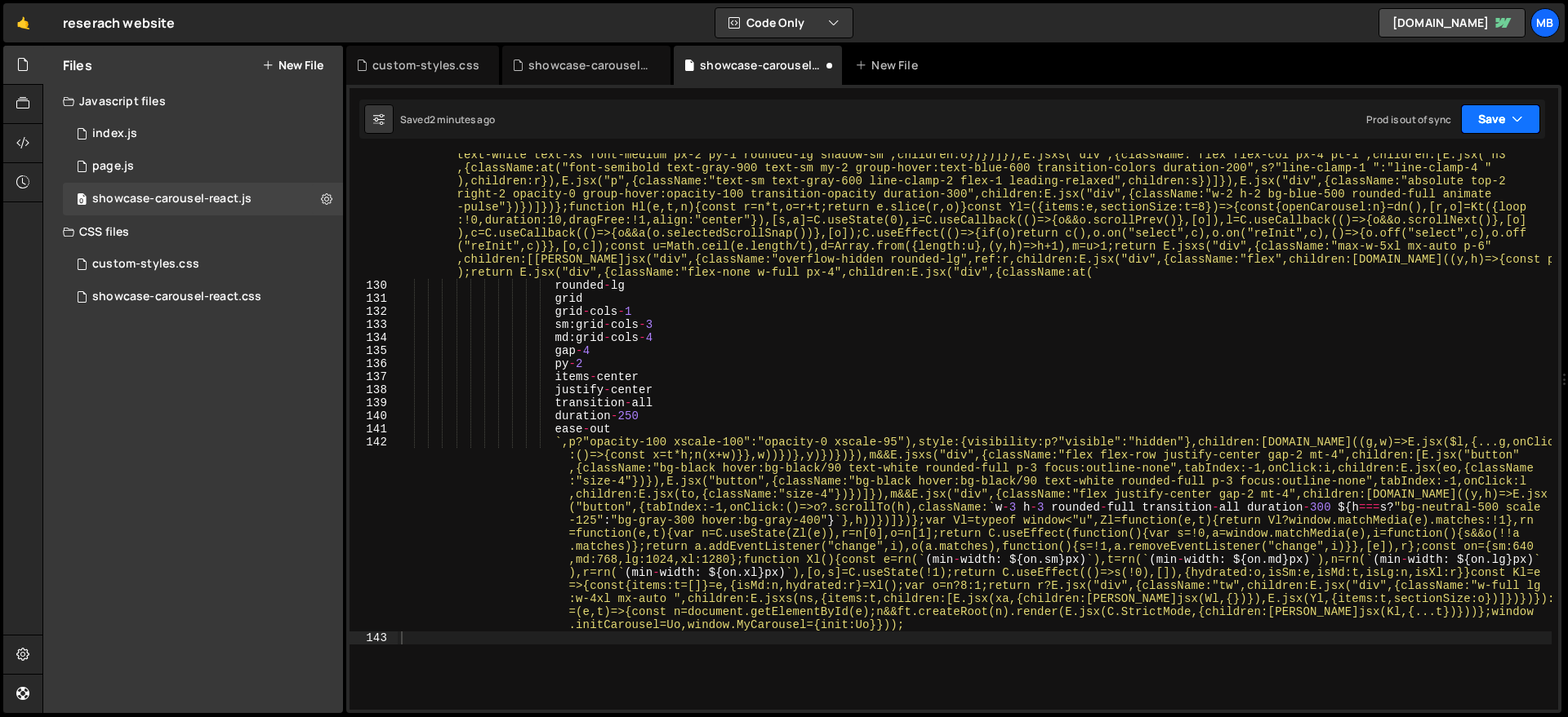
click at [1510, 117] on button "Save" at bounding box center [1500, 119] width 80 height 30
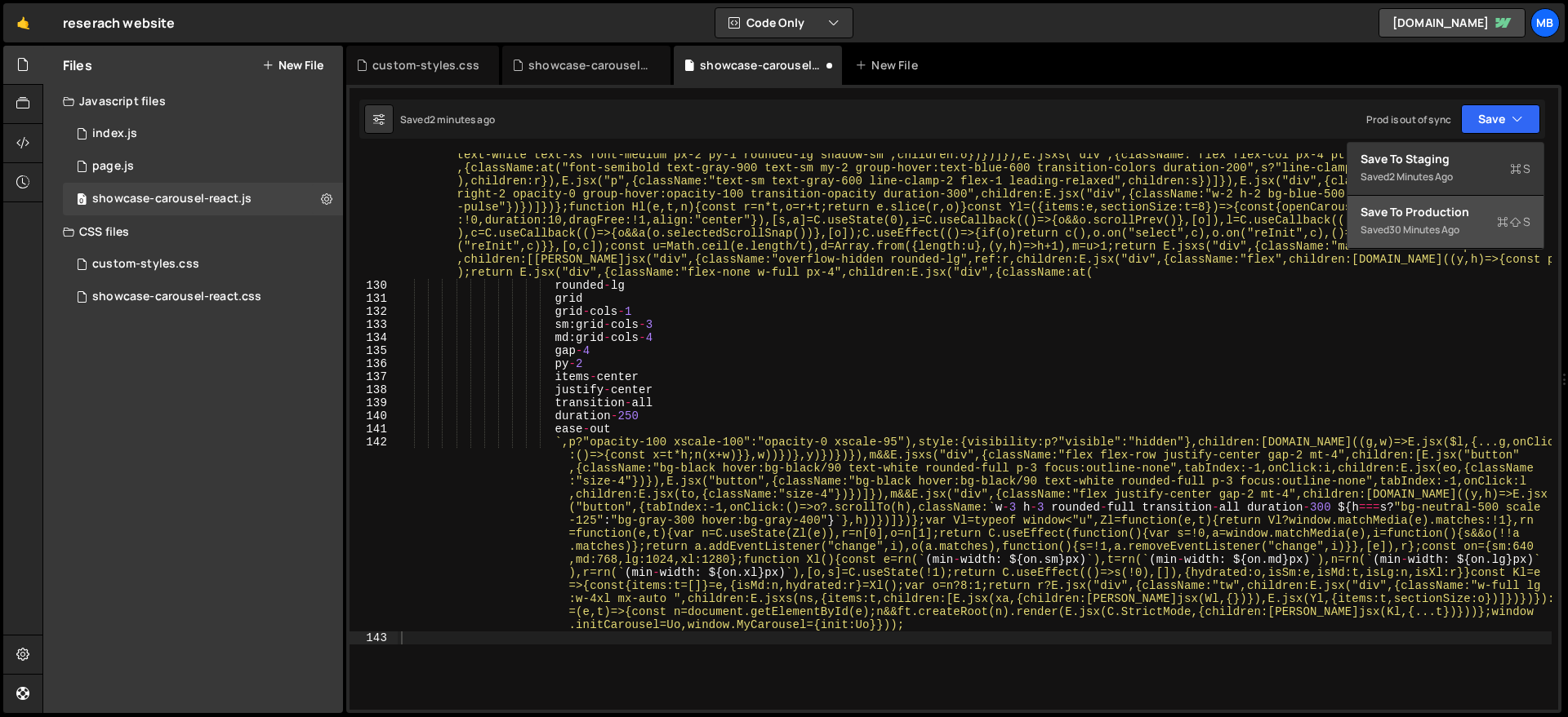
click at [1450, 221] on div "Saved 30 minutes ago" at bounding box center [1445, 231] width 170 height 20
